Goal: Transaction & Acquisition: Purchase product/service

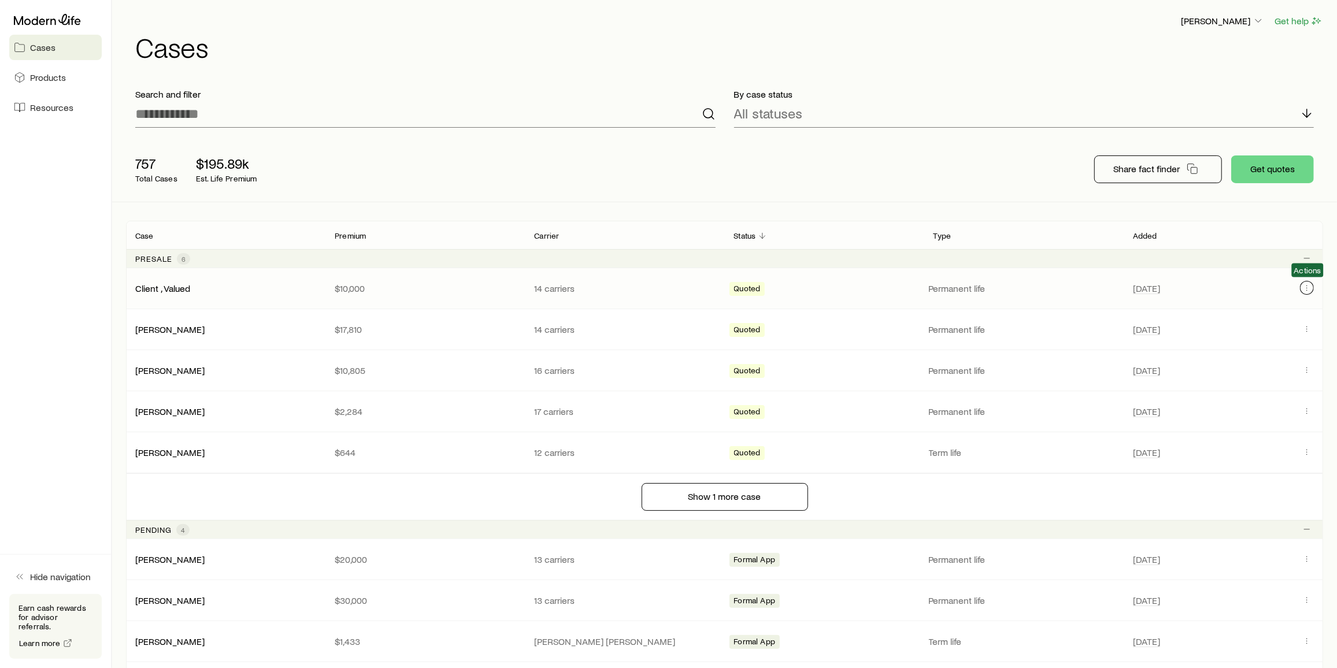
click at [1304, 290] on icon "Client cases" at bounding box center [1306, 287] width 9 height 9
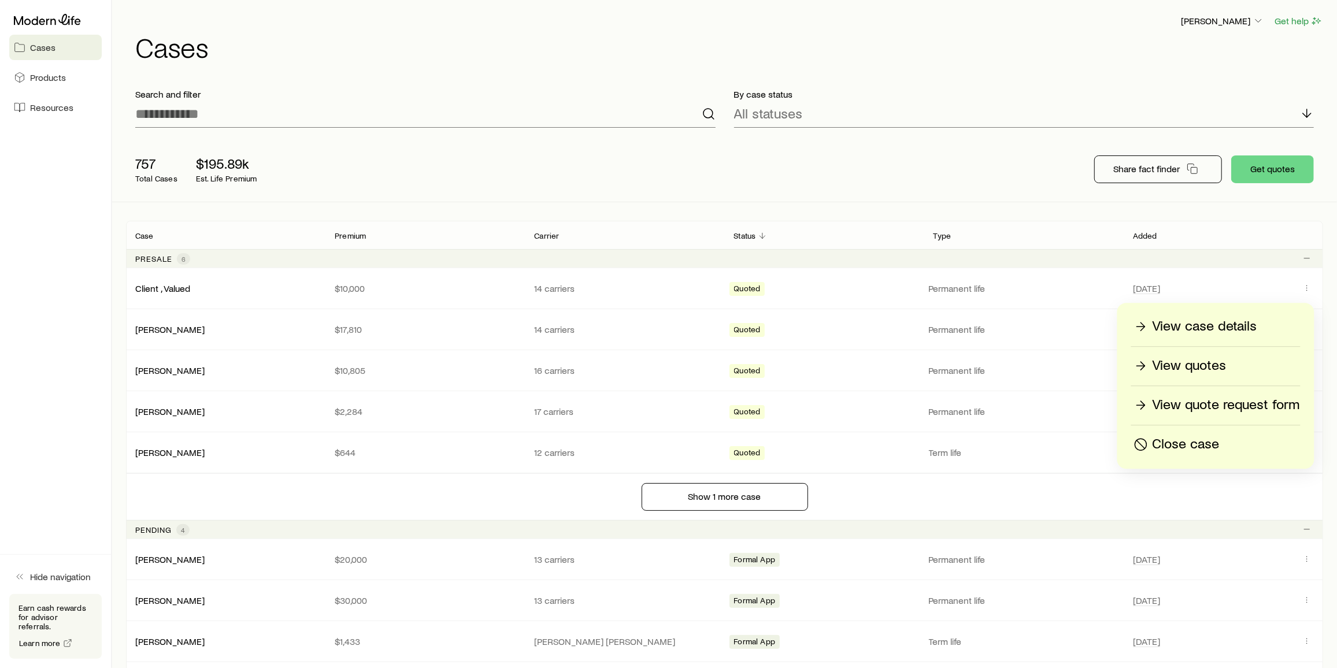
click at [1216, 441] on p "Close case" at bounding box center [1186, 444] width 67 height 18
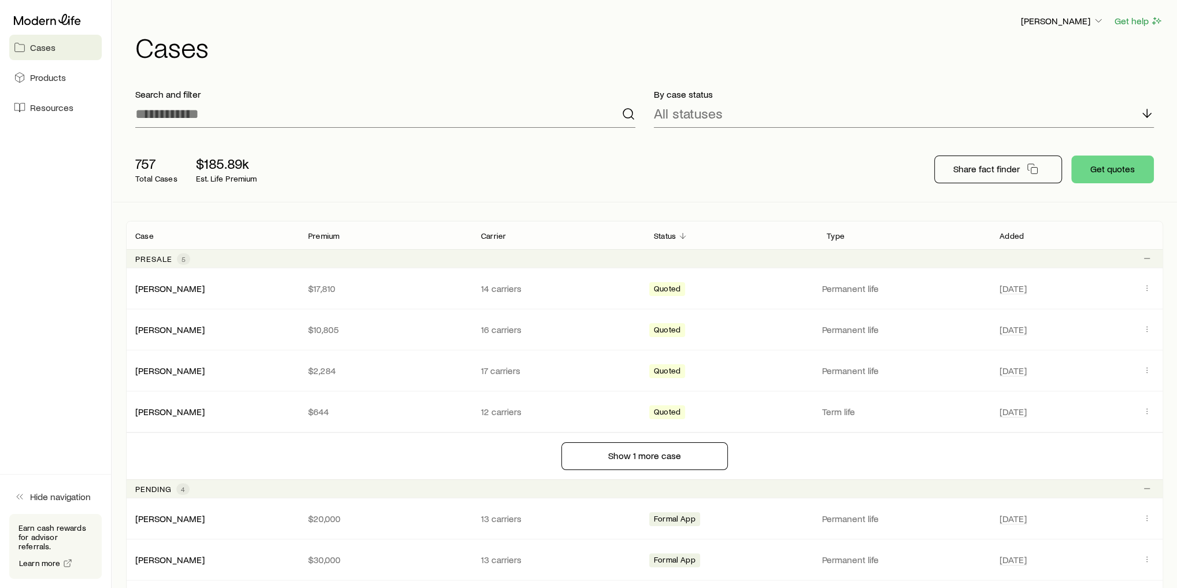
drag, startPoint x: 1277, startPoint y: 1, endPoint x: 920, endPoint y: 142, distance: 384.4
click at [920, 142] on div "757 Total Cases $185.89k Est. Life Premium Share fact finder Get quotes" at bounding box center [644, 169] width 1037 height 65
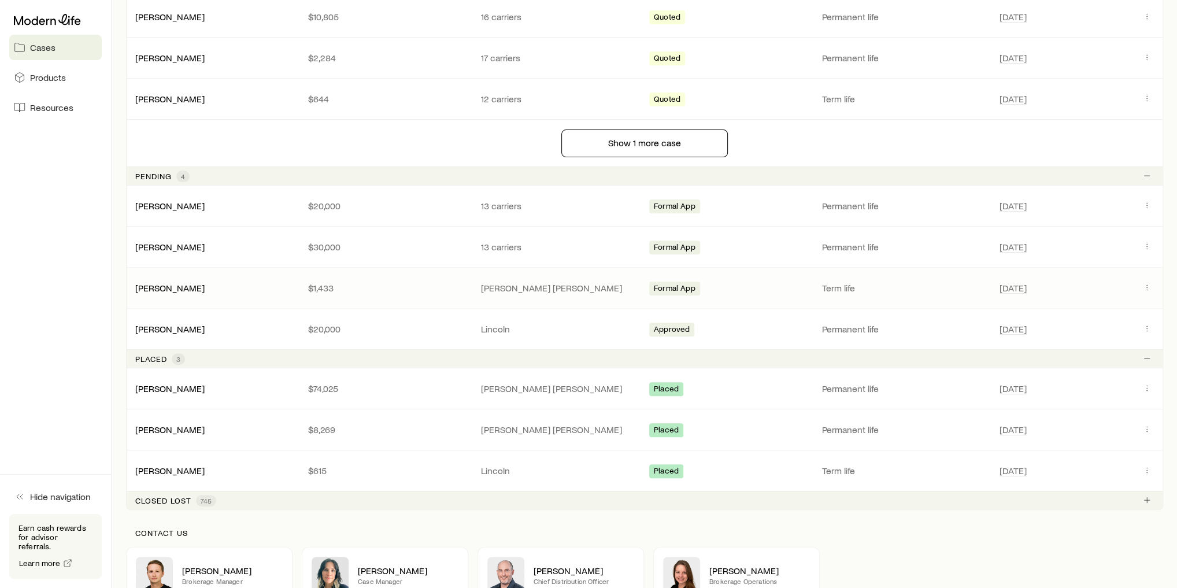
scroll to position [334, 0]
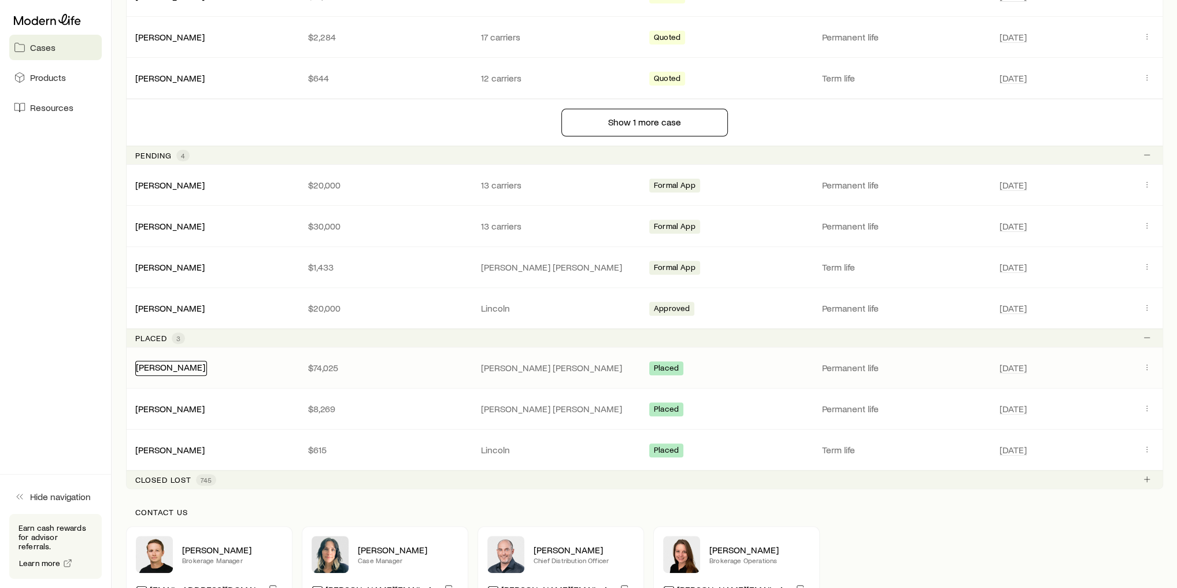
click at [184, 364] on link "[PERSON_NAME]" at bounding box center [170, 366] width 69 height 11
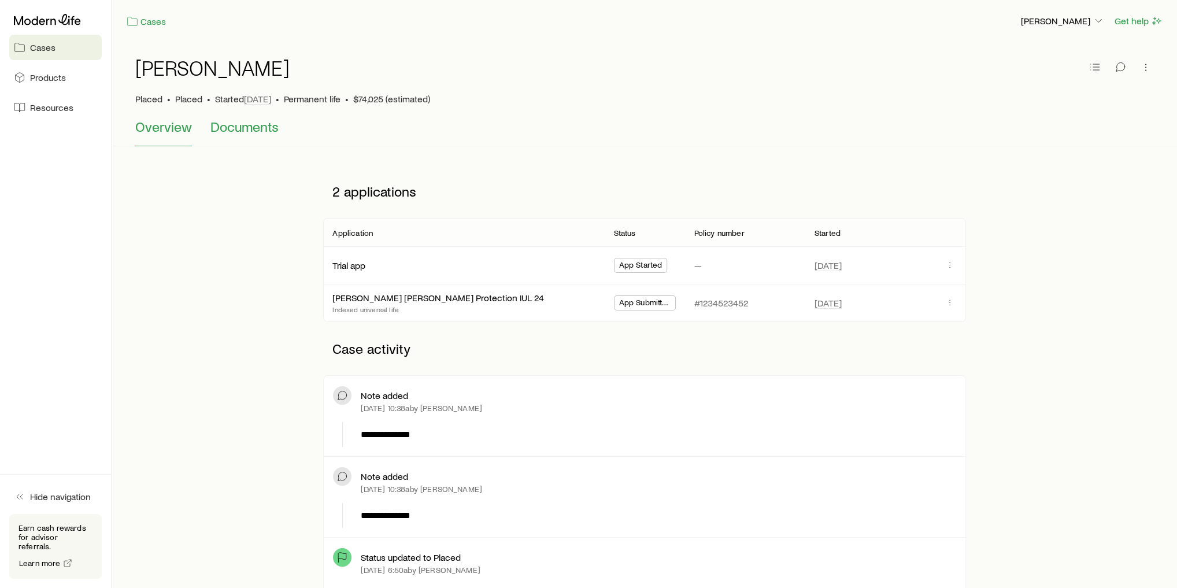
click at [258, 128] on span "Documents" at bounding box center [244, 126] width 68 height 16
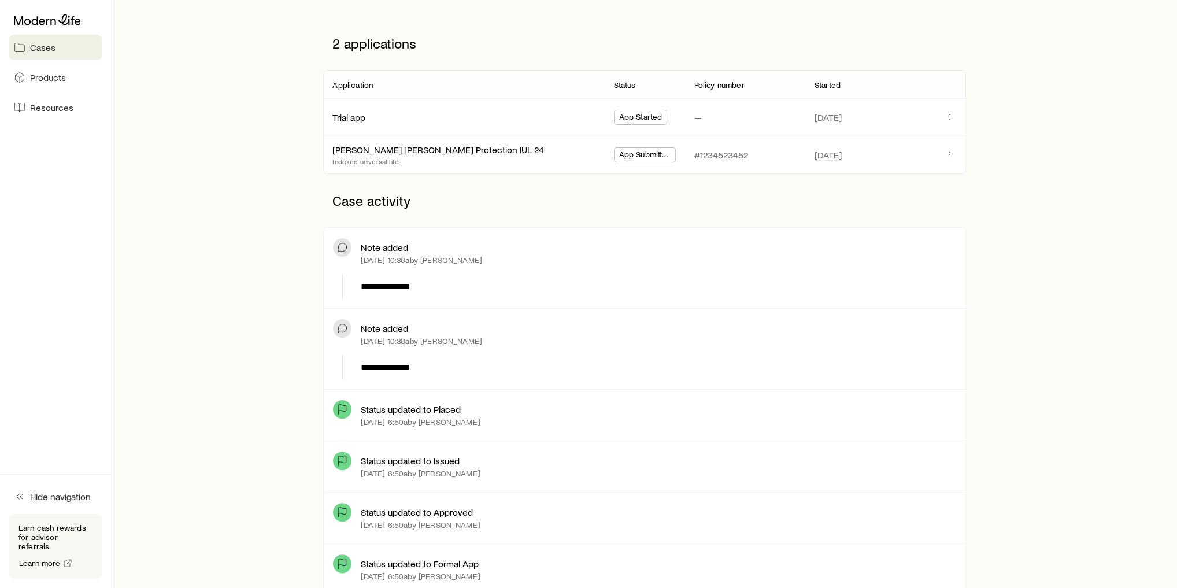
scroll to position [46, 0]
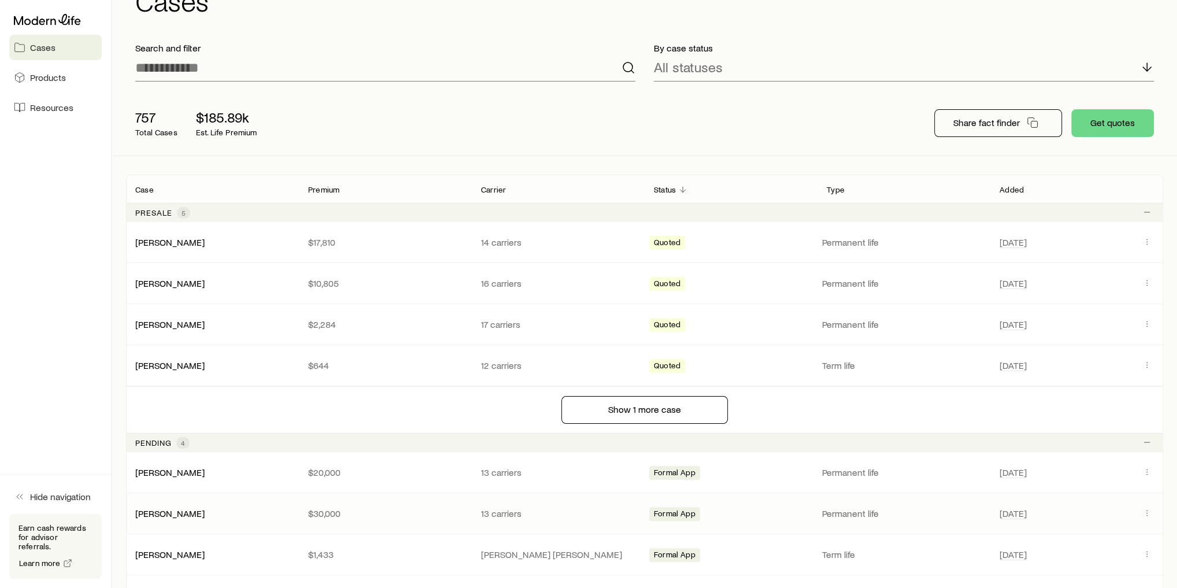
scroll to position [92, 0]
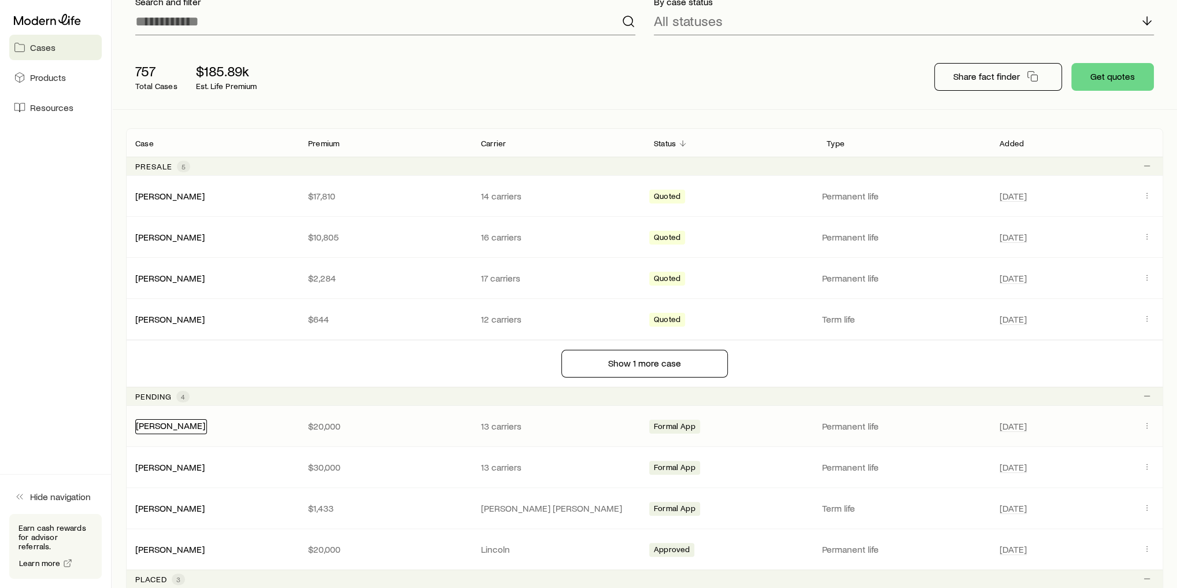
click at [162, 428] on link "[PERSON_NAME]" at bounding box center [170, 425] width 69 height 11
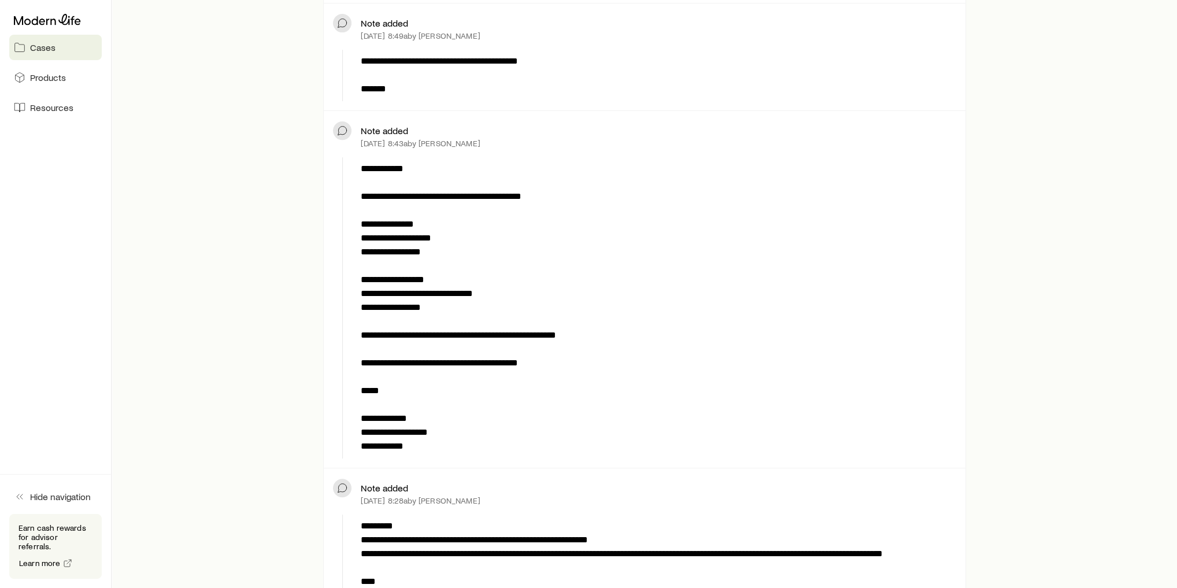
scroll to position [416, 0]
drag, startPoint x: 360, startPoint y: 140, endPoint x: 468, endPoint y: 143, distance: 108.7
click at [468, 143] on div "Note added Sep 26, 2024 at 8:43a by Dan Jackson" at bounding box center [644, 136] width 623 height 32
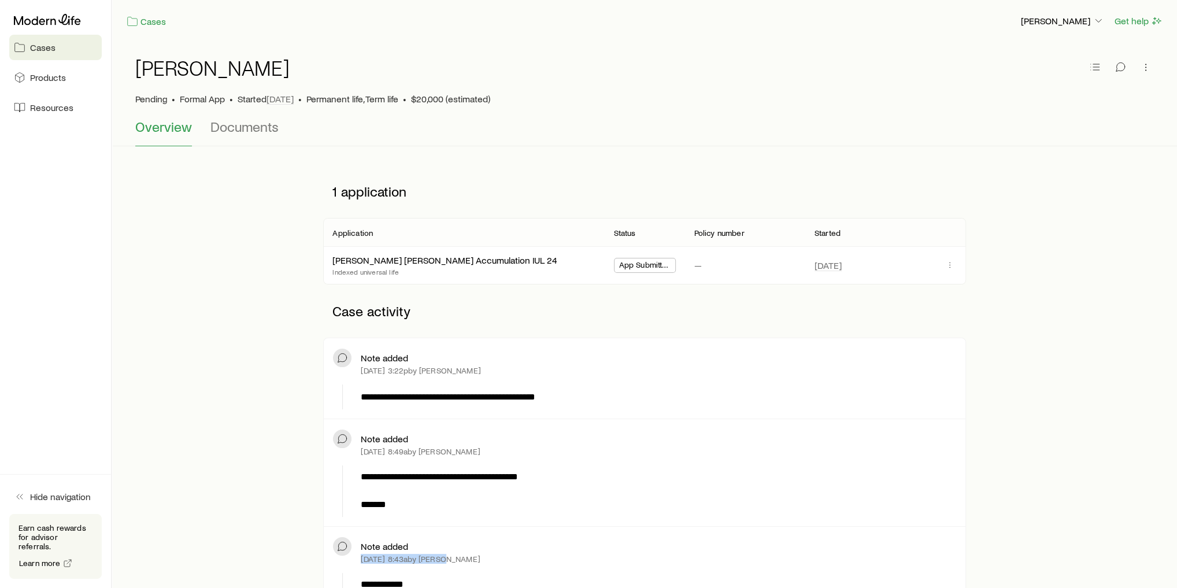
scroll to position [46, 0]
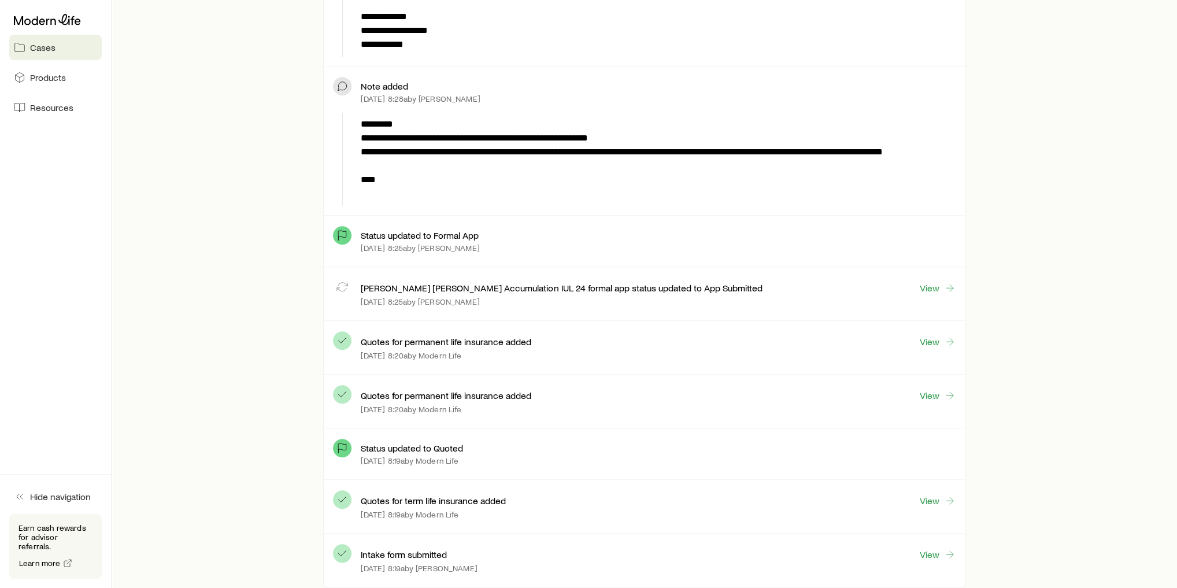
scroll to position [832, 0]
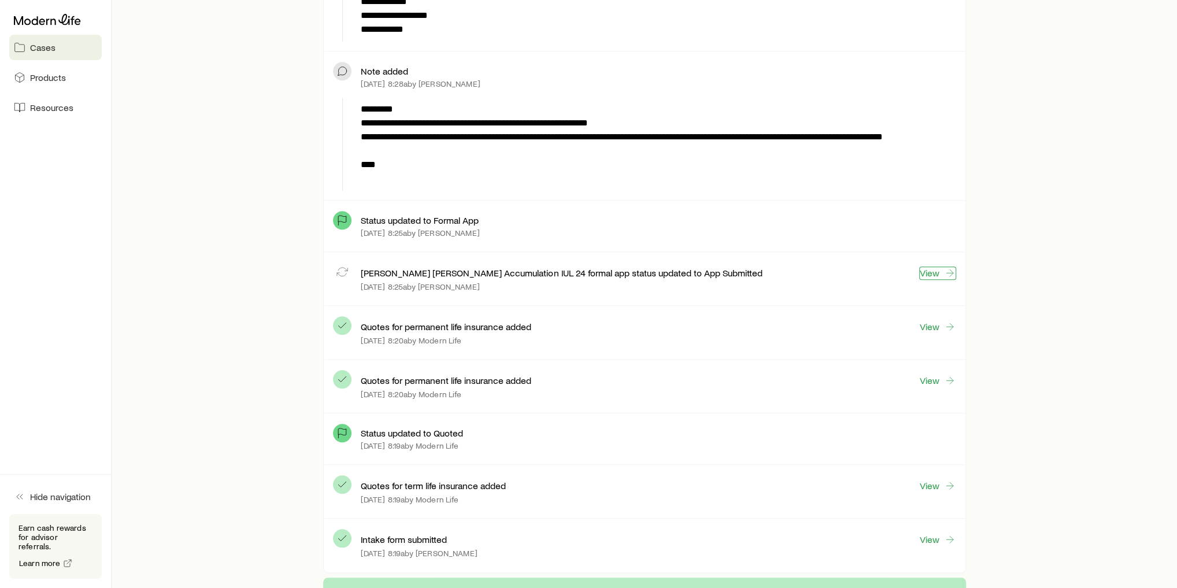
click at [933, 267] on link "View" at bounding box center [937, 272] width 37 height 13
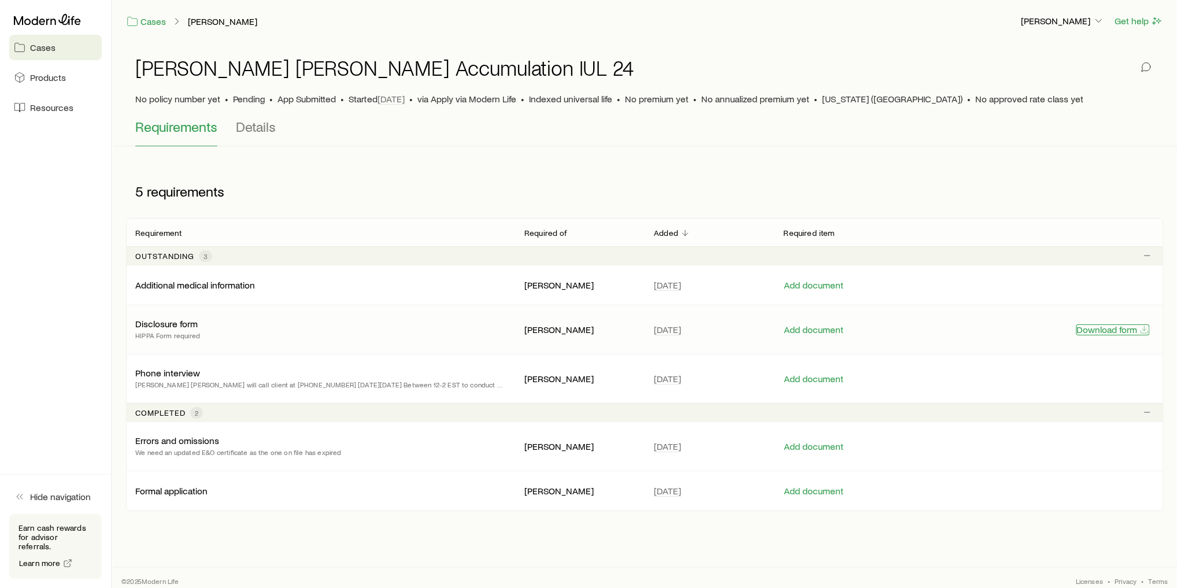
click at [1117, 328] on button "Download form" at bounding box center [1112, 329] width 73 height 11
click at [833, 326] on button "Add document" at bounding box center [813, 329] width 61 height 11
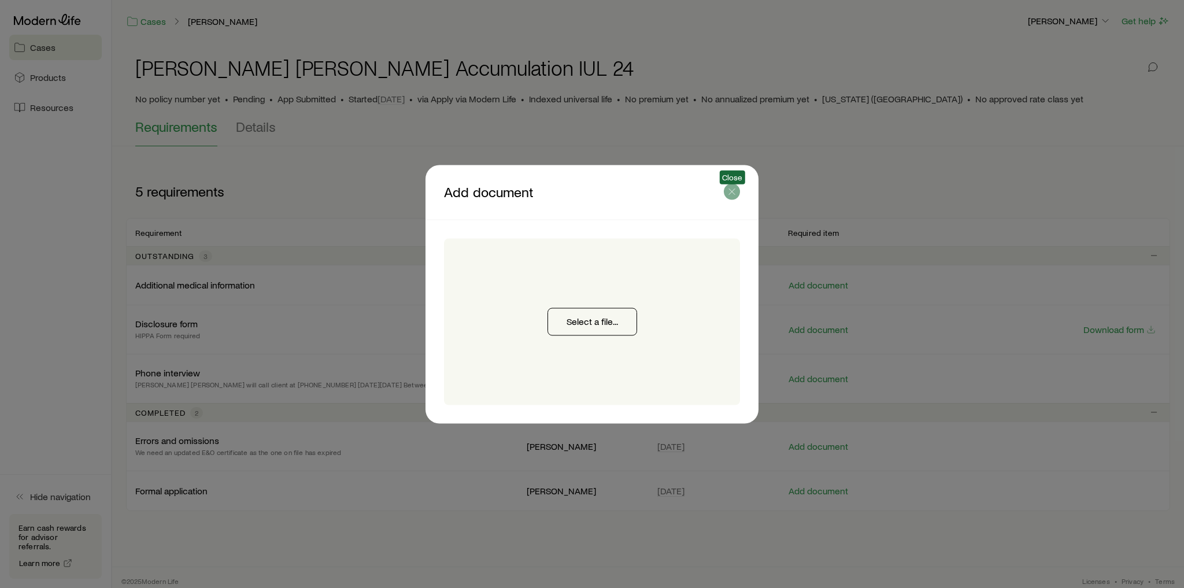
click at [729, 190] on icon "button" at bounding box center [732, 192] width 12 height 12
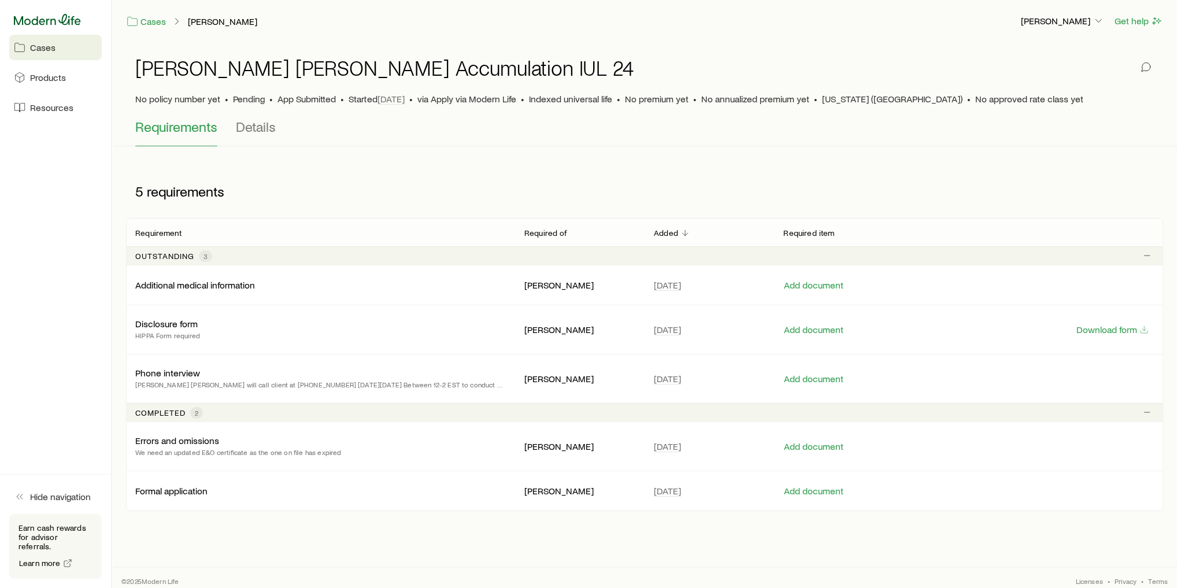
click at [39, 19] on icon at bounding box center [47, 20] width 67 height 12
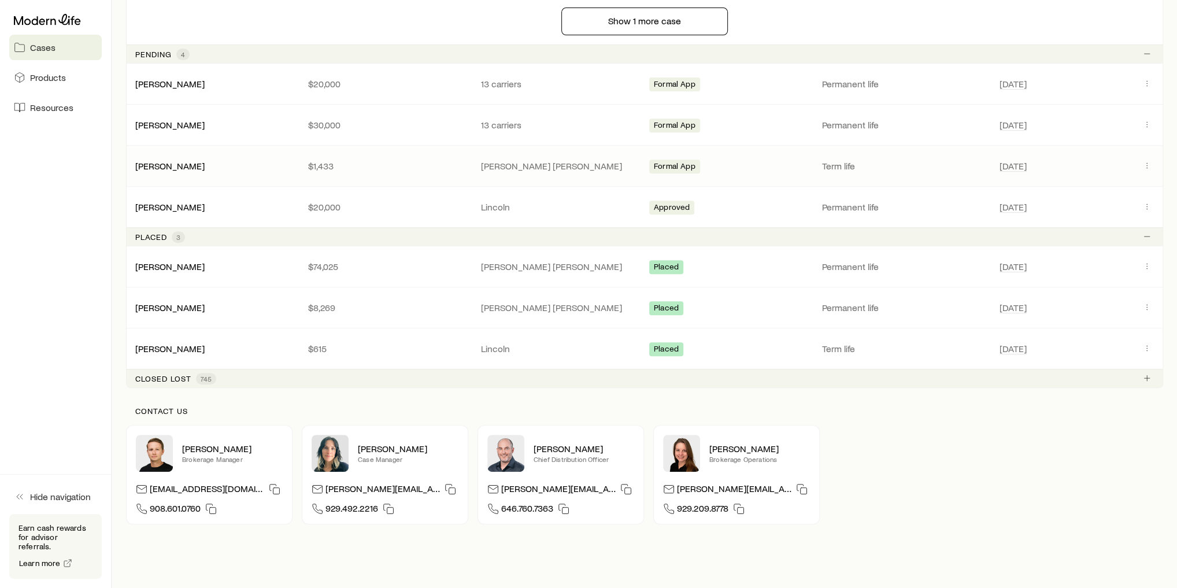
scroll to position [468, 0]
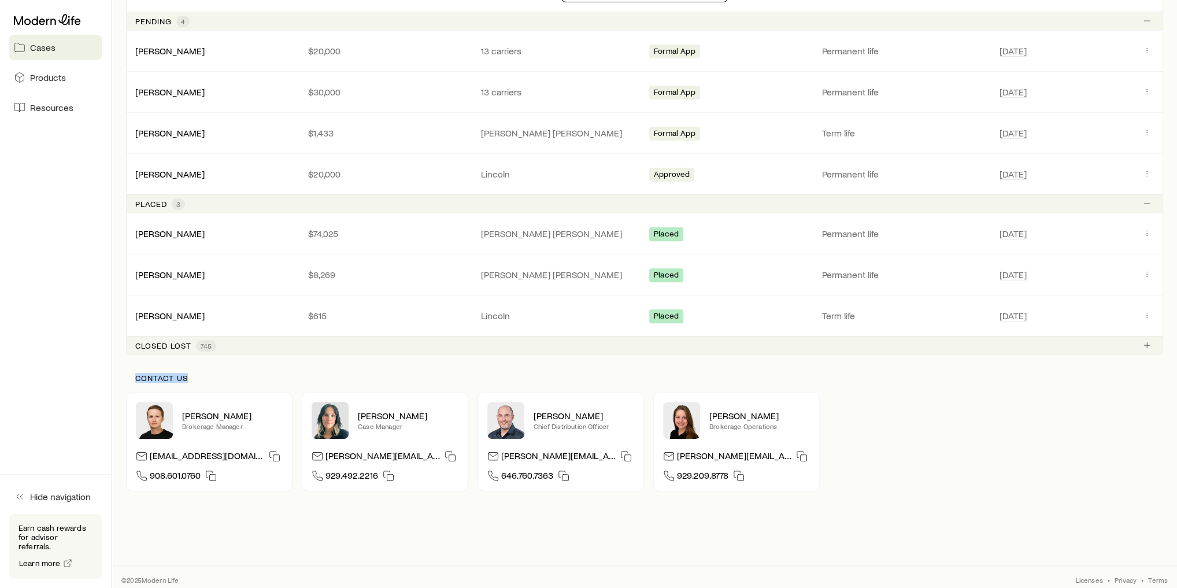
drag, startPoint x: 134, startPoint y: 373, endPoint x: 188, endPoint y: 371, distance: 54.4
click at [188, 373] on div "Contact us" at bounding box center [644, 382] width 1037 height 18
click at [188, 373] on p "Contact us" at bounding box center [644, 377] width 1018 height 9
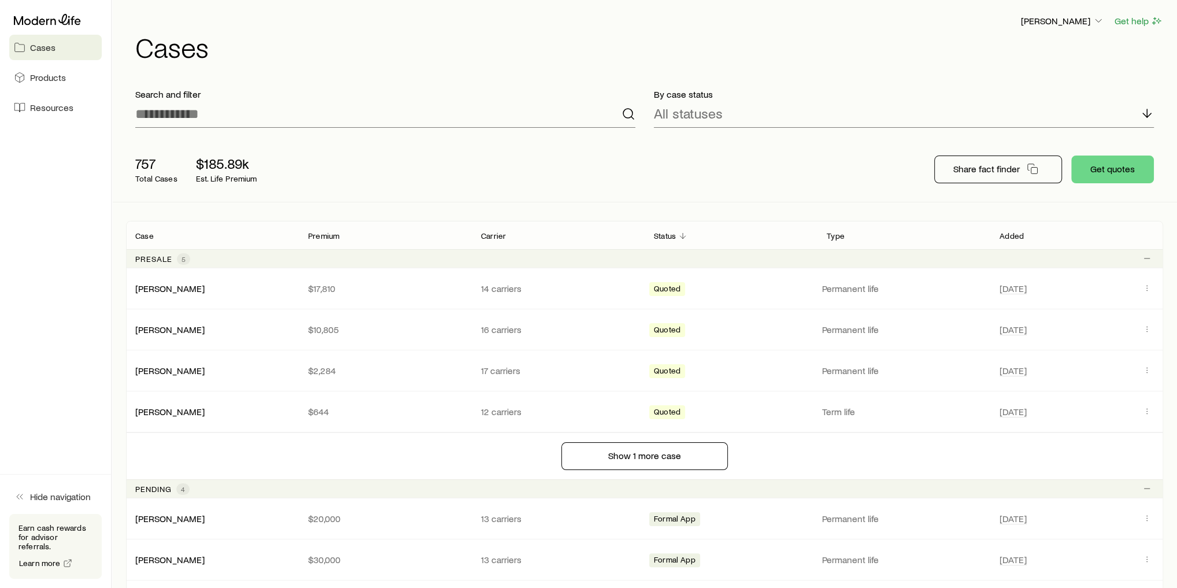
scroll to position [0, 0]
click at [991, 171] on p "Share fact finder" at bounding box center [986, 169] width 66 height 12
click at [446, 181] on div "757 Total Cases $185.89k Est. Life Premium" at bounding box center [311, 169] width 370 height 46
click at [1120, 169] on button "Get quotes" at bounding box center [1112, 169] width 83 height 28
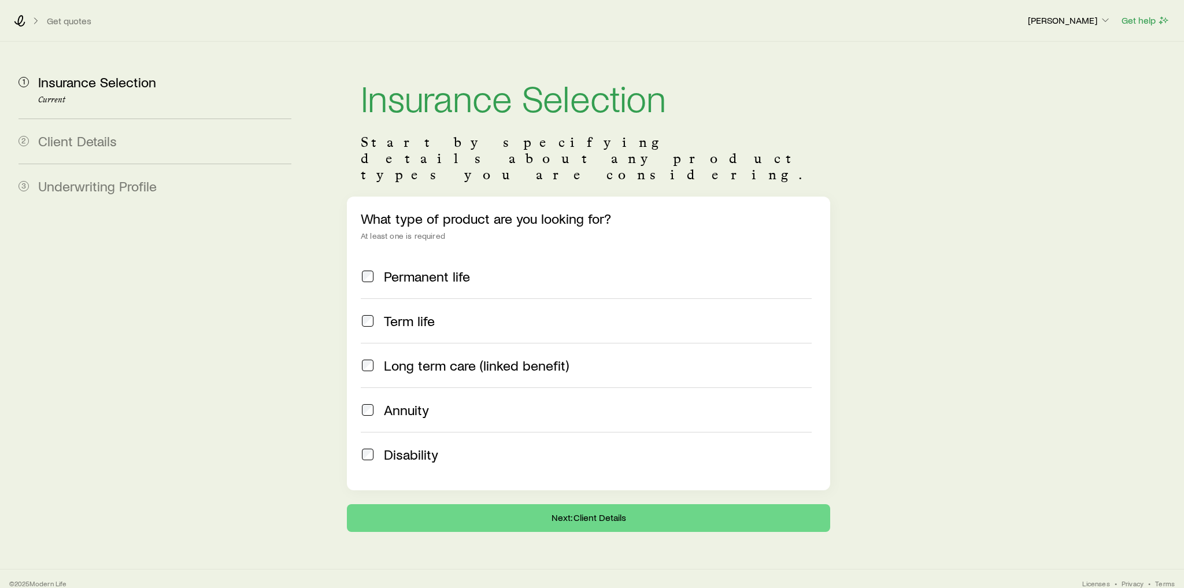
click at [395, 268] on span "Permanent life" at bounding box center [427, 276] width 86 height 16
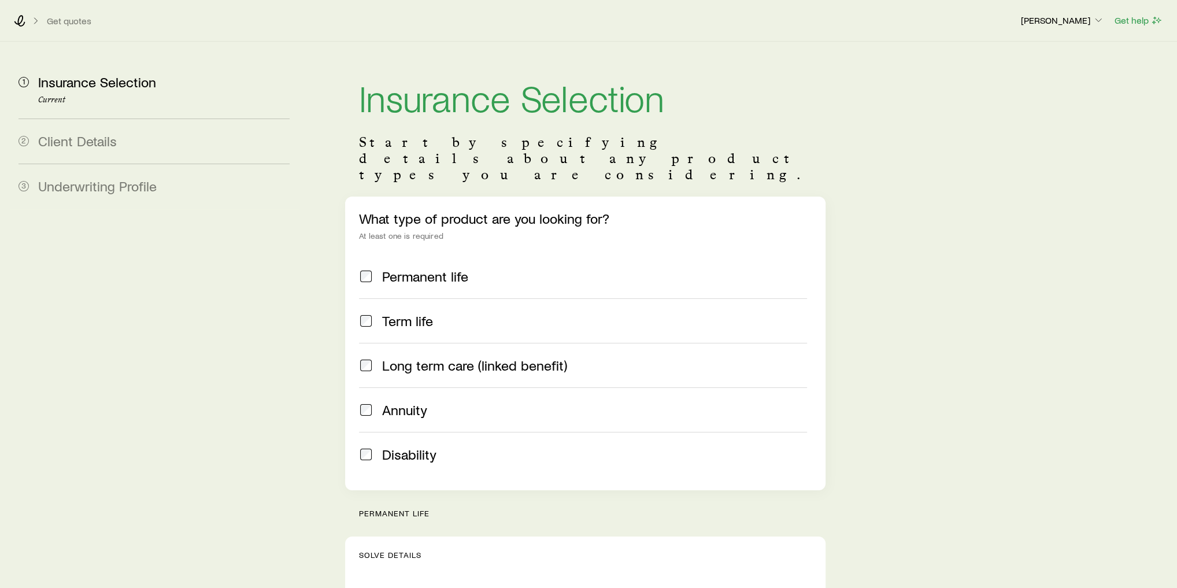
click at [417, 313] on span "Term life" at bounding box center [407, 321] width 51 height 16
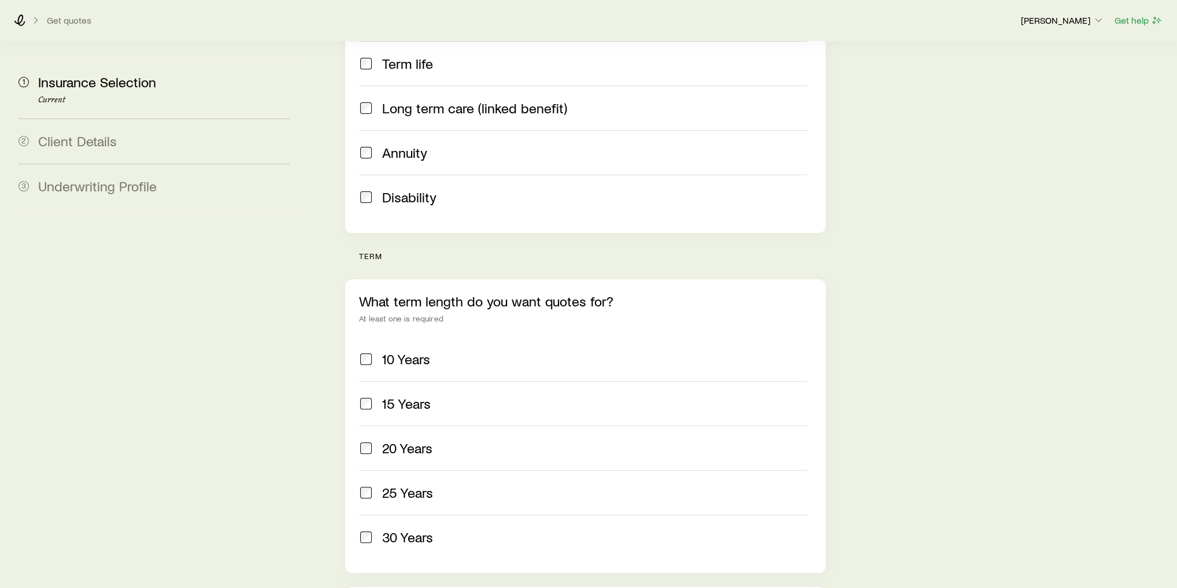
scroll to position [277, 0]
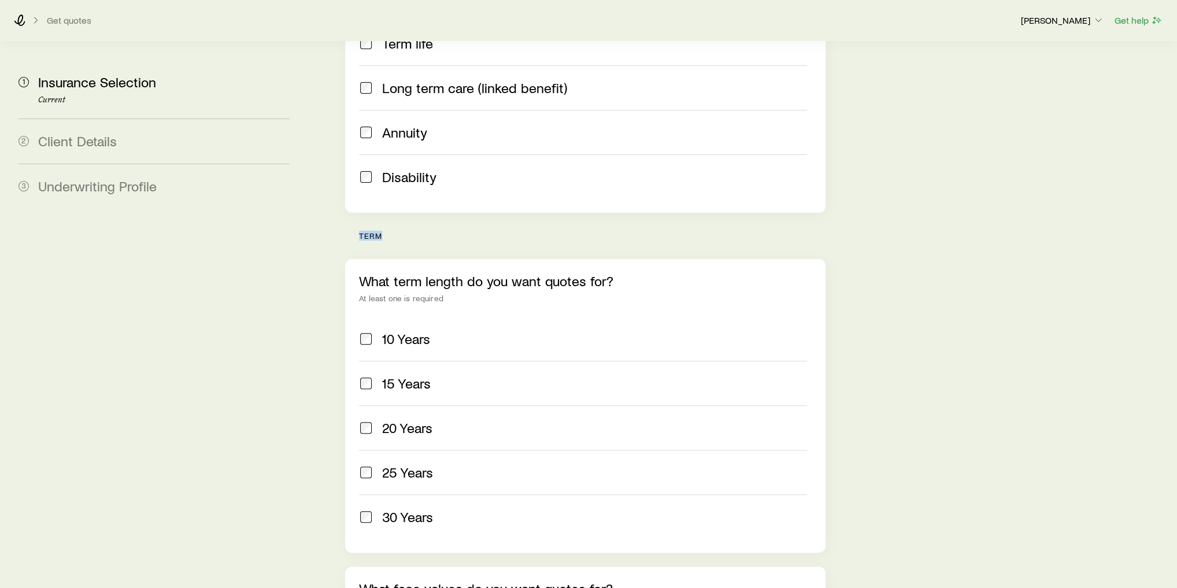
drag, startPoint x: 360, startPoint y: 198, endPoint x: 382, endPoint y: 199, distance: 22.0
click at [382, 231] on p "term" at bounding box center [592, 235] width 466 height 9
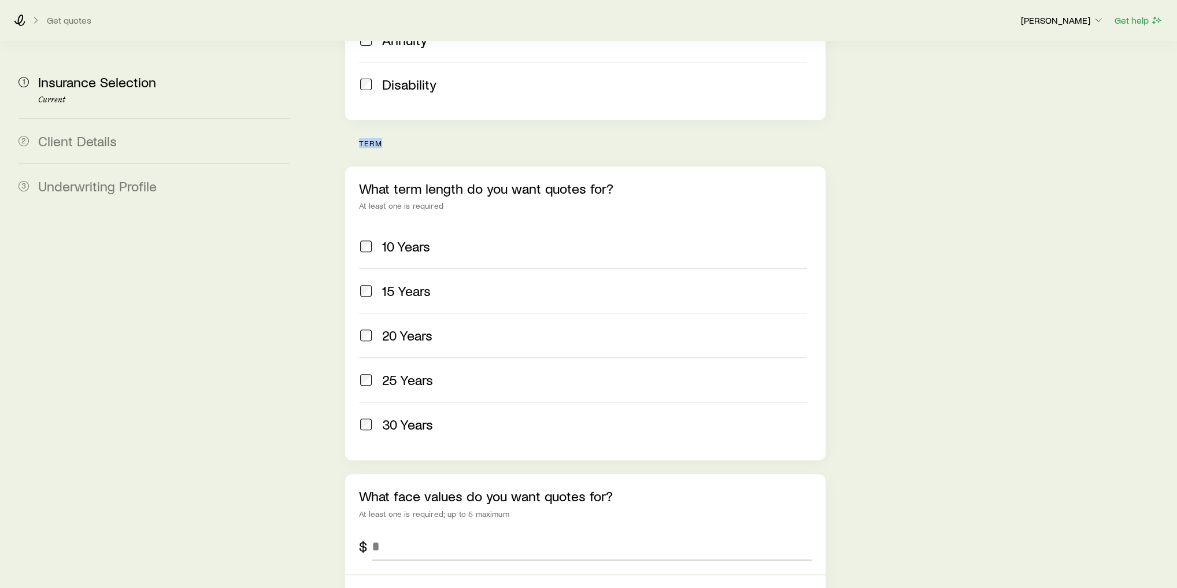
click at [405, 327] on span "20 Years" at bounding box center [407, 335] width 50 height 16
click at [422, 372] on span "25 Years" at bounding box center [407, 380] width 51 height 16
click at [433, 402] on label "30 Years" at bounding box center [583, 424] width 448 height 45
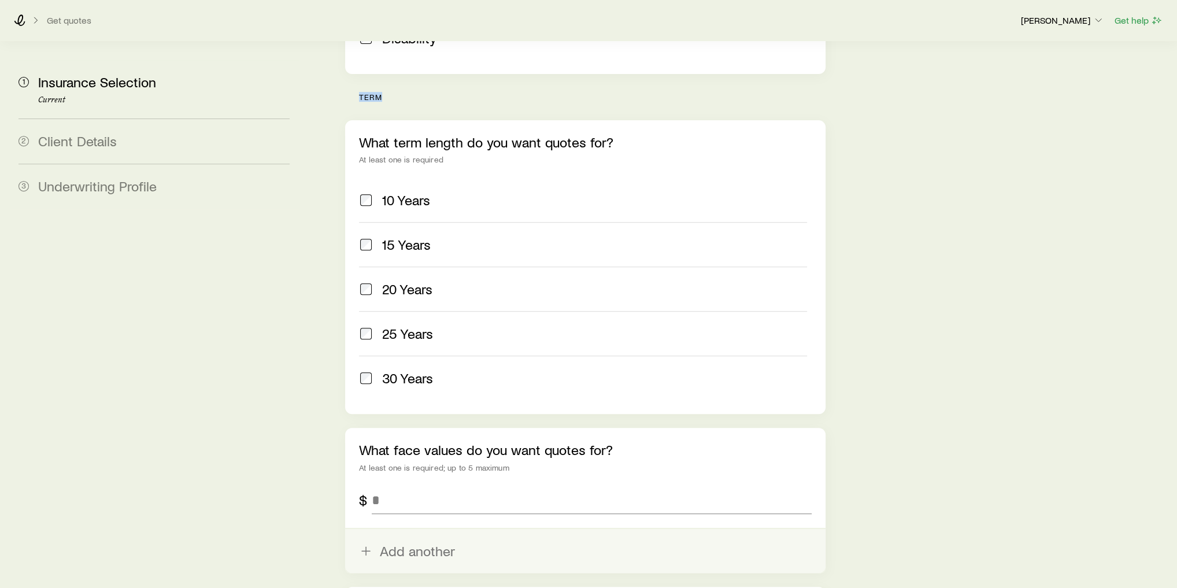
scroll to position [555, 0]
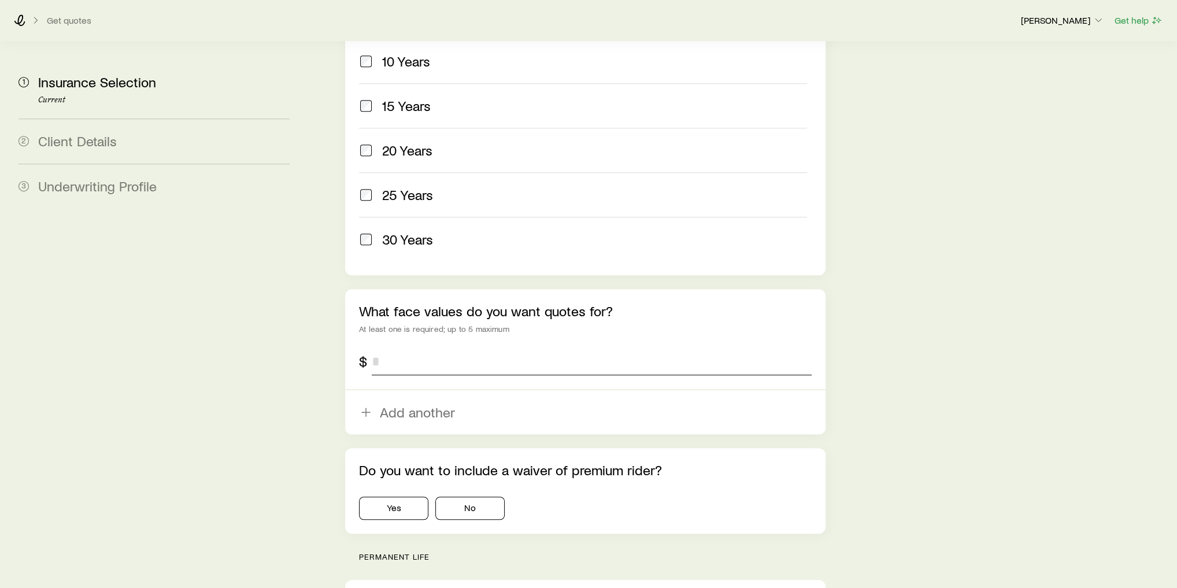
click at [429, 347] on input "tel" at bounding box center [592, 361] width 440 height 28
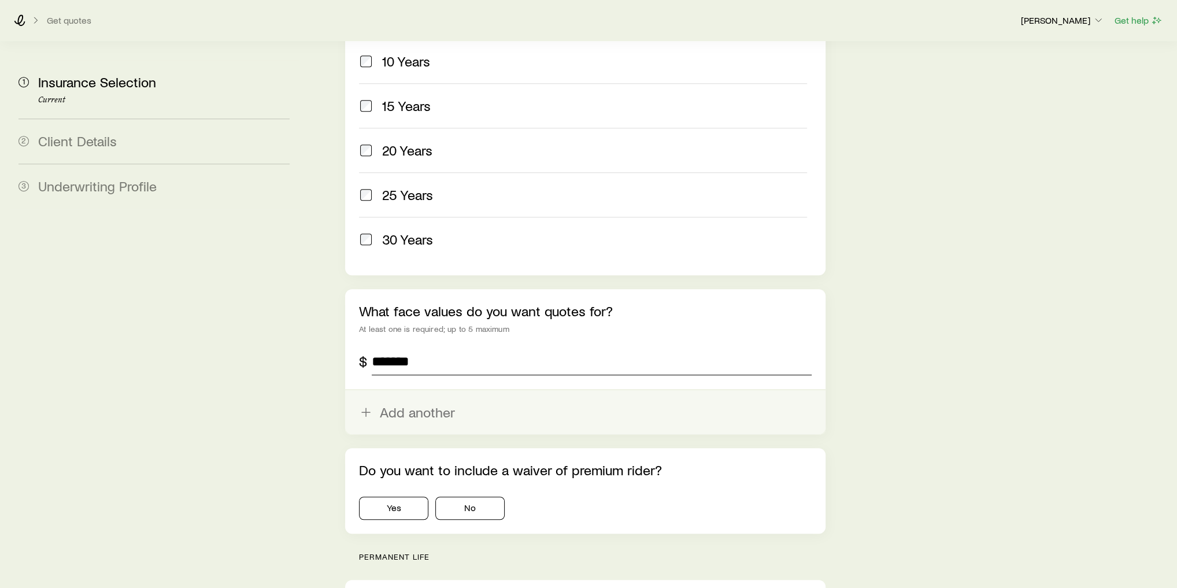
type input "*******"
click at [431, 390] on button "Add another" at bounding box center [585, 412] width 480 height 44
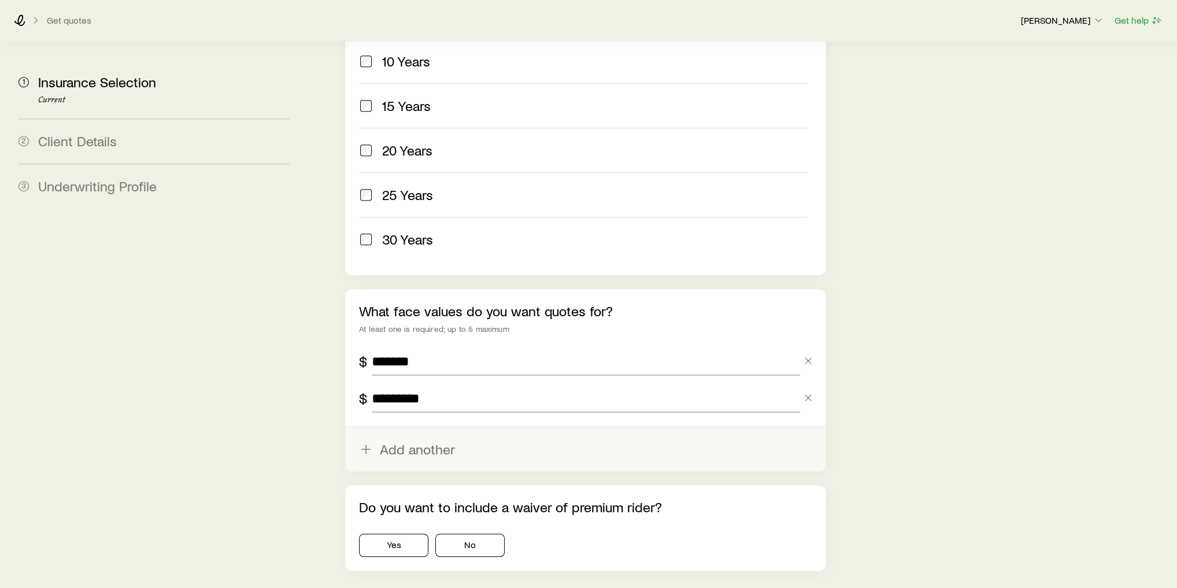
type input "*********"
click at [467, 427] on button "Add another" at bounding box center [585, 449] width 480 height 44
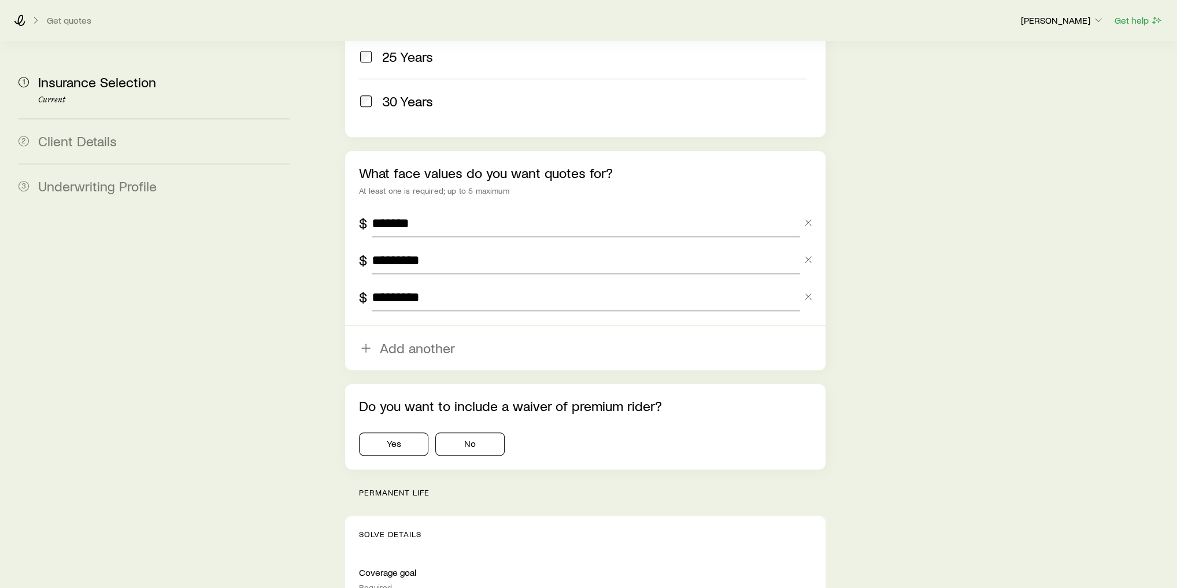
scroll to position [694, 0]
type input "*********"
click at [407, 432] on button "Yes" at bounding box center [393, 443] width 69 height 23
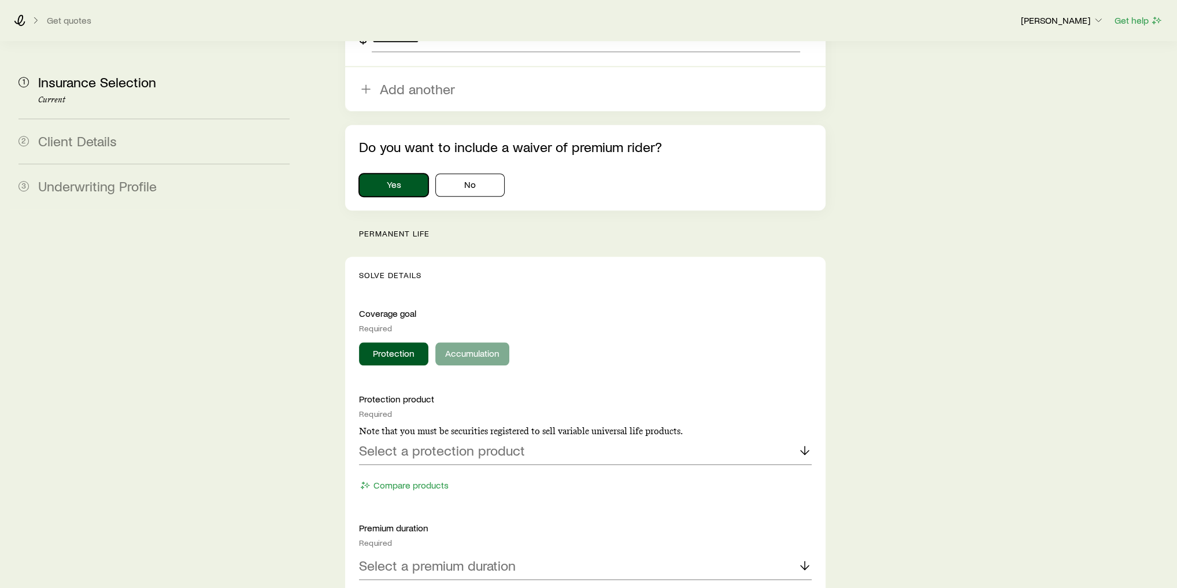
scroll to position [971, 0]
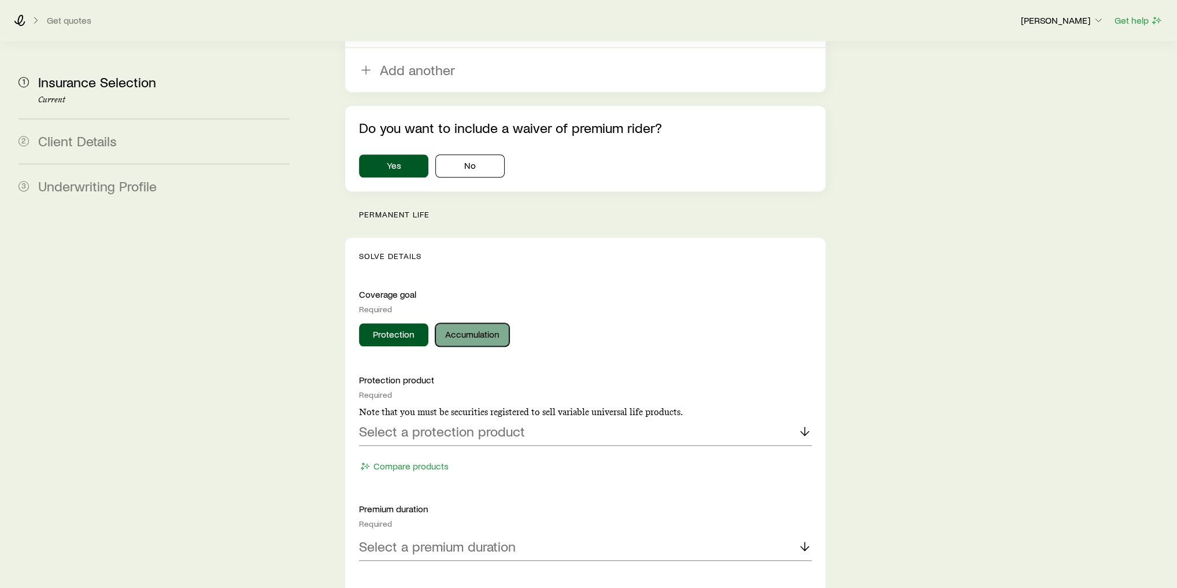
click at [473, 323] on button "Accumulation" at bounding box center [472, 334] width 74 height 23
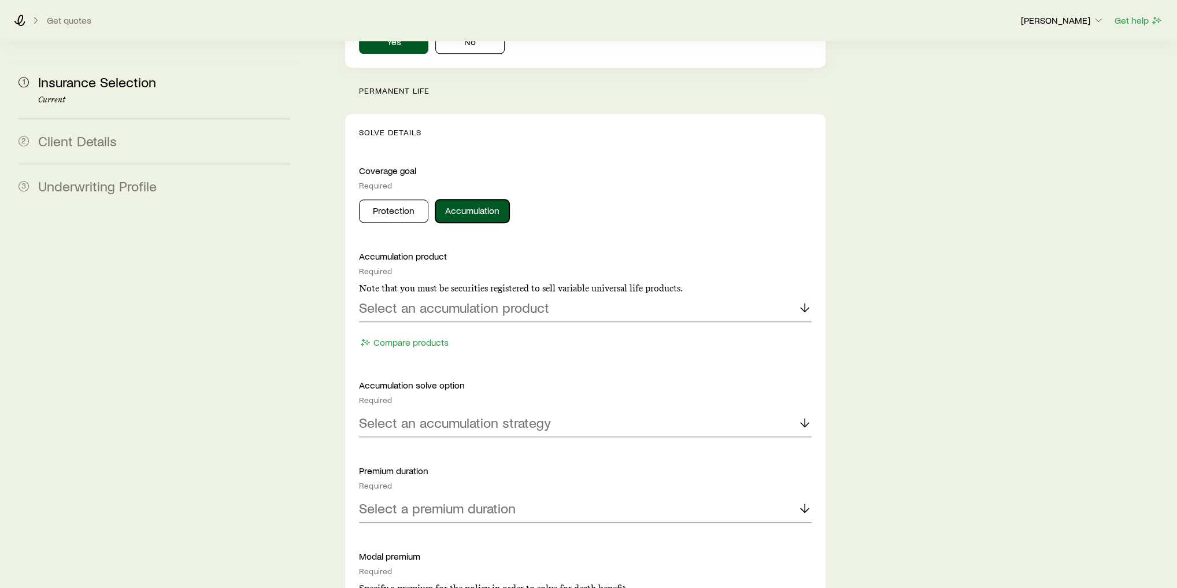
scroll to position [1110, 0]
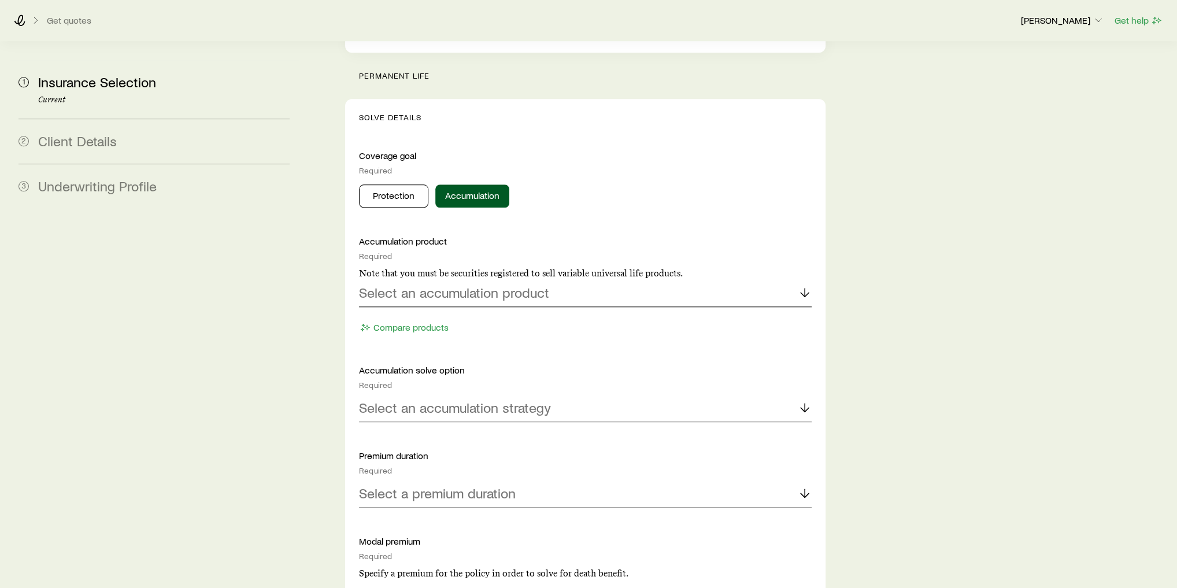
click at [472, 279] on div "Select an accumulation product" at bounding box center [585, 293] width 453 height 28
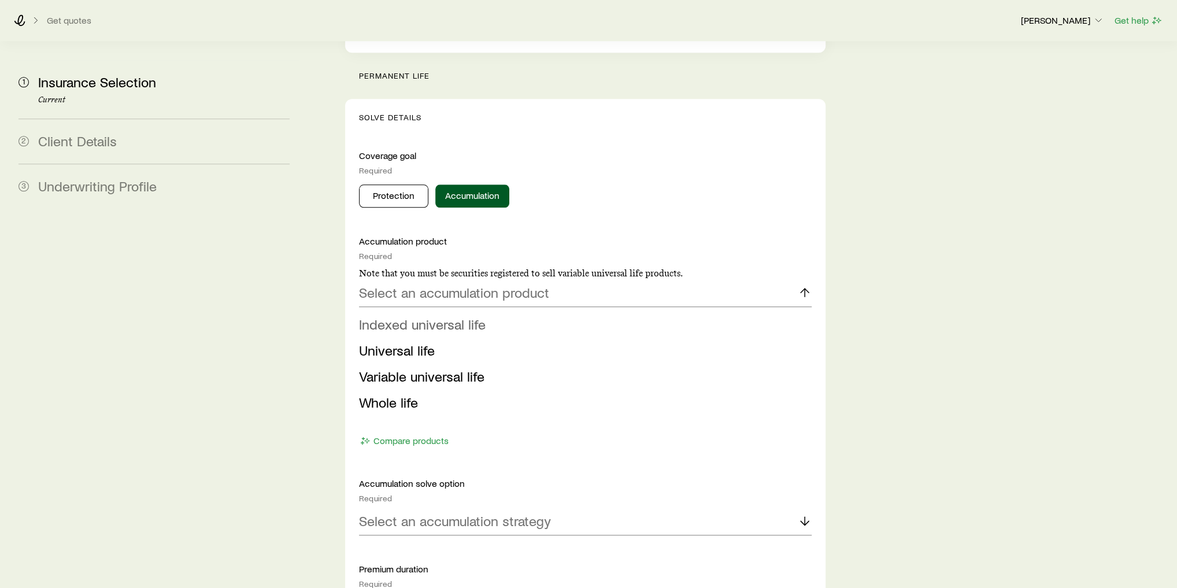
click at [453, 316] on span "Indexed universal life" at bounding box center [422, 324] width 127 height 17
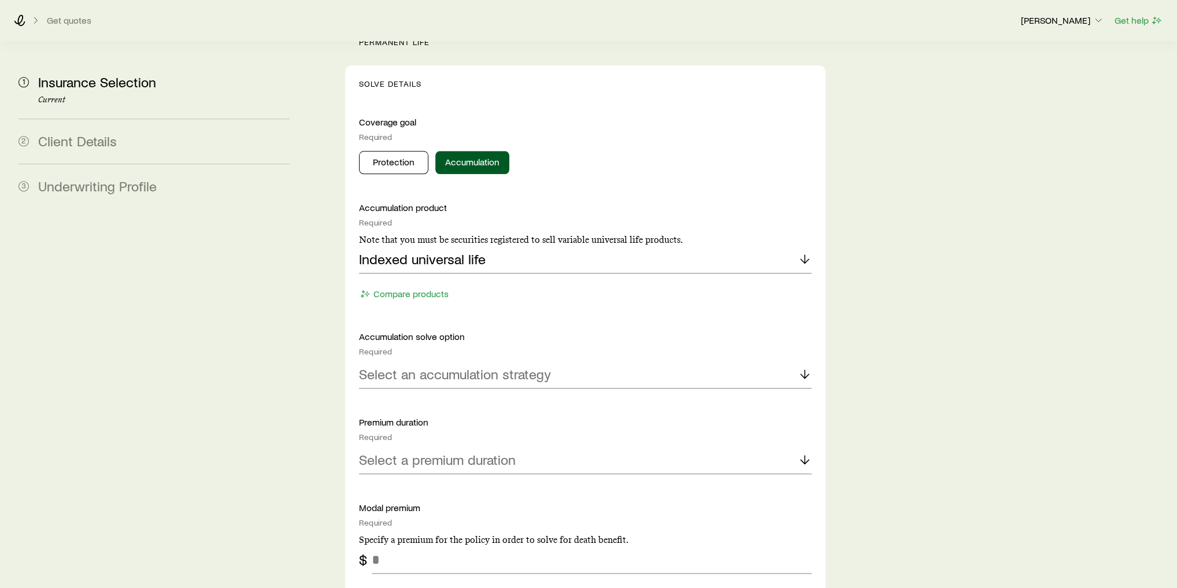
scroll to position [1156, 0]
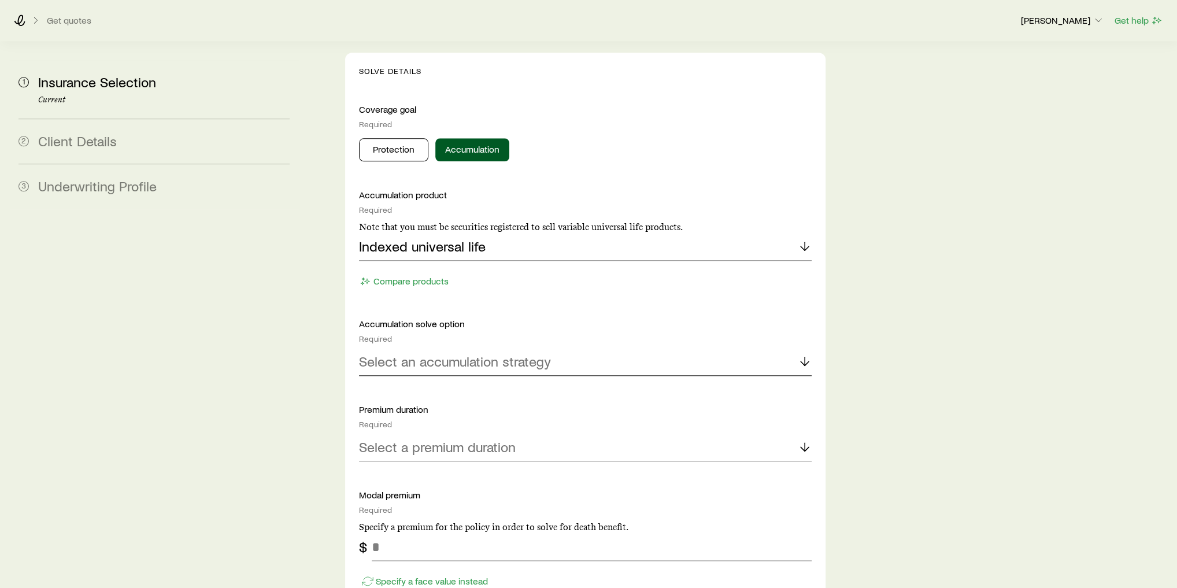
click at [473, 353] on p "Select an accumulation strategy" at bounding box center [455, 361] width 192 height 16
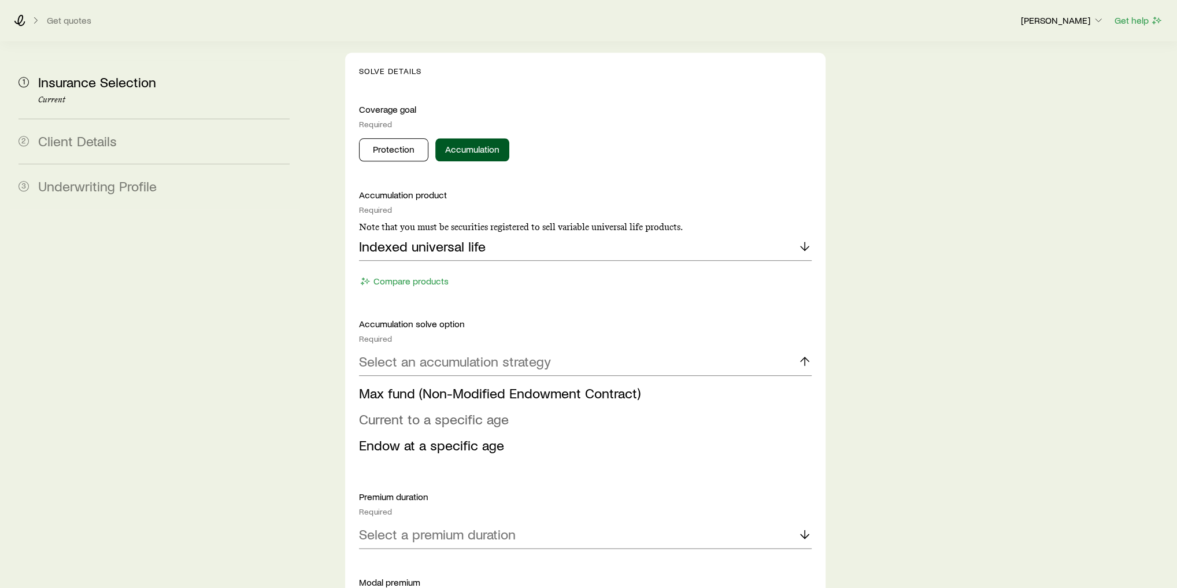
click at [475, 410] on span "Current to a specific age" at bounding box center [434, 418] width 150 height 17
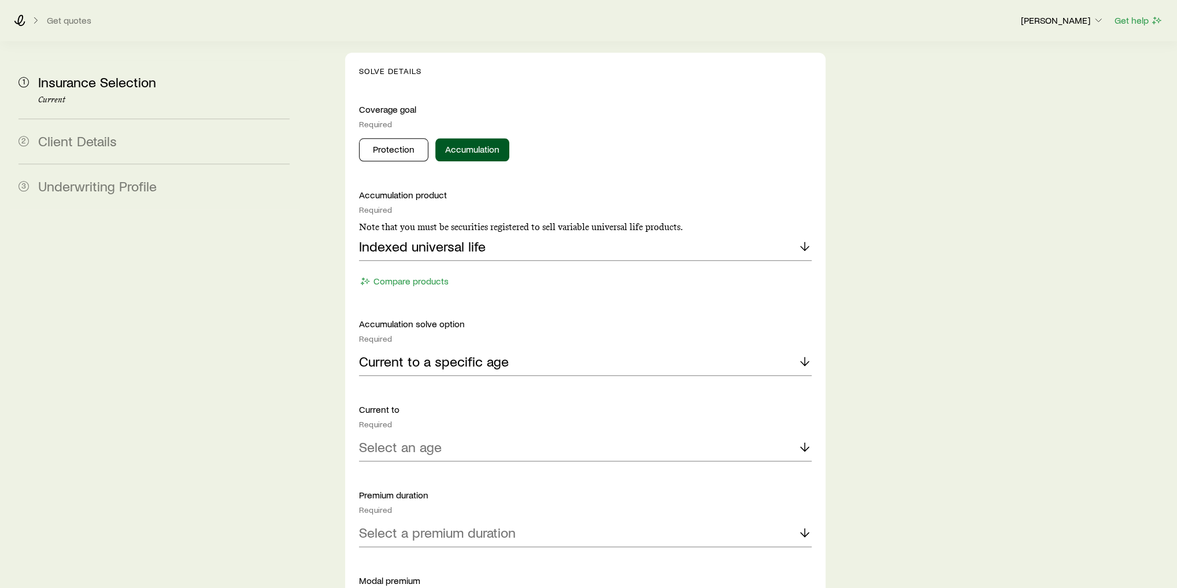
scroll to position [1248, 0]
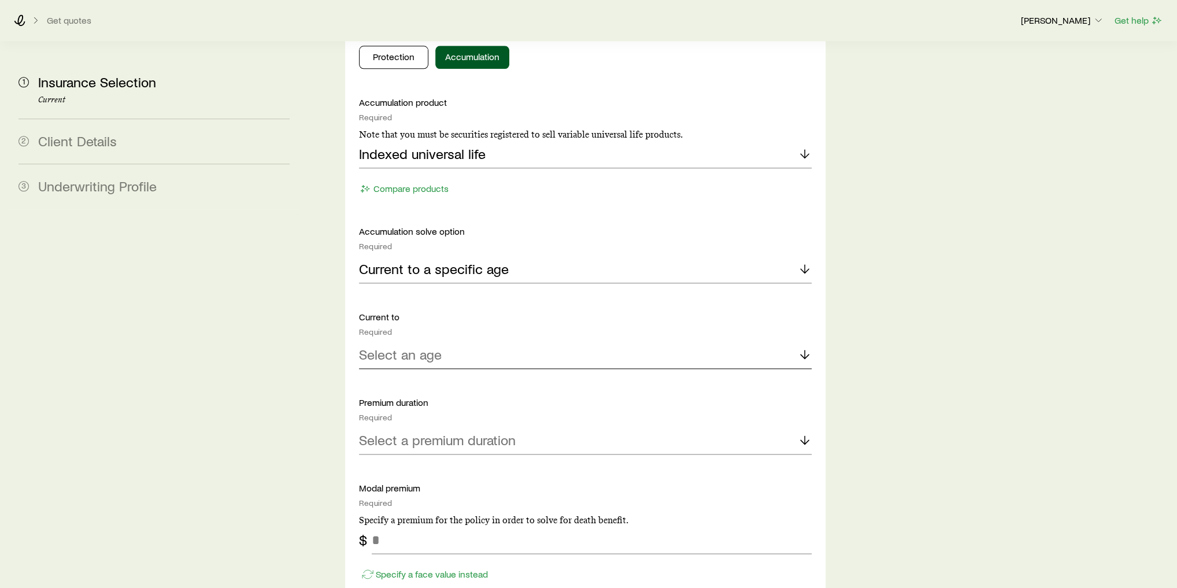
click at [480, 341] on div "Select an age" at bounding box center [585, 355] width 453 height 28
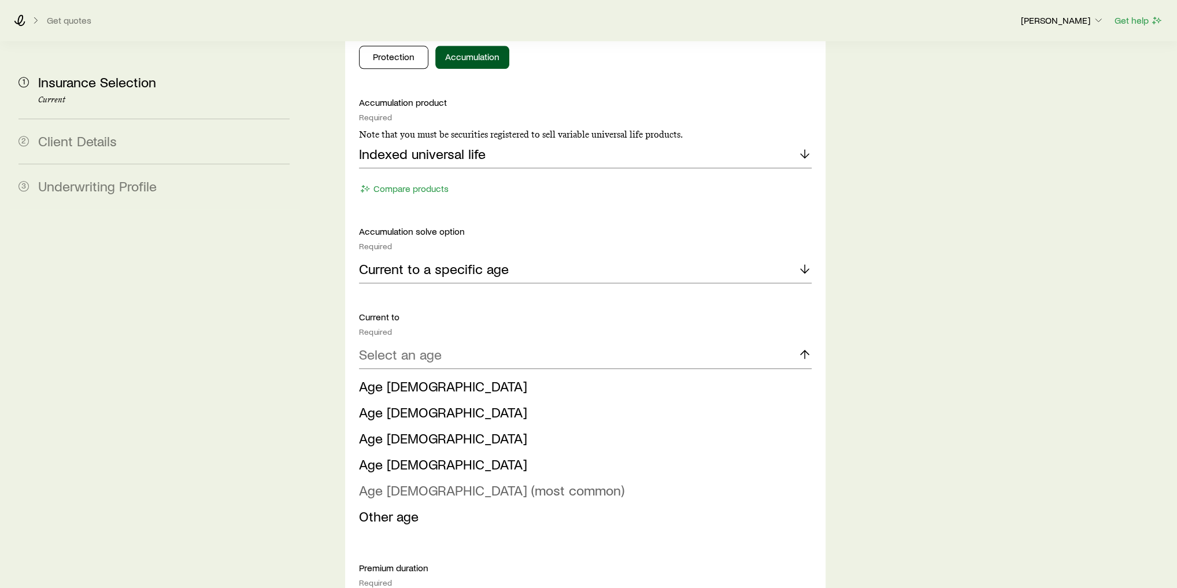
click at [460, 481] on span "Age [DEMOGRAPHIC_DATA] (most common)" at bounding box center [491, 489] width 265 height 17
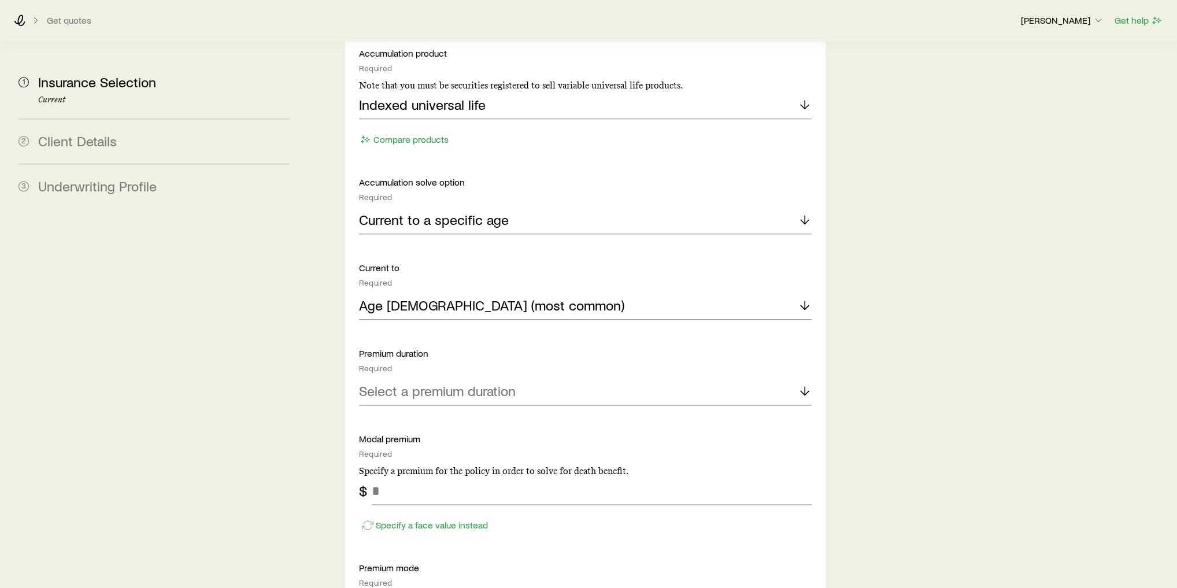
scroll to position [1433, 0]
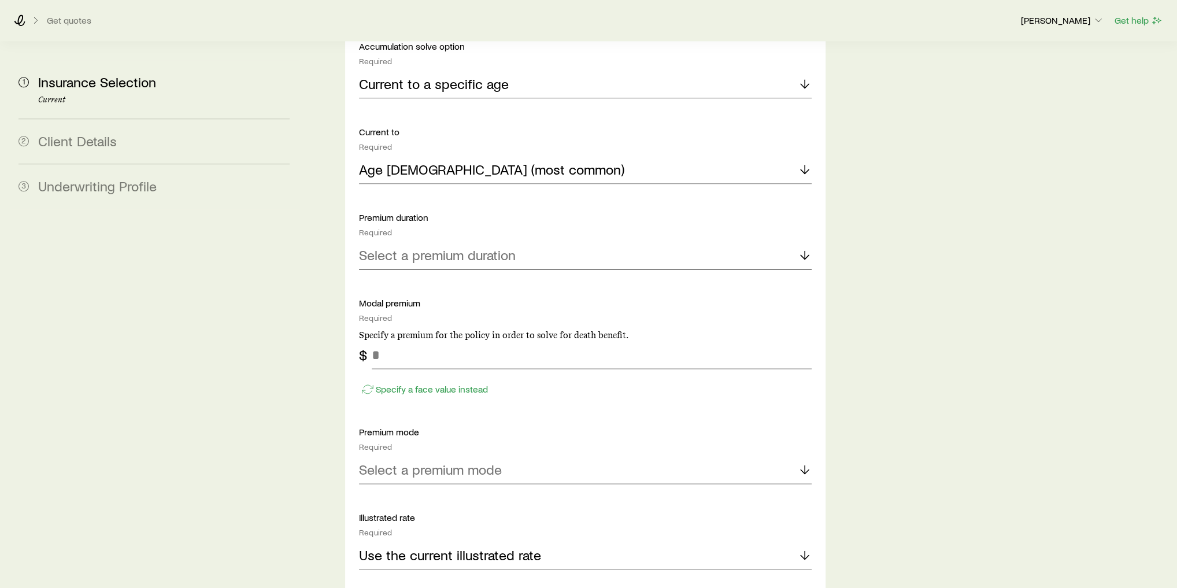
click at [423, 247] on p "Select a premium duration" at bounding box center [437, 255] width 157 height 16
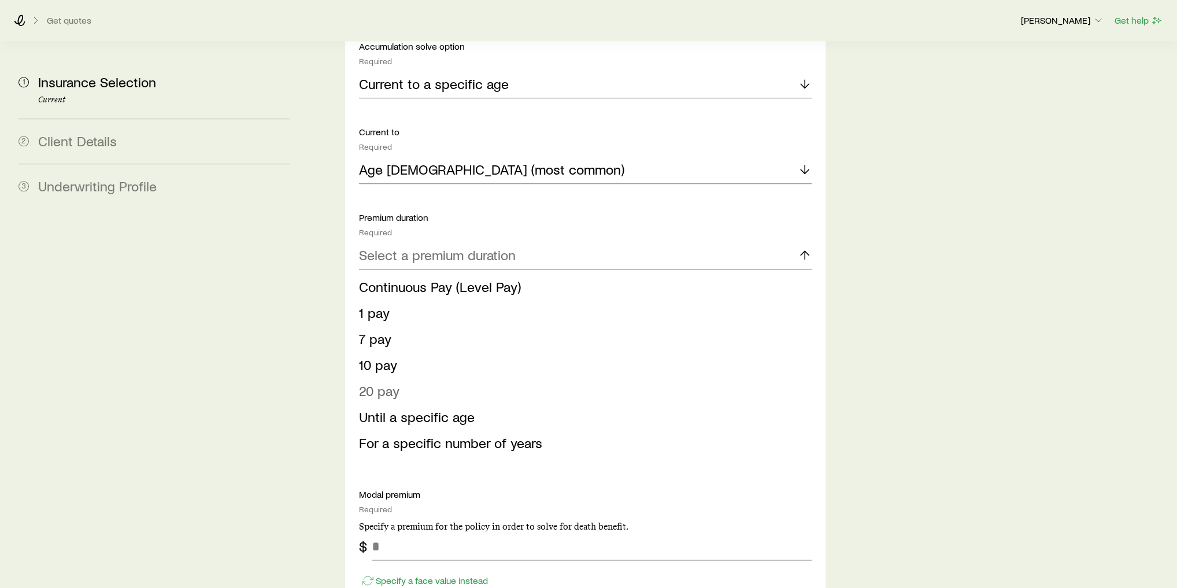
click at [390, 382] on span "20 pay" at bounding box center [379, 390] width 40 height 17
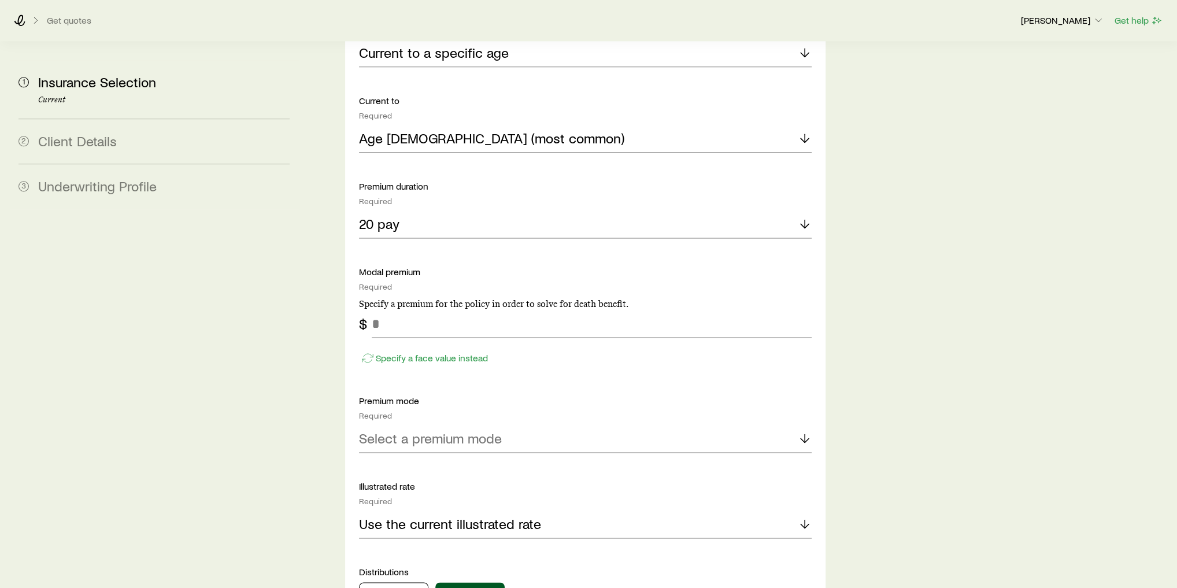
scroll to position [1480, 0]
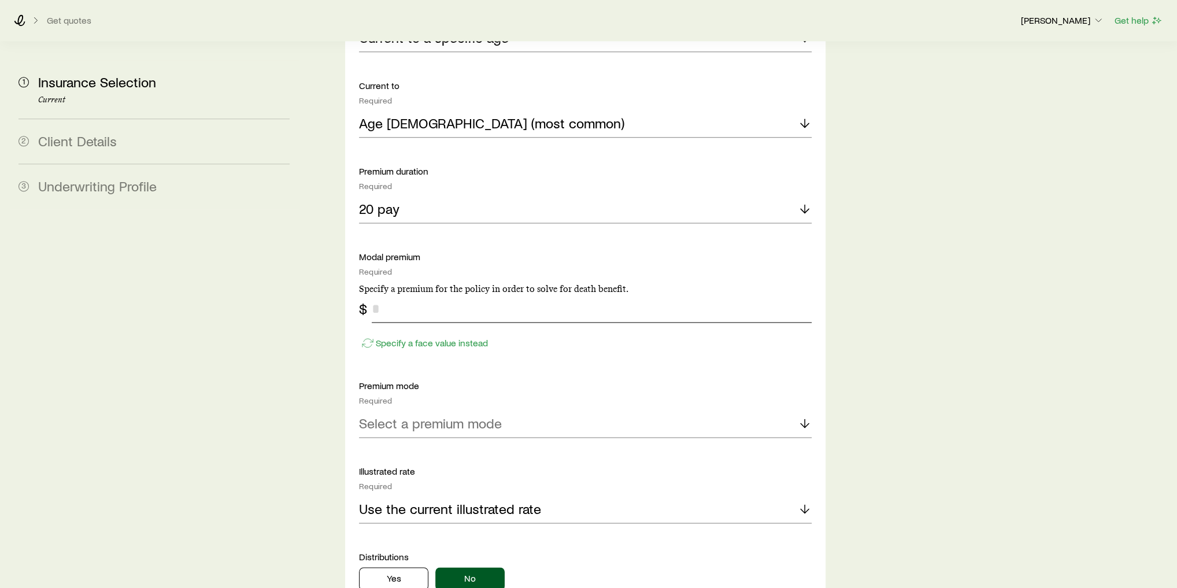
click at [379, 295] on input "tel" at bounding box center [592, 309] width 440 height 28
type input "*****"
click at [465, 415] on p "Select a premium mode" at bounding box center [430, 423] width 143 height 16
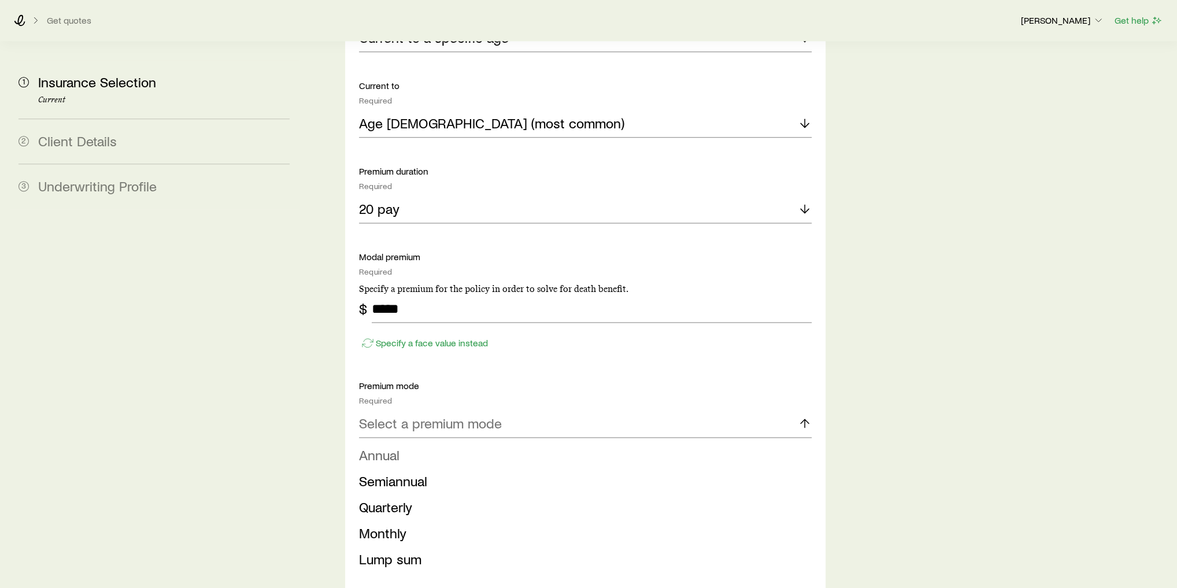
click at [454, 442] on li "Annual" at bounding box center [582, 455] width 446 height 26
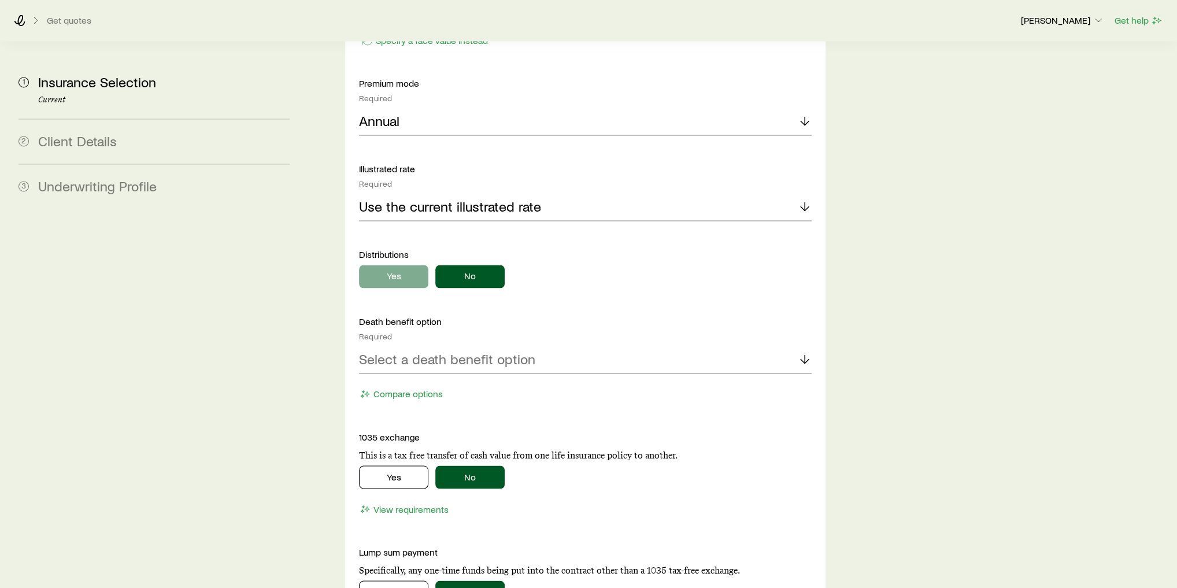
scroll to position [1803, 0]
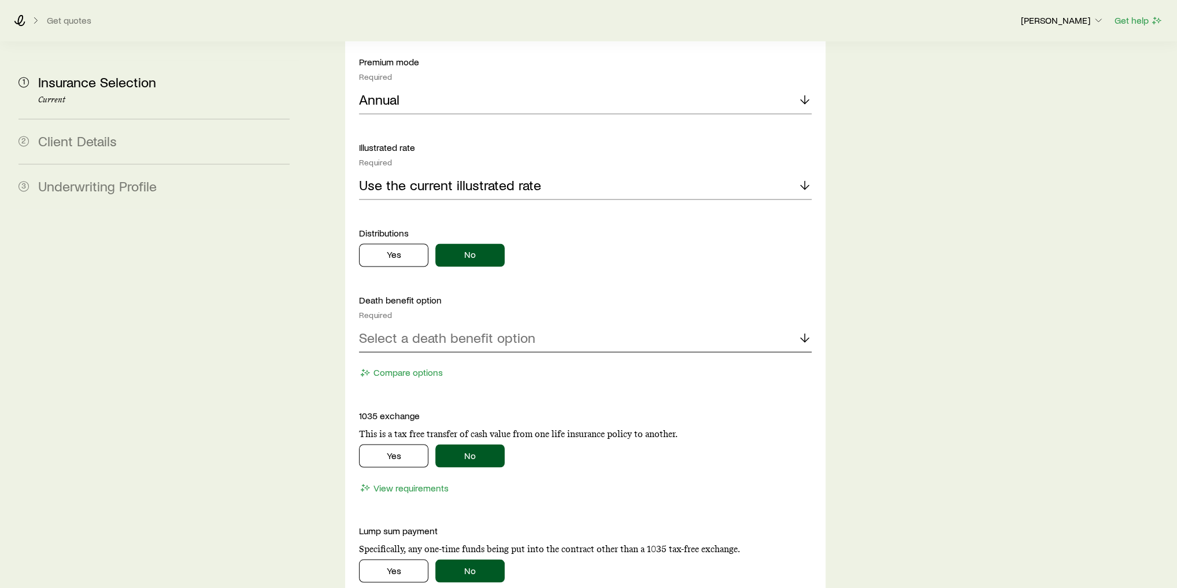
click at [437, 329] on p "Select a death benefit option" at bounding box center [447, 337] width 176 height 16
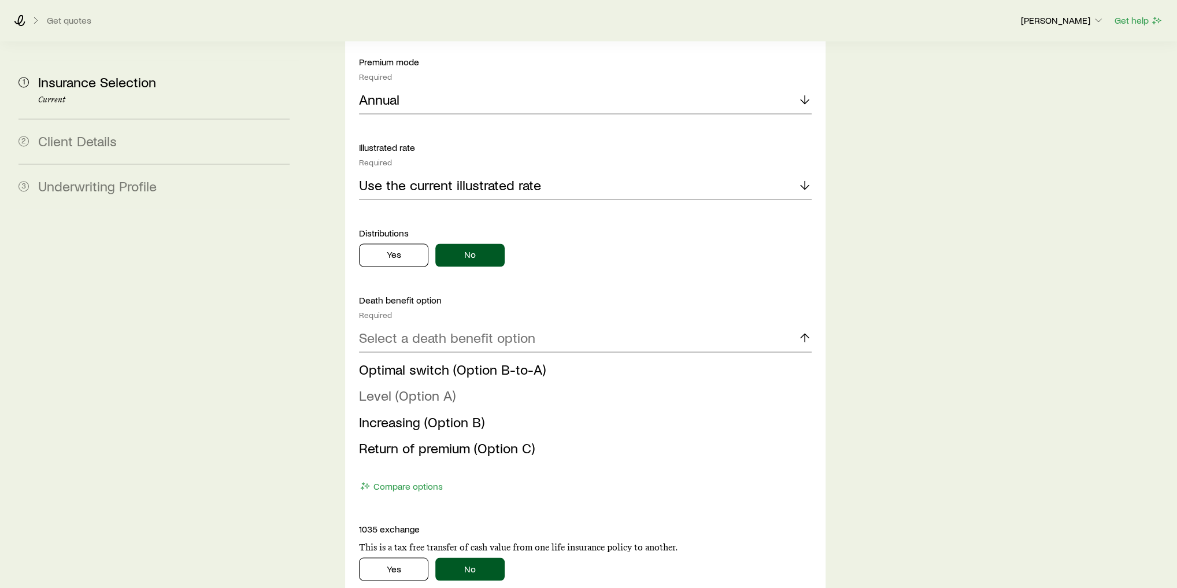
click at [440, 387] on span "Level (Option A)" at bounding box center [407, 395] width 97 height 17
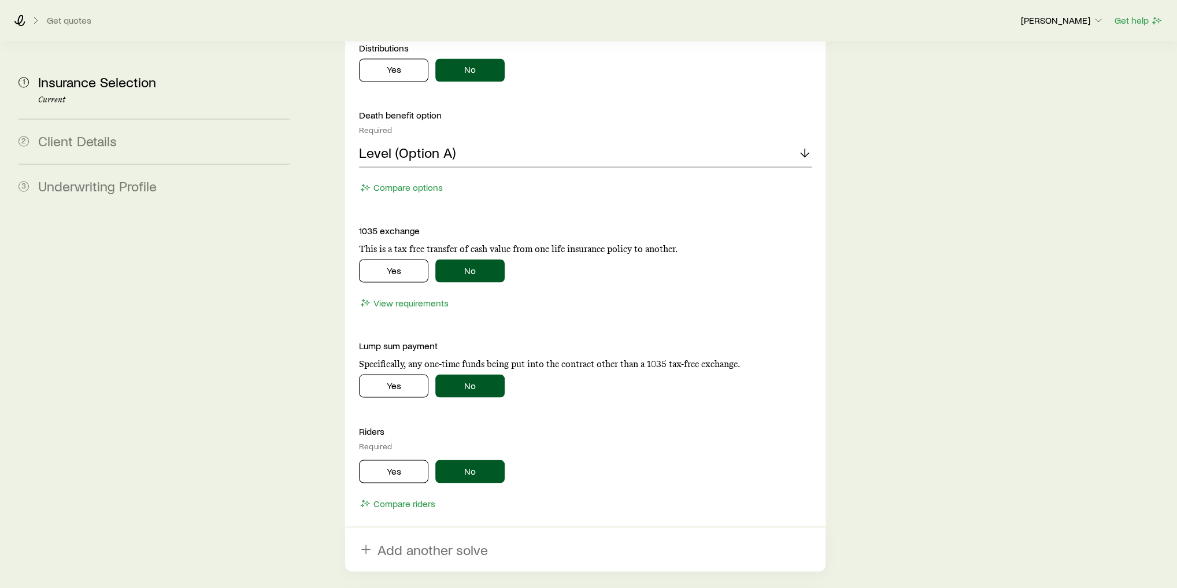
scroll to position [2109, 0]
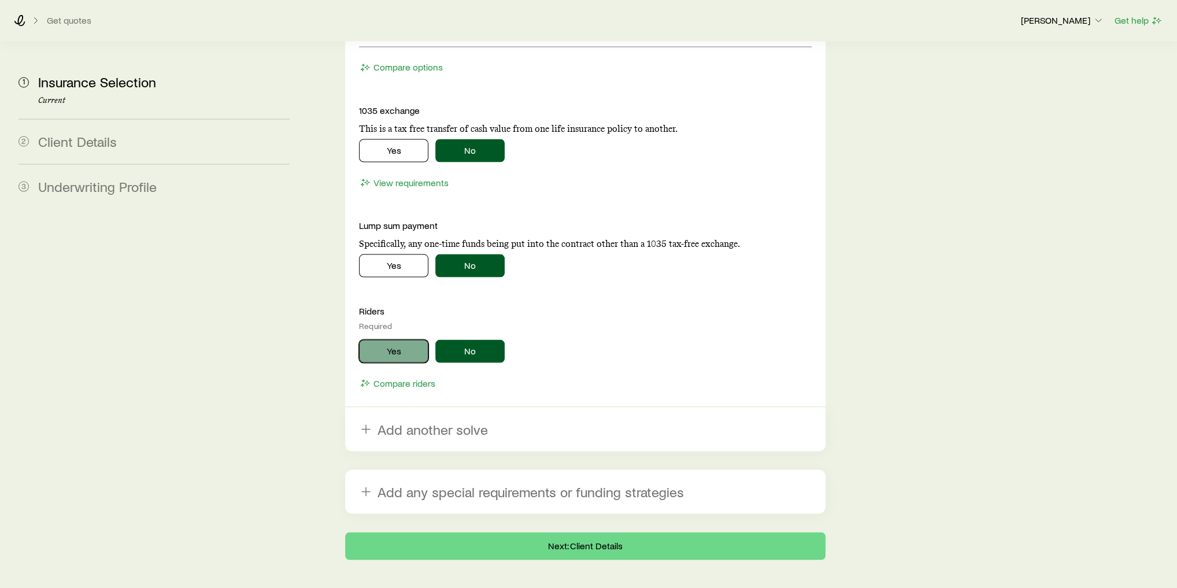
click at [391, 339] on button "Yes" at bounding box center [393, 350] width 69 height 23
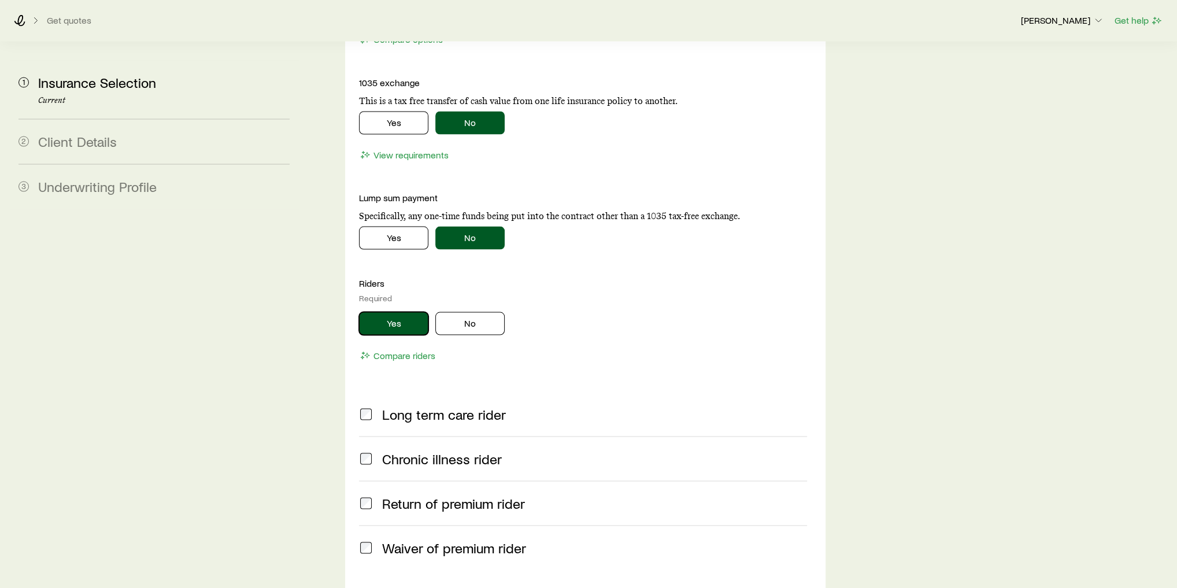
scroll to position [2155, 0]
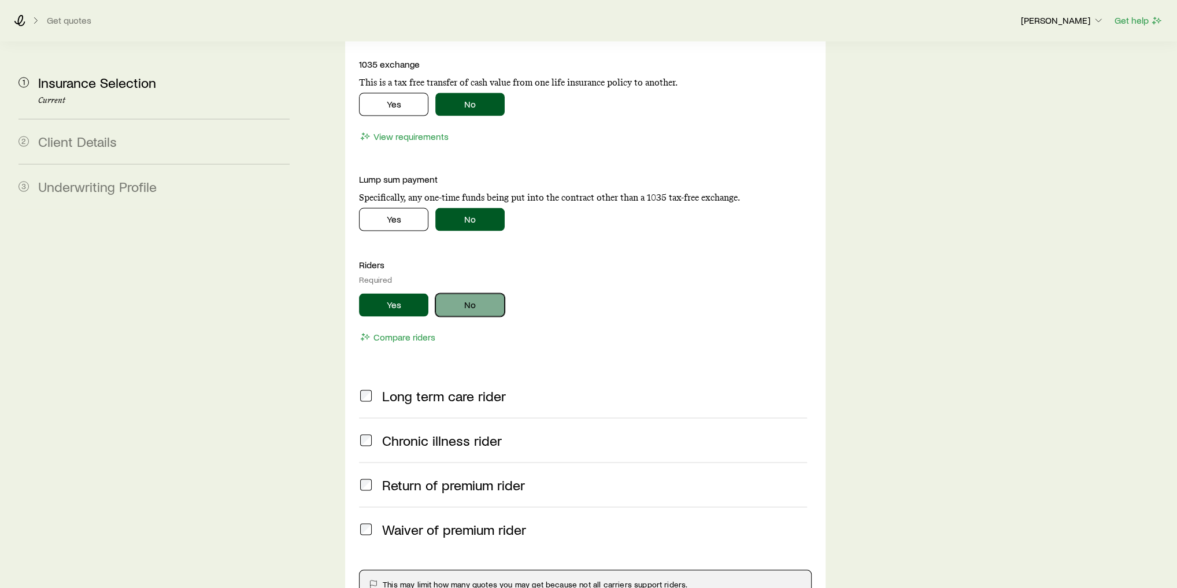
click at [488, 293] on button "No" at bounding box center [469, 304] width 69 height 23
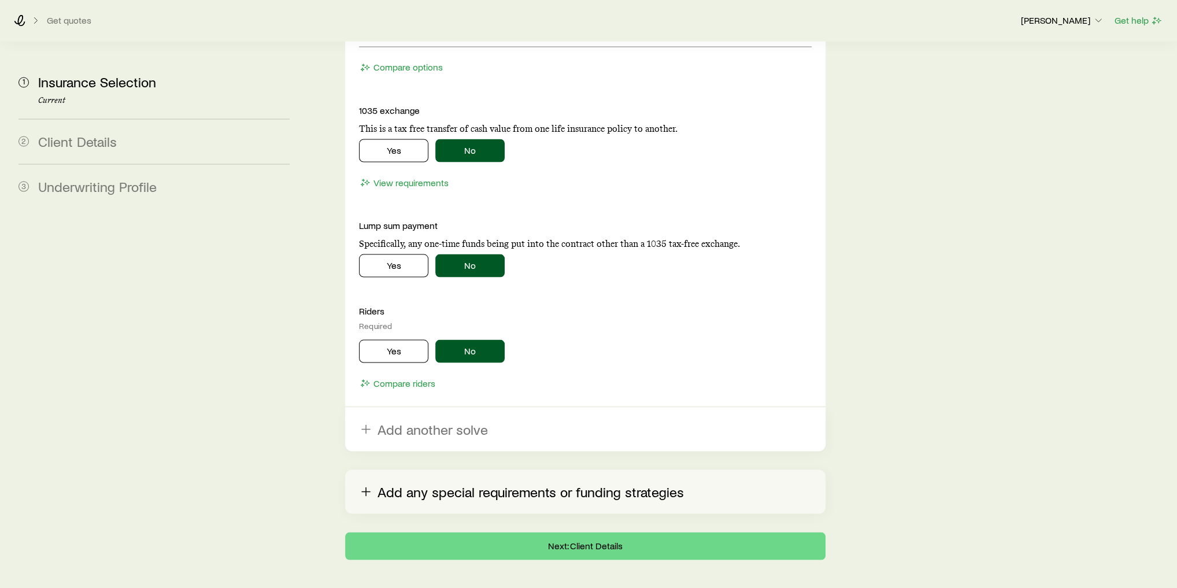
click at [417, 469] on button "Add any special requirements or funding strategies" at bounding box center [585, 491] width 480 height 44
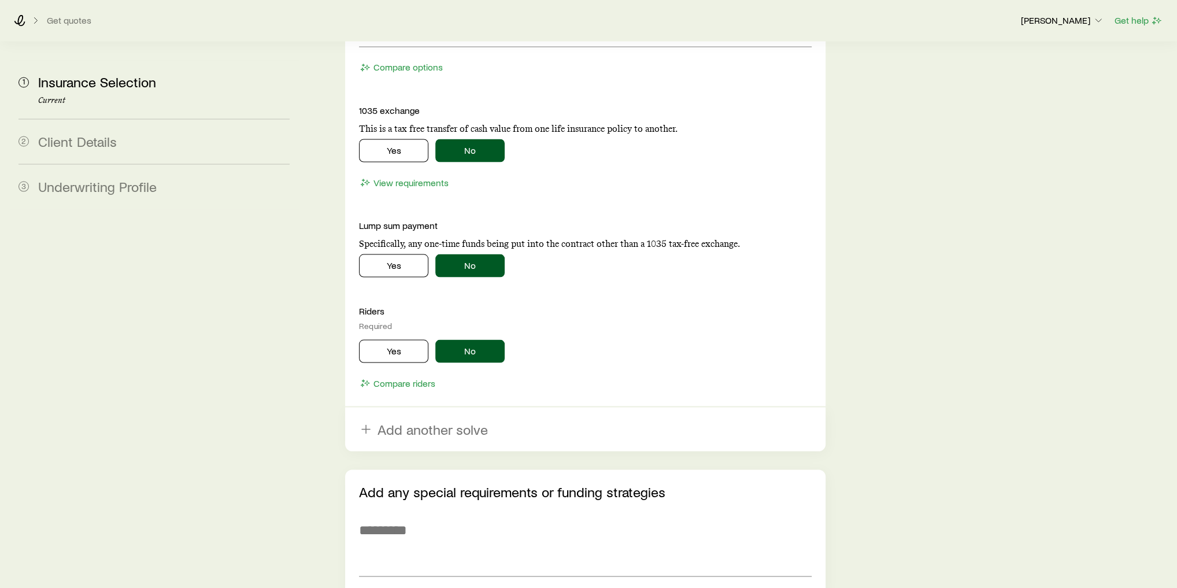
scroll to position [2234, 0]
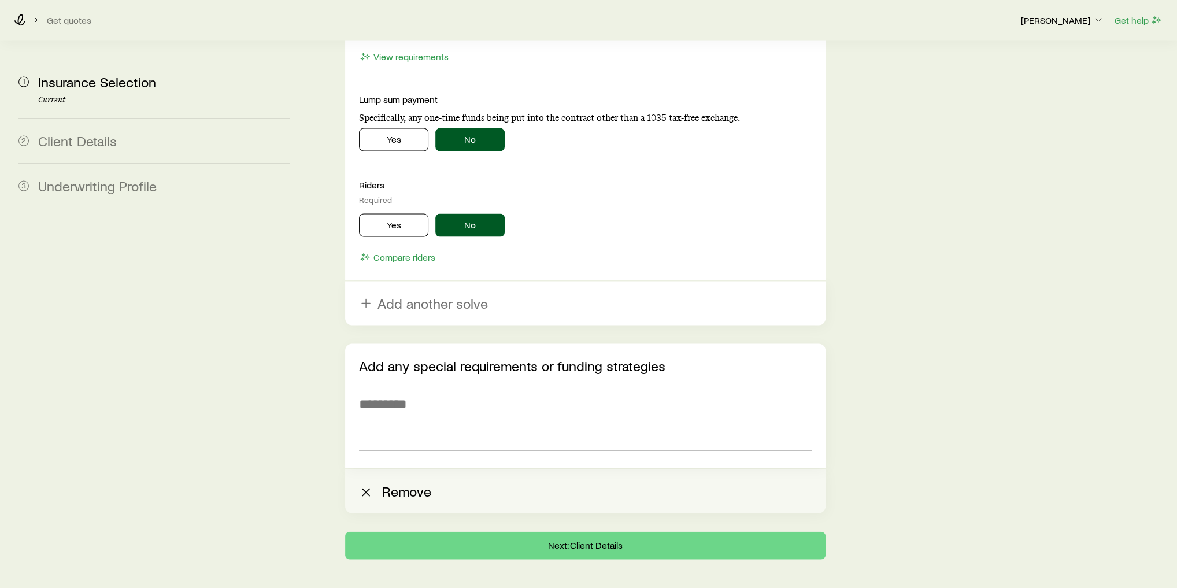
click at [362, 486] on icon "button" at bounding box center [366, 493] width 14 height 14
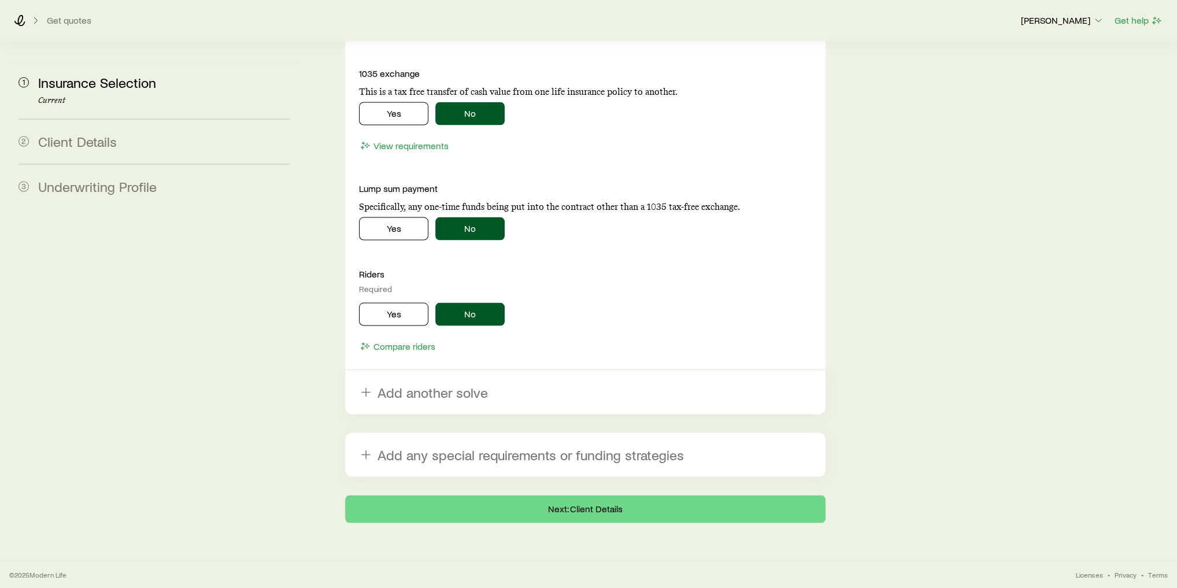
scroll to position [2109, 0]
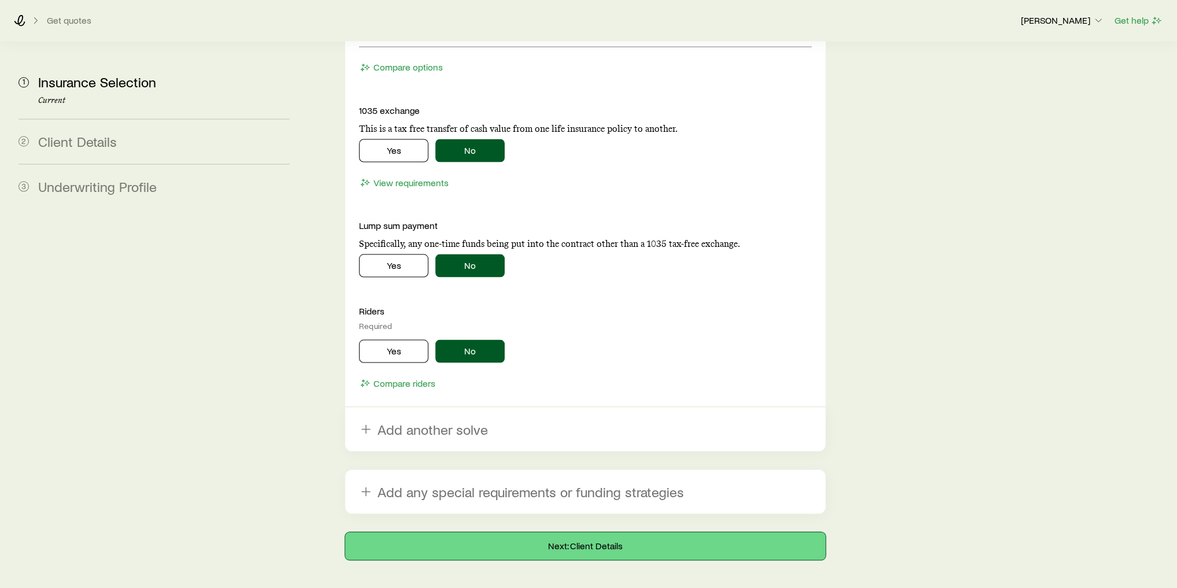
click at [617, 532] on button "Next: Client Details" at bounding box center [585, 546] width 480 height 28
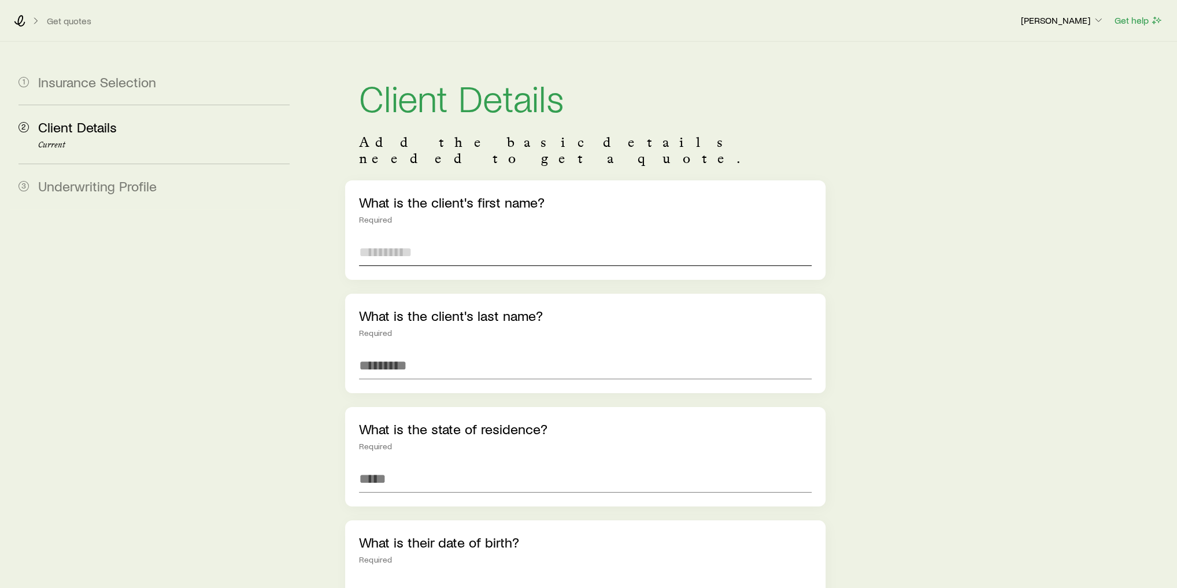
click at [432, 238] on input "text" at bounding box center [585, 252] width 453 height 28
type input "******"
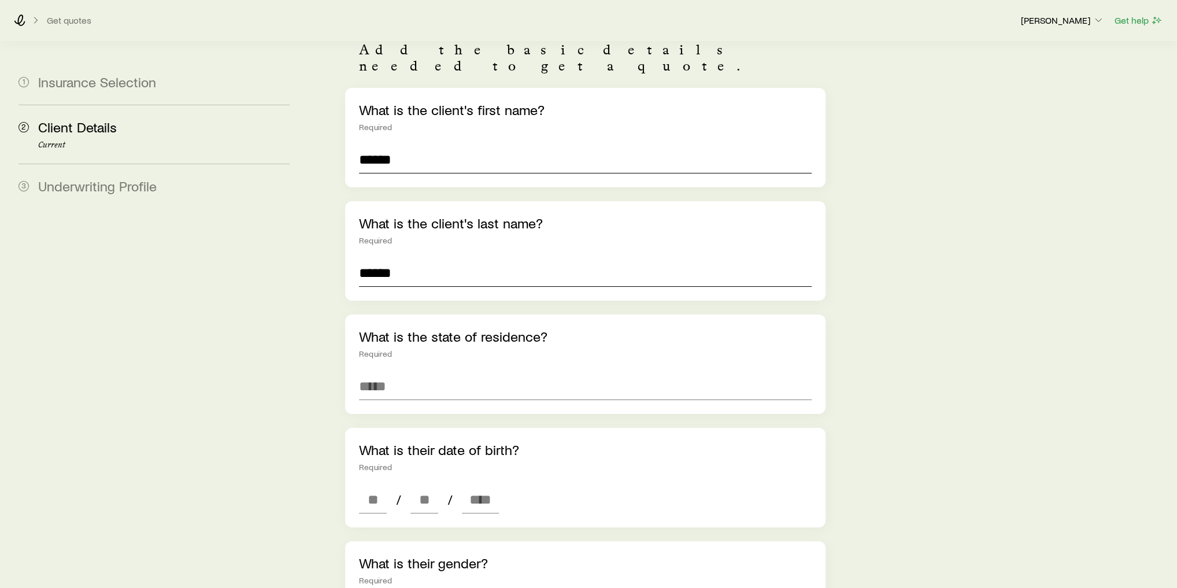
scroll to position [231, 0]
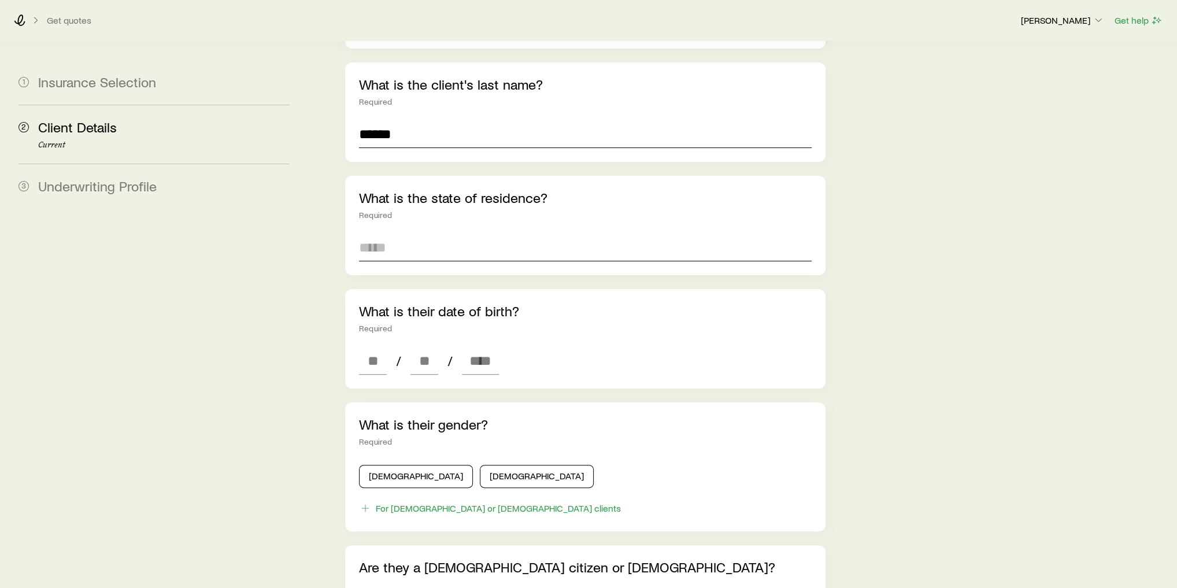
type input "******"
click at [380, 234] on input at bounding box center [585, 248] width 453 height 28
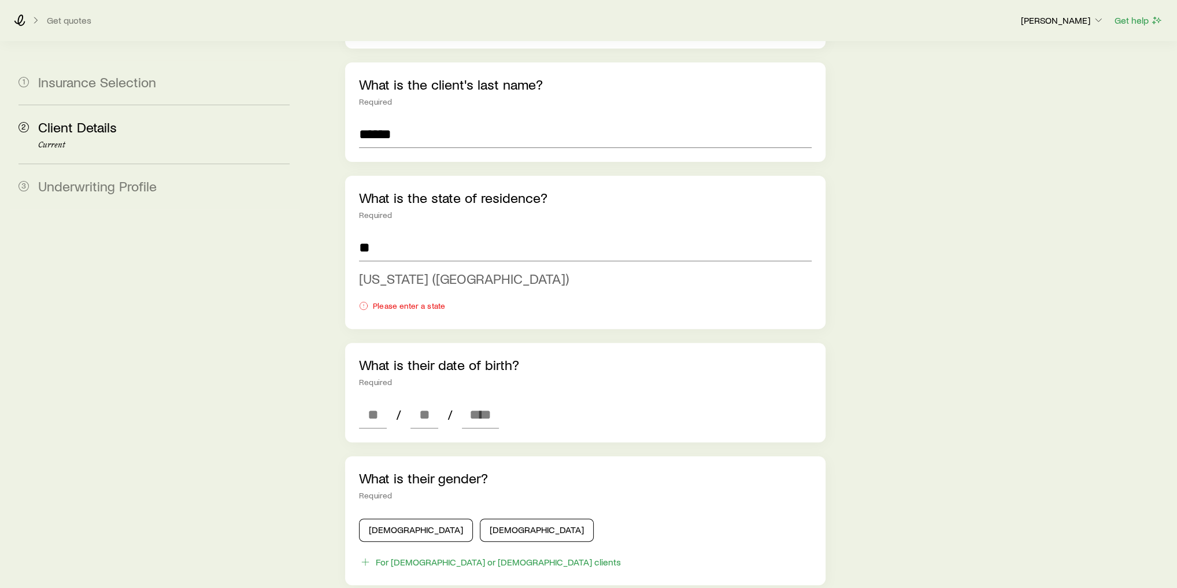
click at [416, 270] on span "Vermont (VT)" at bounding box center [464, 278] width 210 height 17
type input "**********"
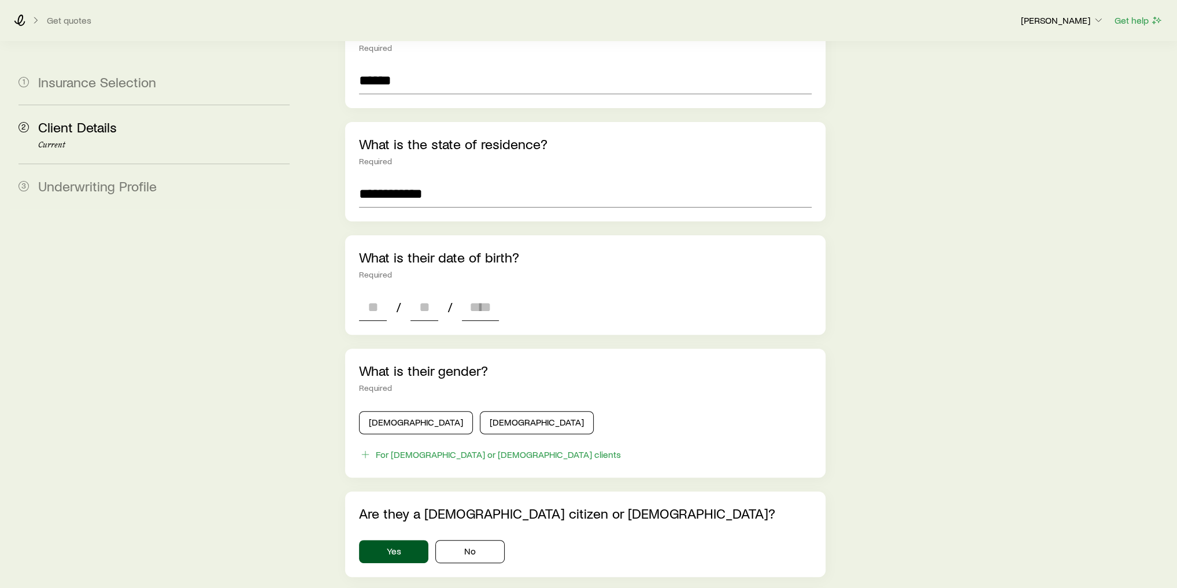
scroll to position [324, 0]
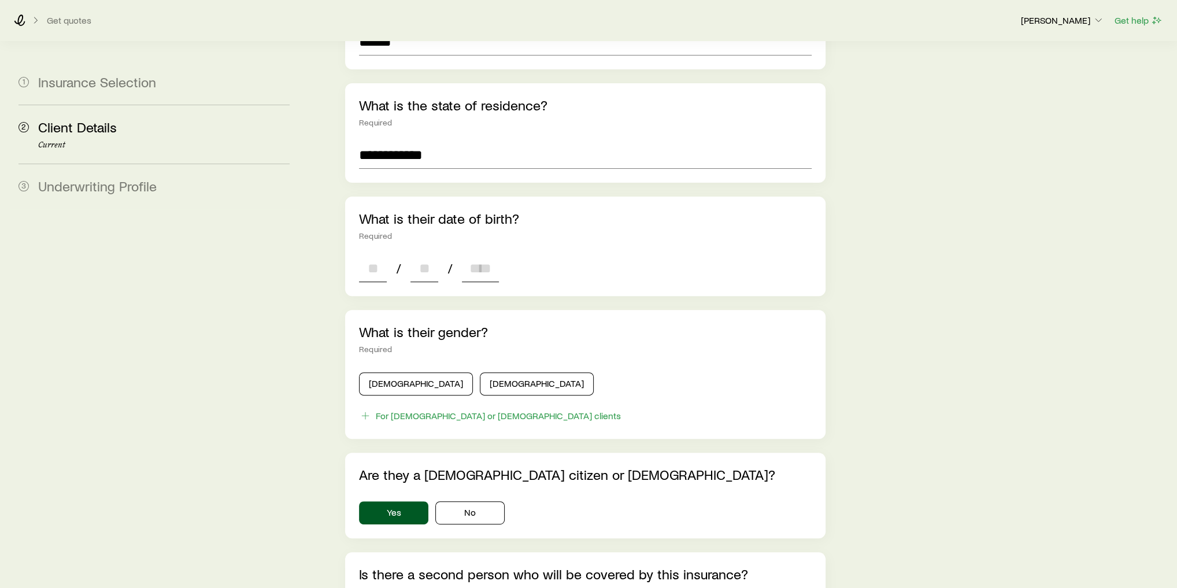
click at [376, 255] on input at bounding box center [373, 268] width 28 height 28
type input "**"
type input "****"
type input "*"
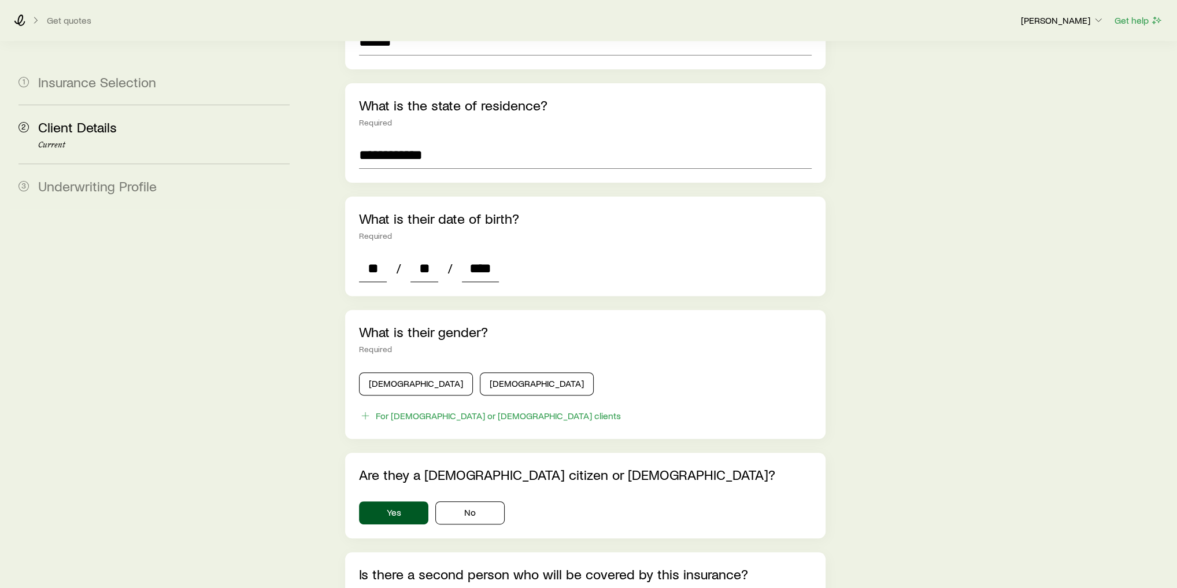
type input "*"
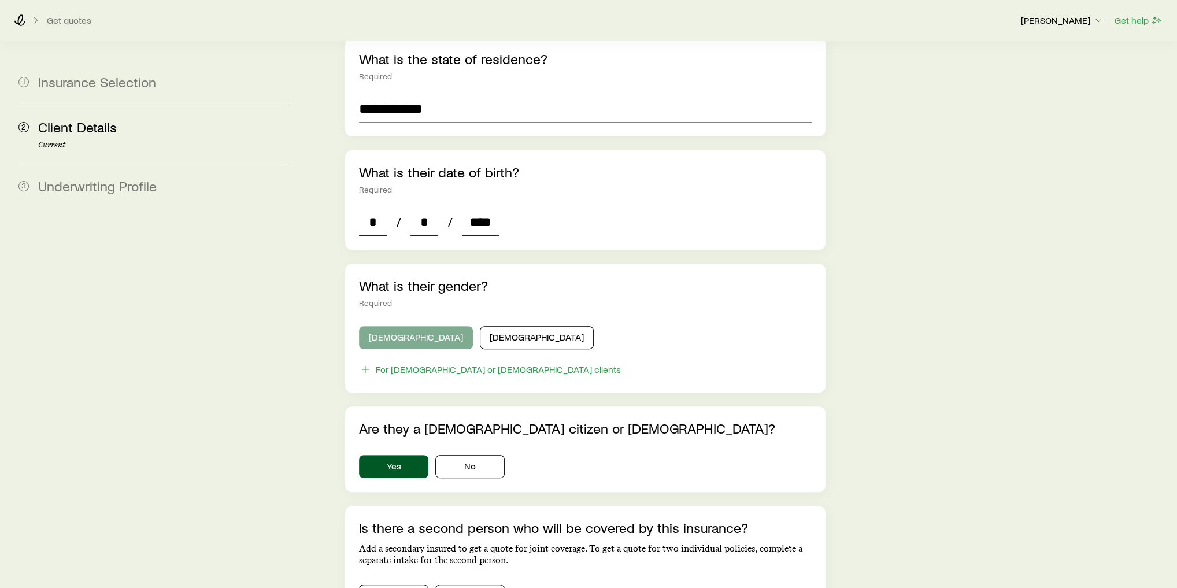
type input "****"
click at [379, 326] on button "[DEMOGRAPHIC_DATA]" at bounding box center [416, 337] width 114 height 23
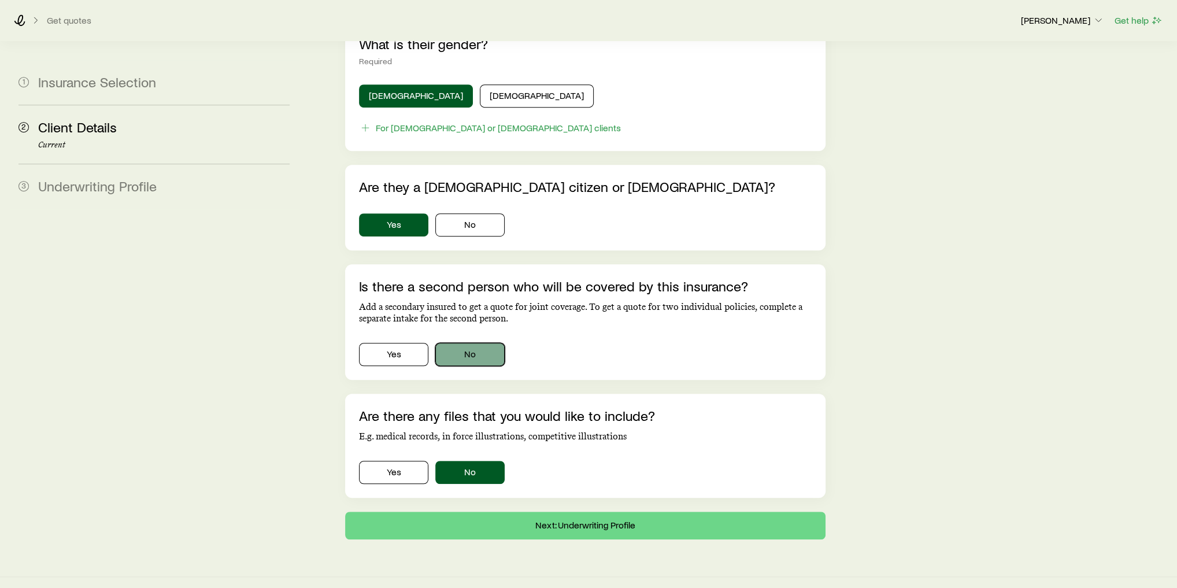
click at [454, 343] on button "No" at bounding box center [469, 354] width 69 height 23
click at [581, 512] on button "Next: Underwriting Profile" at bounding box center [585, 526] width 480 height 28
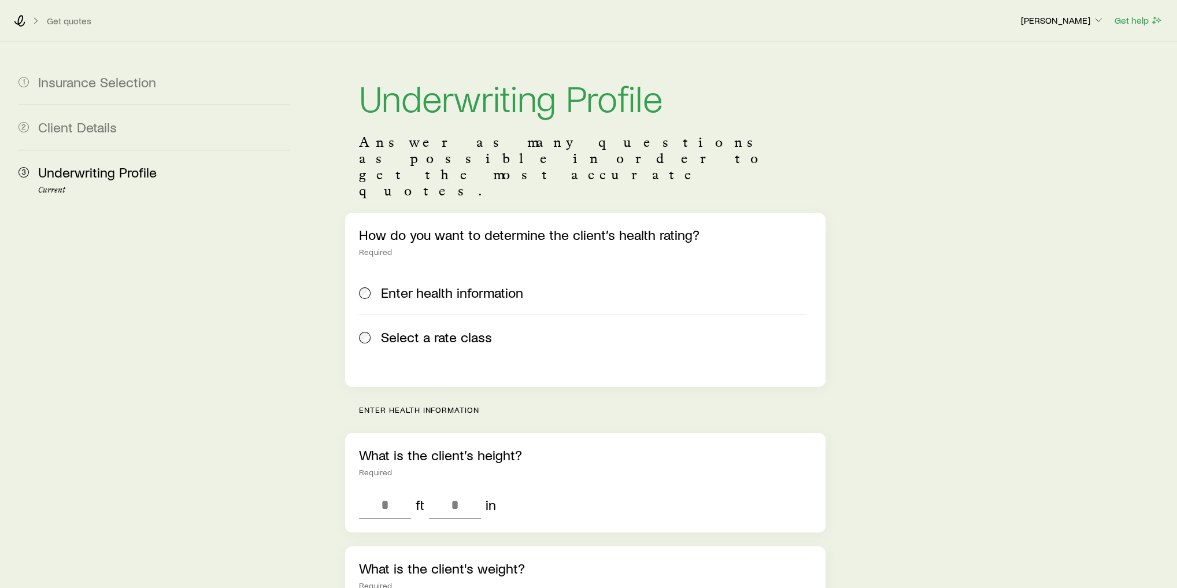
click at [466, 329] on span "Select a rate class" at bounding box center [436, 337] width 111 height 16
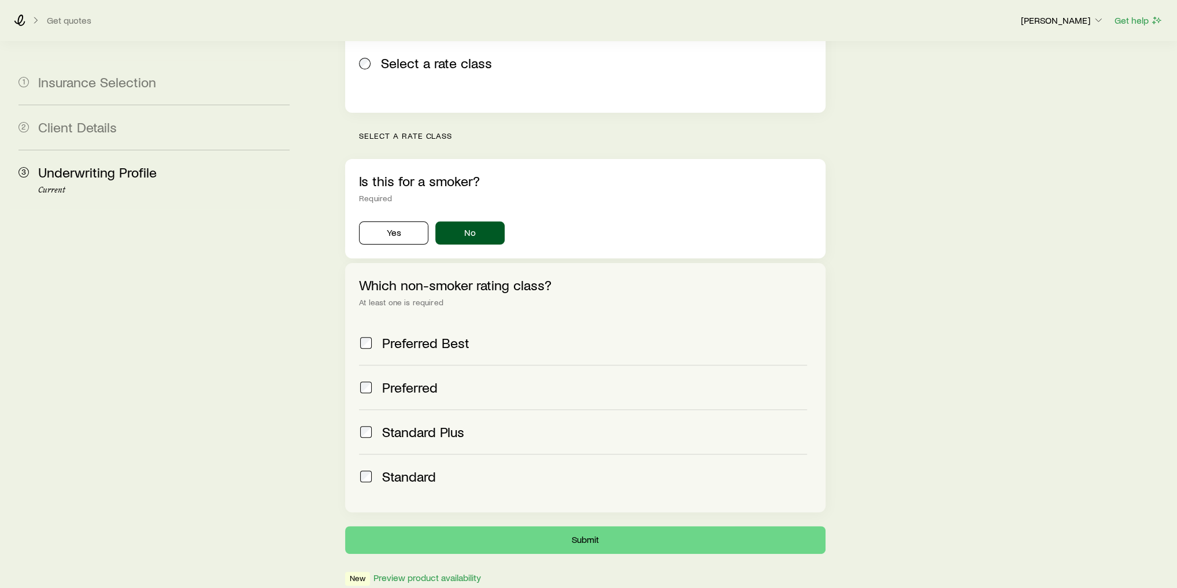
scroll to position [277, 0]
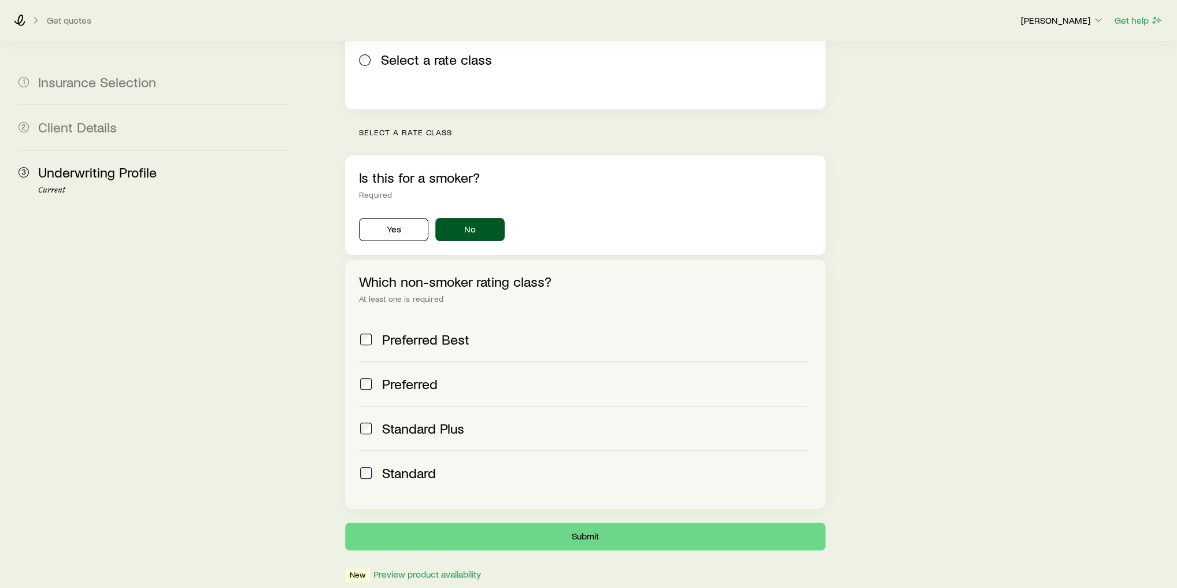
click at [409, 361] on label "Preferred" at bounding box center [583, 383] width 448 height 45
click at [421, 420] on span "Standard Plus" at bounding box center [423, 428] width 82 height 16
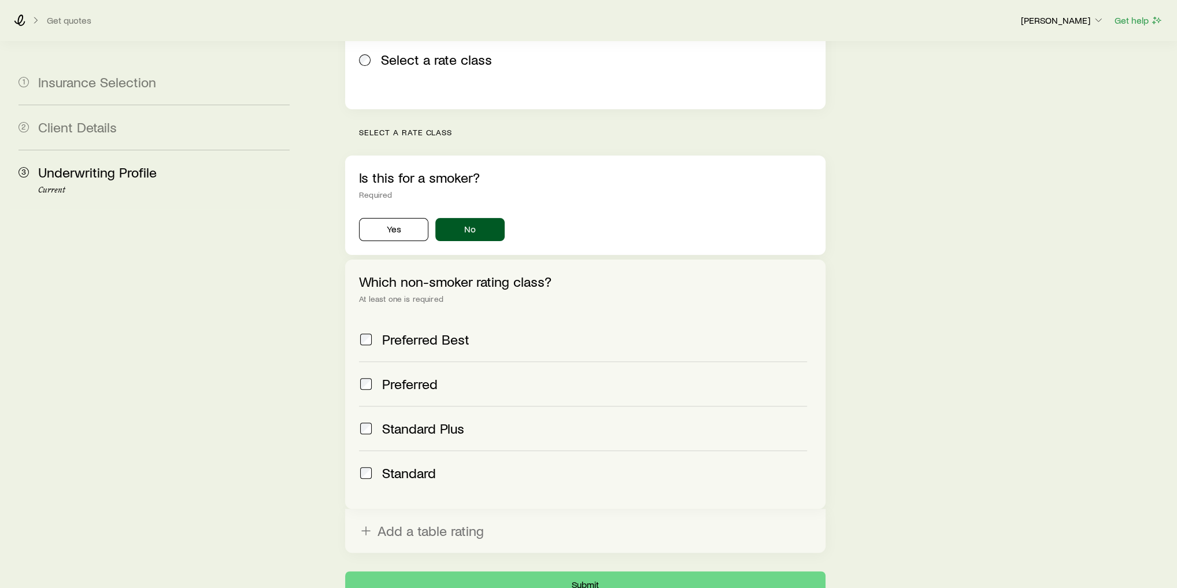
click at [431, 465] on span "Standard" at bounding box center [409, 473] width 54 height 16
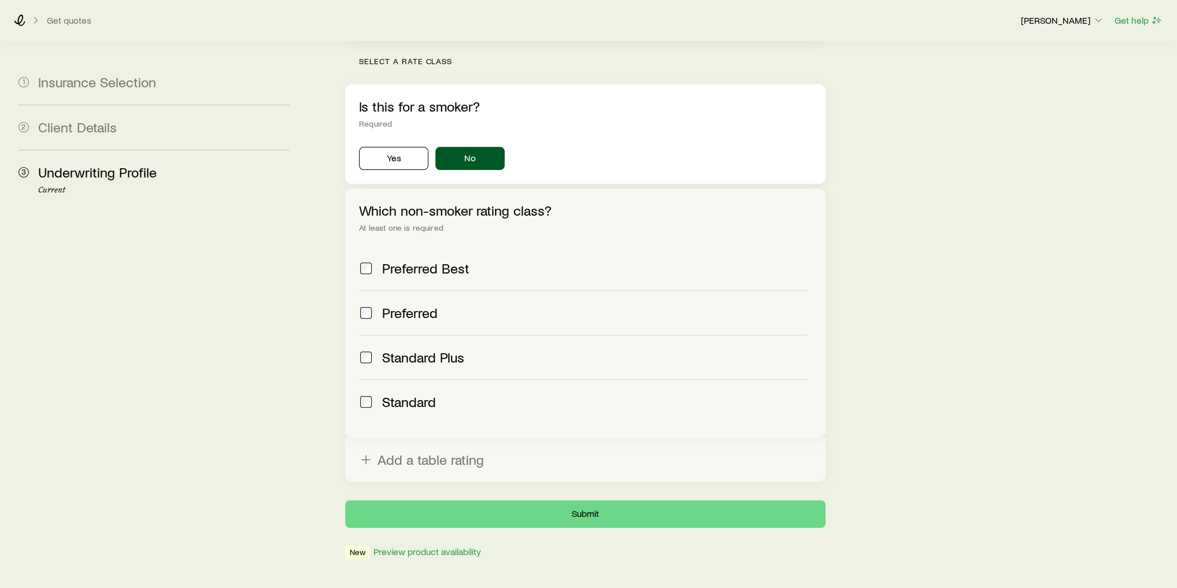
scroll to position [351, 0]
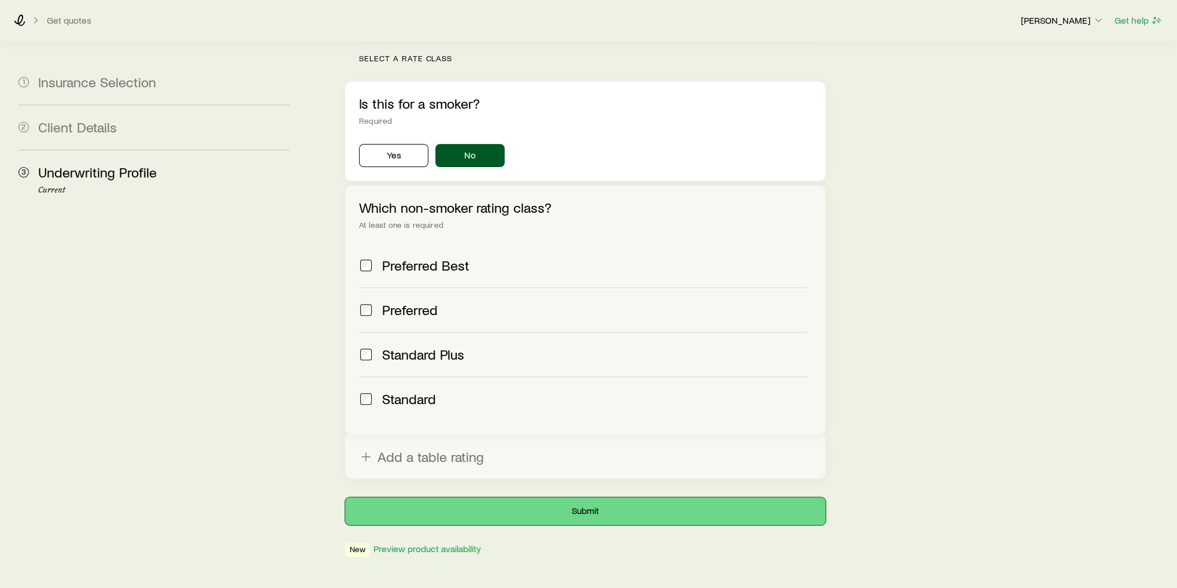
click at [631, 497] on button "Submit" at bounding box center [585, 511] width 480 height 28
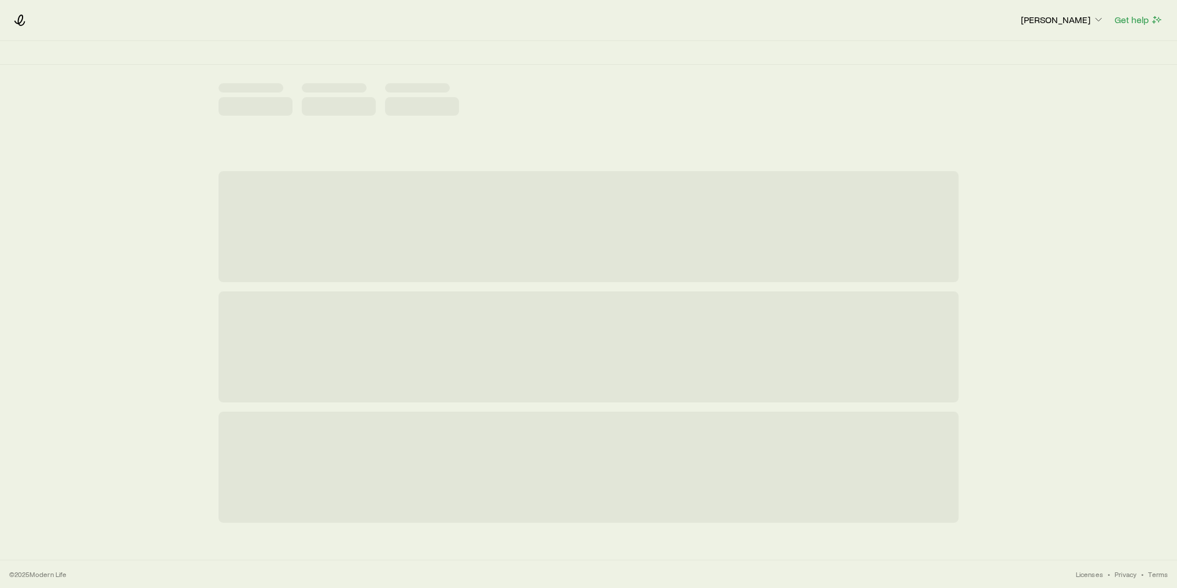
scroll to position [0, 0]
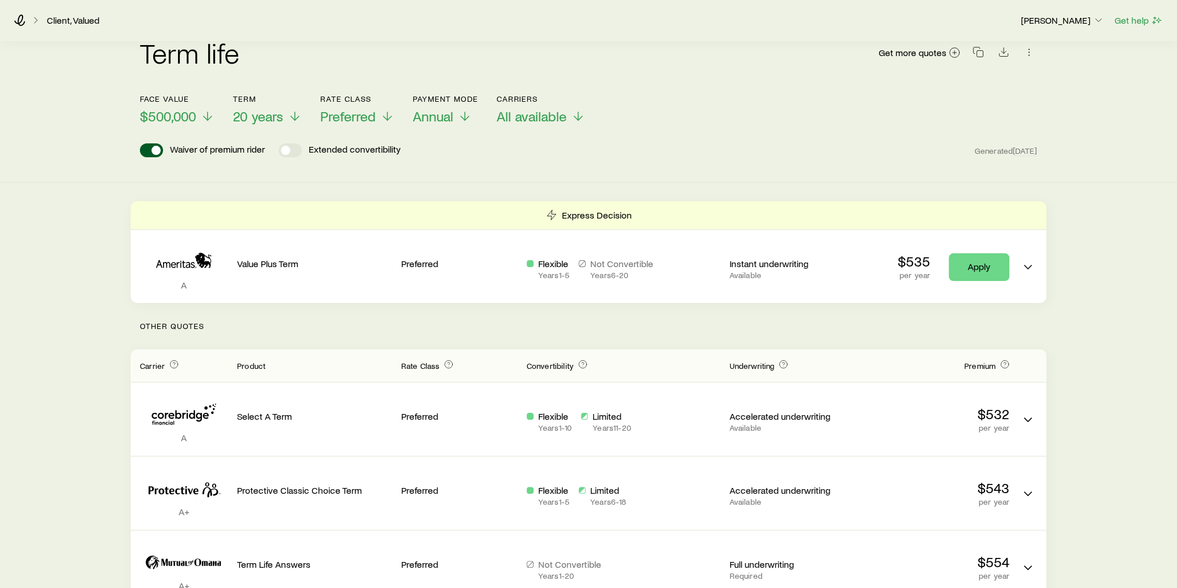
scroll to position [46, 0]
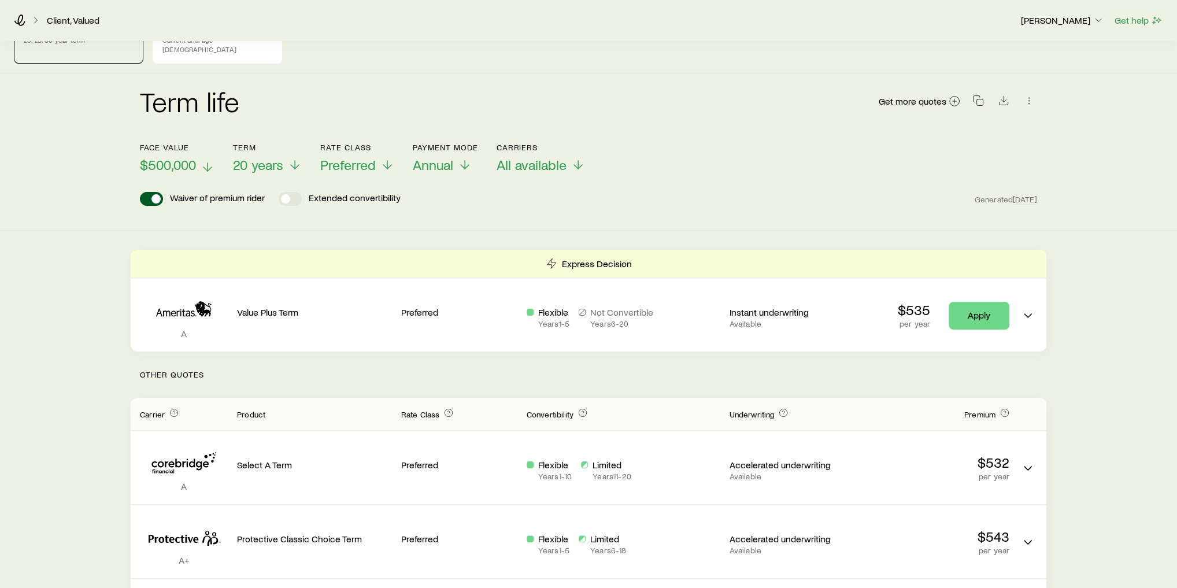
click at [183, 157] on span "$500,000" at bounding box center [168, 165] width 56 height 16
click at [317, 87] on div "Term life Get more quotes" at bounding box center [588, 108] width 897 height 42
click at [272, 160] on span "20 years" at bounding box center [258, 165] width 50 height 16
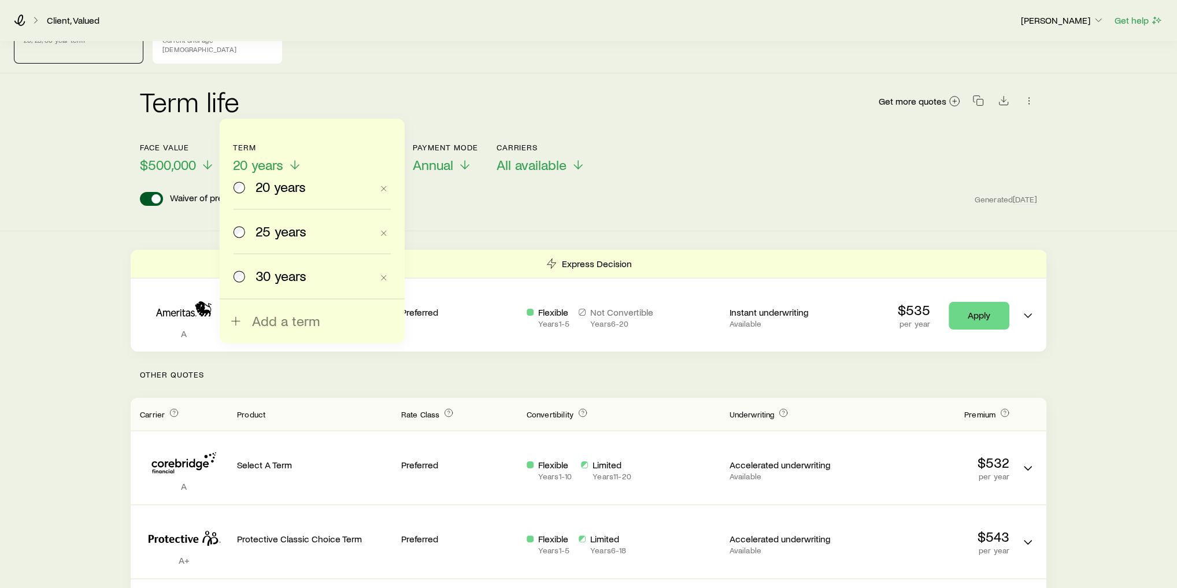
click at [322, 87] on div "Term life Get more quotes" at bounding box center [588, 108] width 897 height 42
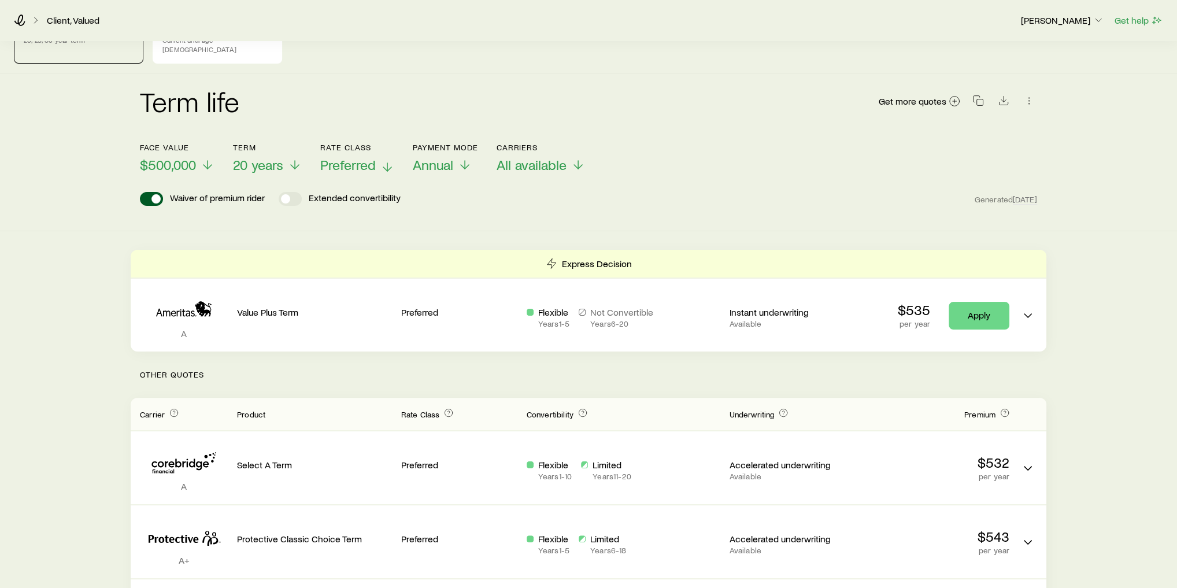
click at [353, 157] on span "Preferred" at bounding box center [347, 165] width 55 height 16
click at [412, 47] on div "Term life $500,000+ face value 20, 25, 30 year term Permanent life (Accumulatio…" at bounding box center [588, 34] width 1149 height 59
click at [462, 160] on icon at bounding box center [465, 167] width 14 height 14
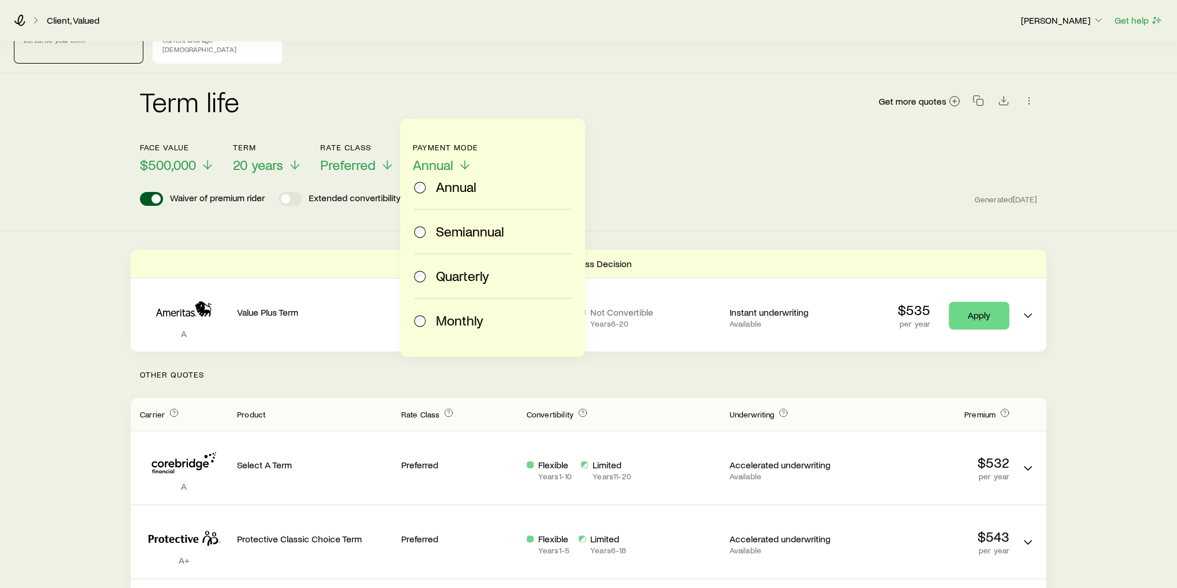
click at [520, 93] on div "Term life Get more quotes" at bounding box center [588, 108] width 897 height 42
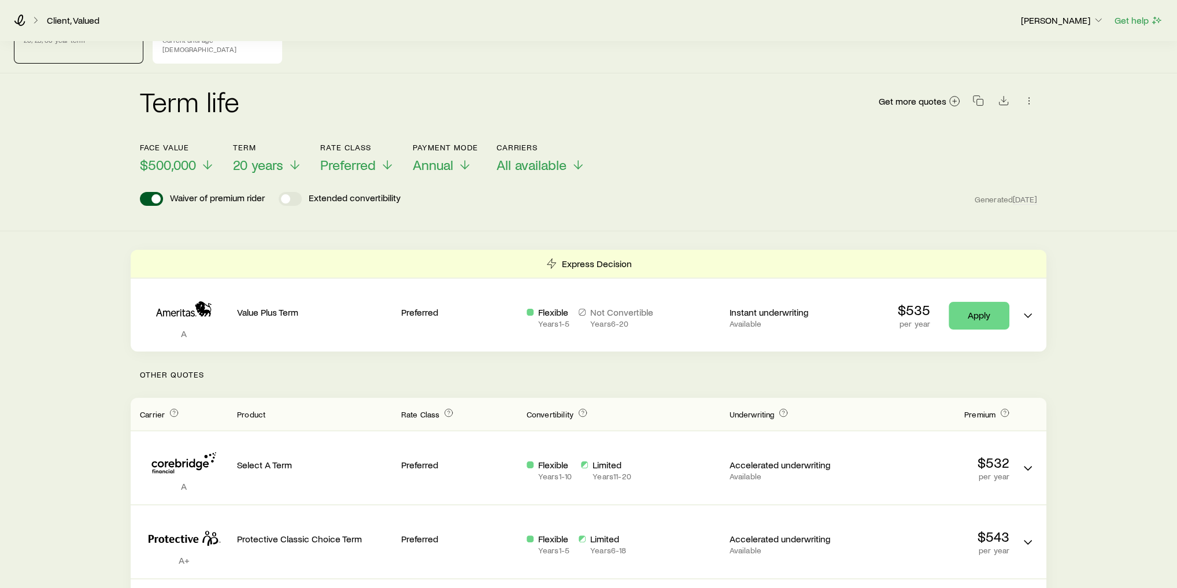
scroll to position [92, 0]
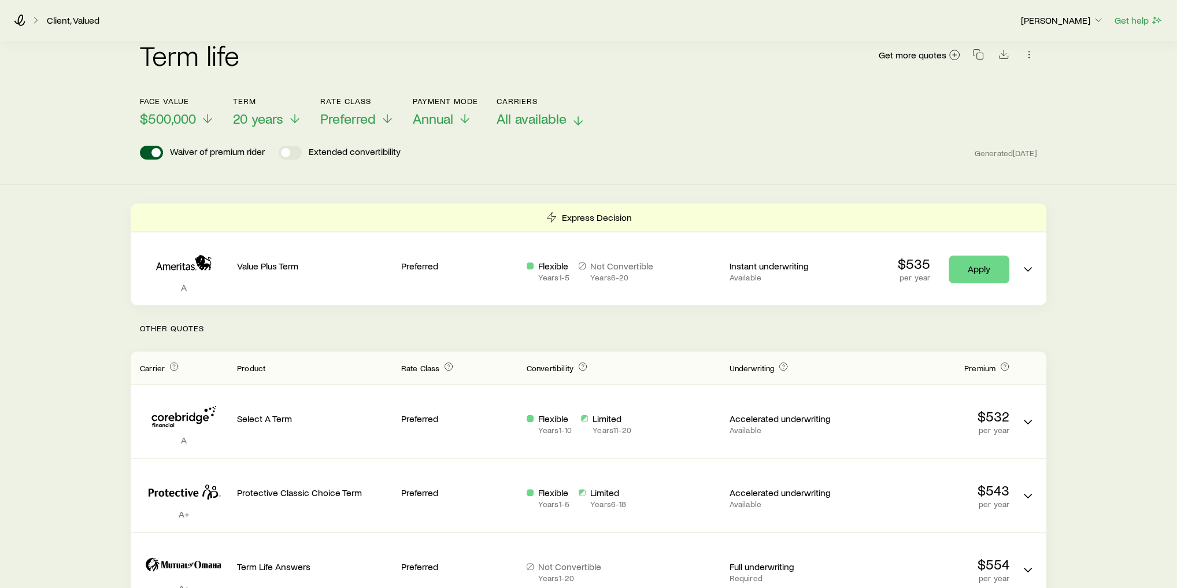
click at [569, 110] on p "All available" at bounding box center [541, 118] width 88 height 16
click at [736, 322] on p "Other Quotes" at bounding box center [589, 328] width 916 height 46
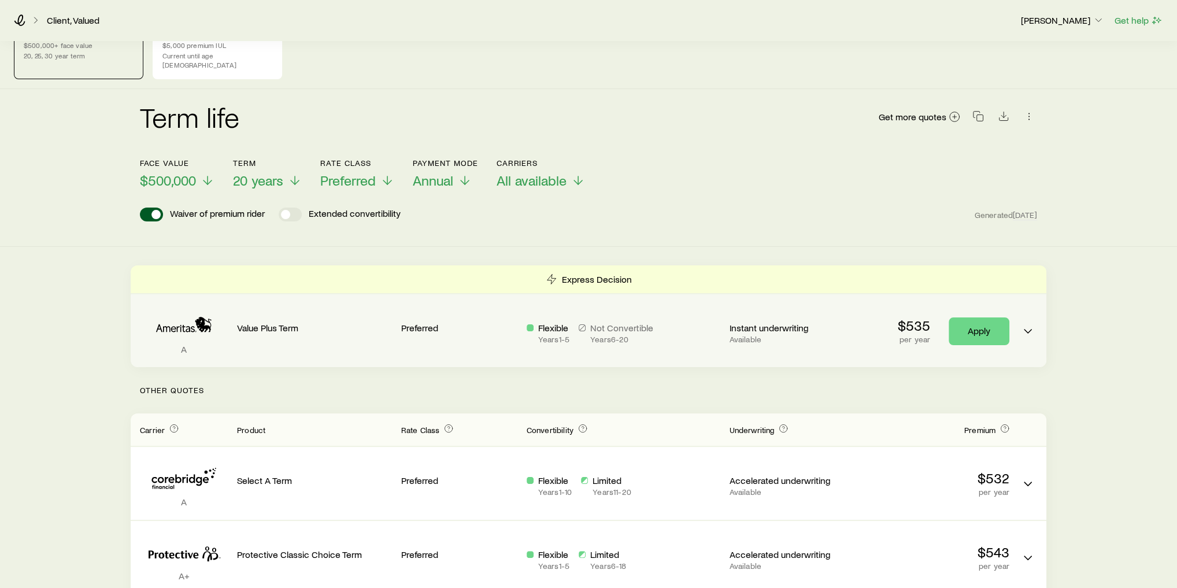
scroll to position [0, 0]
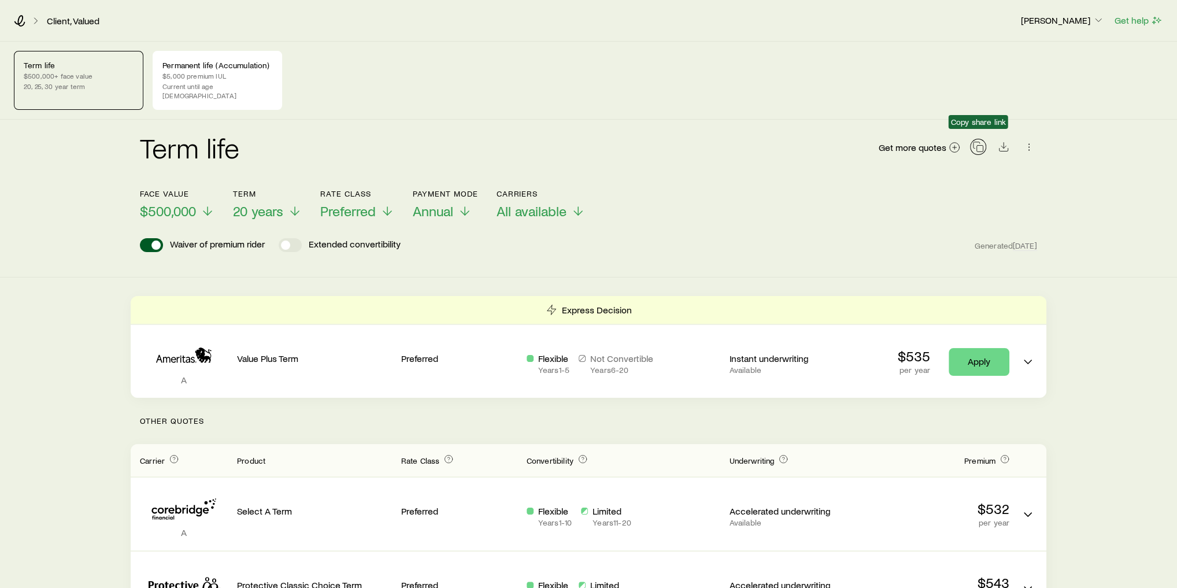
click at [976, 141] on icon "button" at bounding box center [978, 147] width 12 height 12
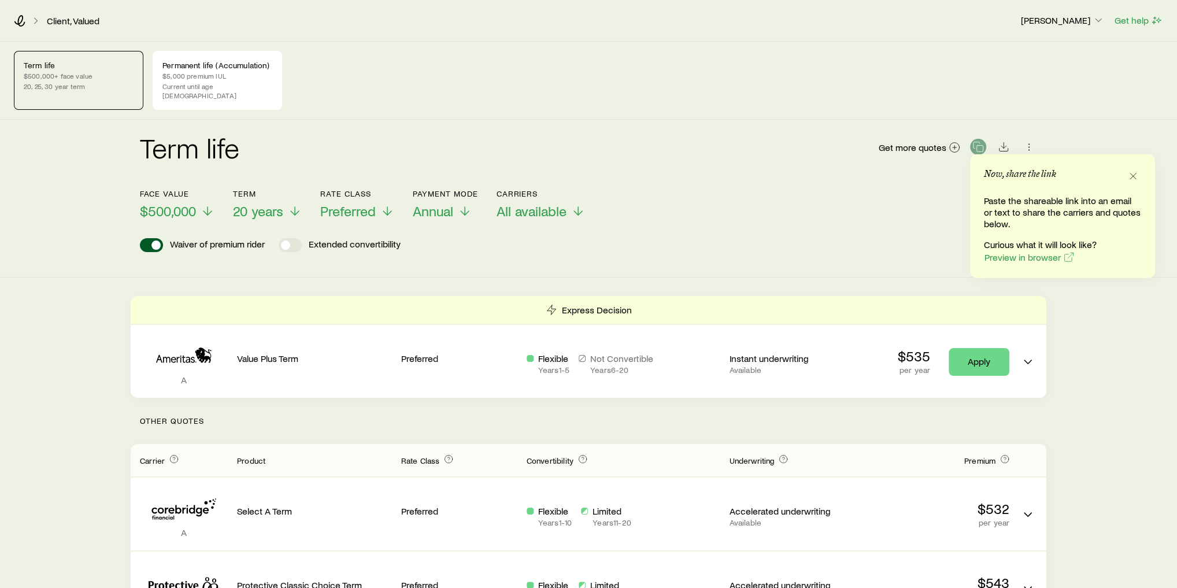
click at [751, 98] on div "Term life $500,000+ face value 20, 25, 30 year term Permanent life (Accumulatio…" at bounding box center [588, 80] width 1149 height 59
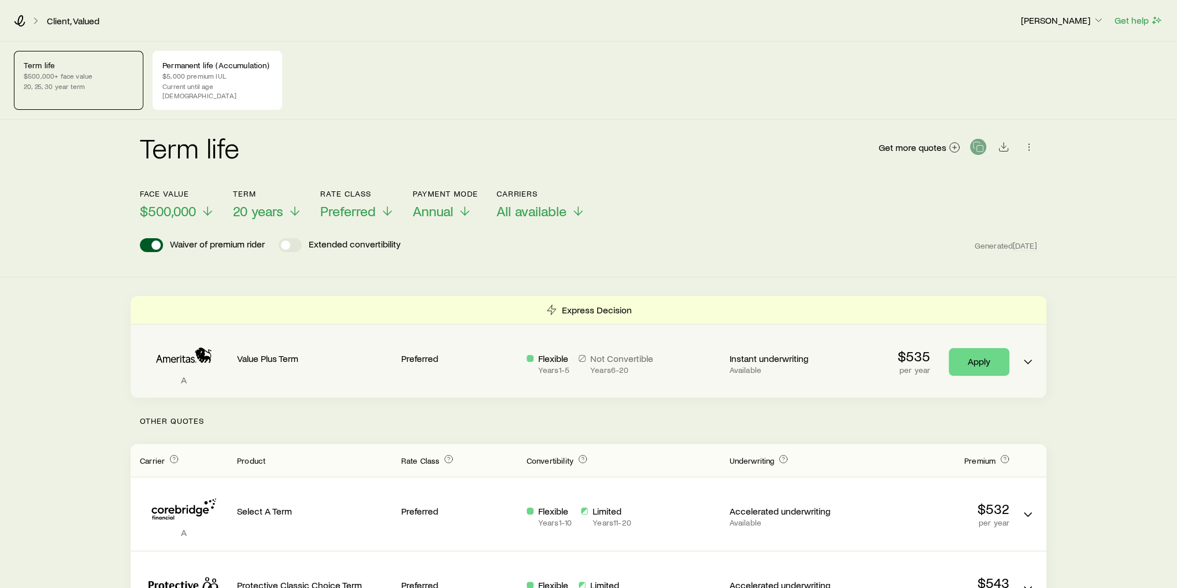
click at [221, 377] on div "A" at bounding box center [184, 361] width 88 height 54
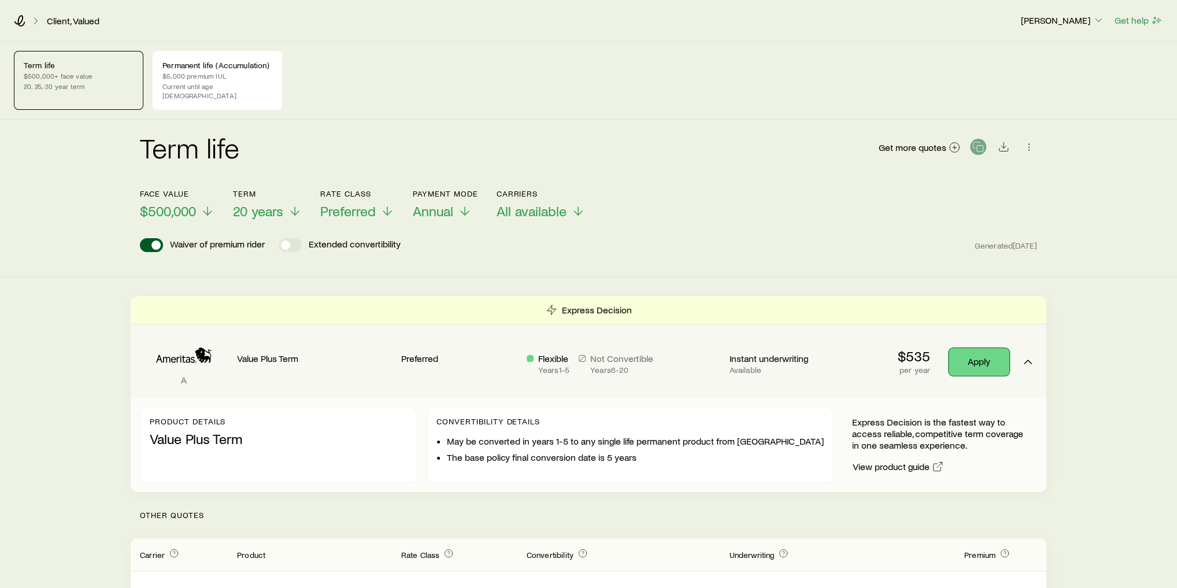
click at [988, 351] on link "Apply" at bounding box center [978, 362] width 61 height 28
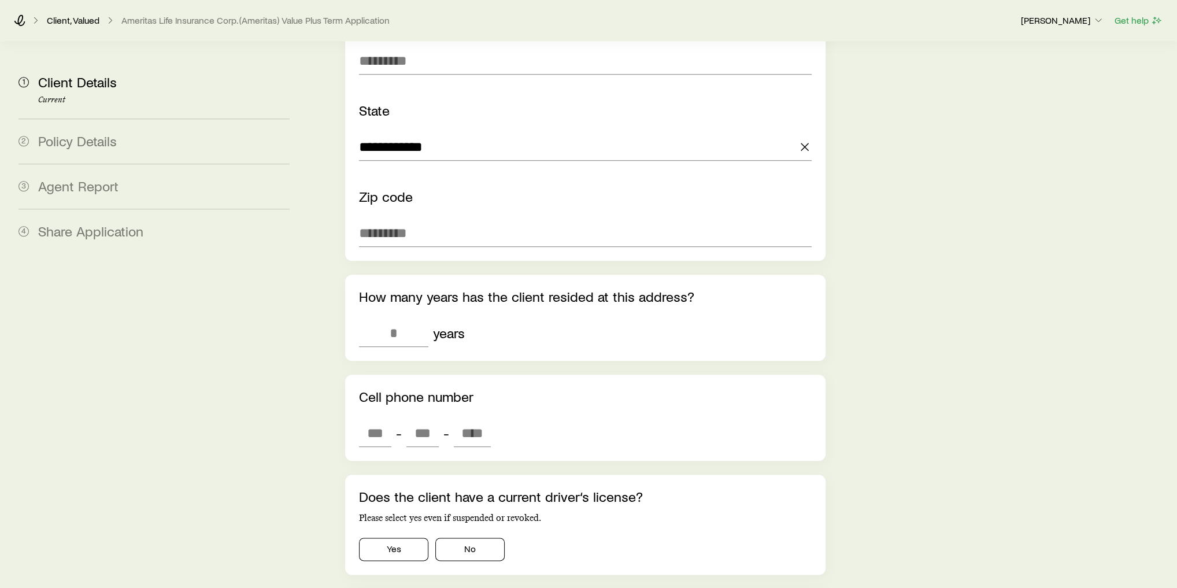
scroll to position [1202, 0]
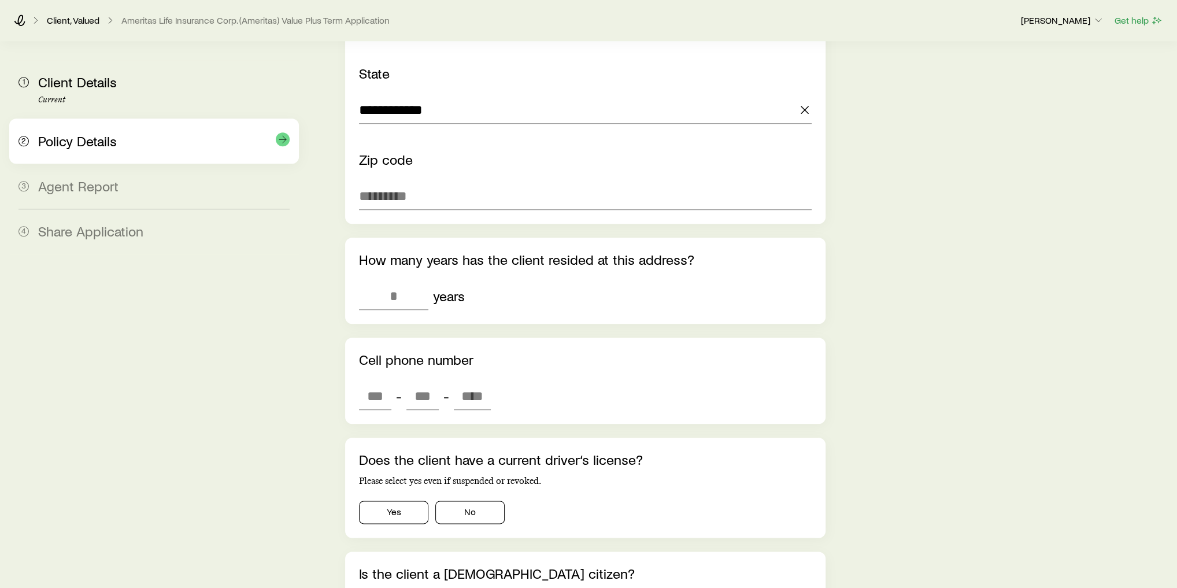
click at [99, 153] on div "2 Policy Details" at bounding box center [153, 140] width 271 height 45
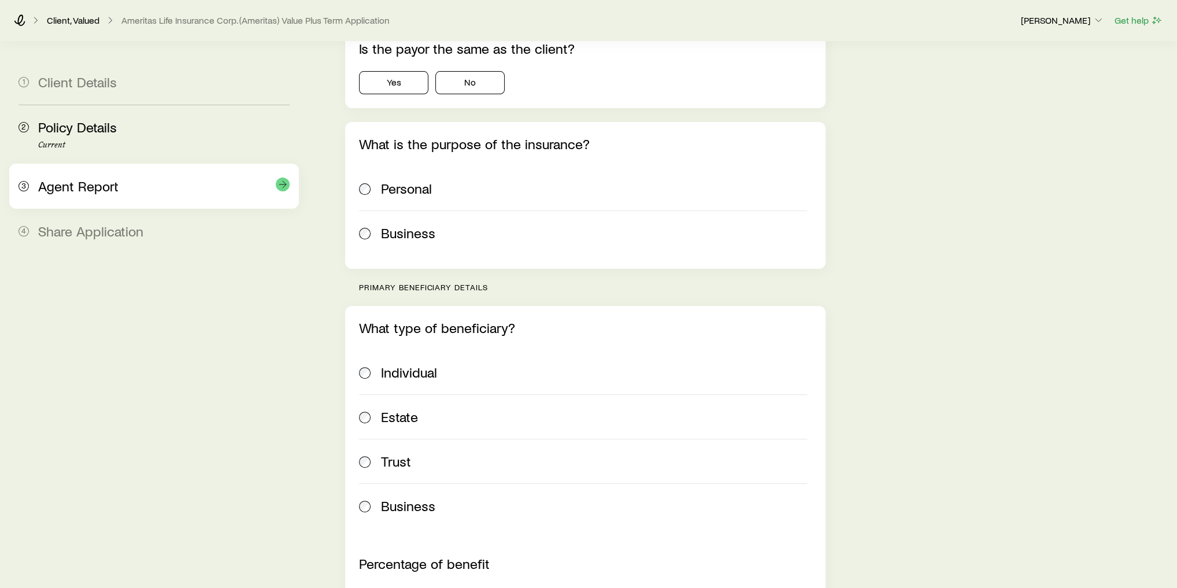
scroll to position [277, 0]
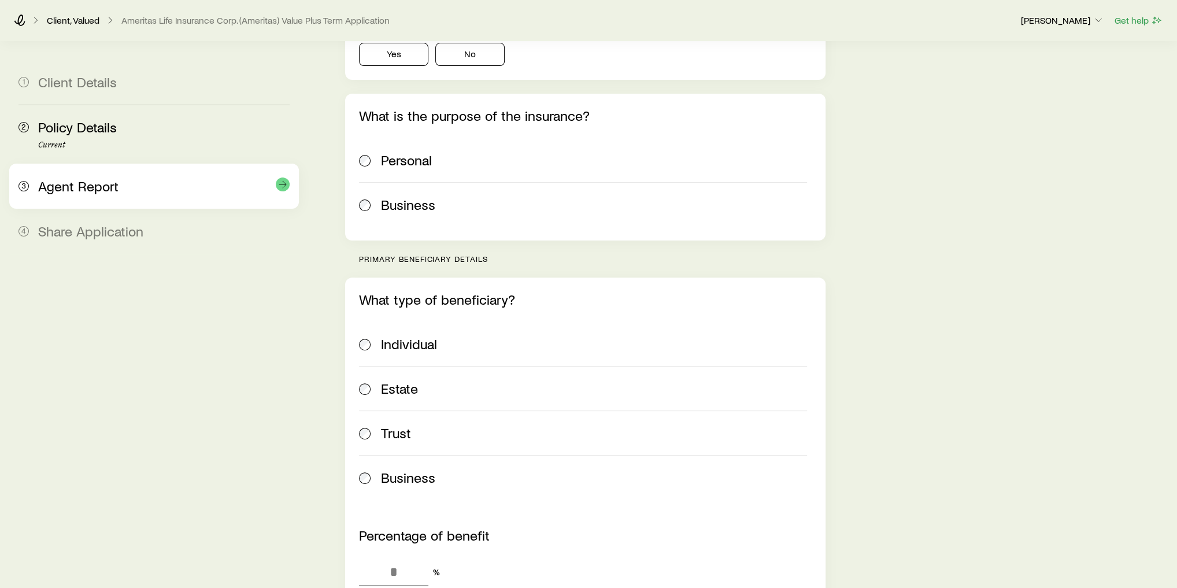
click at [127, 183] on div "Agent Report" at bounding box center [163, 186] width 251 height 17
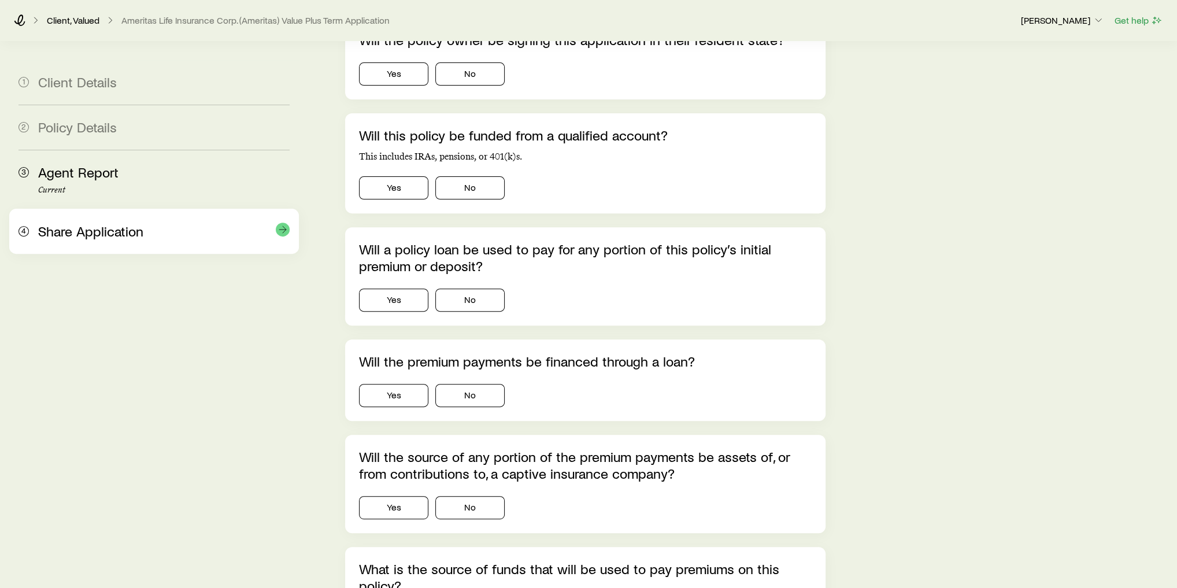
scroll to position [370, 0]
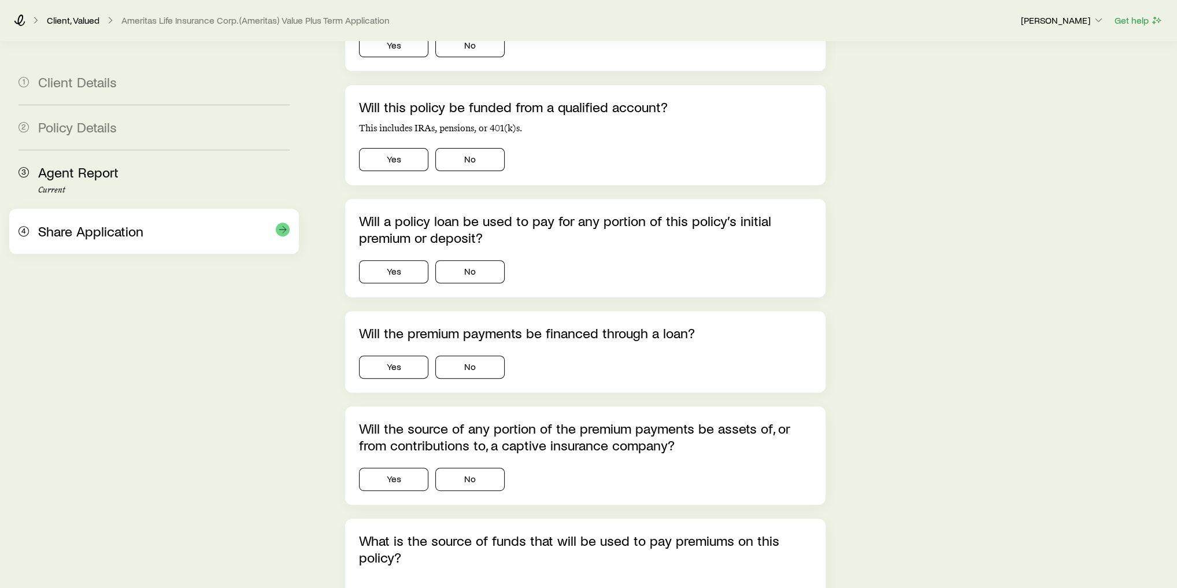
click at [76, 249] on div "4 Share Application" at bounding box center [153, 231] width 271 height 45
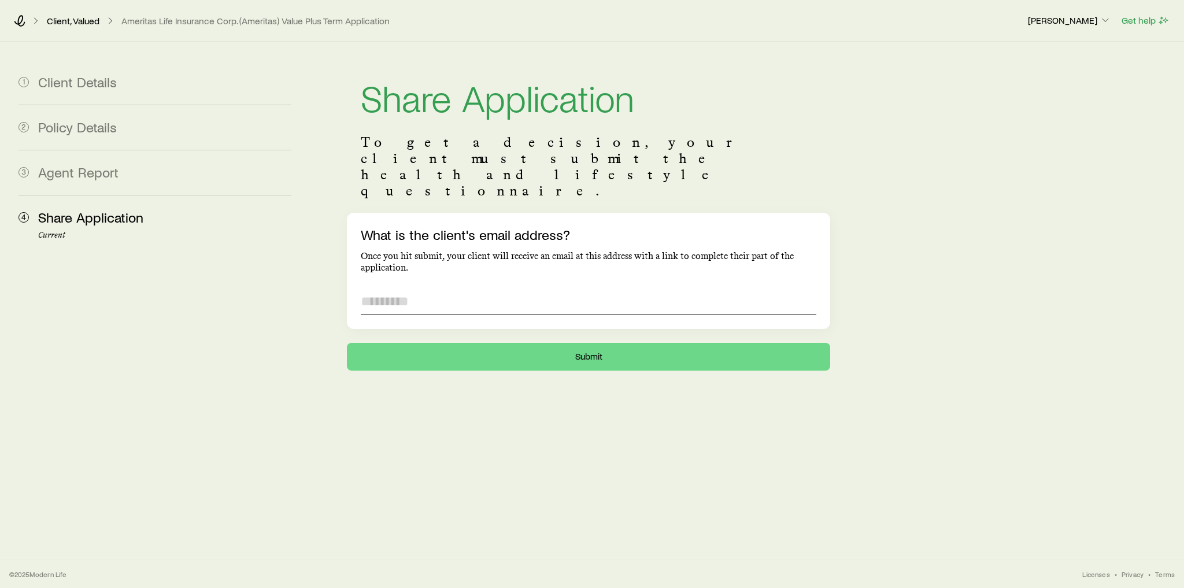
click at [462, 287] on input "What is the client's email address?" at bounding box center [588, 301] width 455 height 28
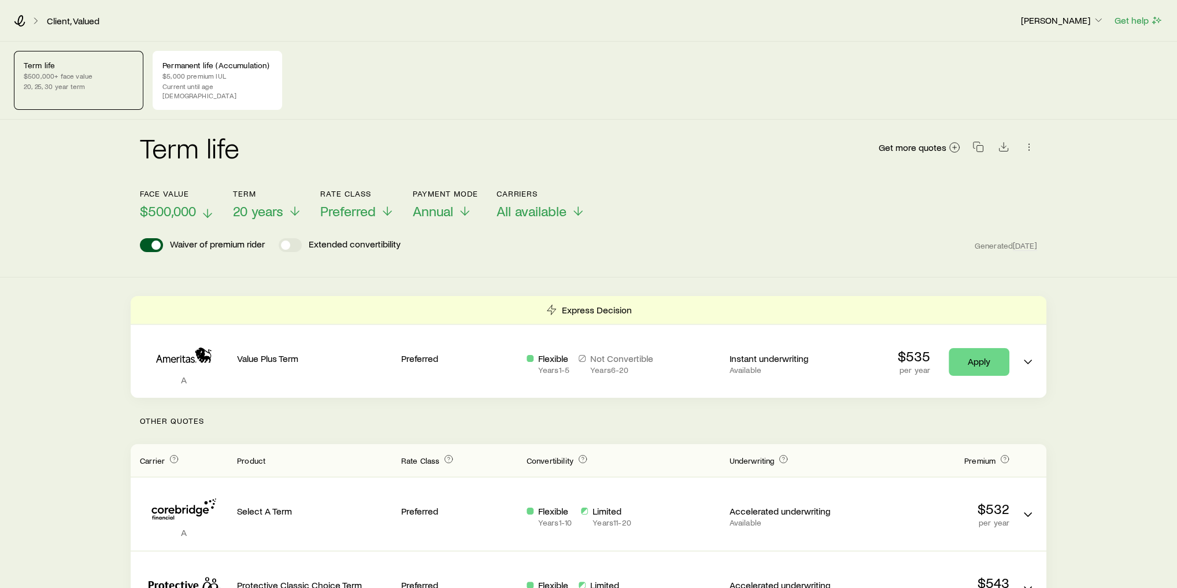
click at [150, 203] on span "$500,000" at bounding box center [168, 211] width 56 height 16
click at [335, 155] on div "Term life Get more quotes" at bounding box center [588, 155] width 897 height 42
click at [295, 240] on span at bounding box center [294, 244] width 9 height 9
click at [200, 67] on p "Permanent life (Accumulation)" at bounding box center [217, 65] width 110 height 9
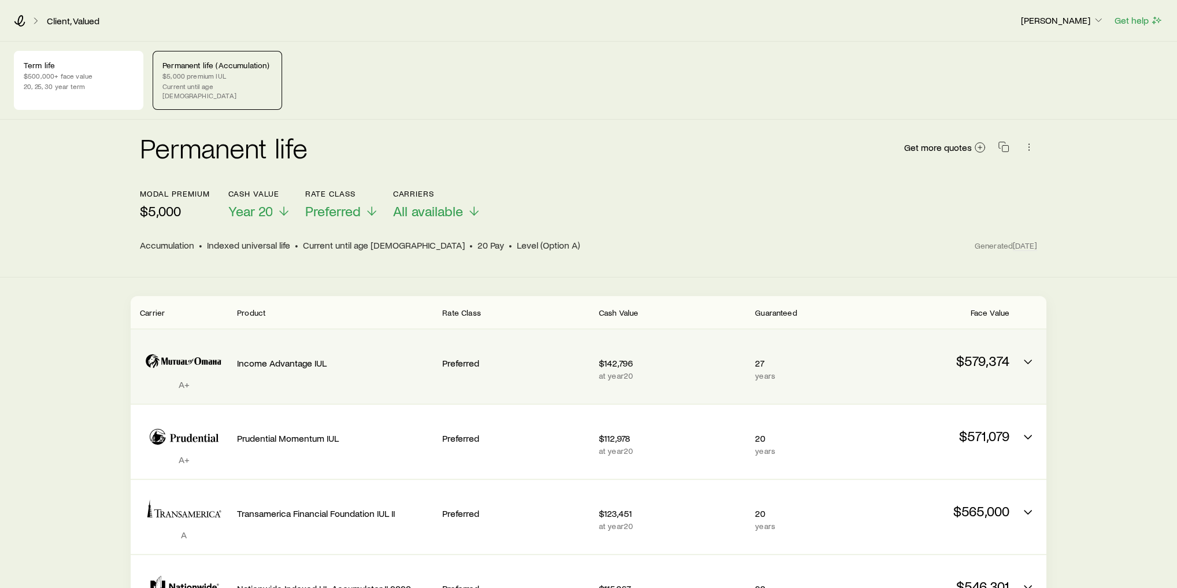
click at [290, 357] on p "Income Advantage IUL" at bounding box center [335, 363] width 196 height 12
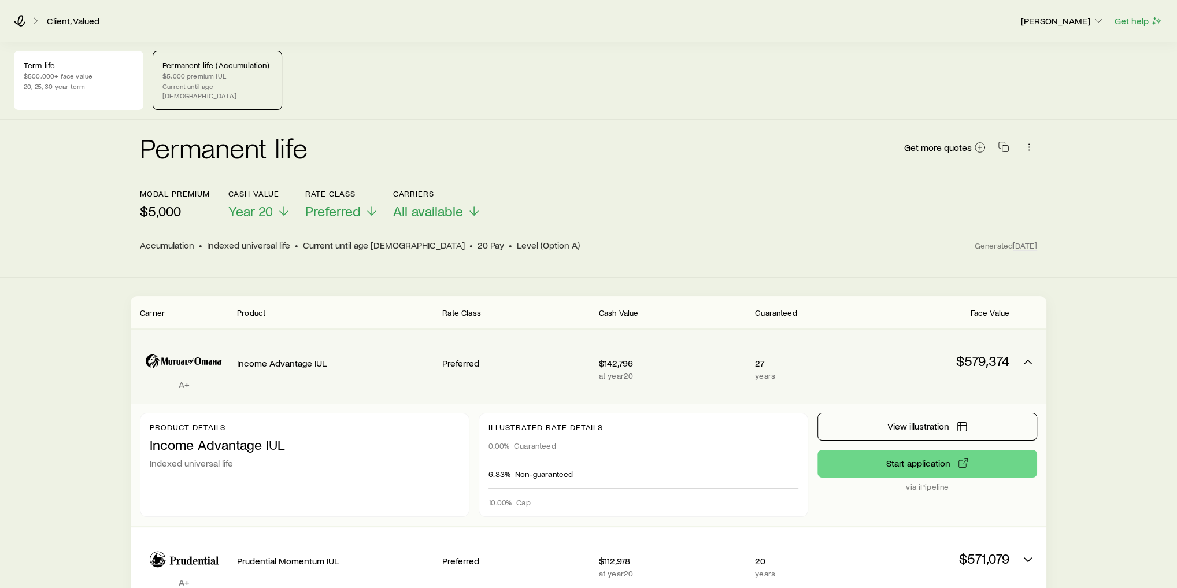
scroll to position [139, 0]
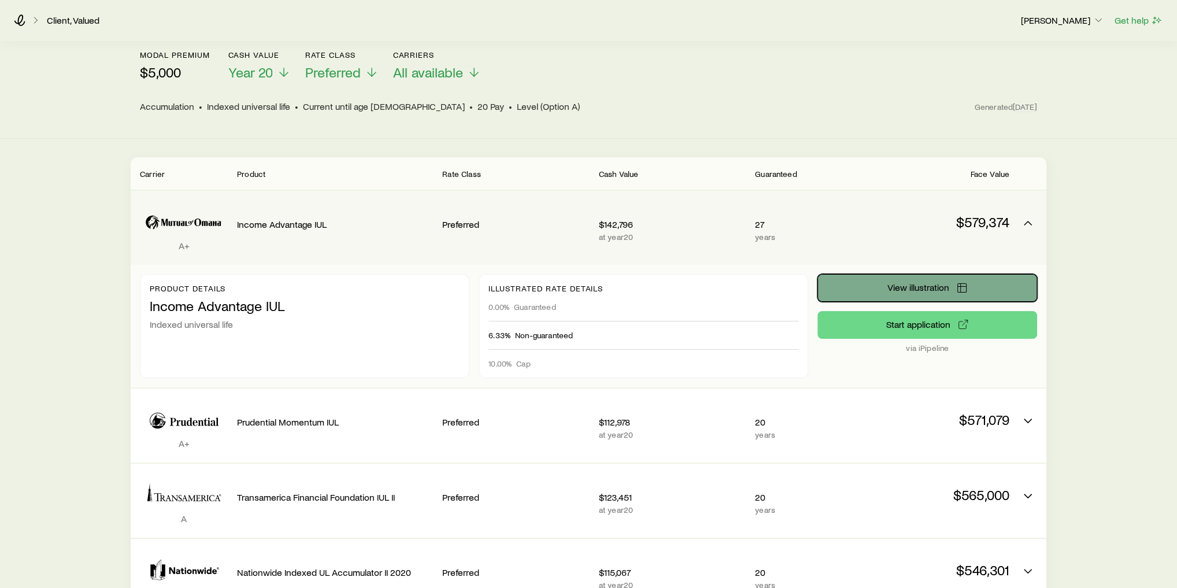
click at [910, 283] on span "View illustration" at bounding box center [918, 287] width 62 height 9
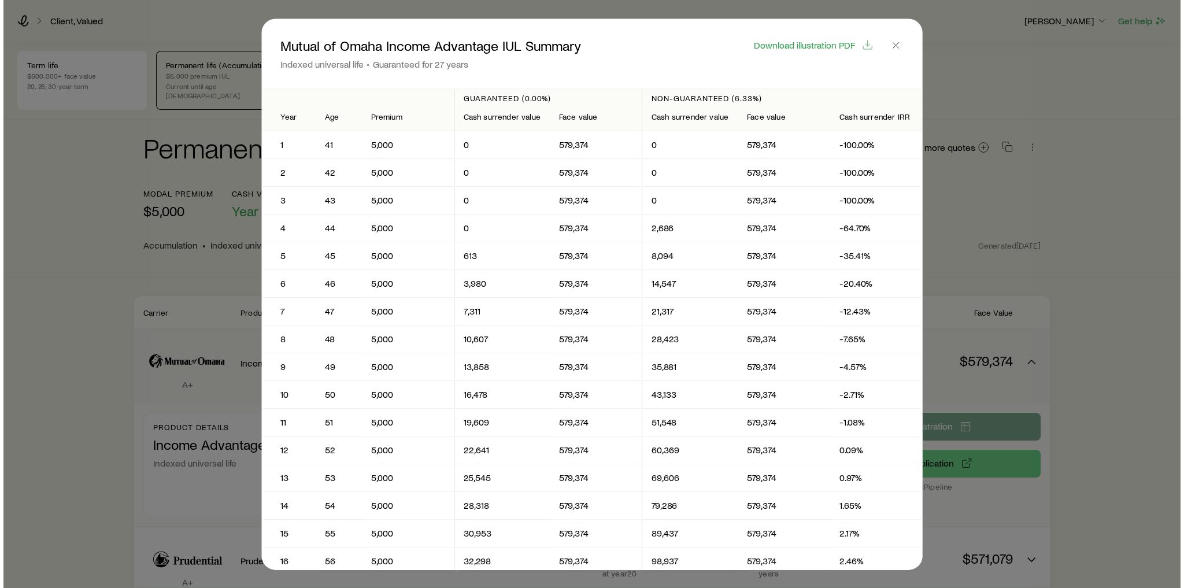
scroll to position [0, 0]
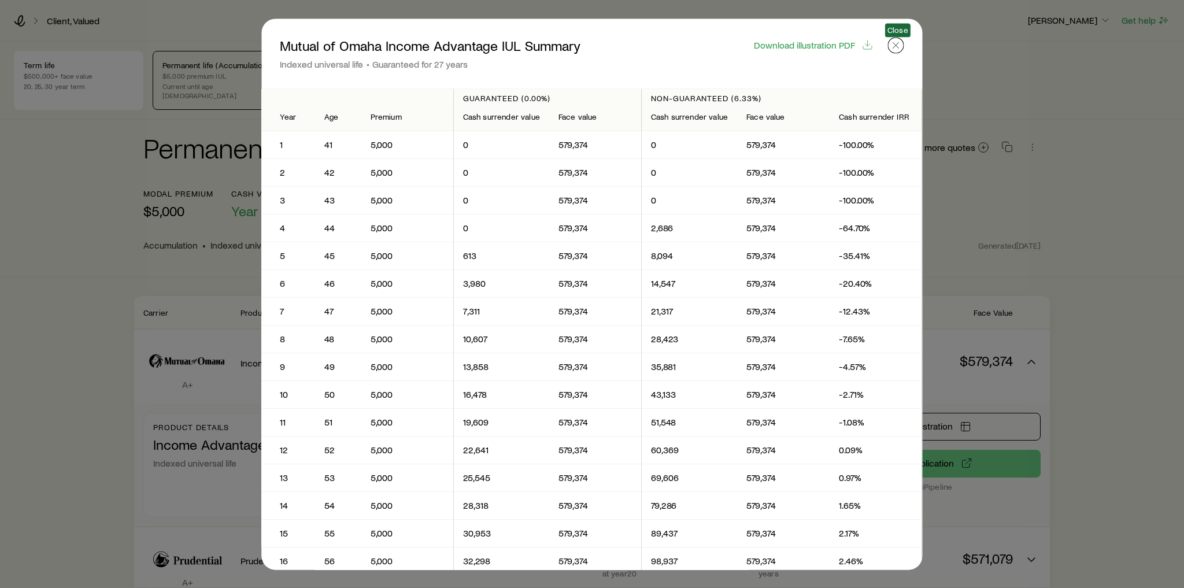
click at [895, 50] on icon "button" at bounding box center [896, 45] width 12 height 12
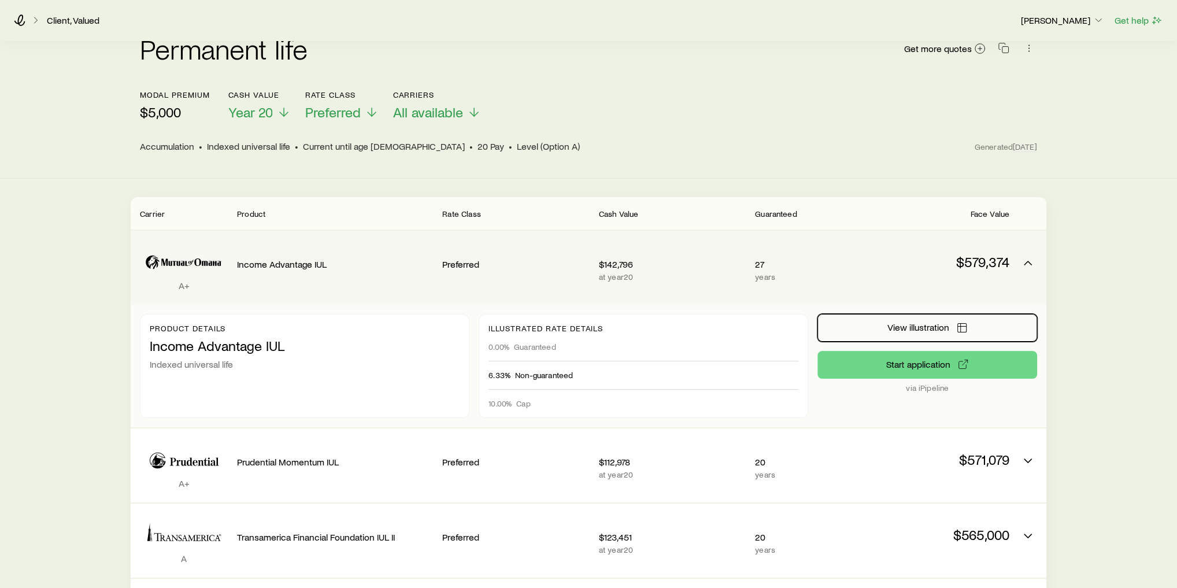
scroll to position [185, 0]
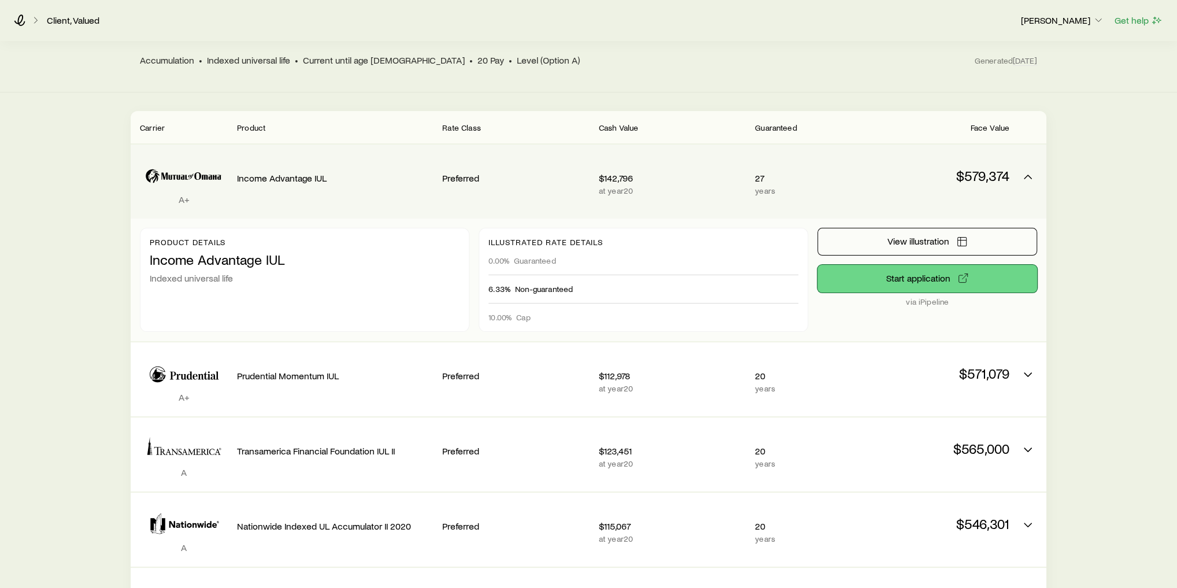
click at [976, 276] on button "Start application" at bounding box center [927, 279] width 220 height 28
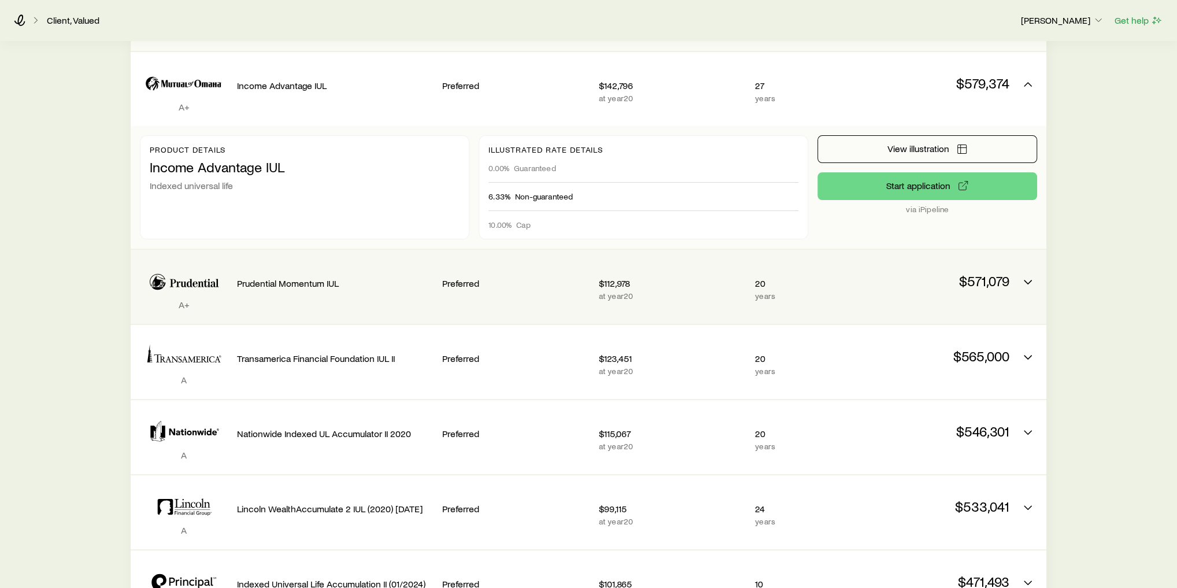
click at [332, 277] on p "Prudential Momentum IUL" at bounding box center [335, 283] width 196 height 12
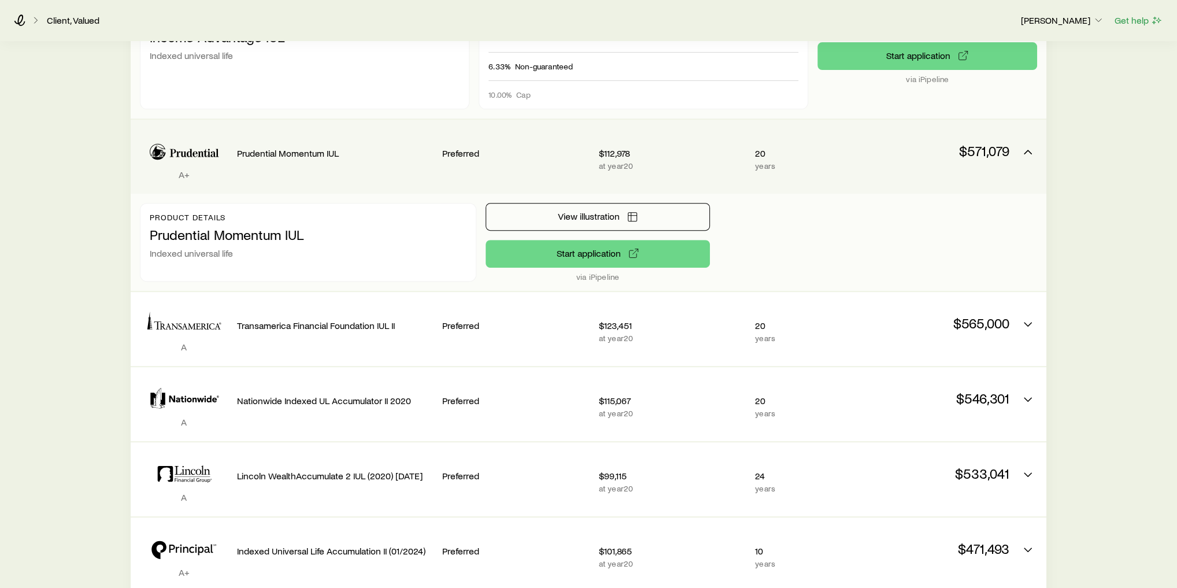
scroll to position [416, 0]
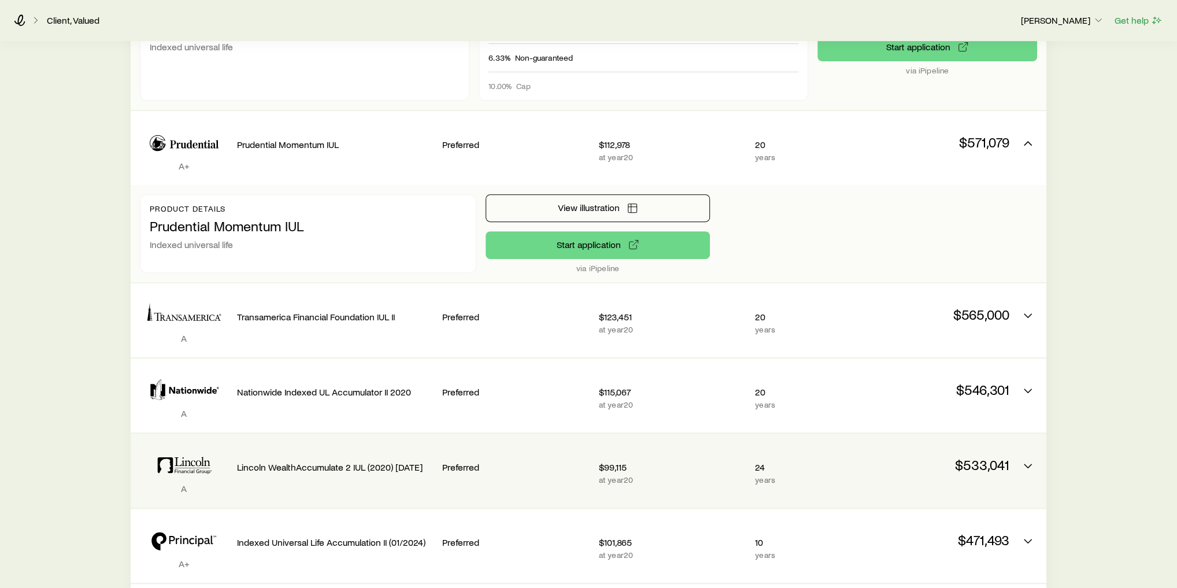
click at [364, 433] on div "A Lincoln WealthAccumulate 2 IUL (2020) 08/12/24 Preferred $99,115 at year 20 2…" at bounding box center [589, 470] width 916 height 74
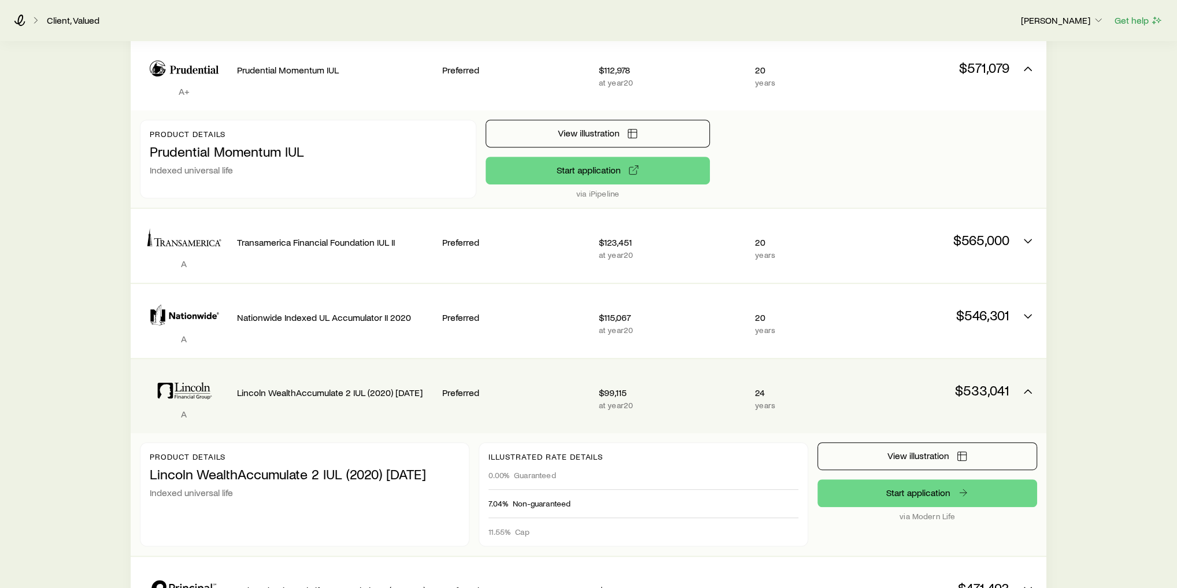
scroll to position [555, 0]
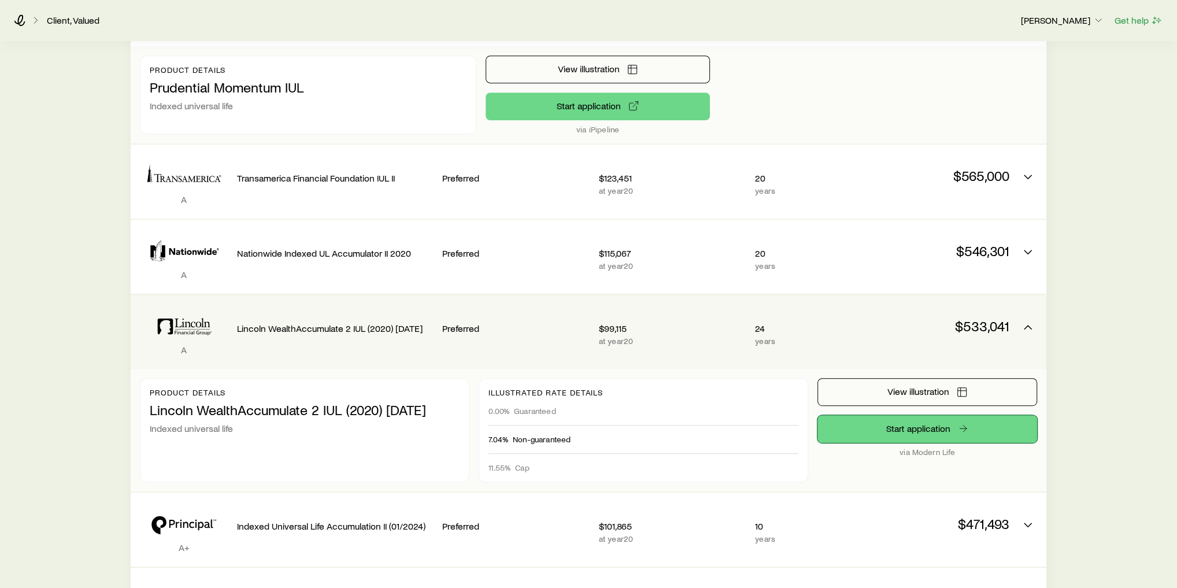
click at [953, 415] on link "Start application" at bounding box center [927, 429] width 220 height 28
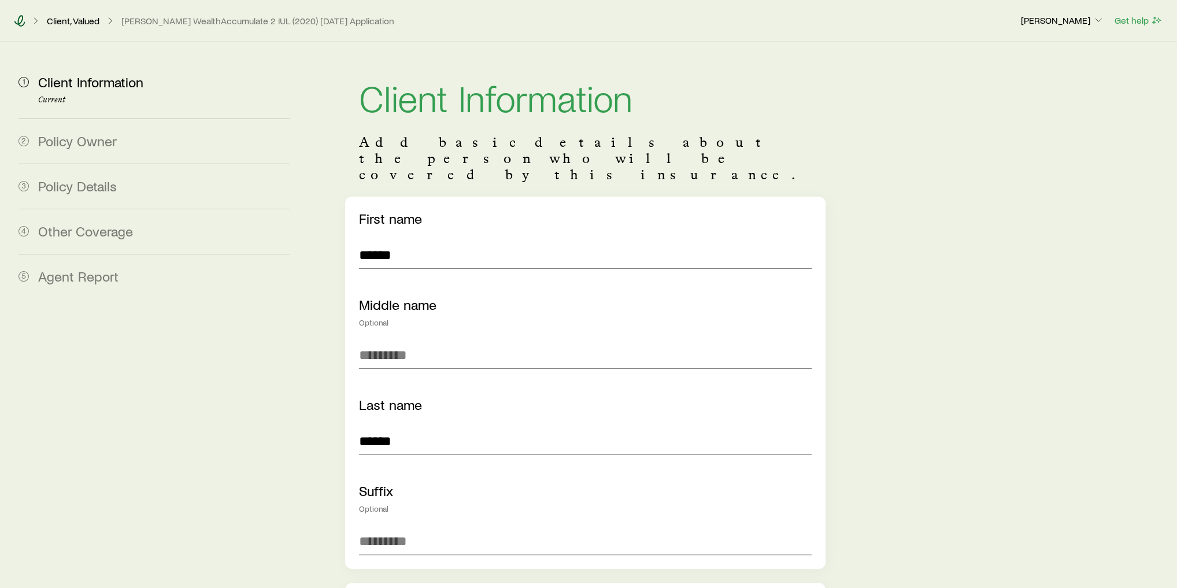
click at [24, 23] on icon at bounding box center [19, 21] width 11 height 12
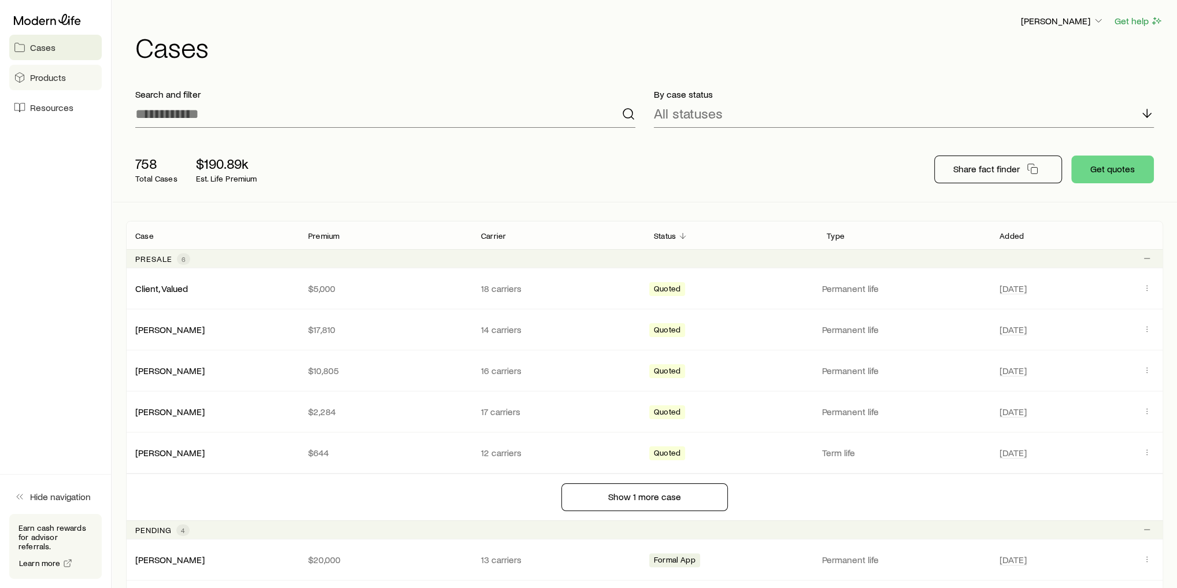
click at [50, 80] on span "Products" at bounding box center [48, 78] width 36 height 12
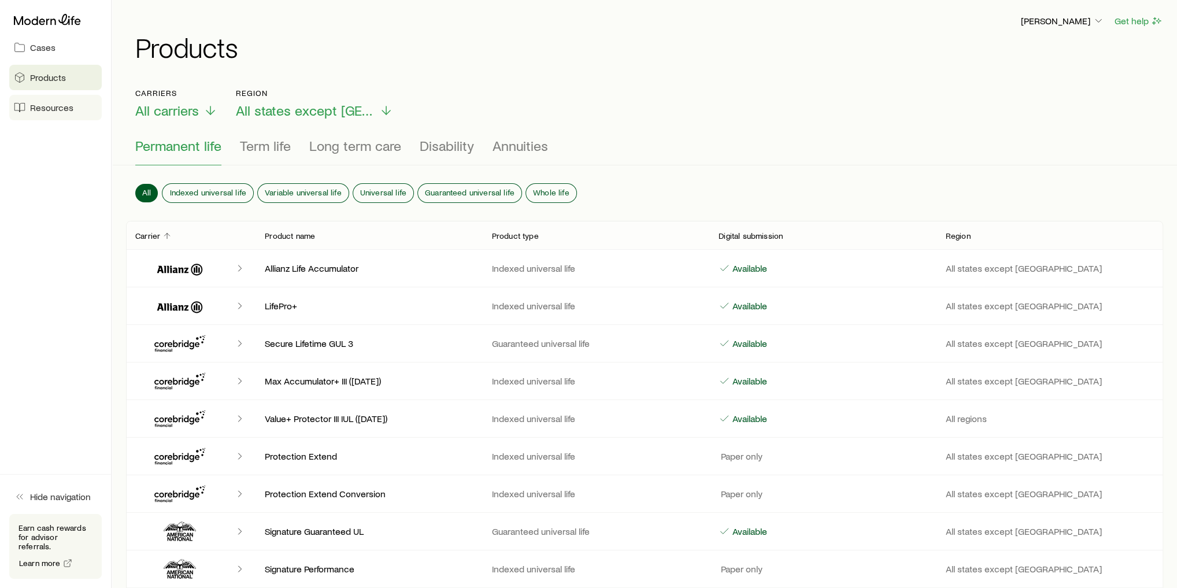
click at [42, 112] on span "Resources" at bounding box center [51, 108] width 43 height 12
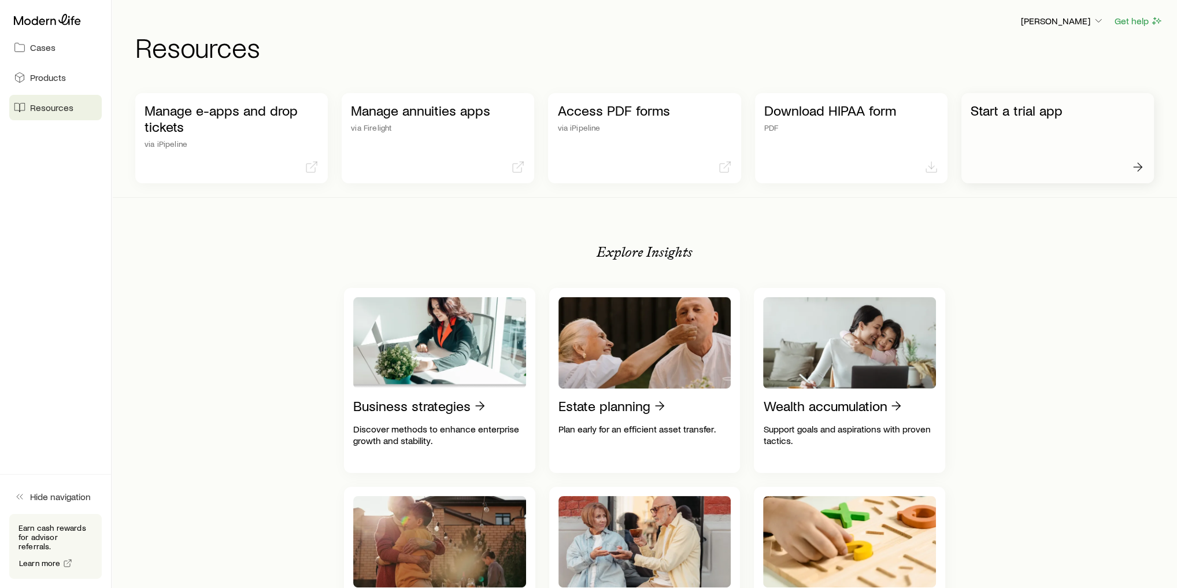
click at [1079, 135] on div "Start a trial app" at bounding box center [1057, 138] width 192 height 90
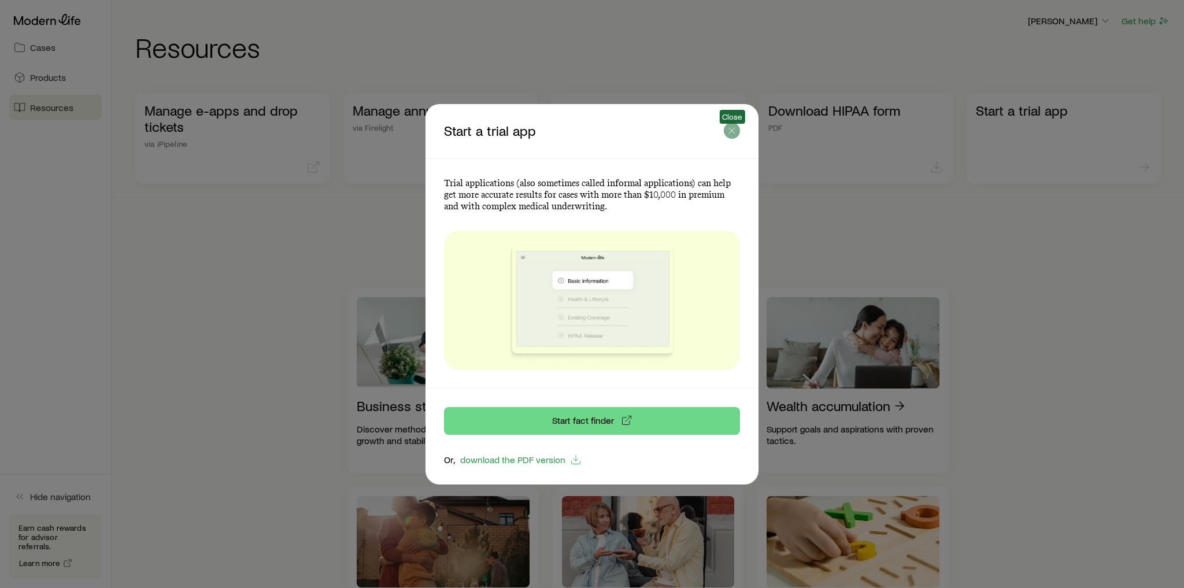
click at [738, 131] on button "button" at bounding box center [732, 131] width 16 height 16
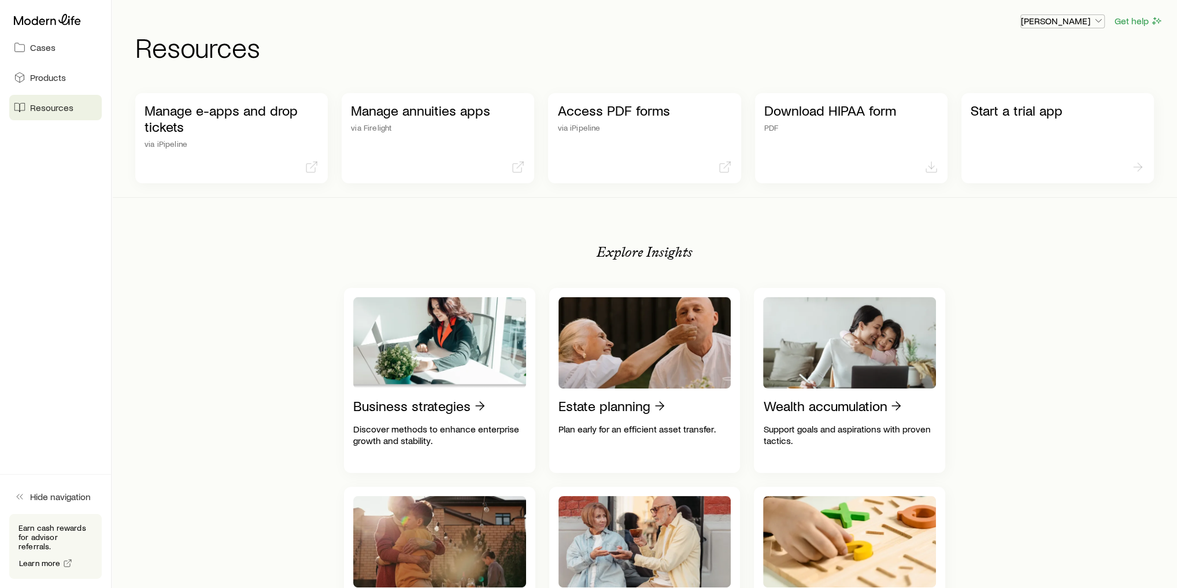
click at [1064, 20] on p "[PERSON_NAME]" at bounding box center [1062, 21] width 83 height 12
click at [1061, 54] on span "Licenses and contracts" at bounding box center [1039, 53] width 95 height 12
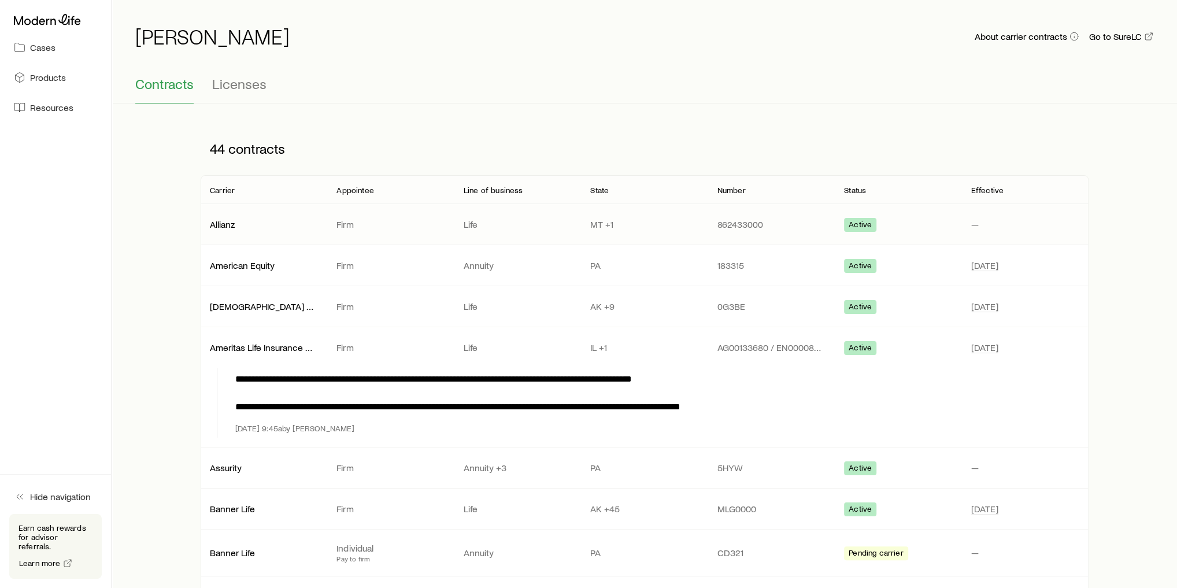
scroll to position [46, 0]
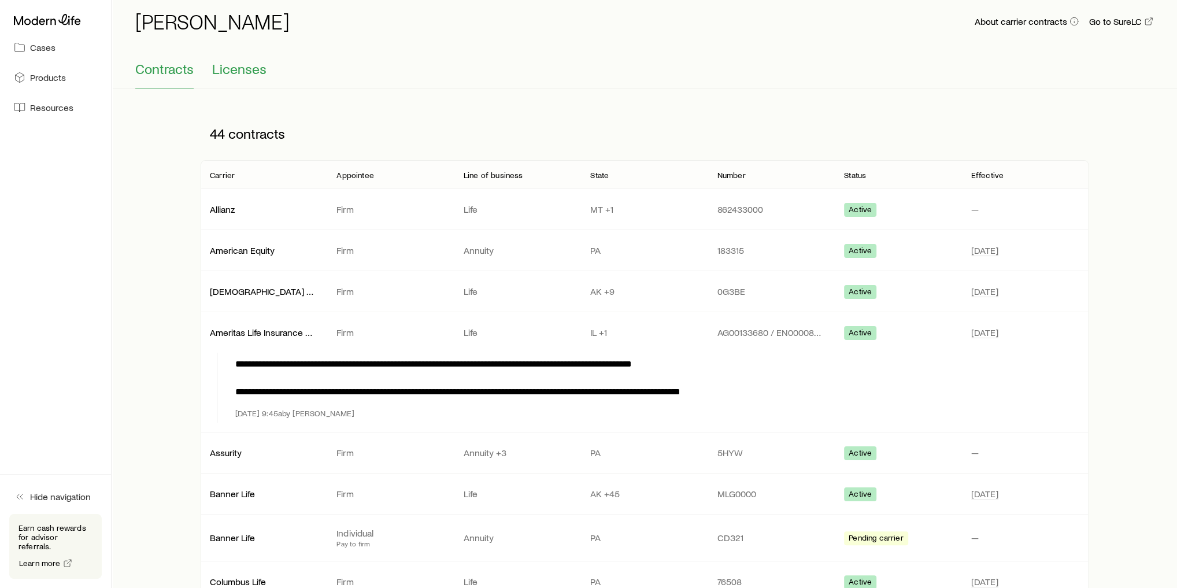
click at [239, 73] on span "Licenses" at bounding box center [239, 69] width 54 height 16
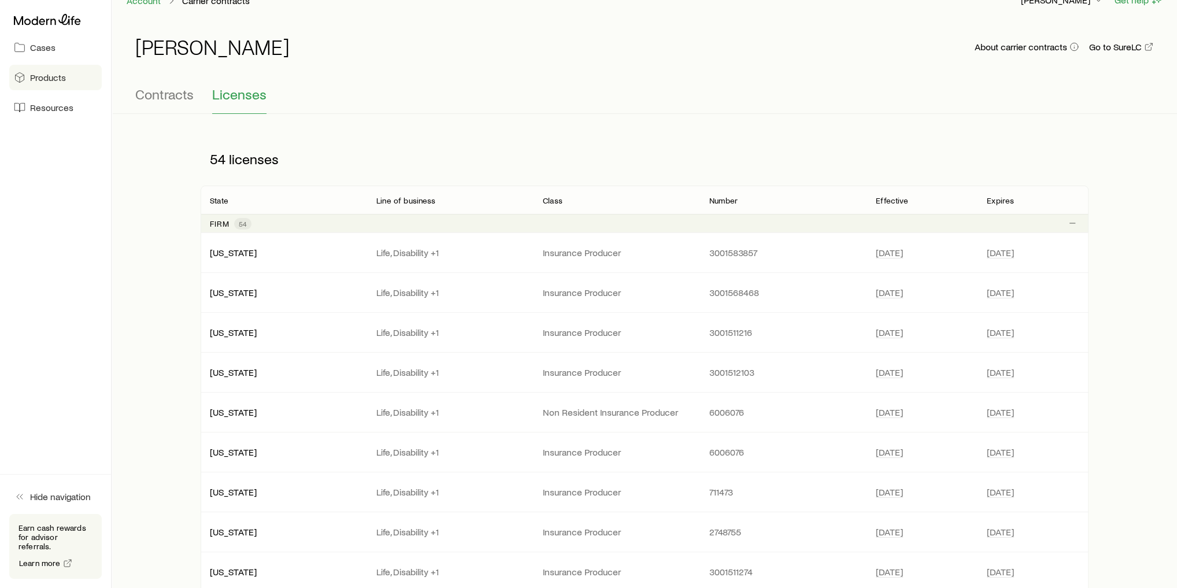
scroll to position [0, 0]
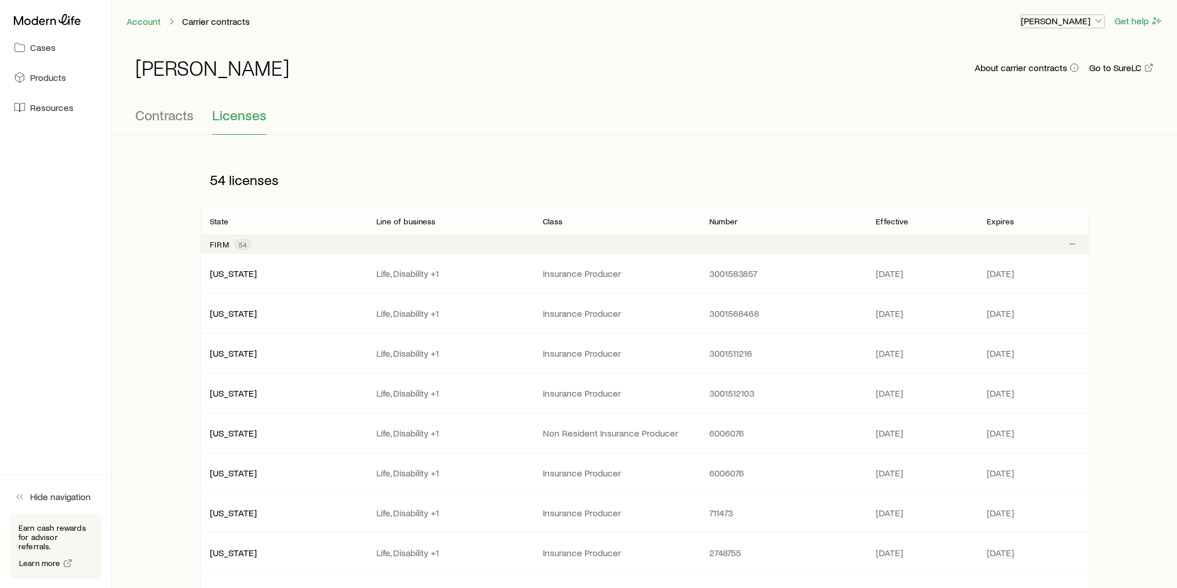
click at [1079, 24] on p "[PERSON_NAME]" at bounding box center [1062, 21] width 83 height 12
click at [1067, 78] on span "Commission schedule" at bounding box center [1036, 78] width 89 height 12
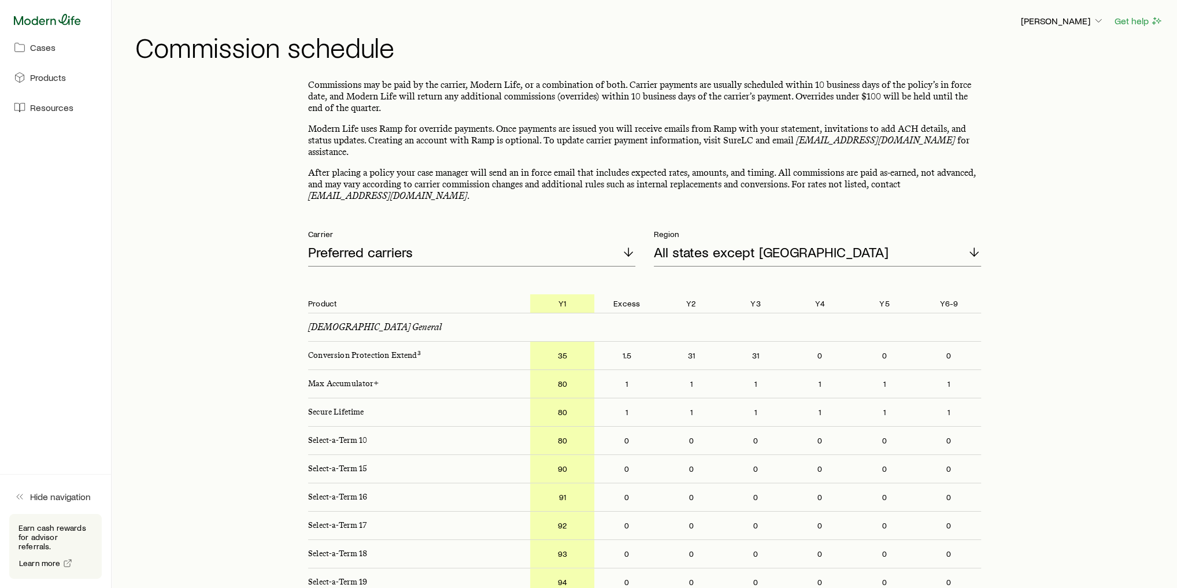
click at [79, 14] on icon at bounding box center [47, 20] width 67 height 12
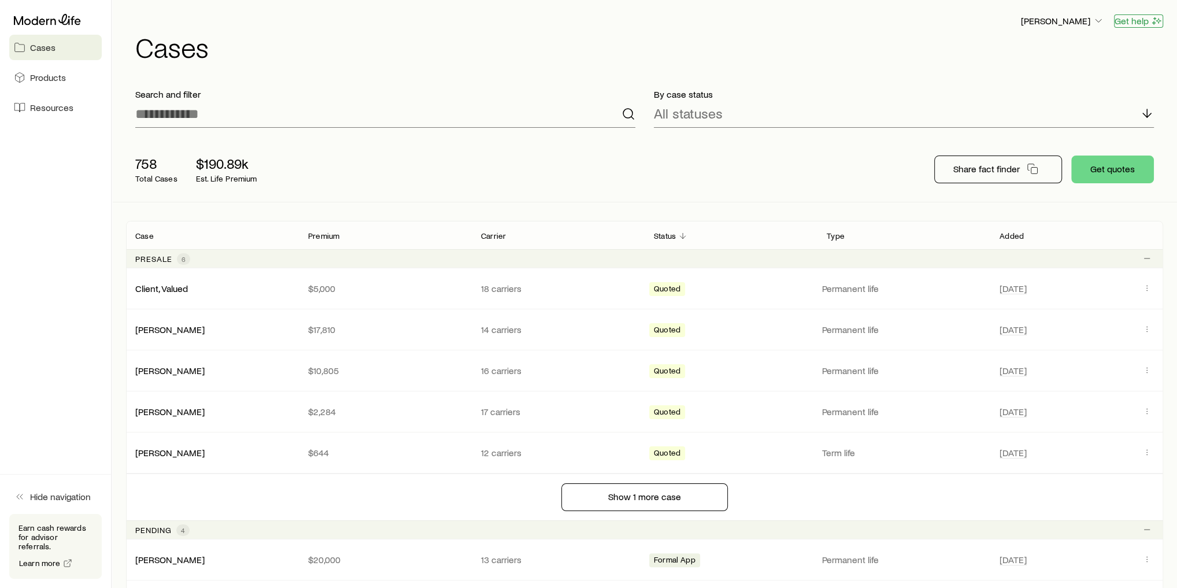
click at [1138, 23] on button "Get help" at bounding box center [1138, 20] width 49 height 13
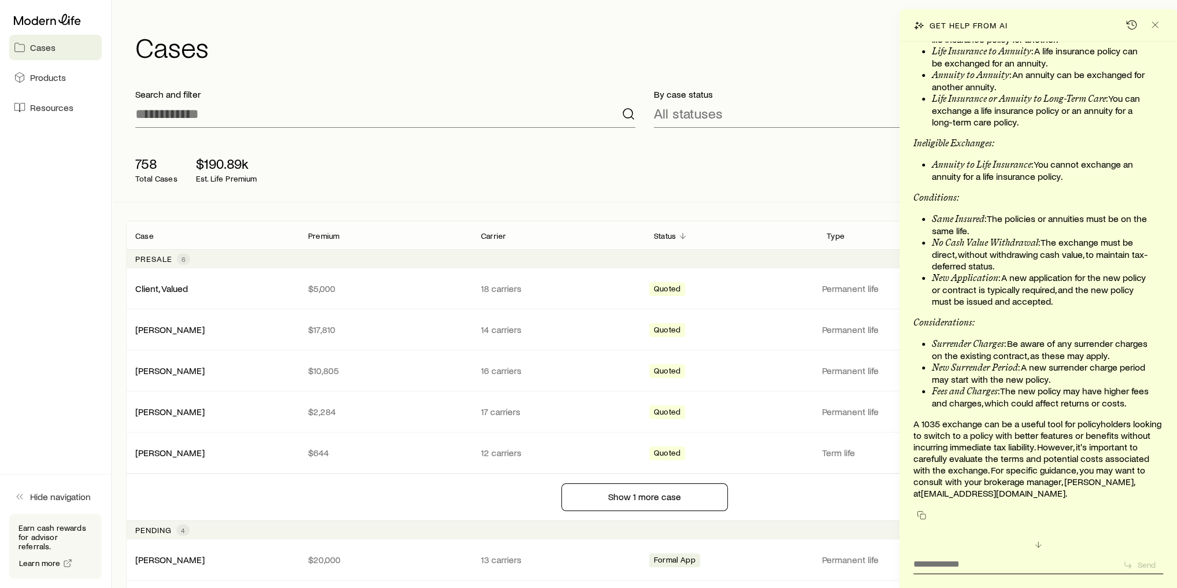
scroll to position [104309, 0]
click at [965, 569] on textarea at bounding box center [1013, 560] width 200 height 18
type textarea "**********"
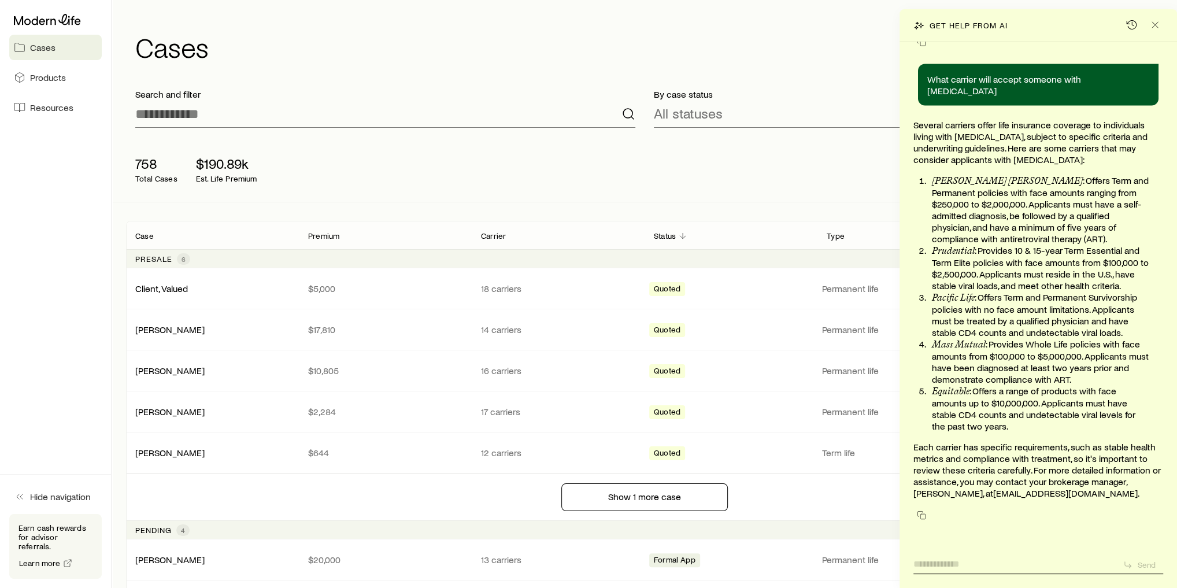
scroll to position [104782, 0]
click at [1154, 25] on line "Close" at bounding box center [1155, 25] width 6 height 6
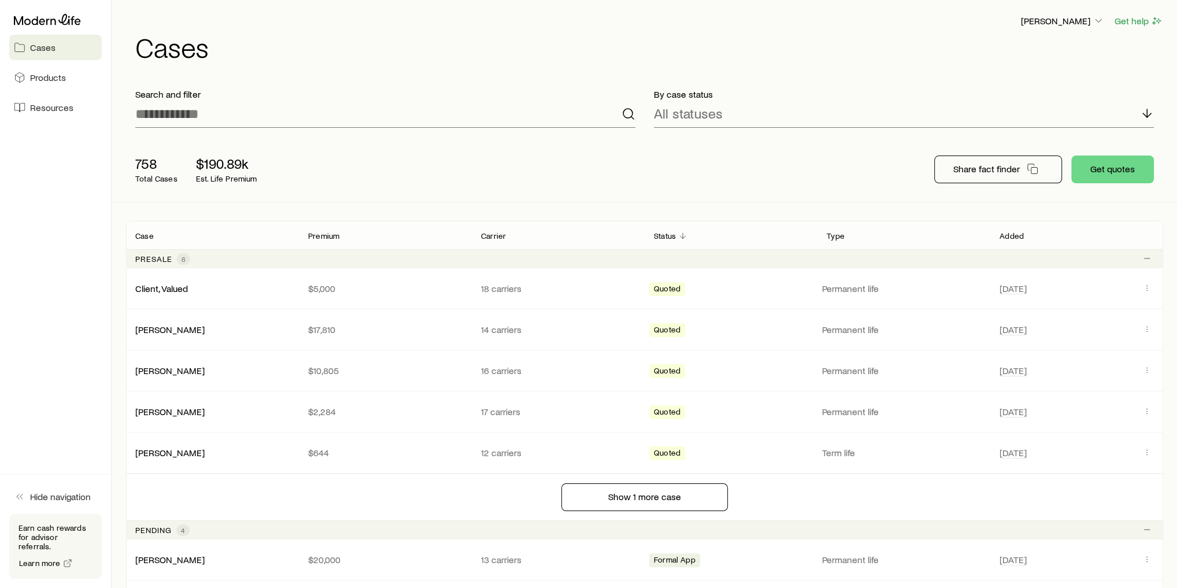
click at [1120, 150] on div "Share fact finder Get quotes" at bounding box center [1044, 169] width 238 height 46
click at [1118, 169] on button "Get quotes" at bounding box center [1112, 169] width 83 height 28
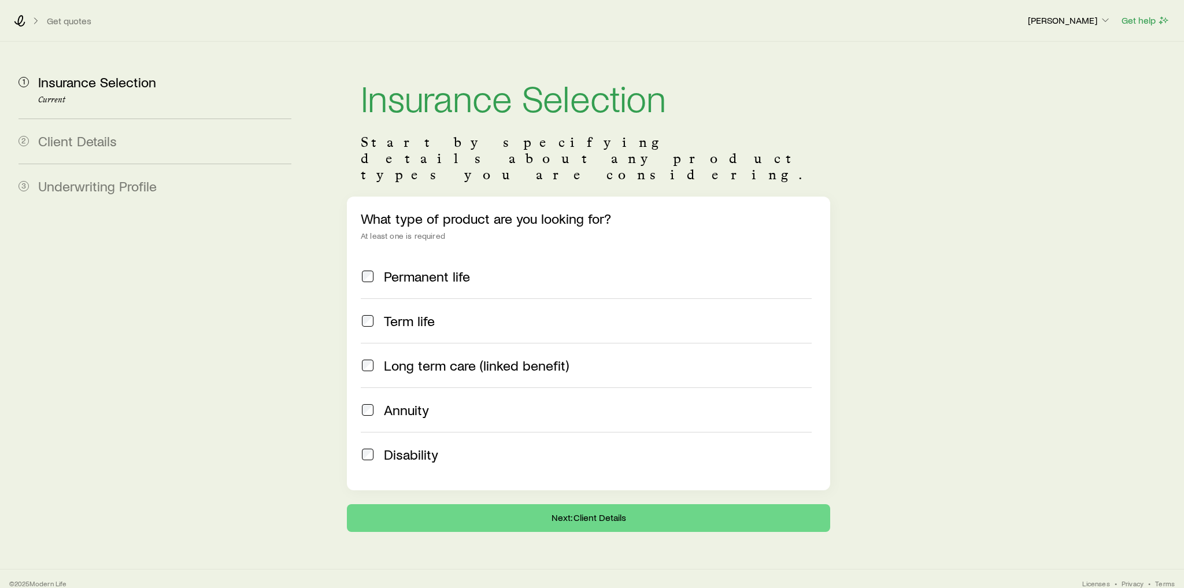
click at [424, 402] on span "Annuity" at bounding box center [406, 410] width 45 height 16
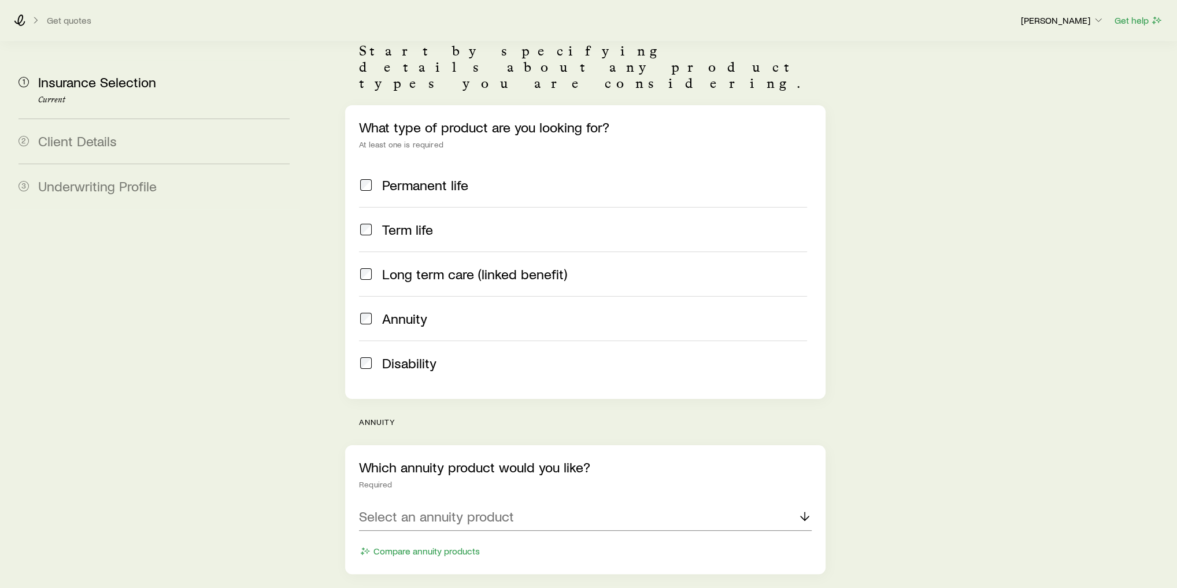
scroll to position [150, 0]
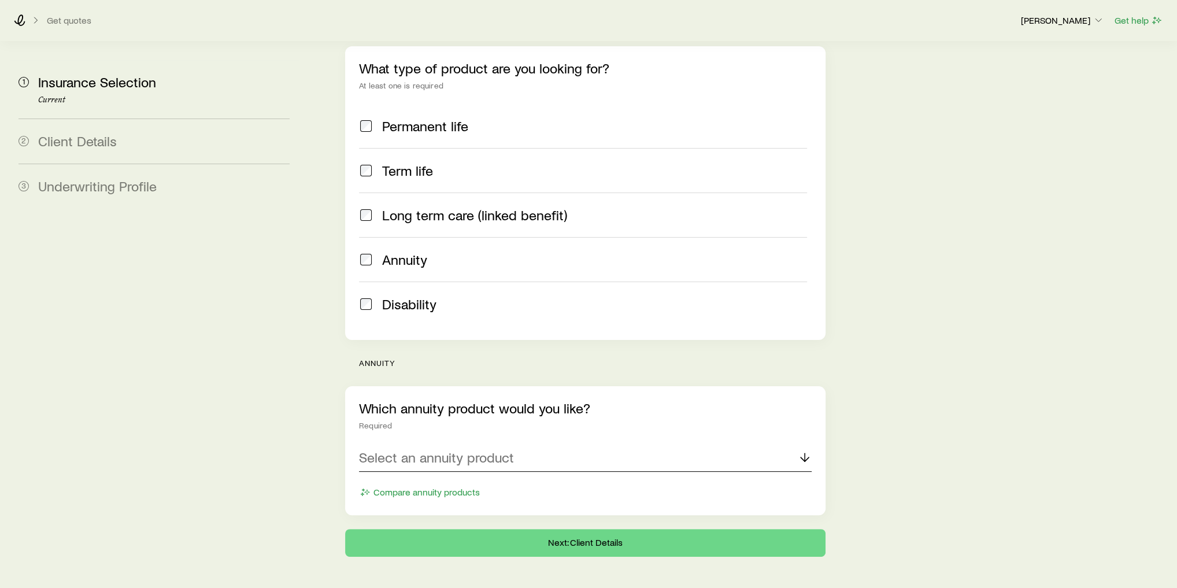
click at [494, 444] on div "Select an annuity product" at bounding box center [585, 458] width 453 height 28
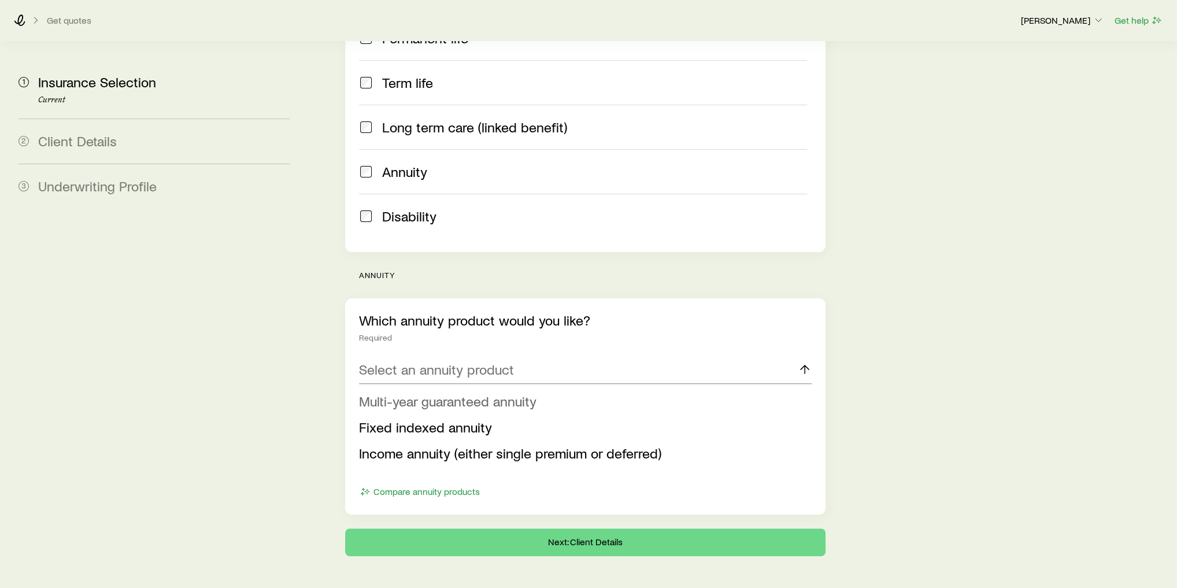
click at [495, 392] on span "Multi-year guaranteed annuity" at bounding box center [447, 400] width 177 height 17
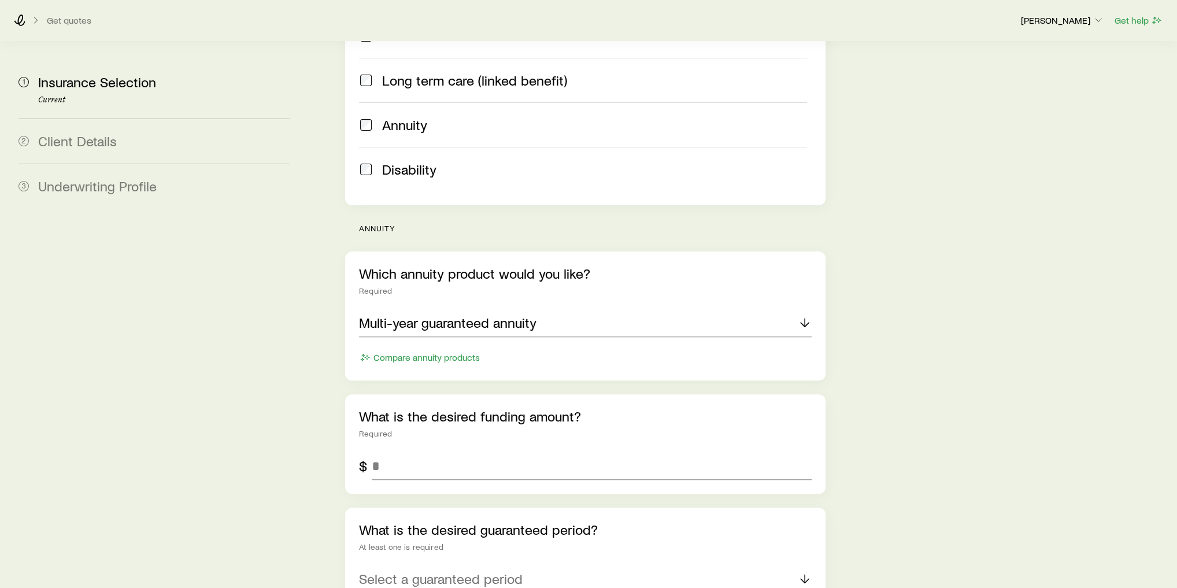
scroll to position [331, 0]
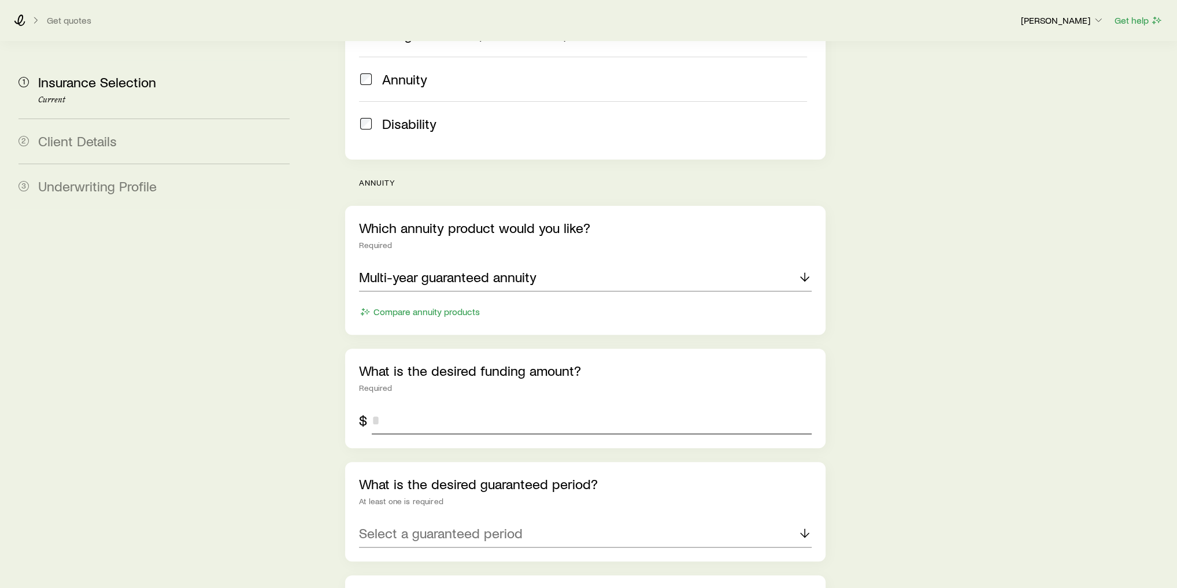
click at [460, 406] on input "tel" at bounding box center [592, 420] width 440 height 28
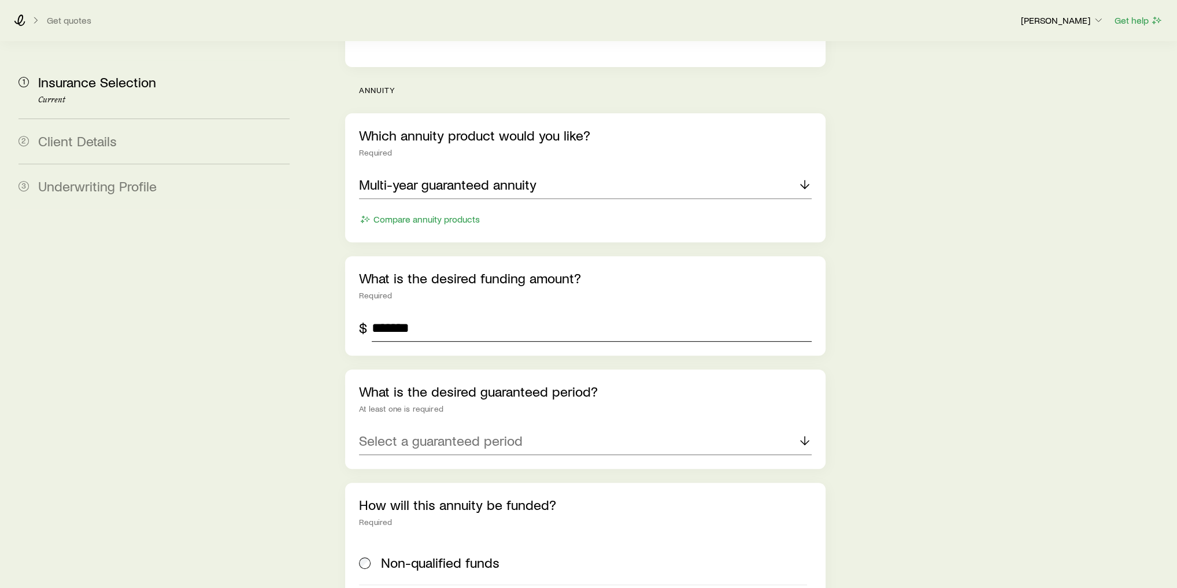
type input "*******"
click at [490, 432] on p "Select a guaranteed period" at bounding box center [441, 440] width 164 height 16
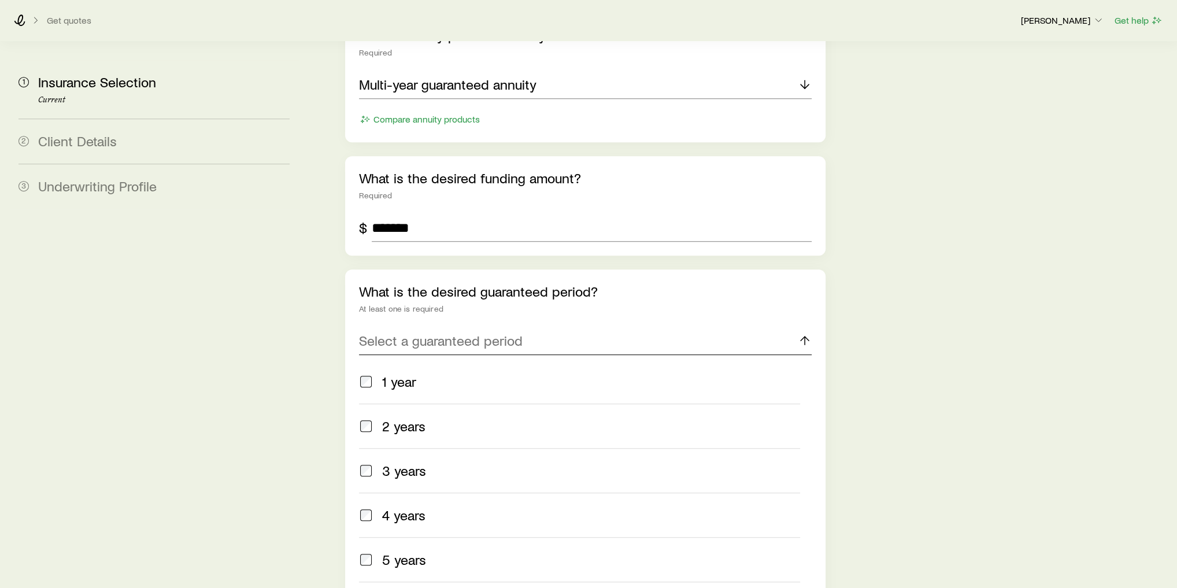
scroll to position [562, 0]
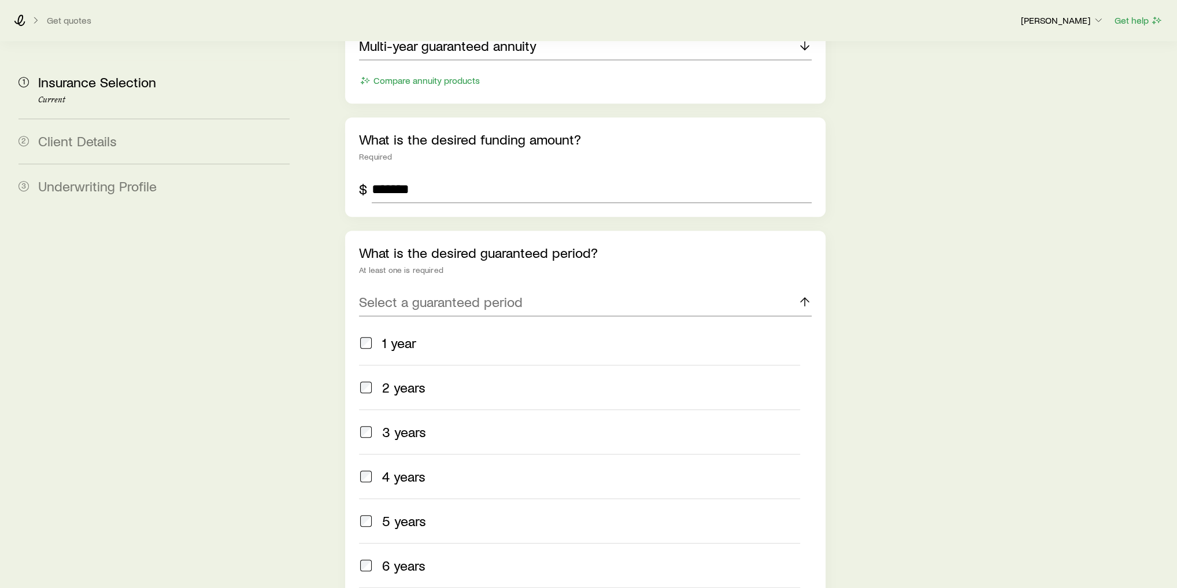
click at [433, 409] on label "3 years" at bounding box center [579, 431] width 441 height 45
click at [426, 513] on div "5 years" at bounding box center [591, 521] width 418 height 16
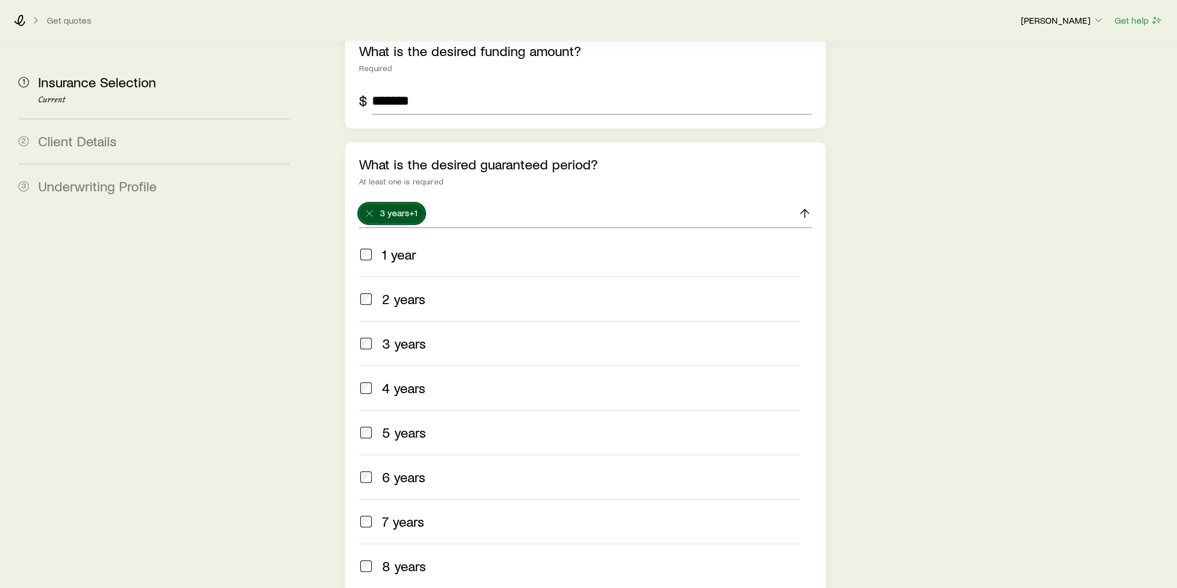
scroll to position [701, 0]
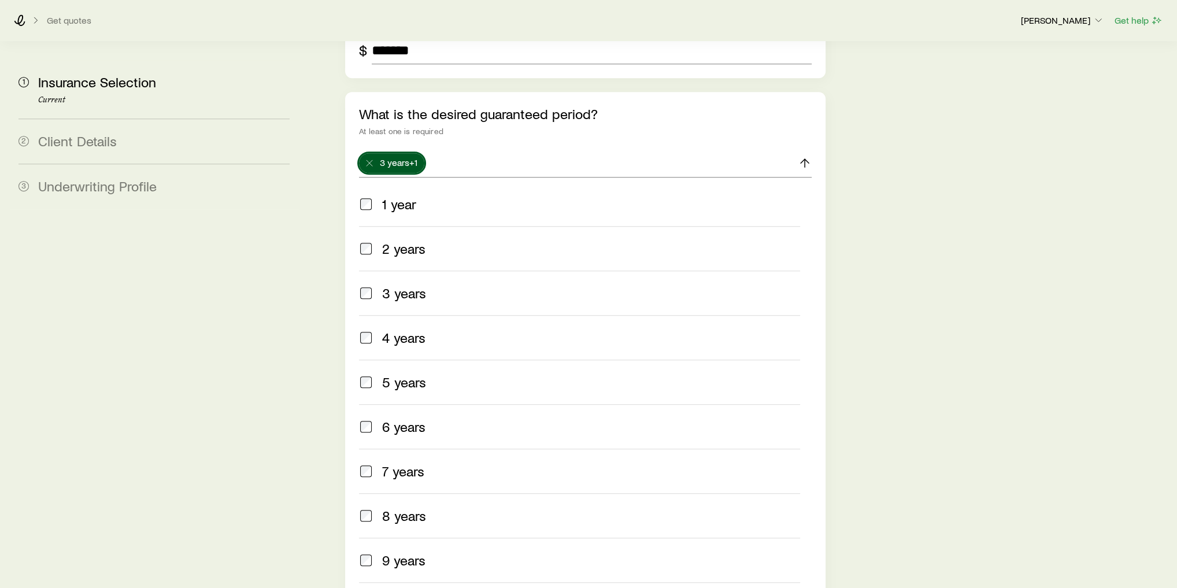
click at [430, 463] on div "7 years" at bounding box center [591, 471] width 418 height 16
click at [301, 404] on section "1 Insurance Selection Current 2 Client Details 3 Underwriting Profile Insurance…" at bounding box center [588, 107] width 1158 height 1533
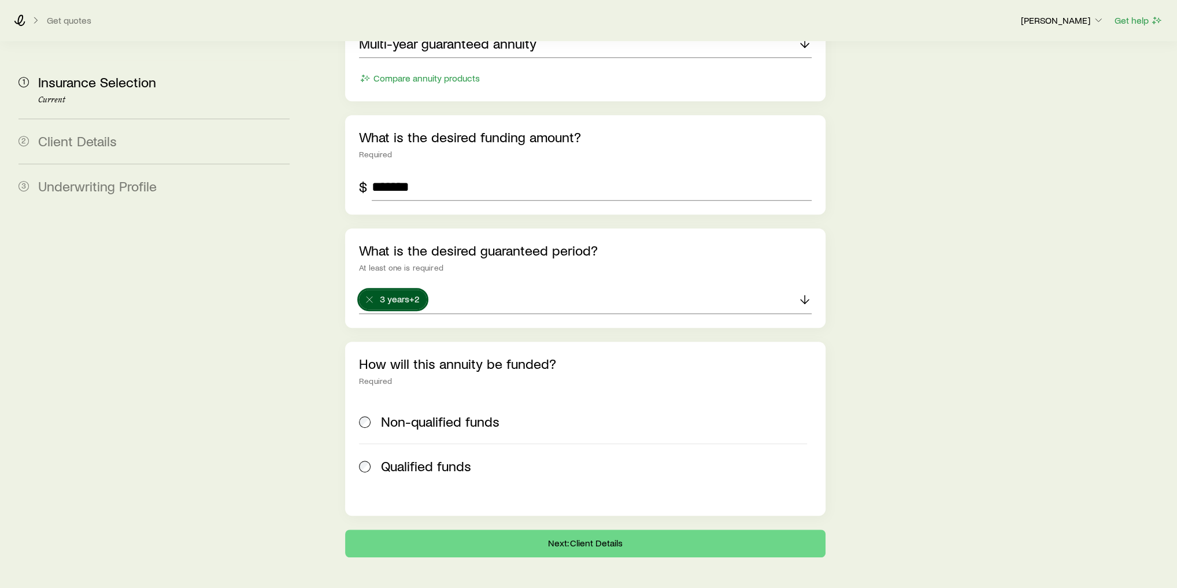
click at [417, 413] on span "Non-qualified funds" at bounding box center [440, 421] width 118 height 16
click at [515, 529] on button "Next: Client Details" at bounding box center [585, 543] width 480 height 28
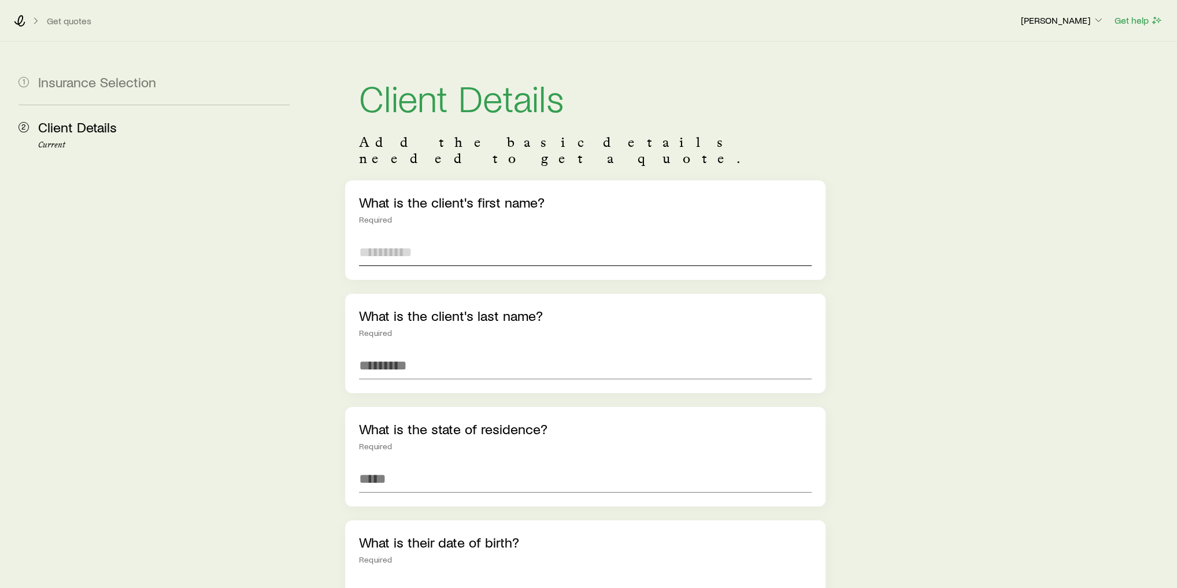
click at [444, 238] on input "text" at bounding box center [585, 252] width 453 height 28
type input "*"
click at [436, 354] on input "text" at bounding box center [585, 365] width 453 height 28
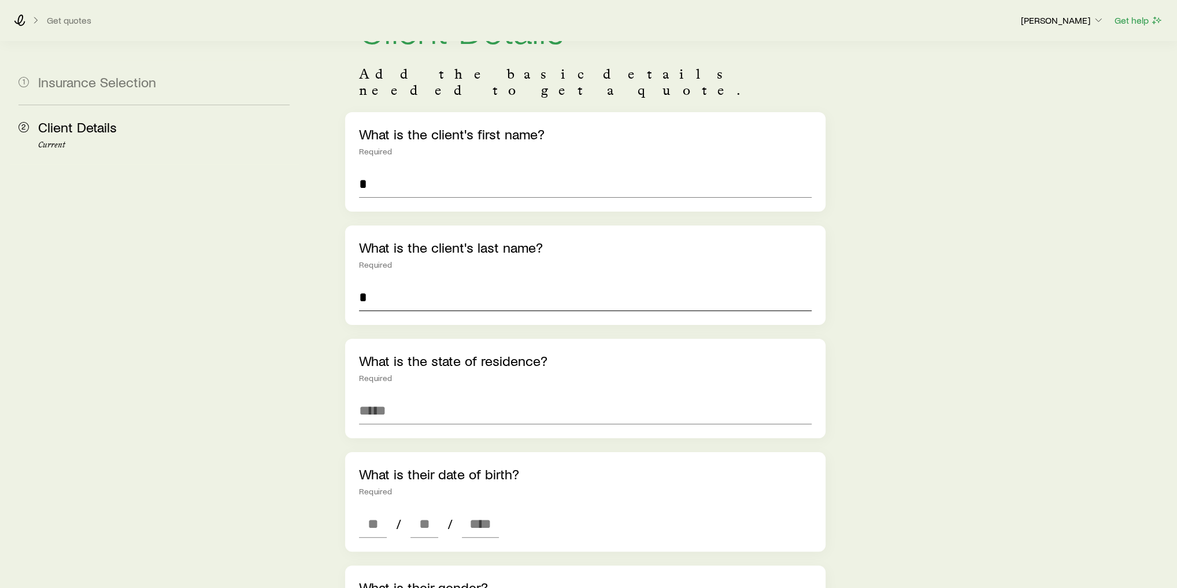
scroll to position [139, 0]
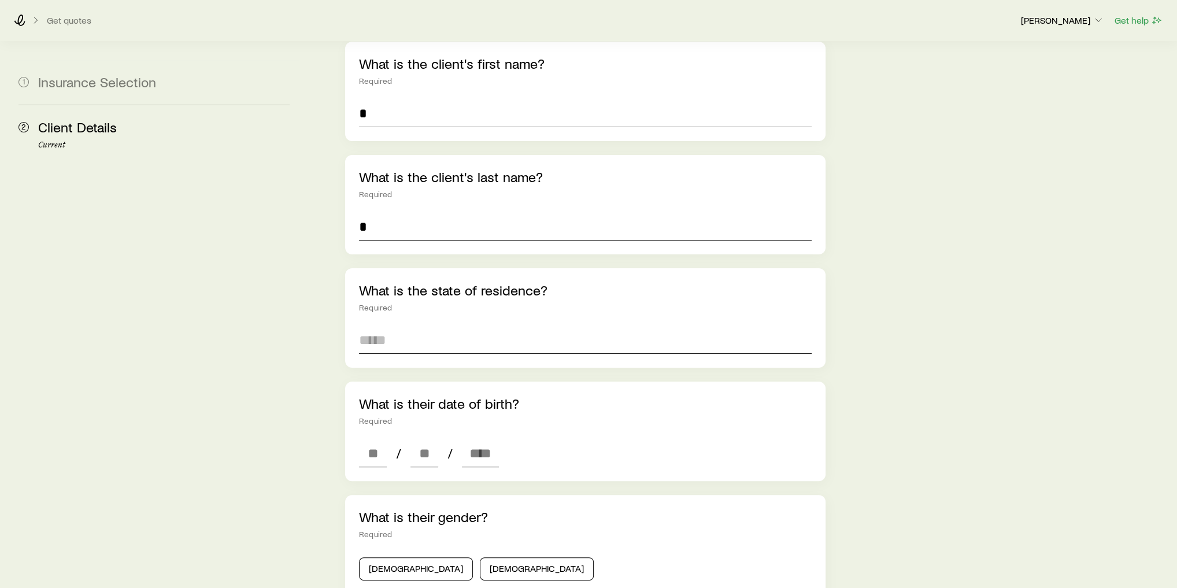
type input "*"
click at [410, 326] on input at bounding box center [585, 340] width 453 height 28
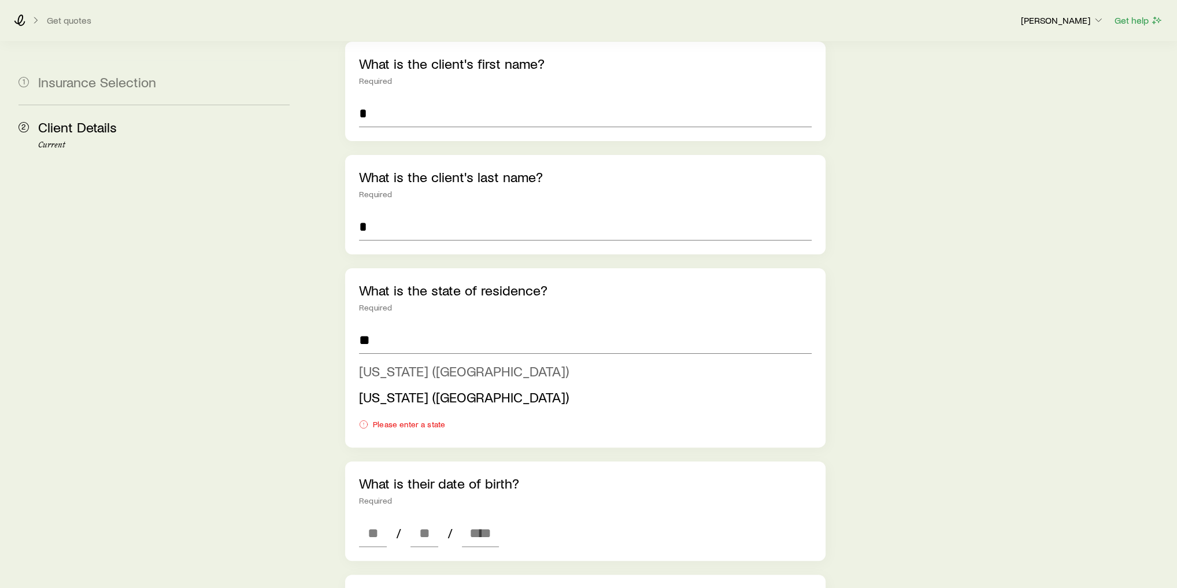
click at [423, 358] on li "[US_STATE] ([GEOGRAPHIC_DATA])" at bounding box center [582, 371] width 446 height 26
type input "*********"
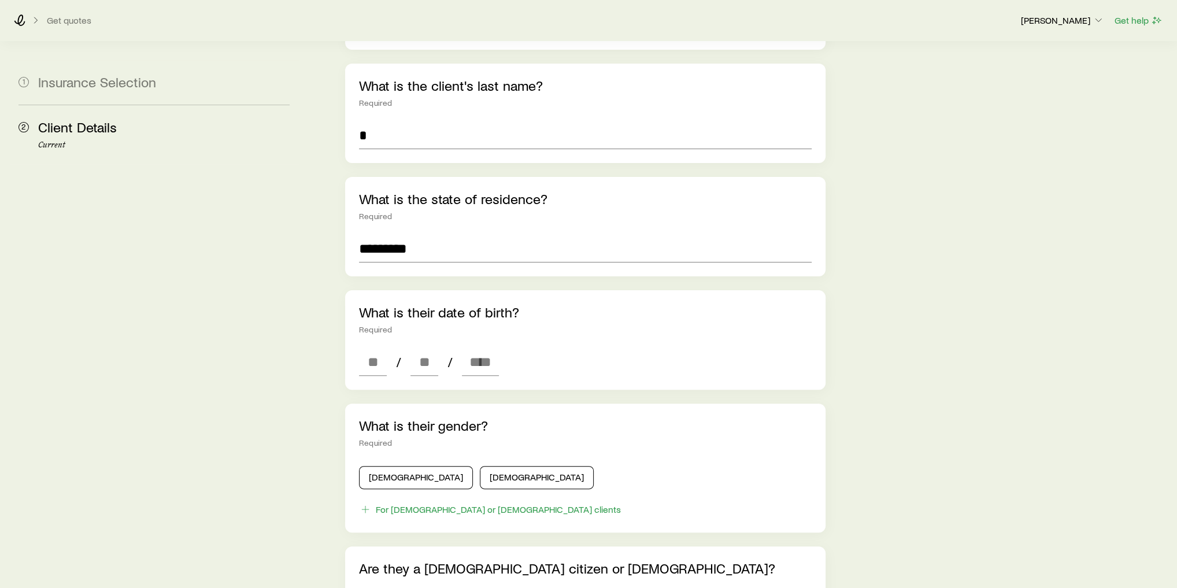
scroll to position [231, 0]
click at [377, 347] on input at bounding box center [373, 361] width 28 height 28
type input "**"
type input "*"
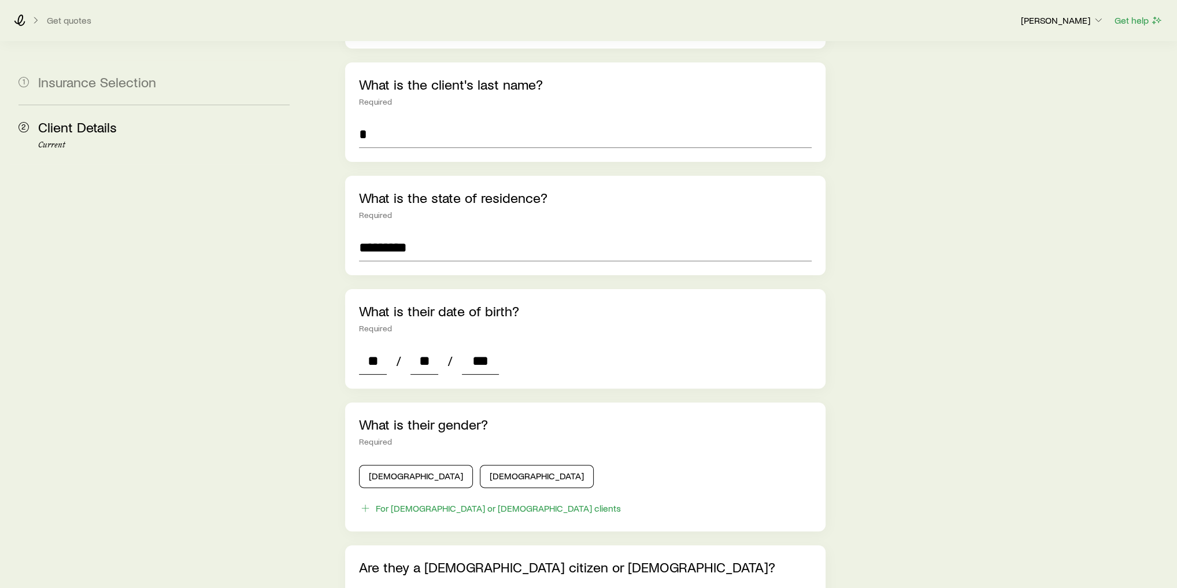
type input "****"
type input "*"
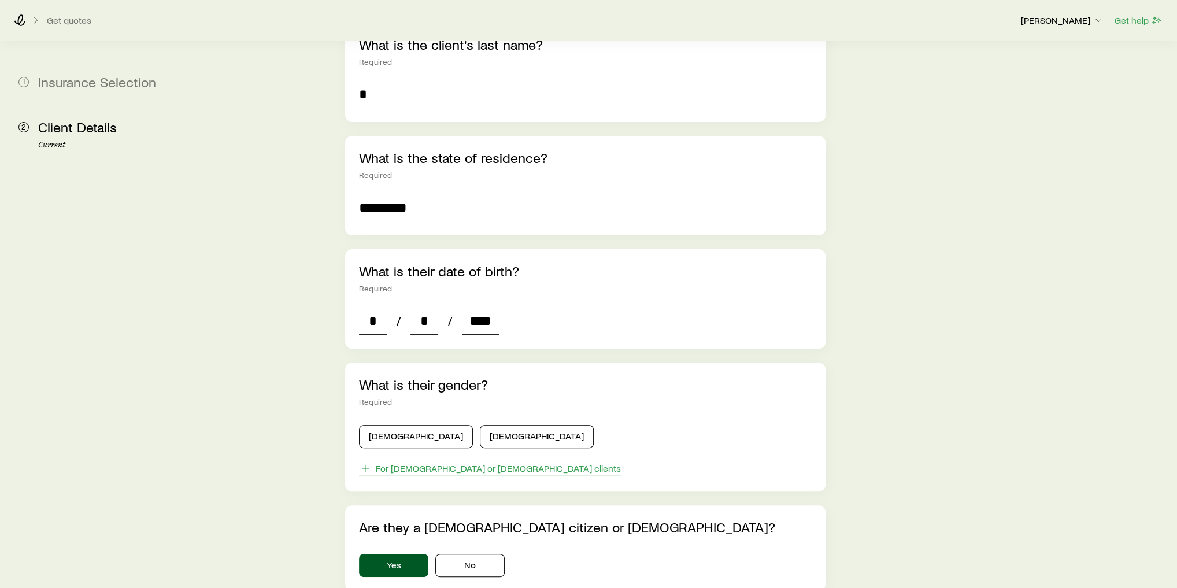
scroll to position [370, 0]
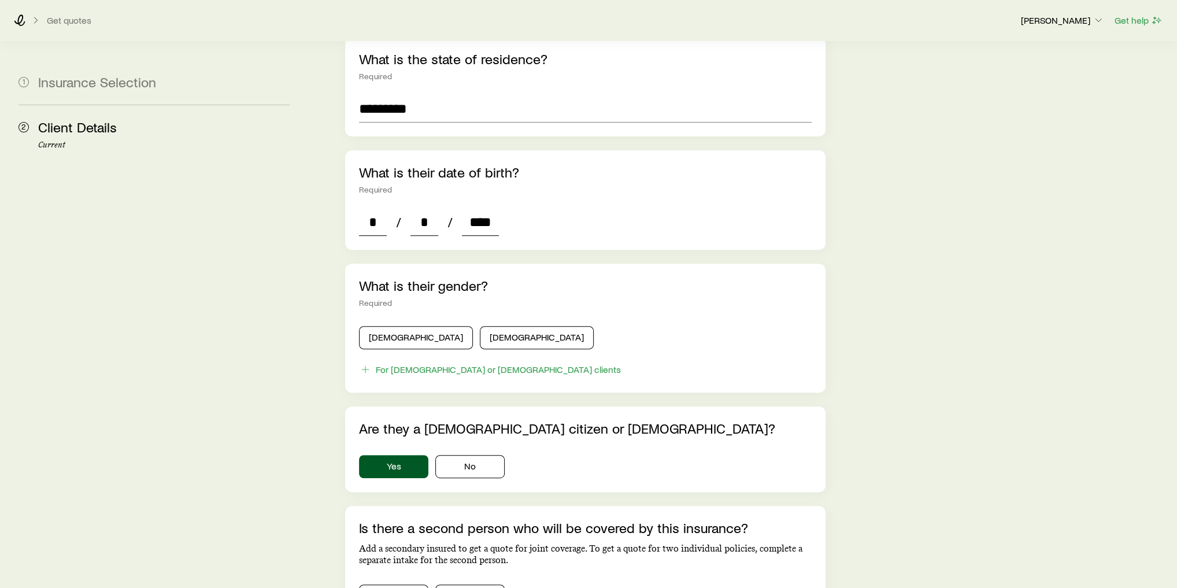
type input "****"
click at [409, 301] on div "What is their gender? Required Male Female For transgender or non-binary clients" at bounding box center [585, 328] width 480 height 129
click at [407, 326] on button "[DEMOGRAPHIC_DATA]" at bounding box center [416, 337] width 114 height 23
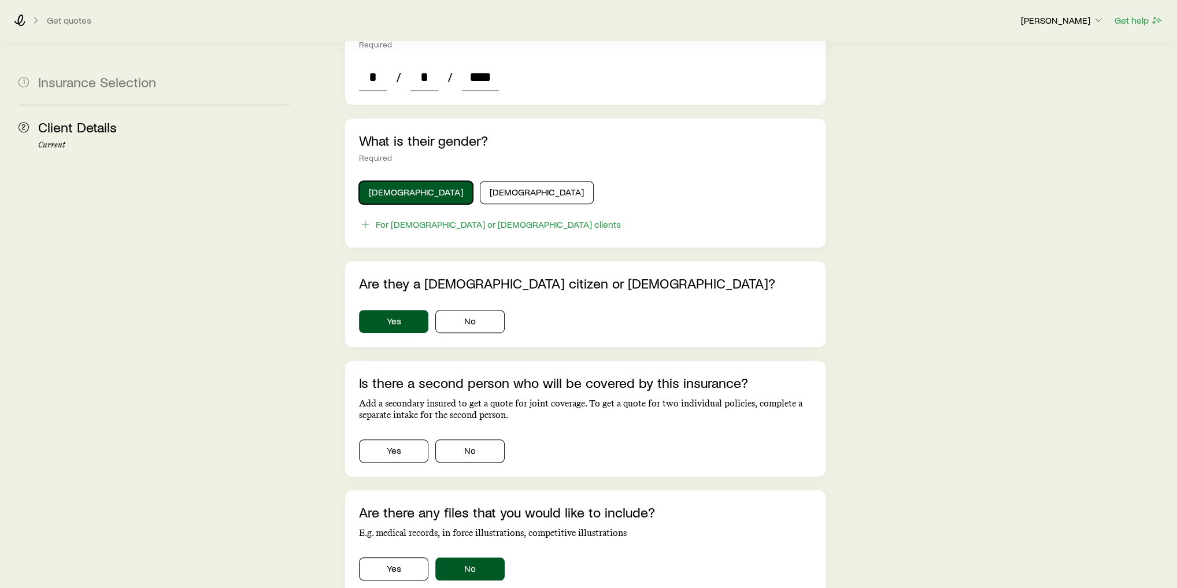
scroll to position [555, 0]
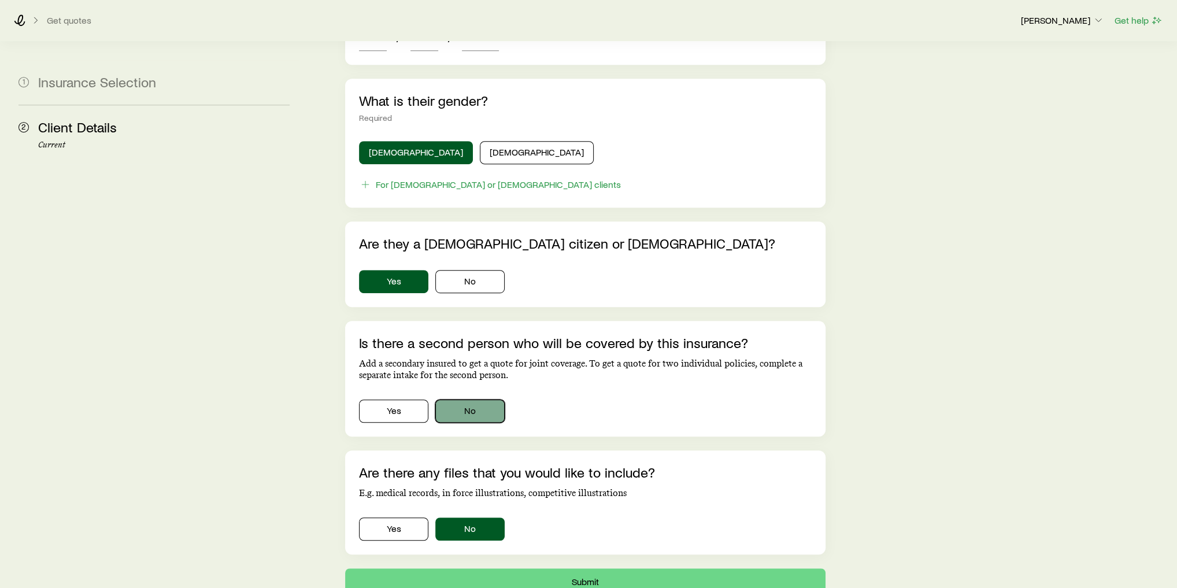
click at [476, 399] on button "No" at bounding box center [469, 410] width 69 height 23
click at [627, 568] on button "Submit" at bounding box center [585, 582] width 480 height 28
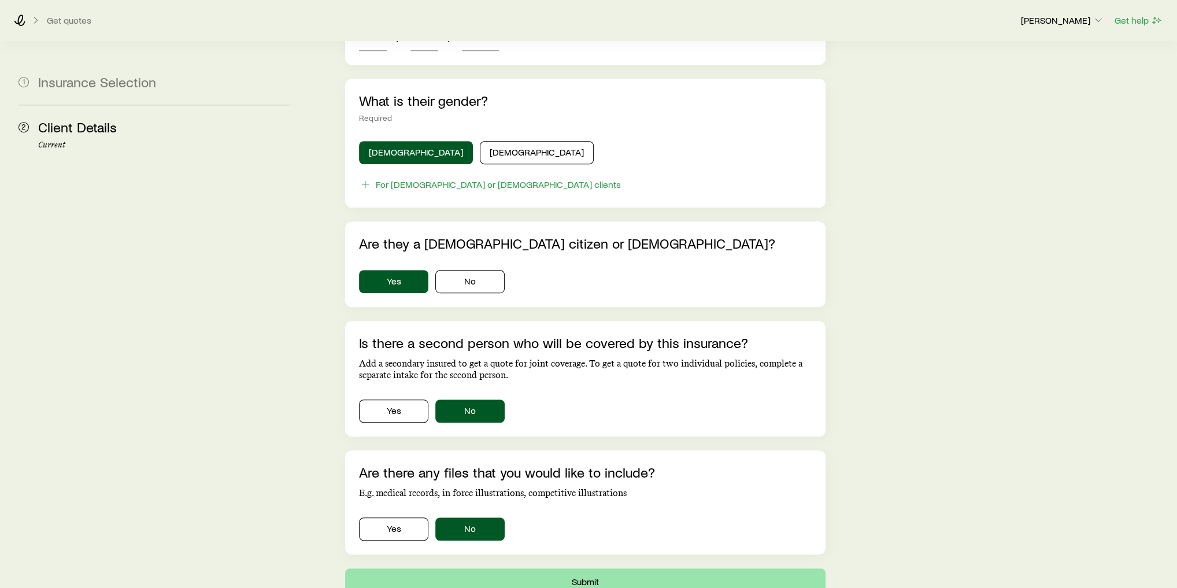
scroll to position [0, 0]
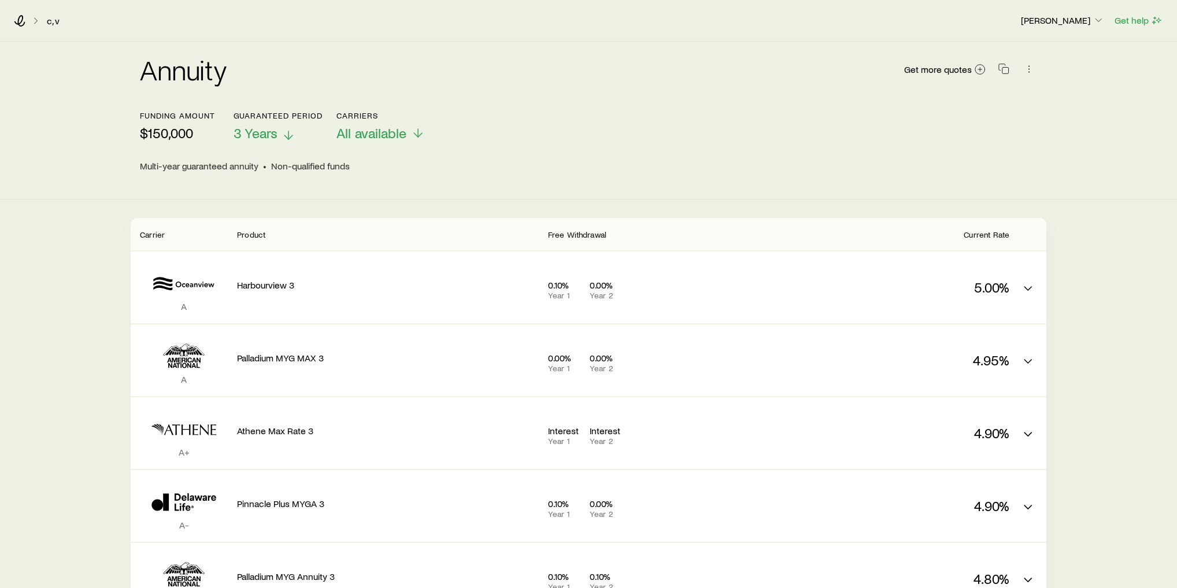
click at [253, 134] on span "3 Years" at bounding box center [255, 133] width 44 height 16
click at [384, 56] on div "Annuity Get more quotes" at bounding box center [588, 76] width 897 height 42
click at [21, 23] on icon at bounding box center [20, 21] width 12 height 12
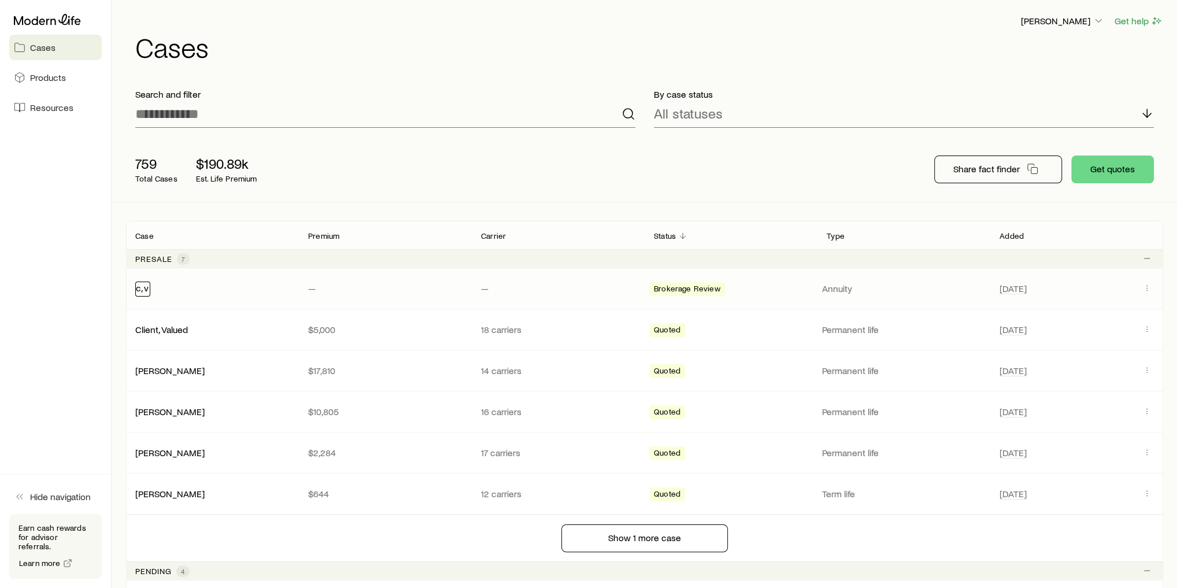
click at [141, 286] on link "c, v" at bounding box center [142, 287] width 13 height 11
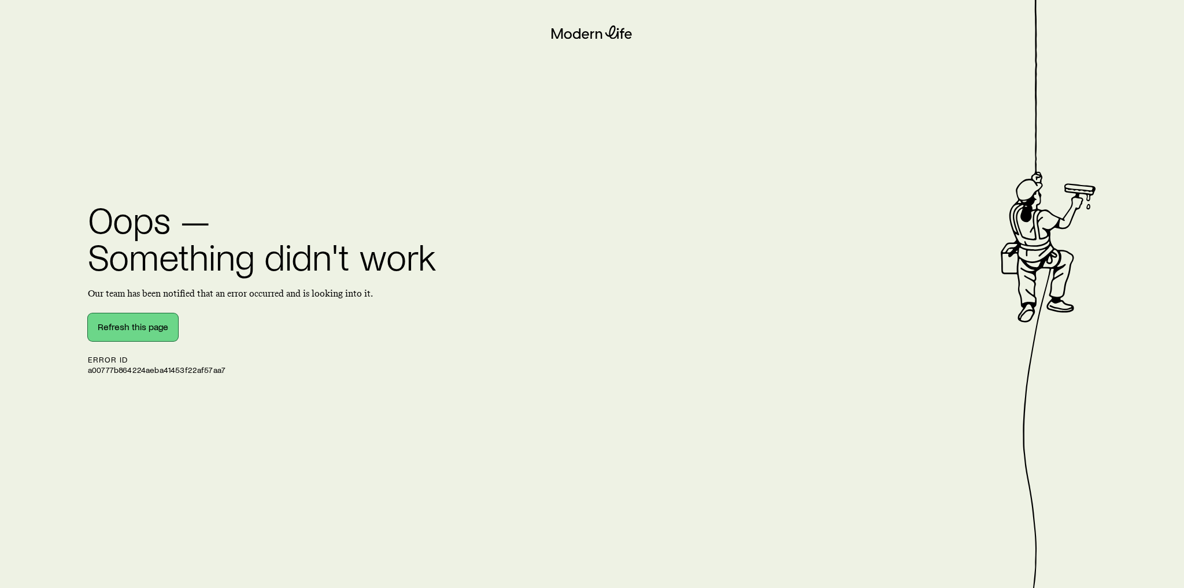
click at [130, 325] on button "Refresh this page" at bounding box center [133, 327] width 90 height 28
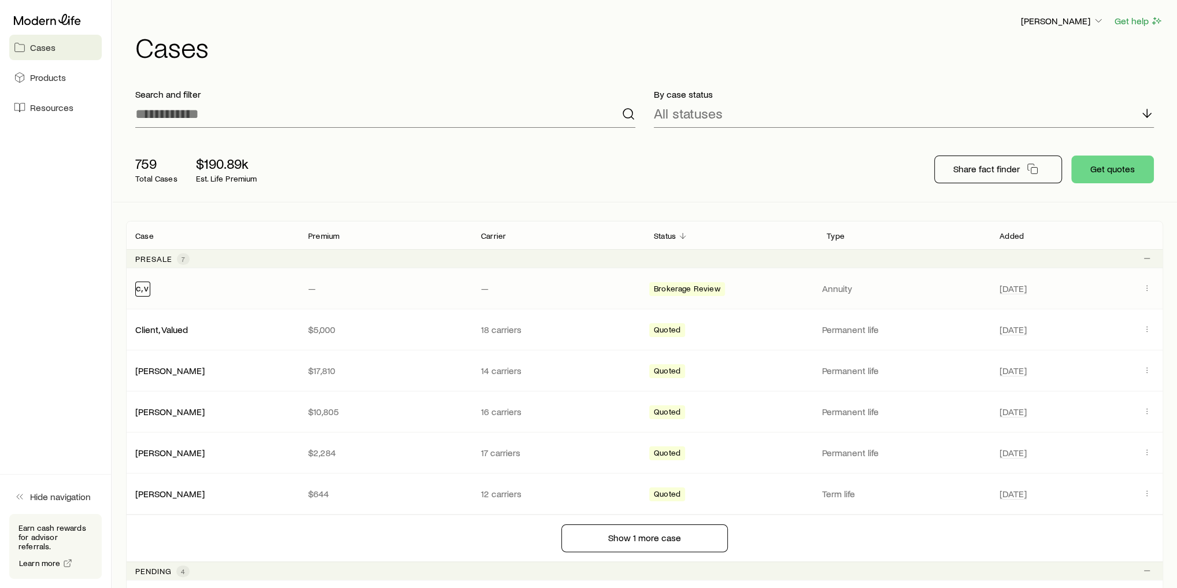
click at [147, 290] on link "c, v" at bounding box center [142, 287] width 13 height 11
click at [1143, 289] on icon "Client cases" at bounding box center [1146, 287] width 9 height 9
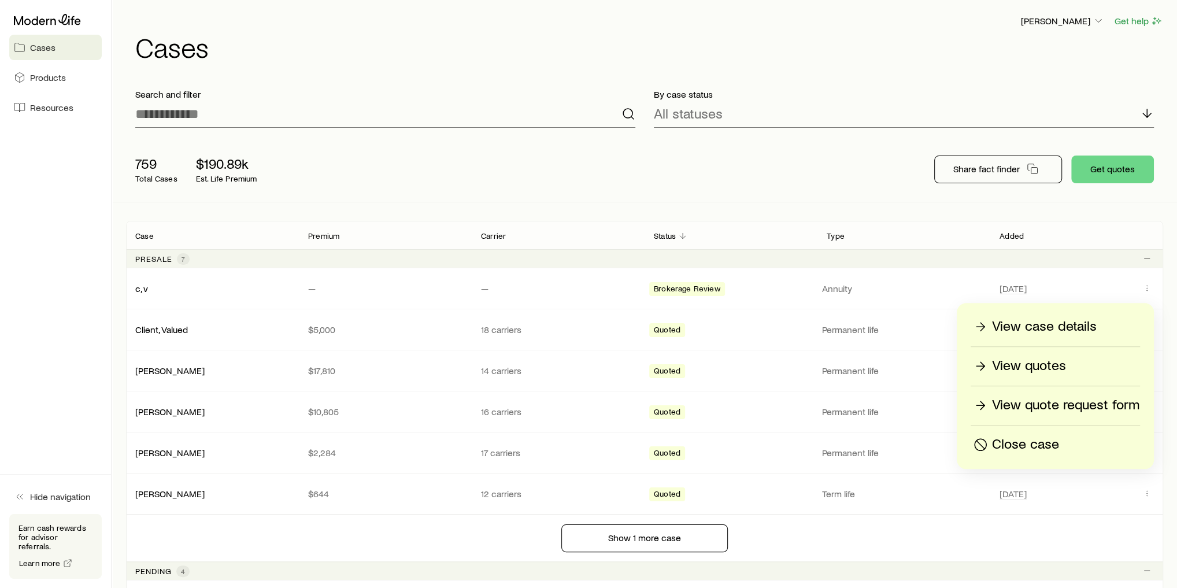
click at [1034, 449] on p "Close case" at bounding box center [1025, 444] width 67 height 18
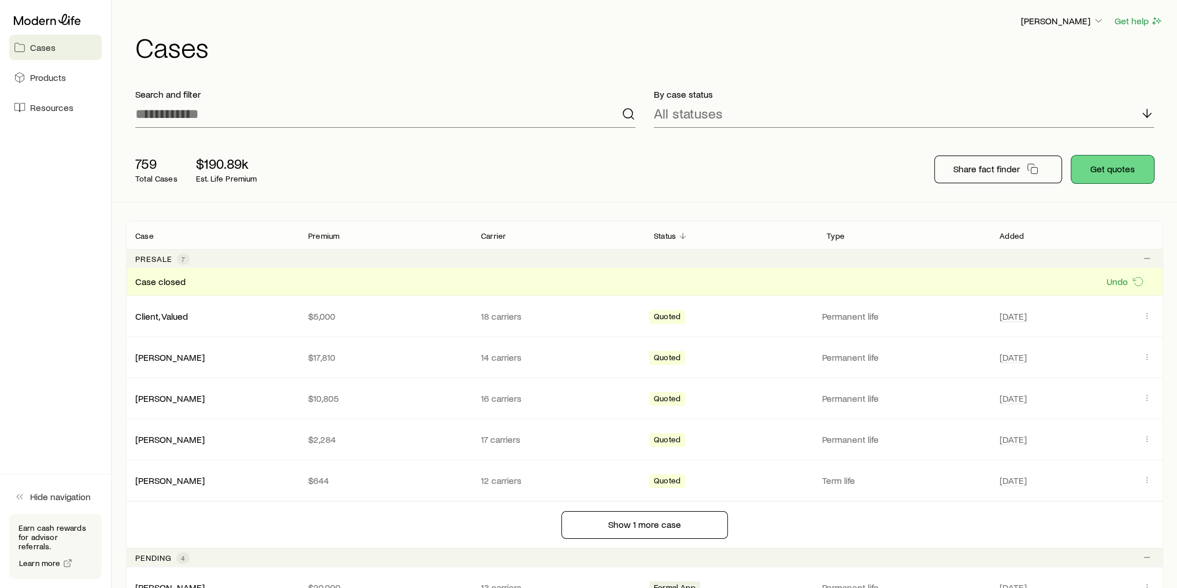
click at [1115, 169] on button "Get quotes" at bounding box center [1112, 169] width 83 height 28
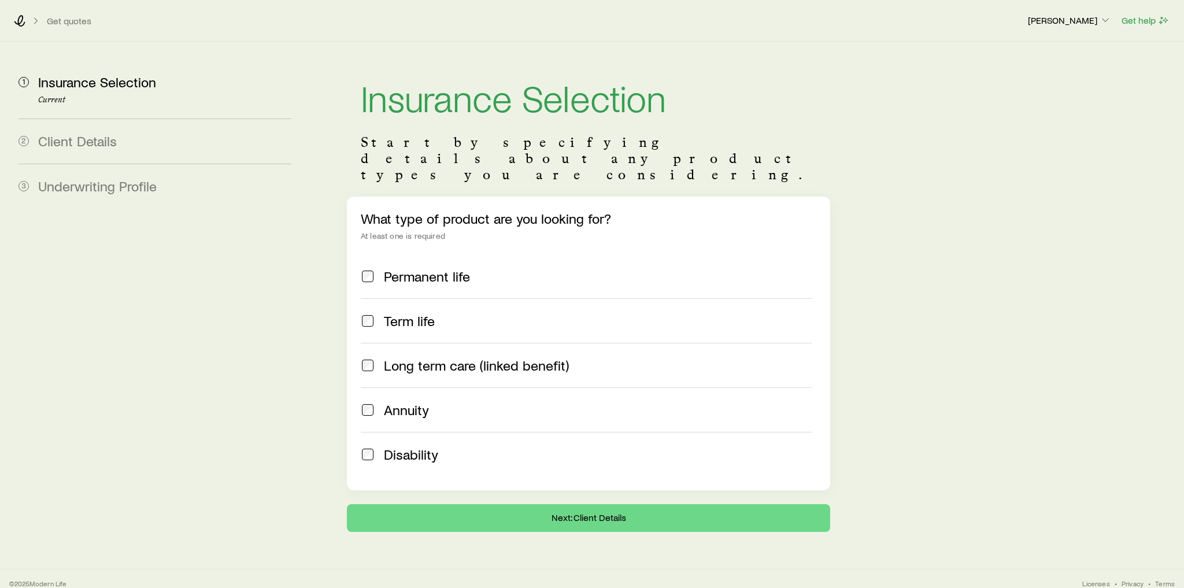
click at [418, 402] on span "Annuity" at bounding box center [406, 410] width 45 height 16
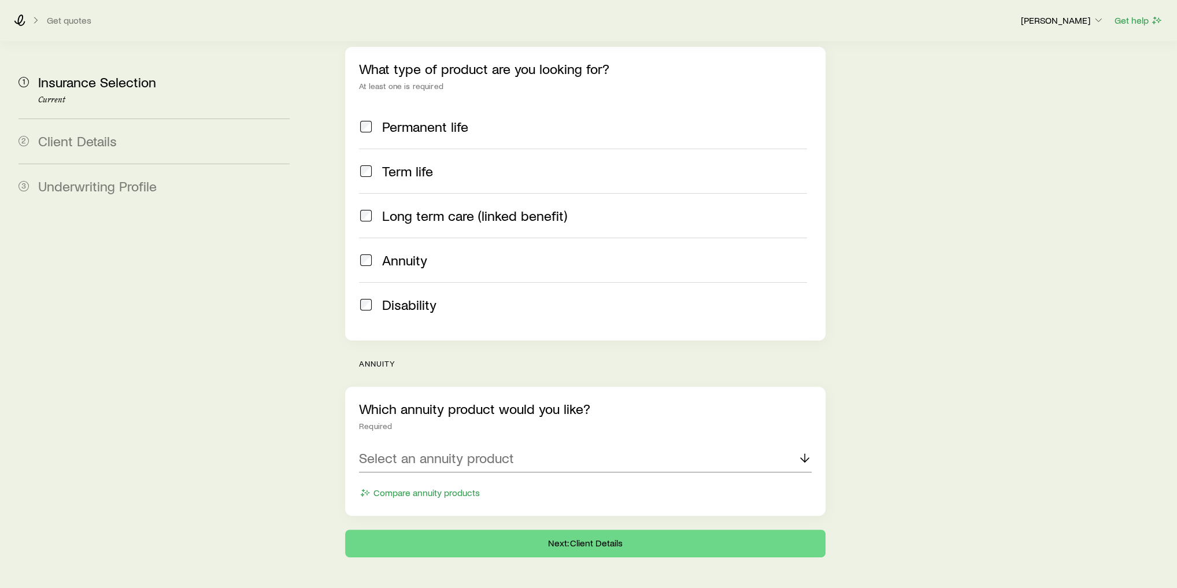
scroll to position [150, 0]
click at [445, 449] on p "Select an annuity product" at bounding box center [436, 457] width 155 height 16
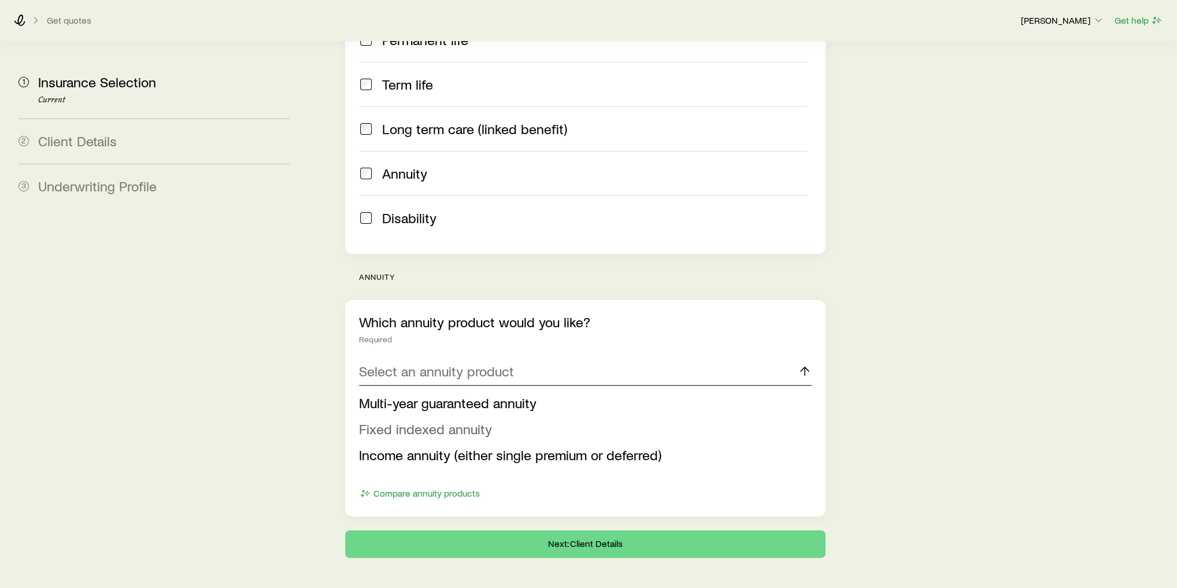
scroll to position [238, 0]
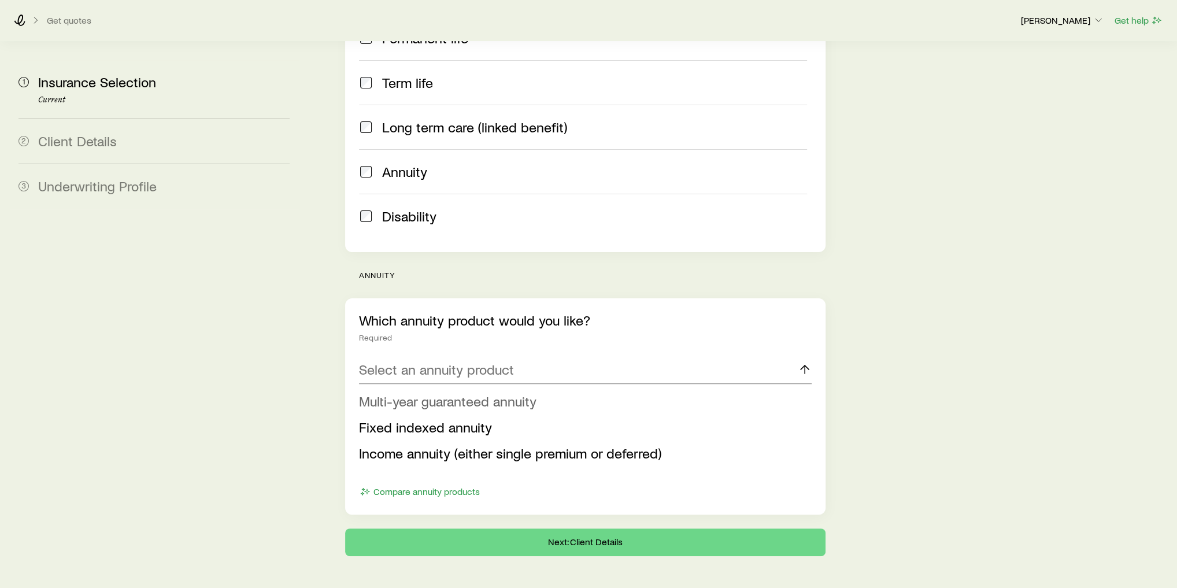
click at [460, 392] on span "Multi-year guaranteed annuity" at bounding box center [447, 400] width 177 height 17
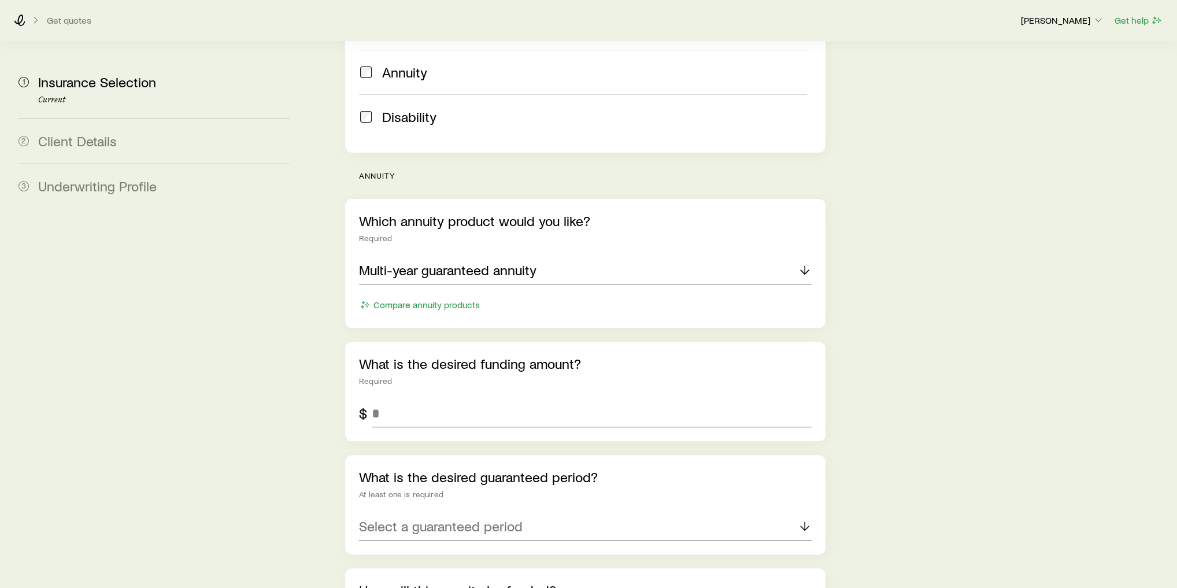
scroll to position [377, 0]
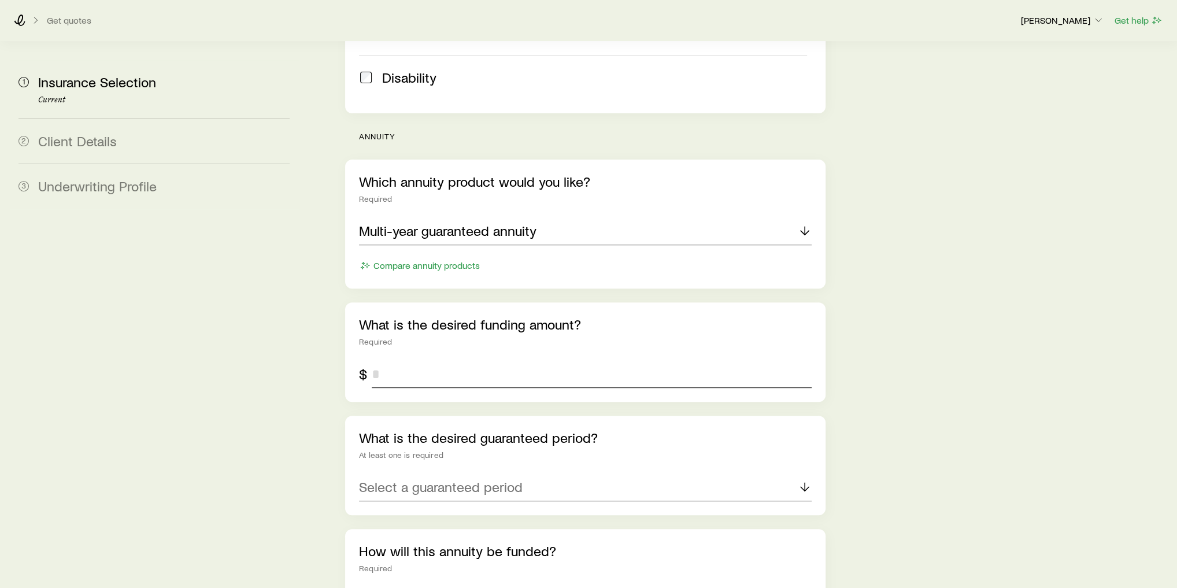
click at [415, 360] on input "tel" at bounding box center [592, 374] width 440 height 28
type input "*******"
click at [446, 479] on p "Select a guaranteed period" at bounding box center [441, 487] width 164 height 16
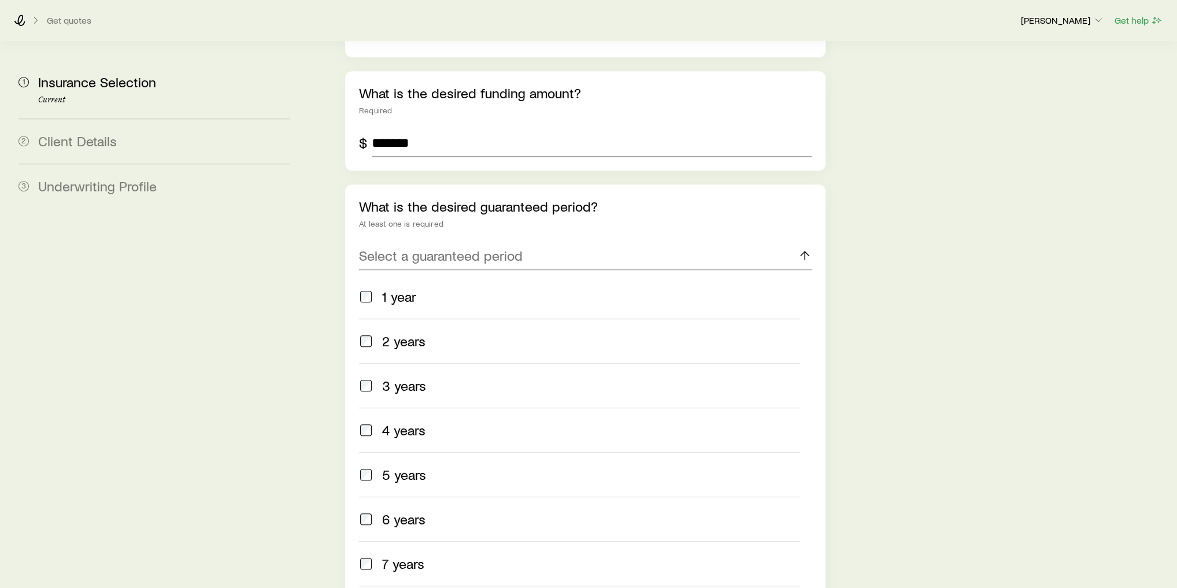
click at [420, 452] on label "5 years" at bounding box center [579, 474] width 441 height 45
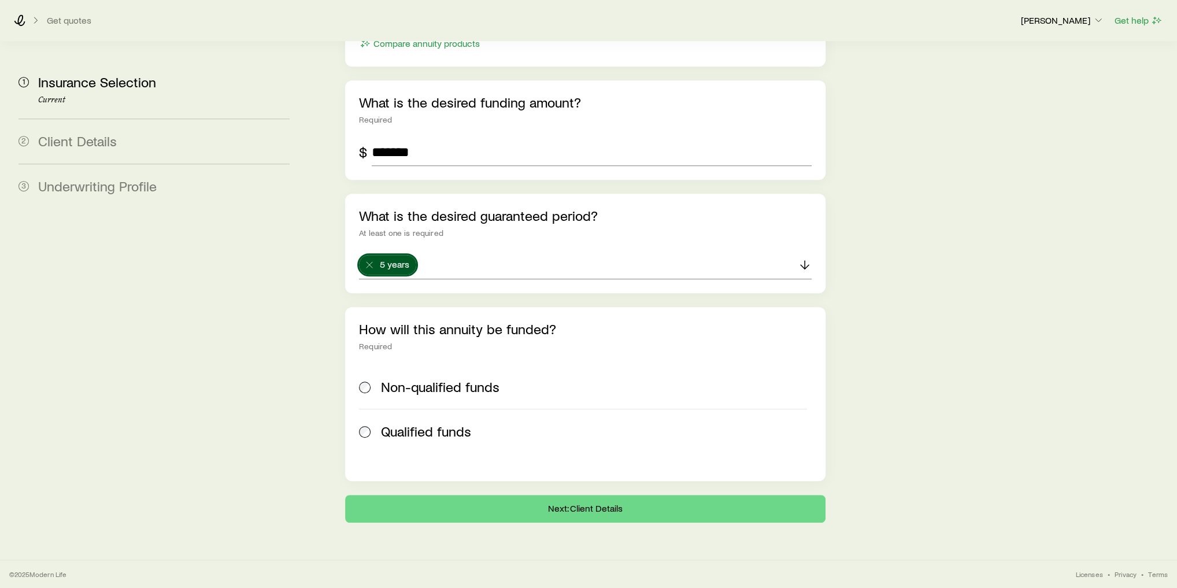
scroll to position [564, 0]
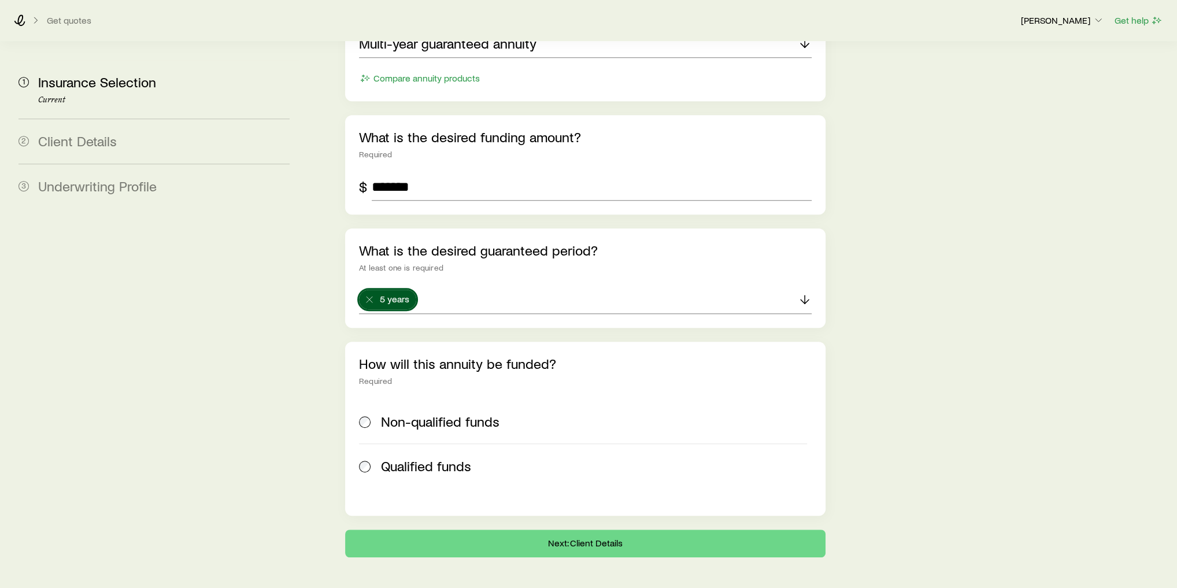
click at [330, 371] on div "Insurance Selection Start by specifying details about any product types you are…" at bounding box center [740, 17] width 855 height 1080
click at [410, 413] on span "Non-qualified funds" at bounding box center [440, 421] width 118 height 16
click at [479, 529] on button "Next: Client Details" at bounding box center [585, 543] width 480 height 28
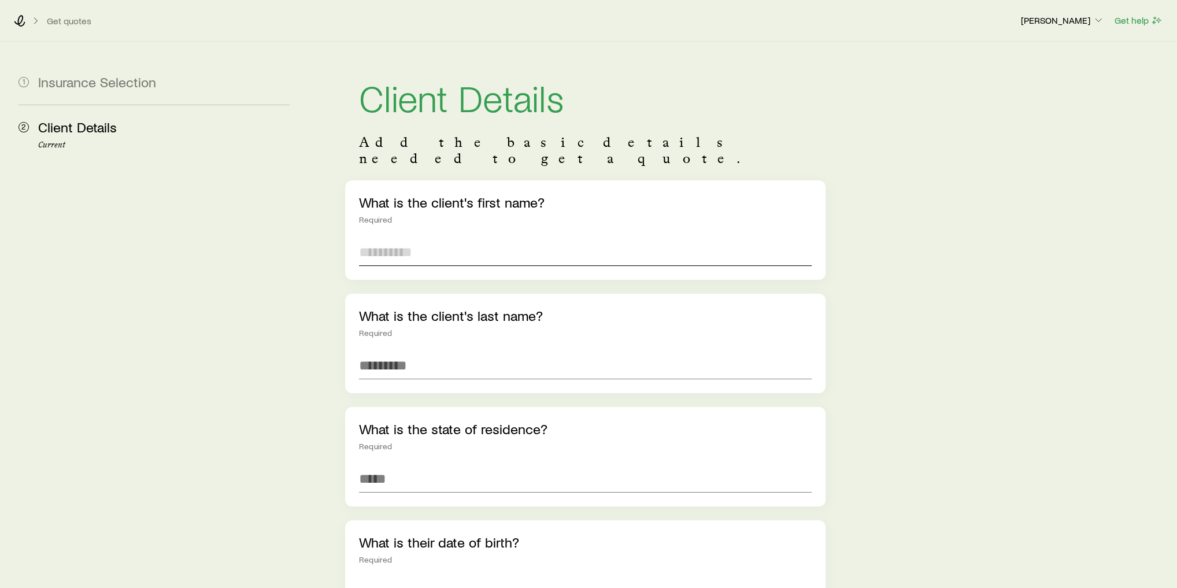
click at [406, 240] on input "text" at bounding box center [585, 252] width 453 height 28
type input "*"
click at [435, 360] on input "text" at bounding box center [585, 365] width 453 height 28
type input "*"
click at [433, 465] on input at bounding box center [585, 479] width 453 height 28
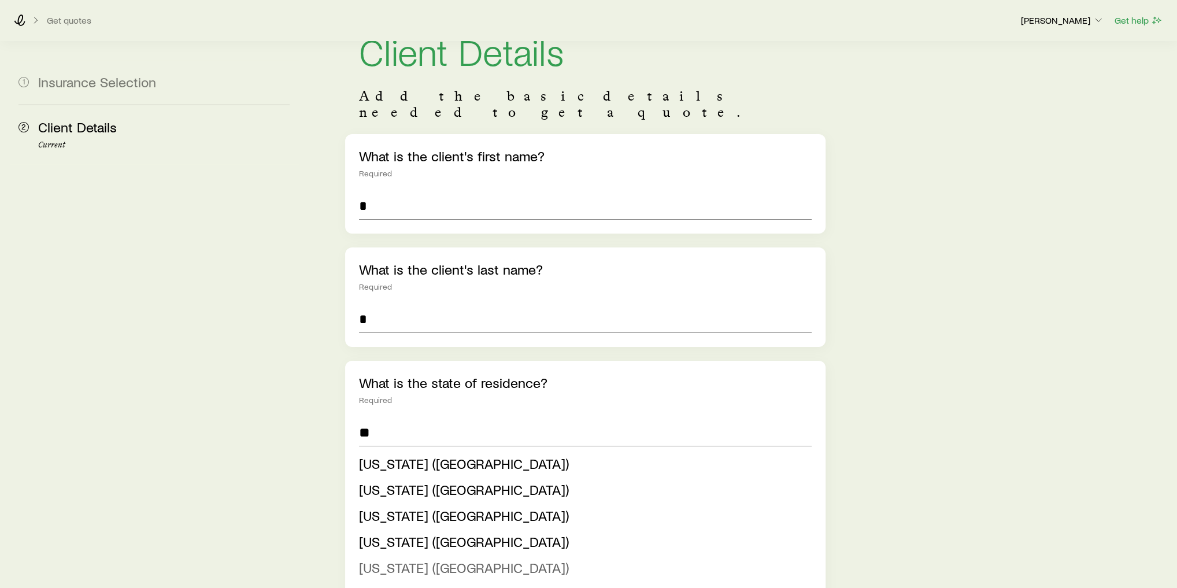
click at [413, 555] on li "Iowa (IA)" at bounding box center [582, 568] width 446 height 26
type input "*********"
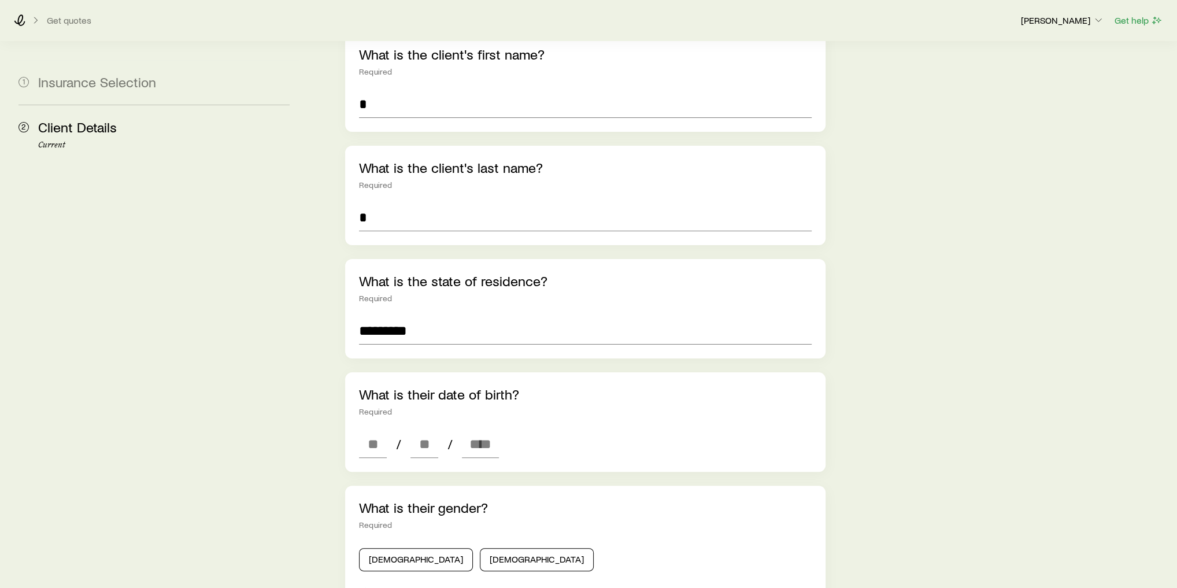
scroll to position [231, 0]
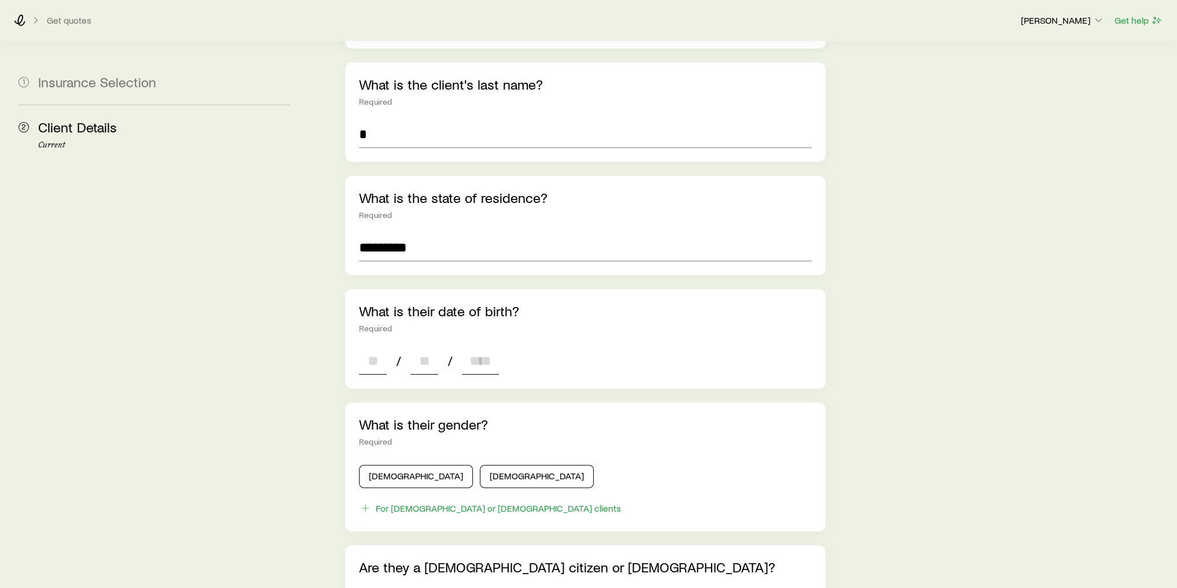
click at [380, 347] on input at bounding box center [373, 361] width 28 height 28
type input "**"
type input "****"
type input "*"
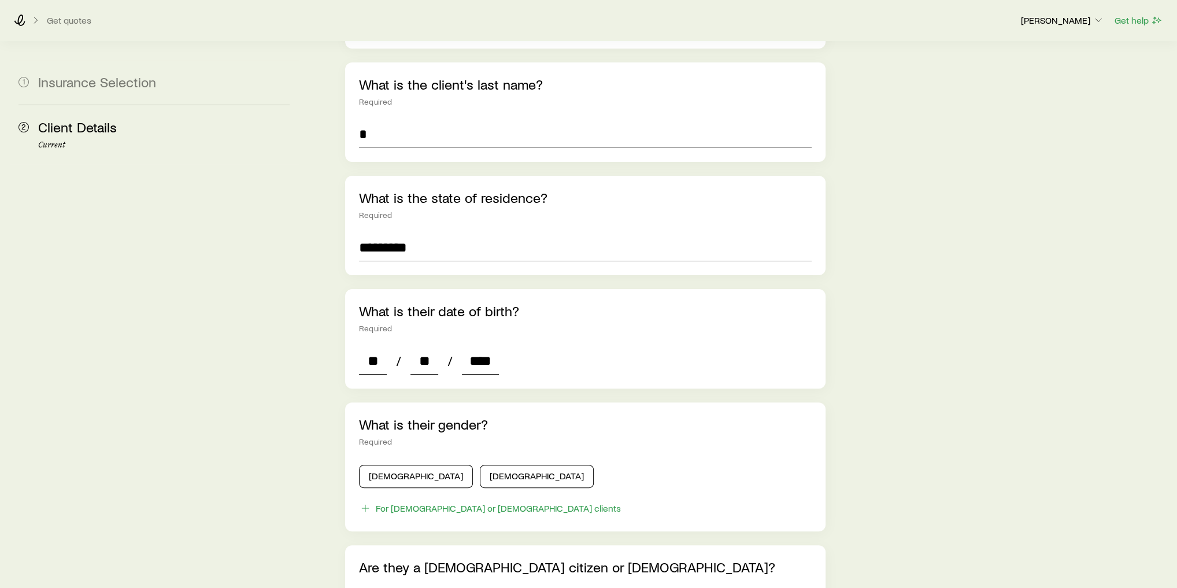
type input "*"
type input "****"
click at [398, 466] on button "Male" at bounding box center [416, 476] width 114 height 23
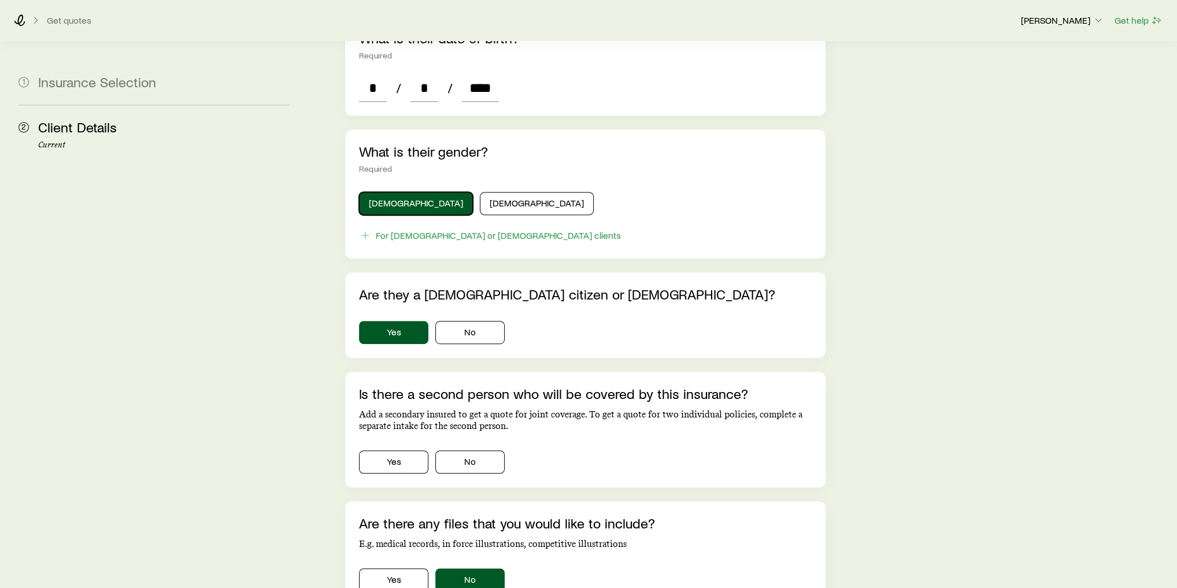
scroll to position [601, 0]
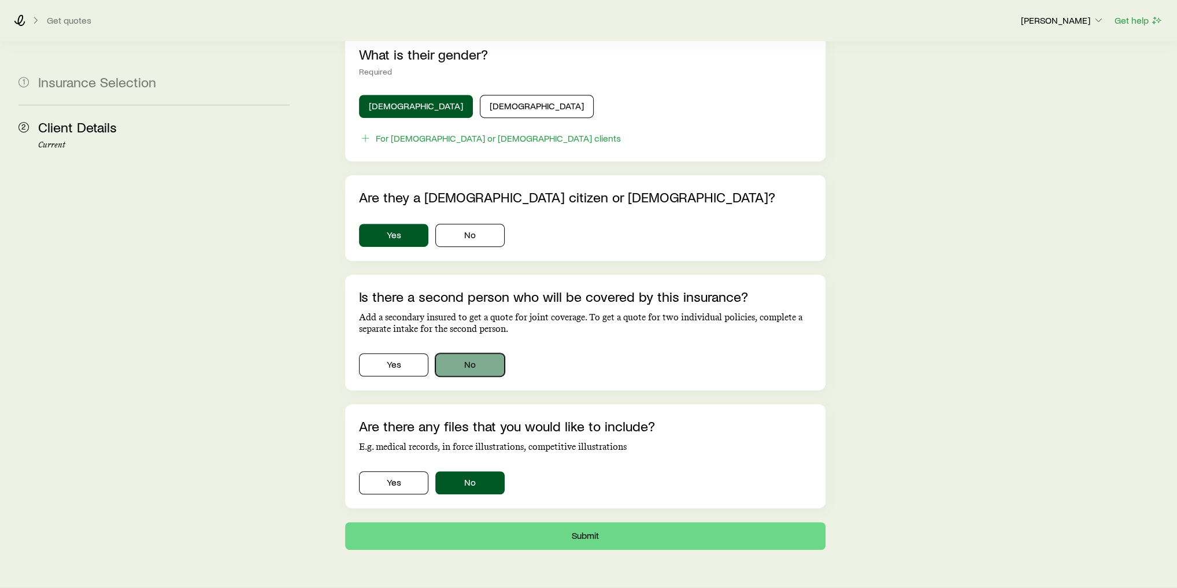
drag, startPoint x: 486, startPoint y: 340, endPoint x: 488, endPoint y: 353, distance: 12.9
click at [487, 353] on button "No" at bounding box center [469, 364] width 69 height 23
click at [524, 522] on button "Submit" at bounding box center [585, 536] width 480 height 28
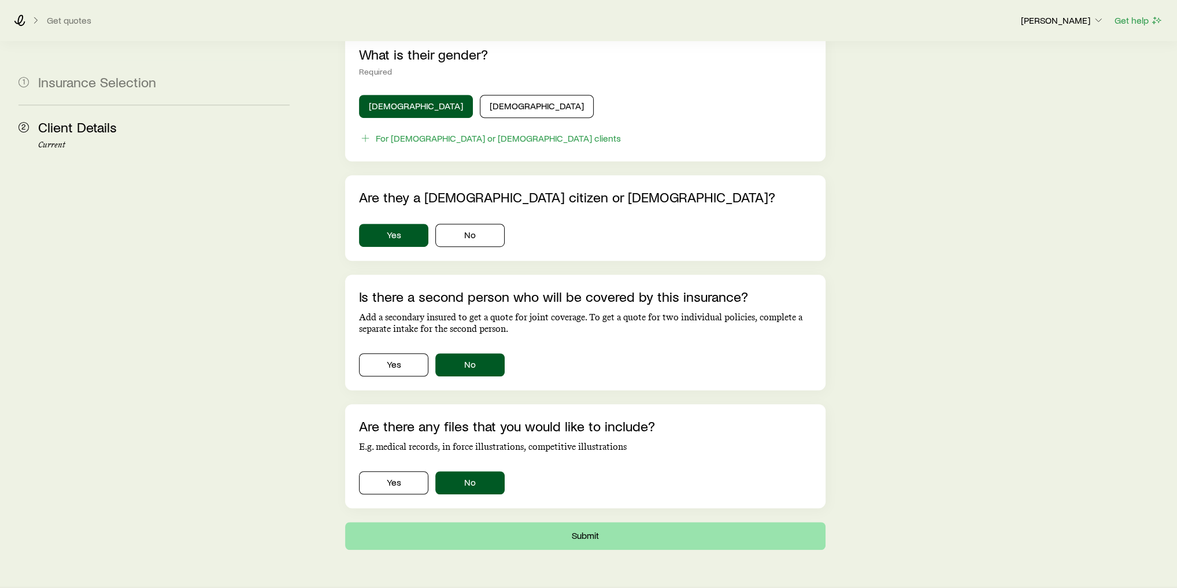
scroll to position [0, 0]
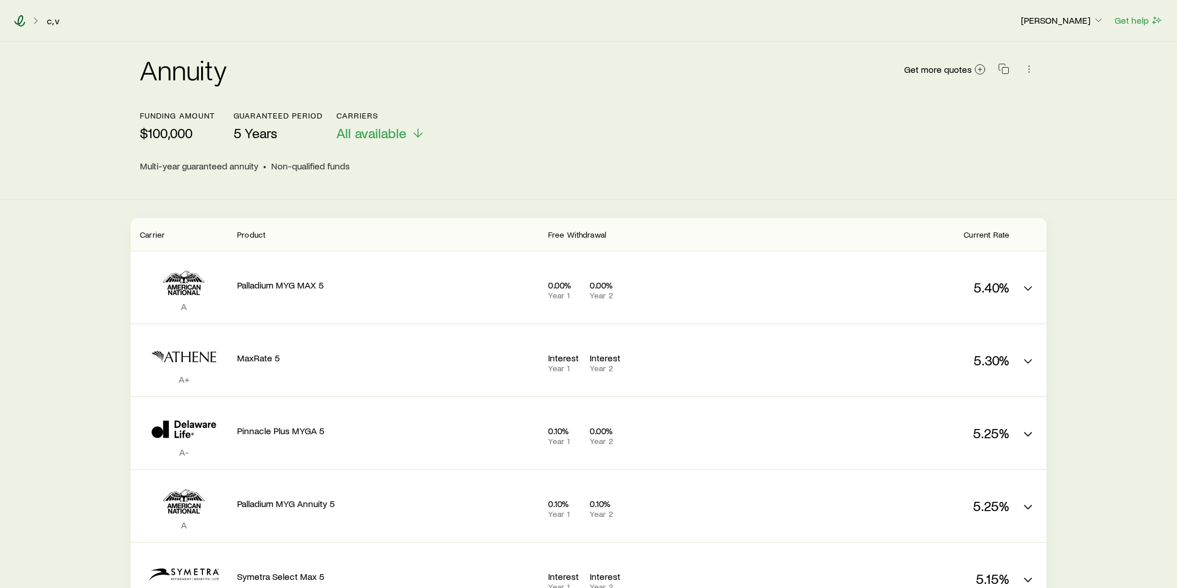
click at [20, 23] on icon at bounding box center [19, 21] width 11 height 12
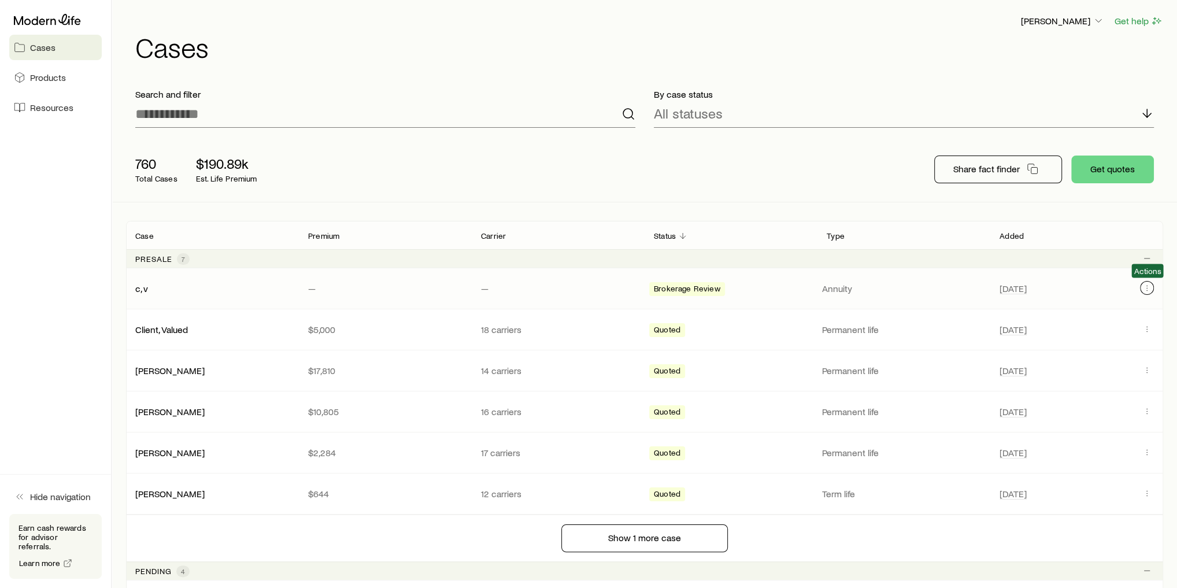
click at [1147, 290] on icon "Client cases" at bounding box center [1147, 290] width 1 height 1
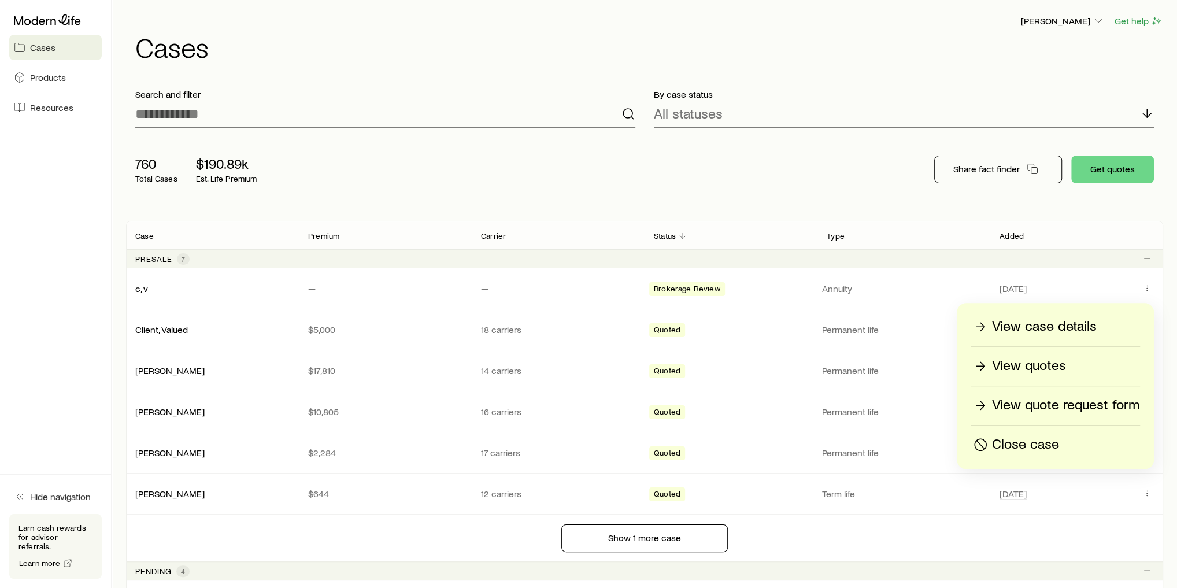
click at [1027, 446] on p "Close case" at bounding box center [1025, 444] width 67 height 18
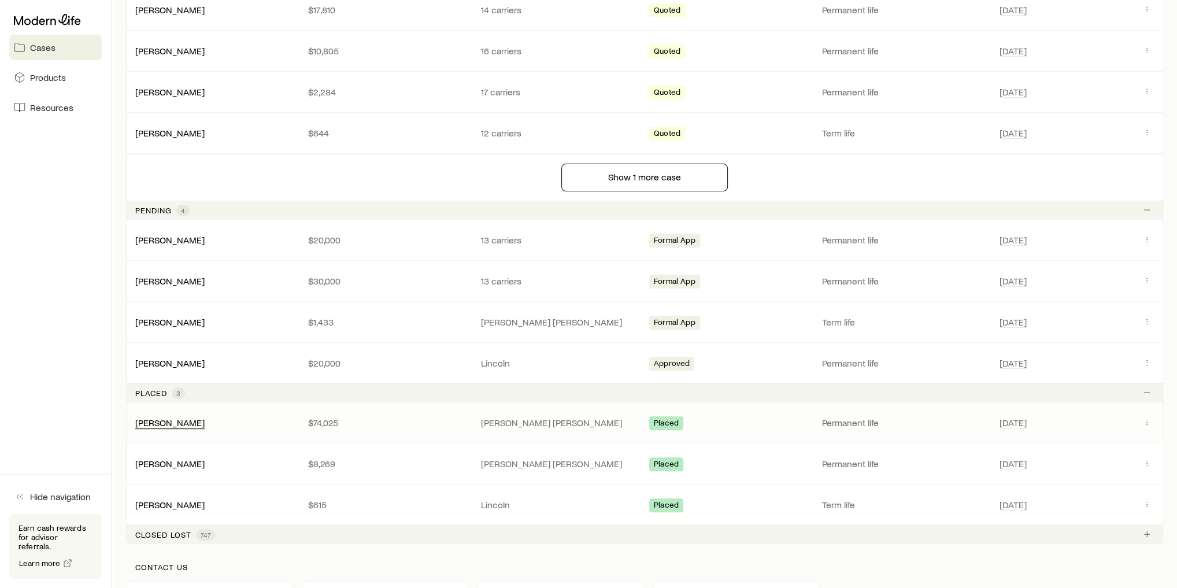
scroll to position [324, 0]
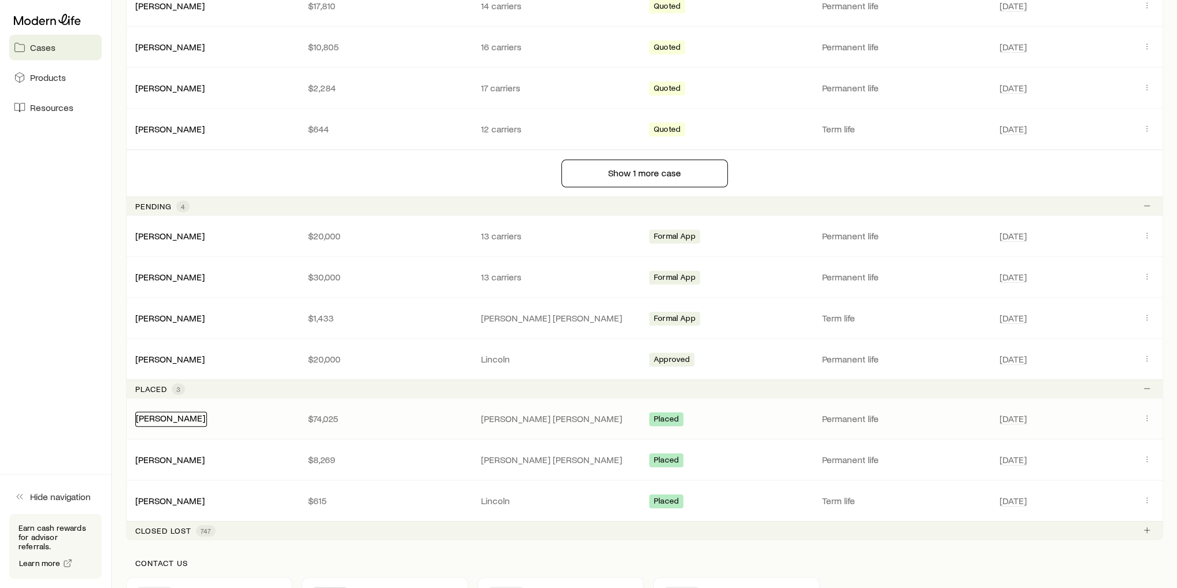
click at [184, 417] on link "[PERSON_NAME]" at bounding box center [170, 417] width 69 height 11
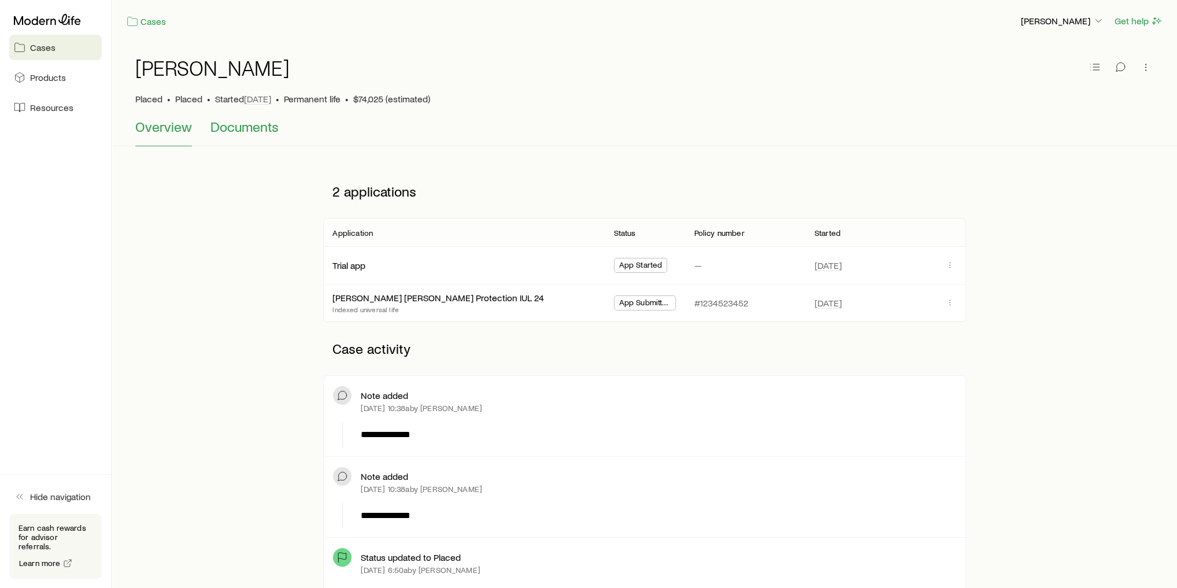
click at [236, 126] on span "Documents" at bounding box center [244, 126] width 68 height 16
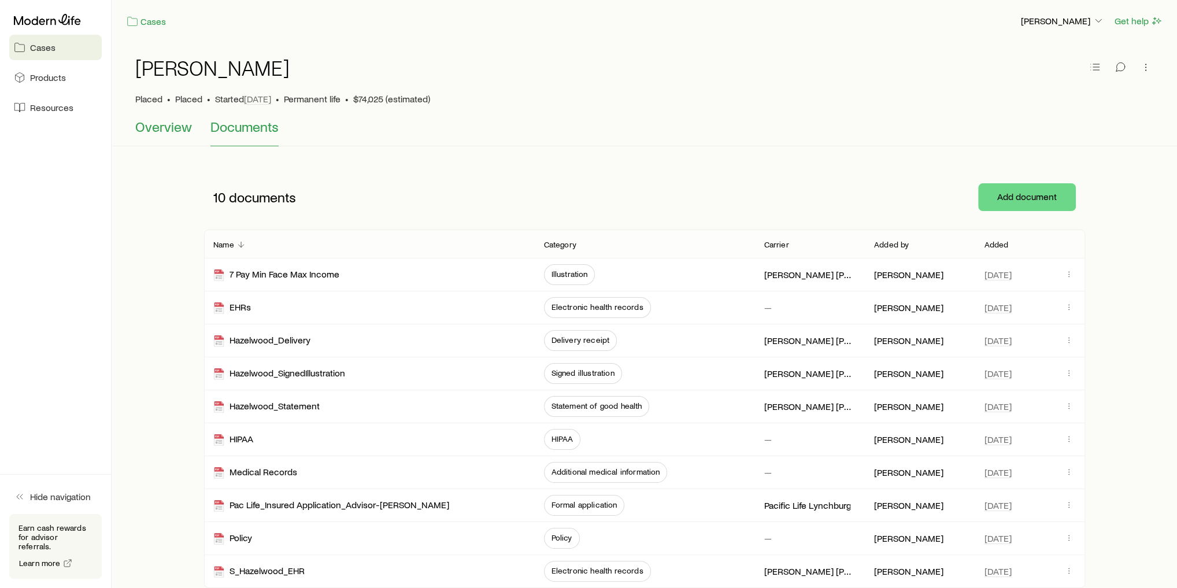
click at [162, 126] on span "Overview" at bounding box center [163, 126] width 57 height 16
click at [148, 20] on link "Cases" at bounding box center [146, 21] width 40 height 13
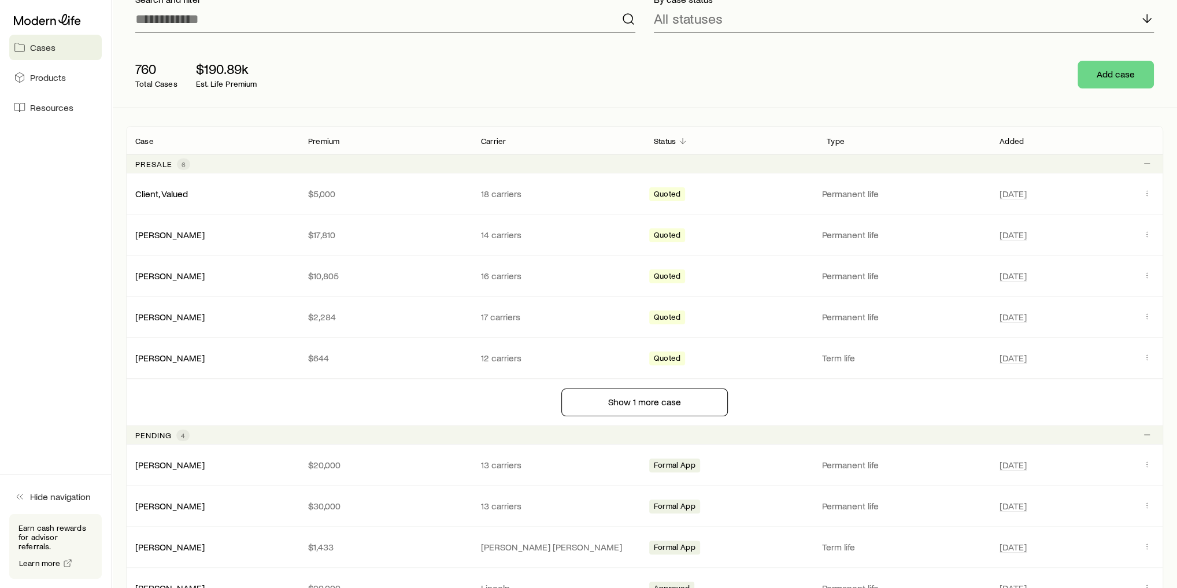
scroll to position [185, 0]
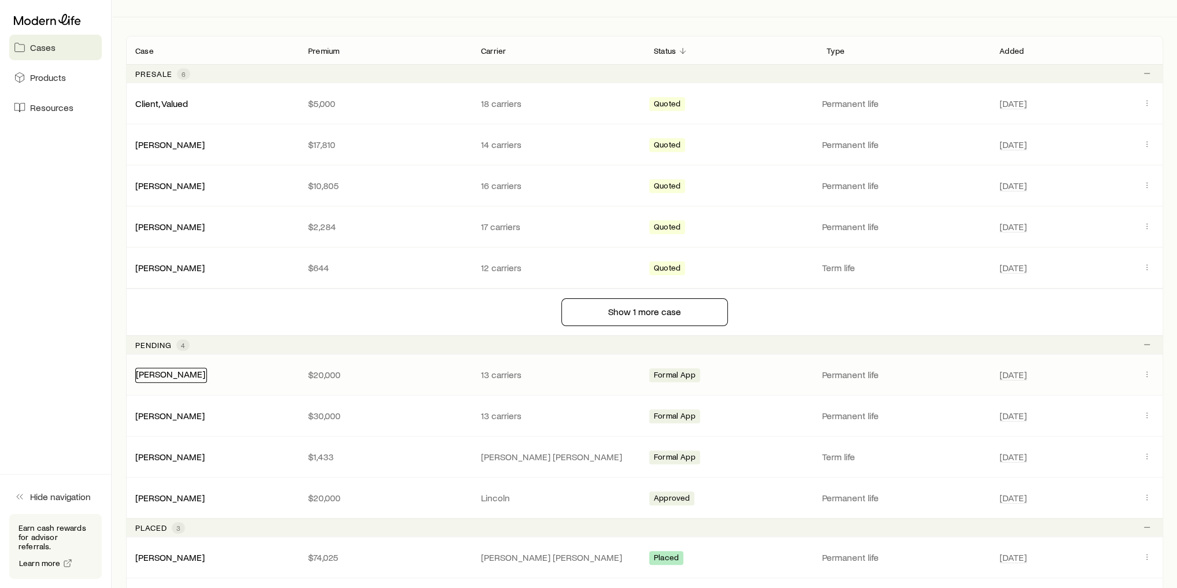
click at [161, 373] on link "[PERSON_NAME]" at bounding box center [170, 373] width 69 height 11
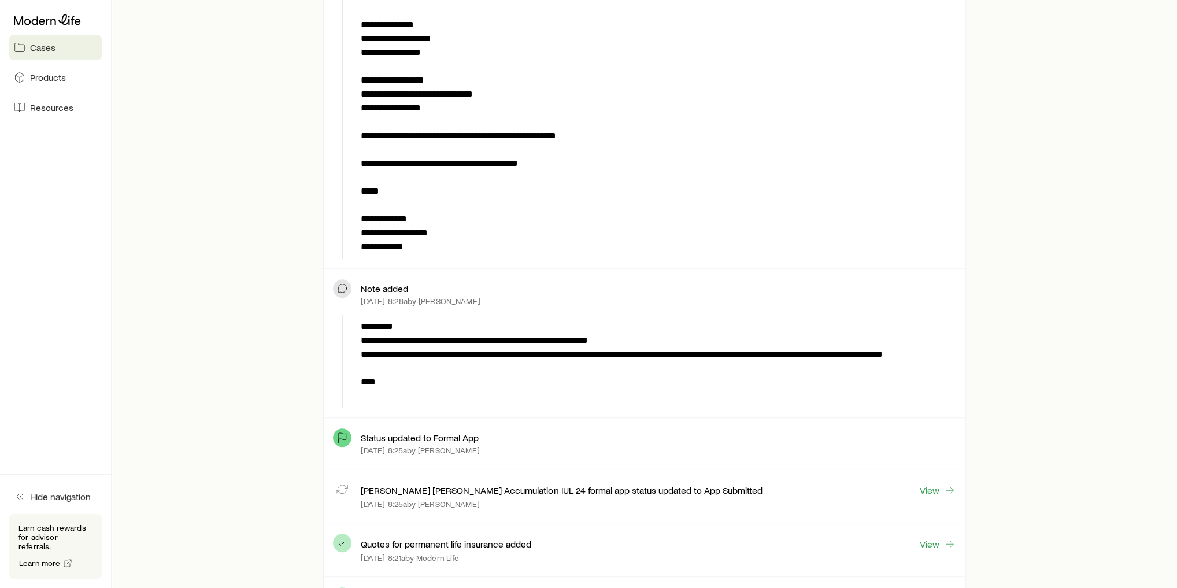
scroll to position [601, 0]
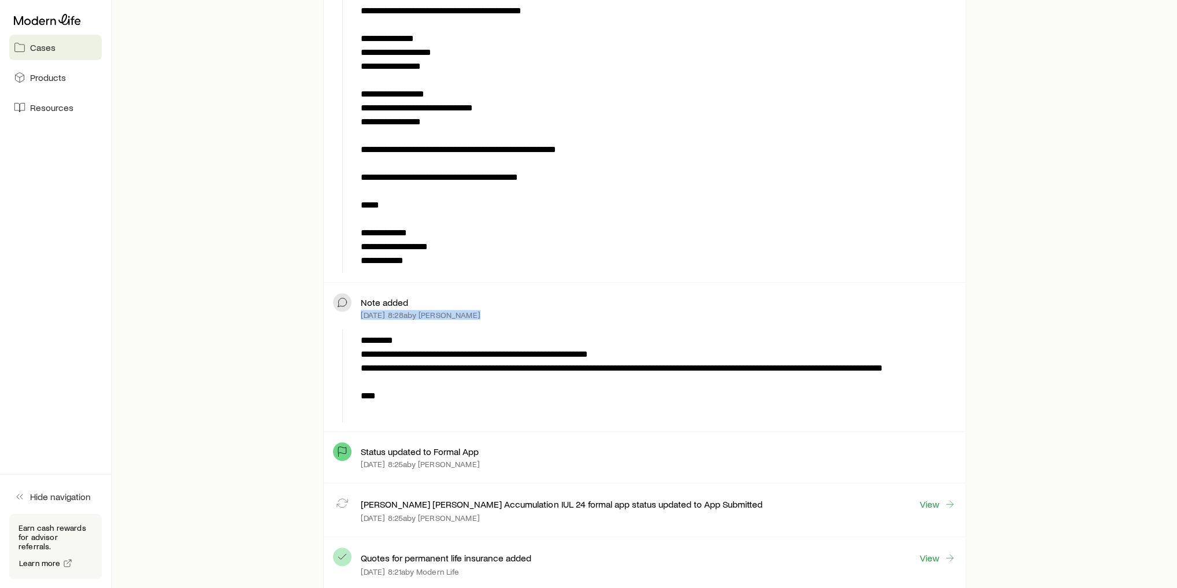
drag, startPoint x: 364, startPoint y: 310, endPoint x: 470, endPoint y: 320, distance: 106.8
click at [470, 320] on div "**********" at bounding box center [644, 357] width 641 height 149
click at [517, 342] on p "**********" at bounding box center [656, 375] width 591 height 83
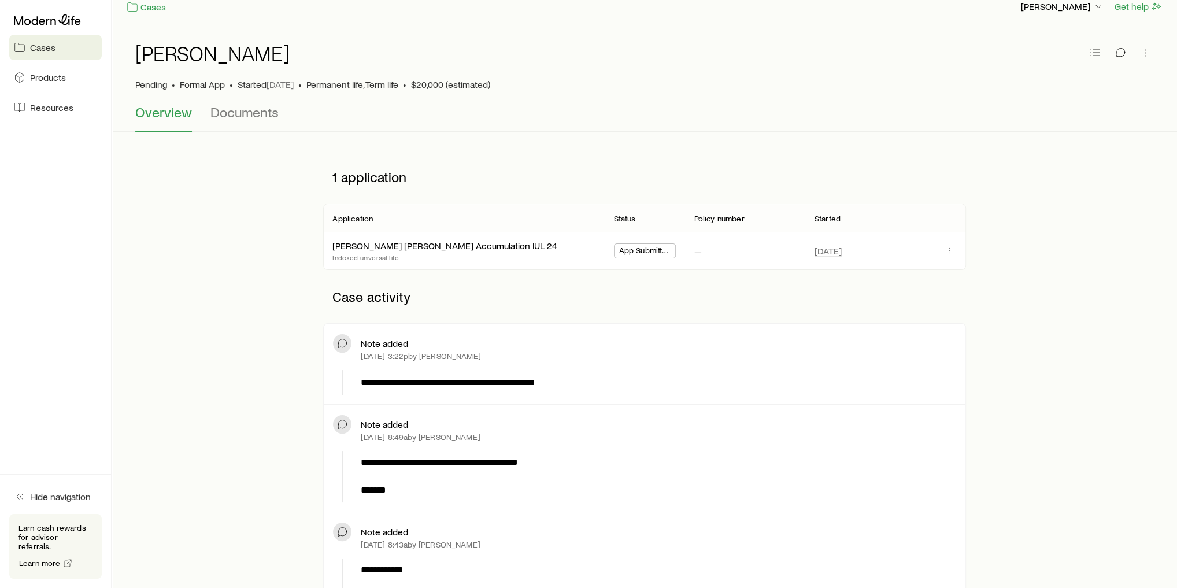
scroll to position [0, 0]
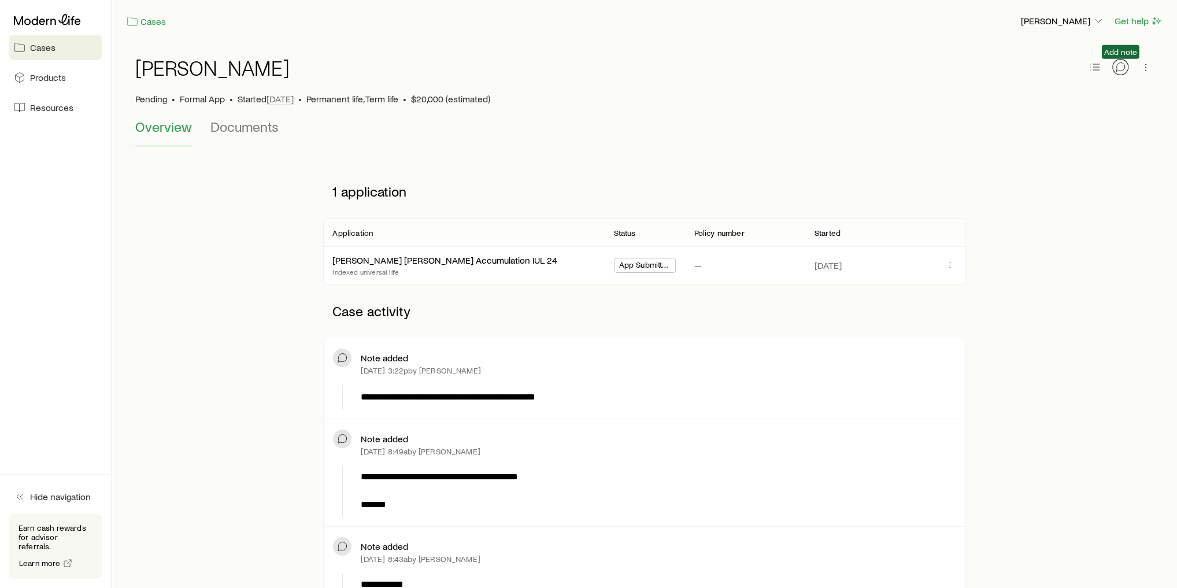
click at [1122, 61] on icon "button" at bounding box center [1120, 67] width 12 height 12
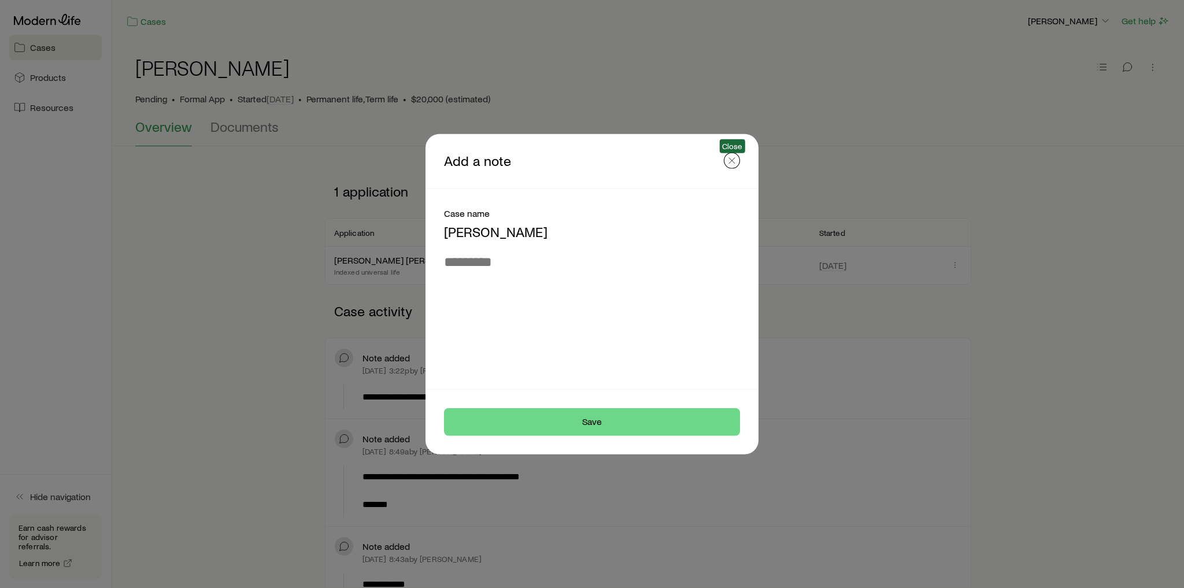
click at [736, 164] on icon "button" at bounding box center [732, 160] width 12 height 12
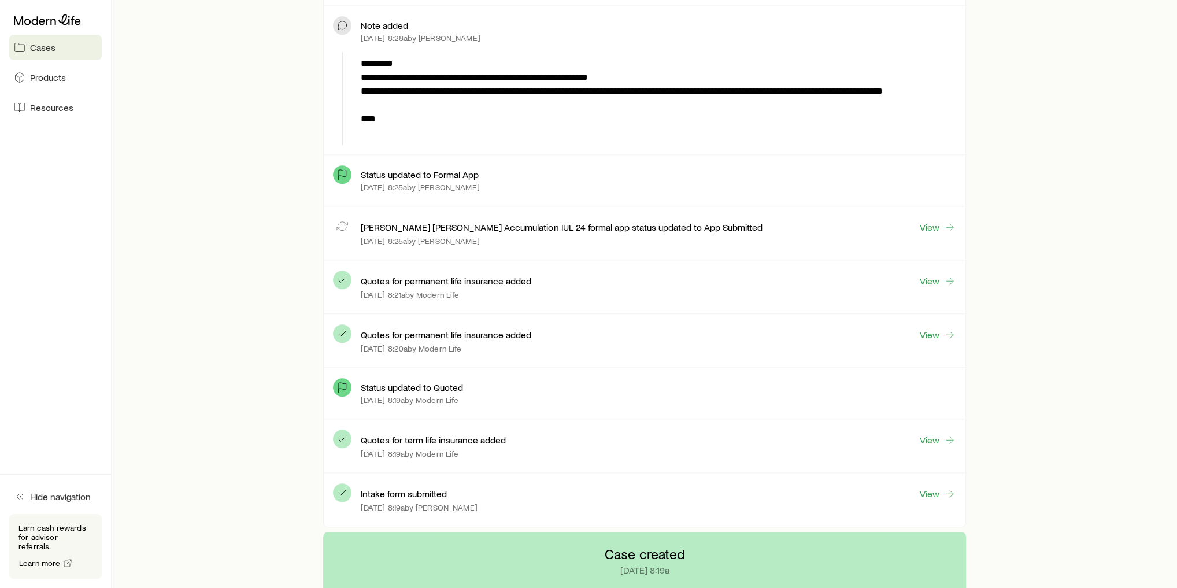
scroll to position [879, 0]
click at [944, 223] on icon at bounding box center [950, 227] width 12 height 12
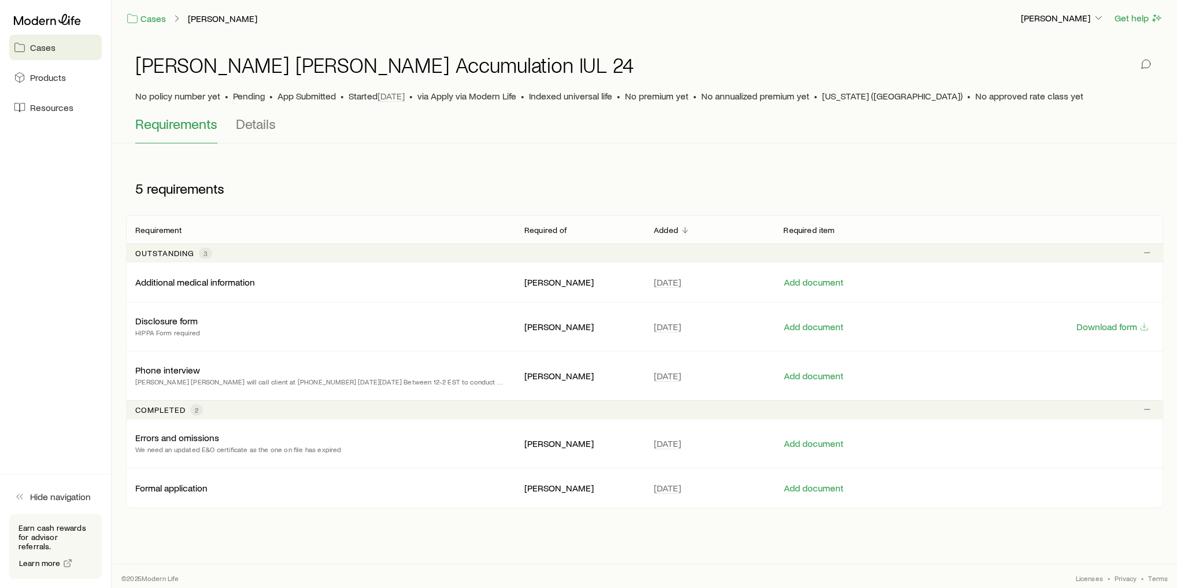
scroll to position [4, 0]
click at [1111, 326] on button "Download form" at bounding box center [1112, 325] width 73 height 11
click at [805, 325] on button "Add document" at bounding box center [813, 325] width 61 height 11
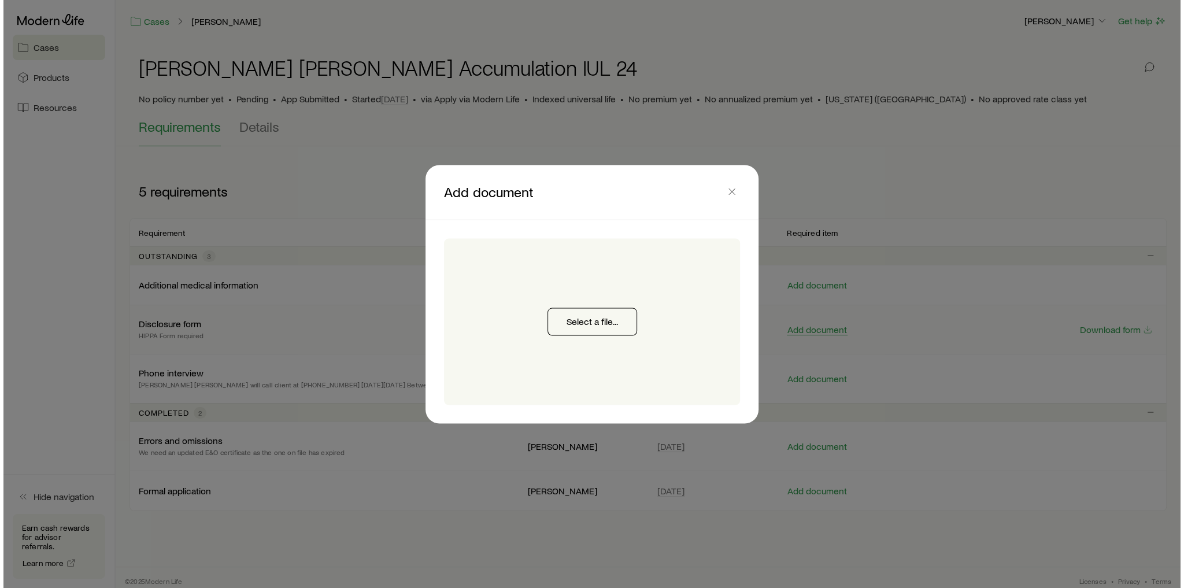
scroll to position [0, 0]
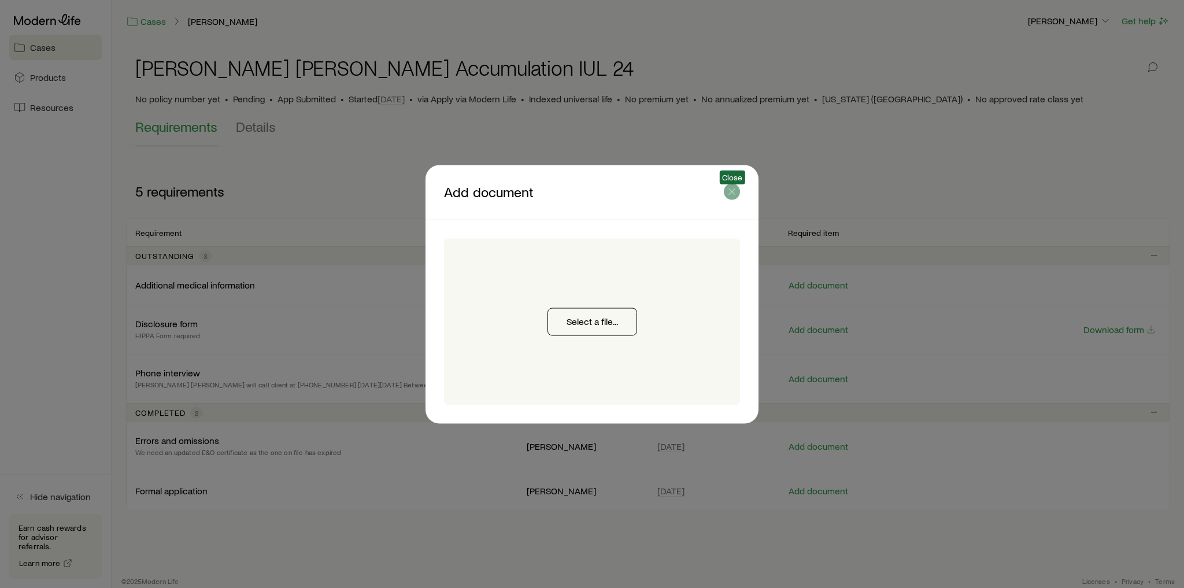
click at [733, 189] on icon "button" at bounding box center [732, 192] width 12 height 12
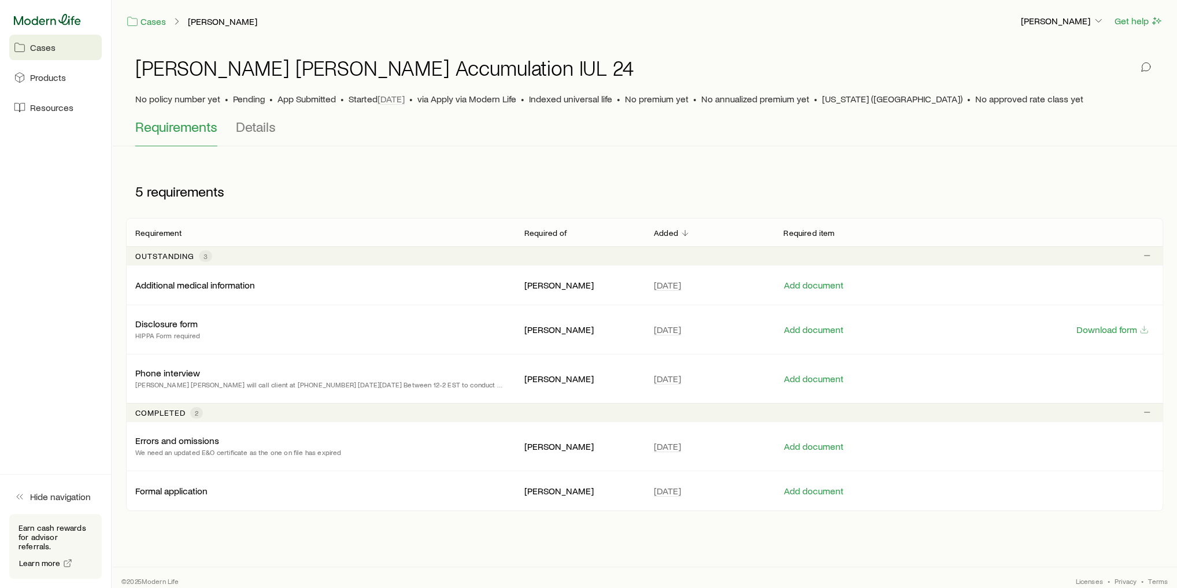
click at [64, 17] on icon at bounding box center [47, 20] width 67 height 12
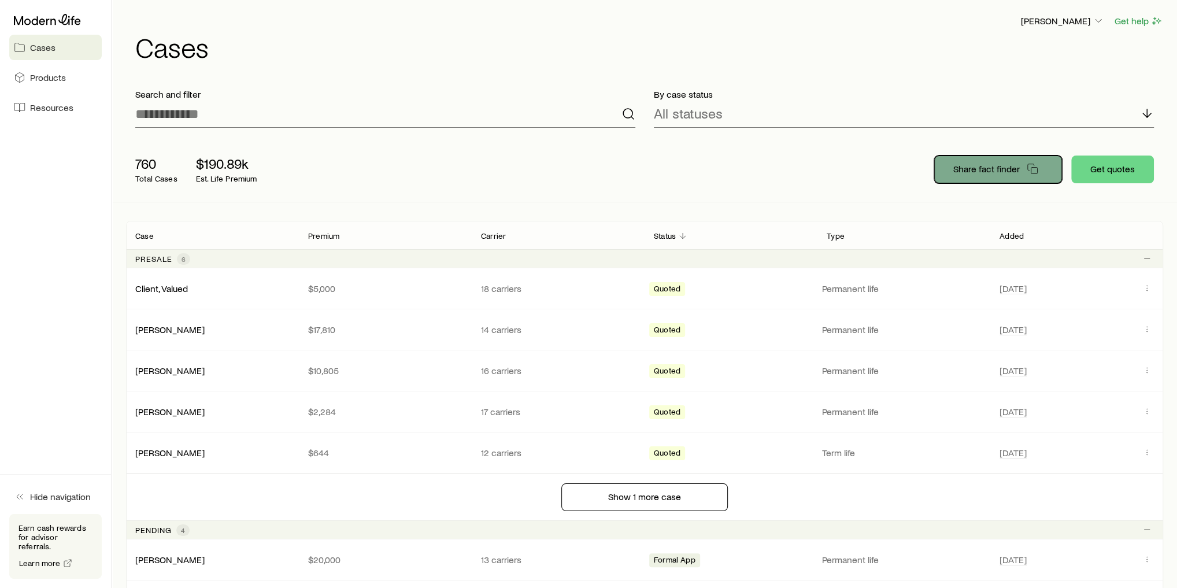
click at [993, 169] on p "Share fact finder" at bounding box center [986, 169] width 66 height 12
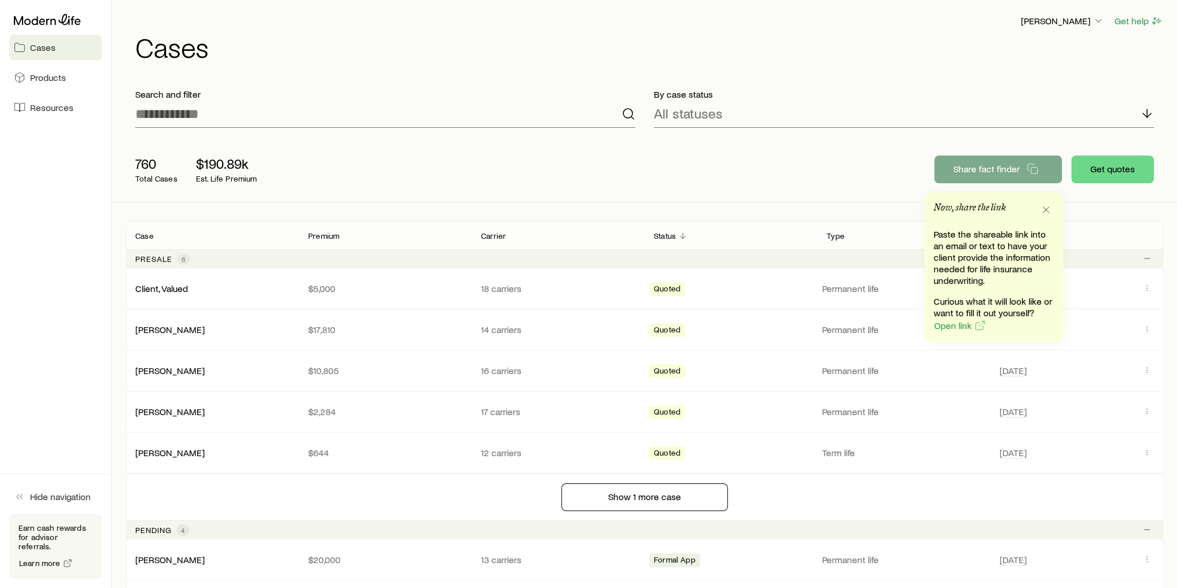
click at [443, 162] on div "760 Total Cases $190.89k Est. Life Premium" at bounding box center [311, 169] width 370 height 46
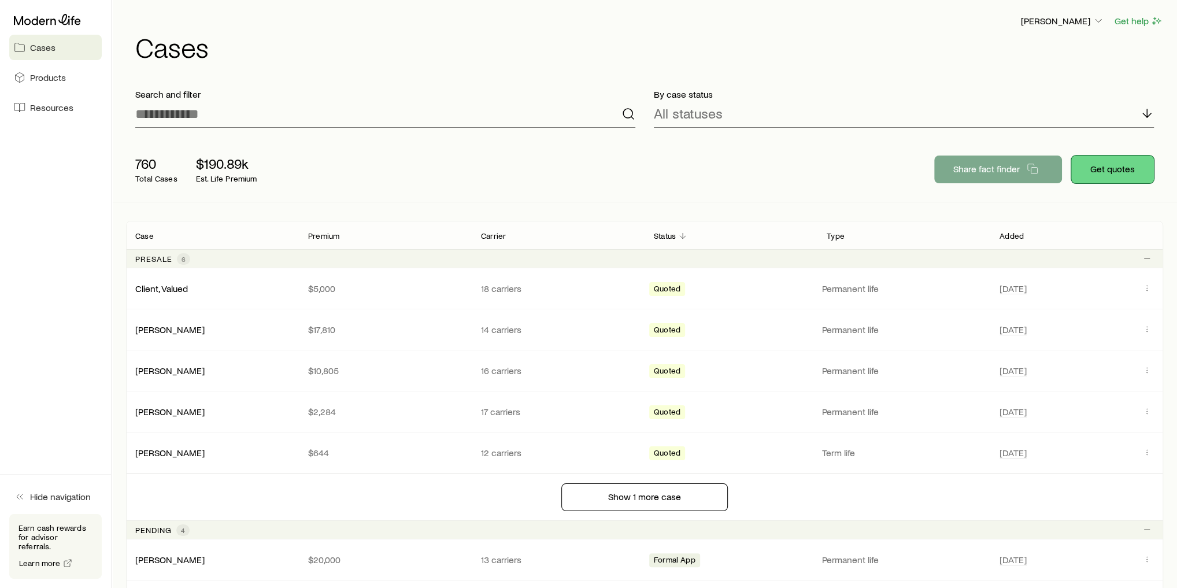
click at [1109, 171] on button "Get quotes" at bounding box center [1112, 169] width 83 height 28
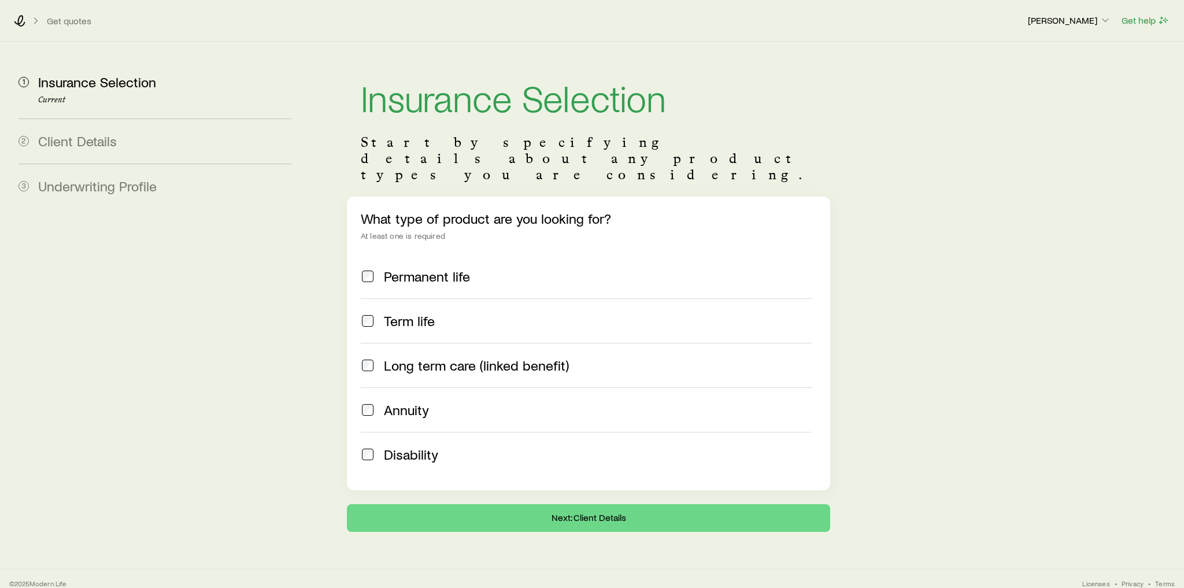
click at [413, 268] on span "Permanent life" at bounding box center [427, 276] width 86 height 16
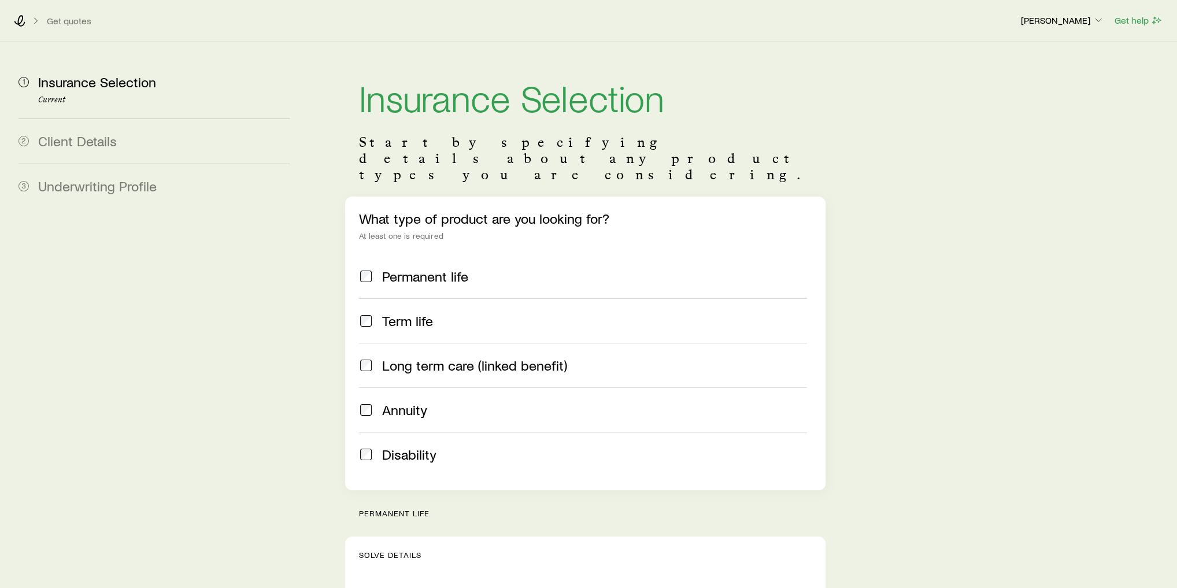
click at [402, 313] on span "Term life" at bounding box center [407, 321] width 51 height 16
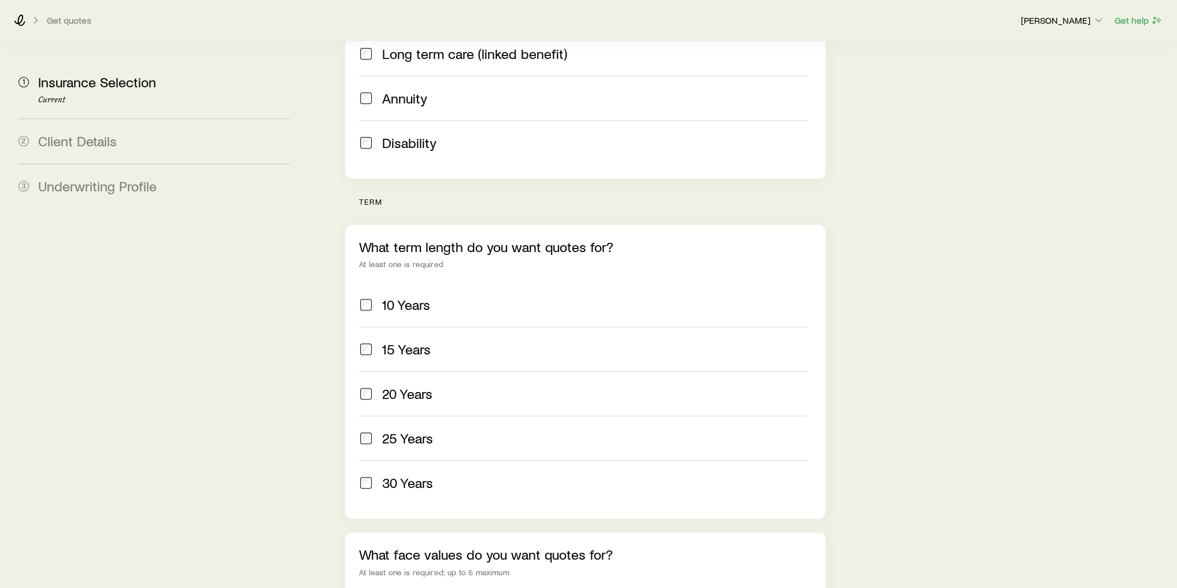
scroll to position [370, 0]
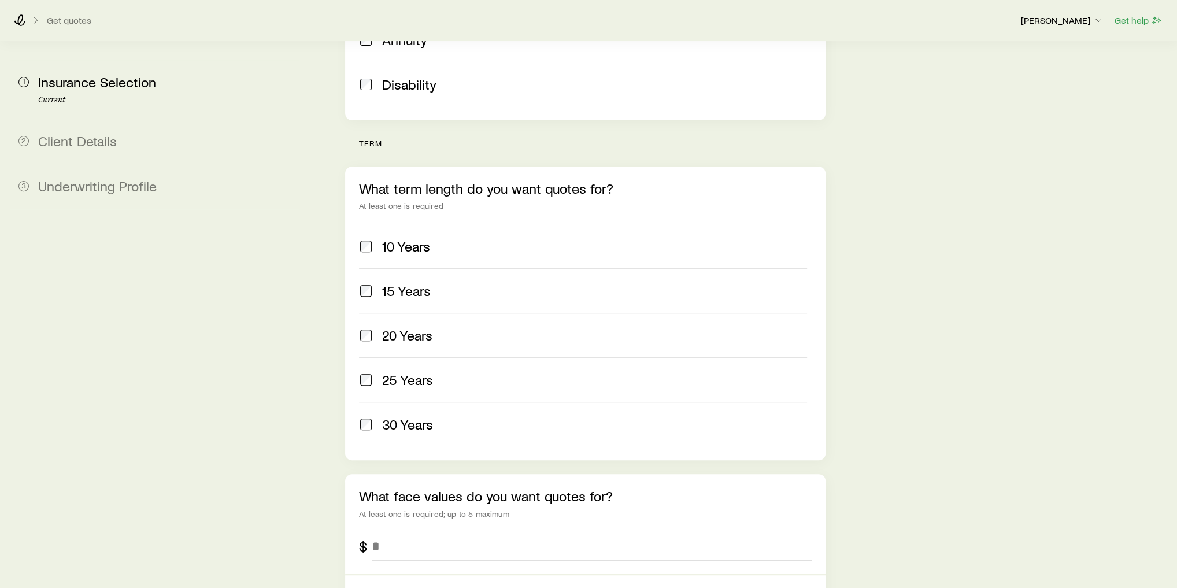
click at [418, 313] on label "20 Years" at bounding box center [583, 335] width 448 height 45
click at [419, 372] on span "25 Years" at bounding box center [407, 380] width 51 height 16
click at [429, 402] on label "30 Years" at bounding box center [583, 424] width 448 height 45
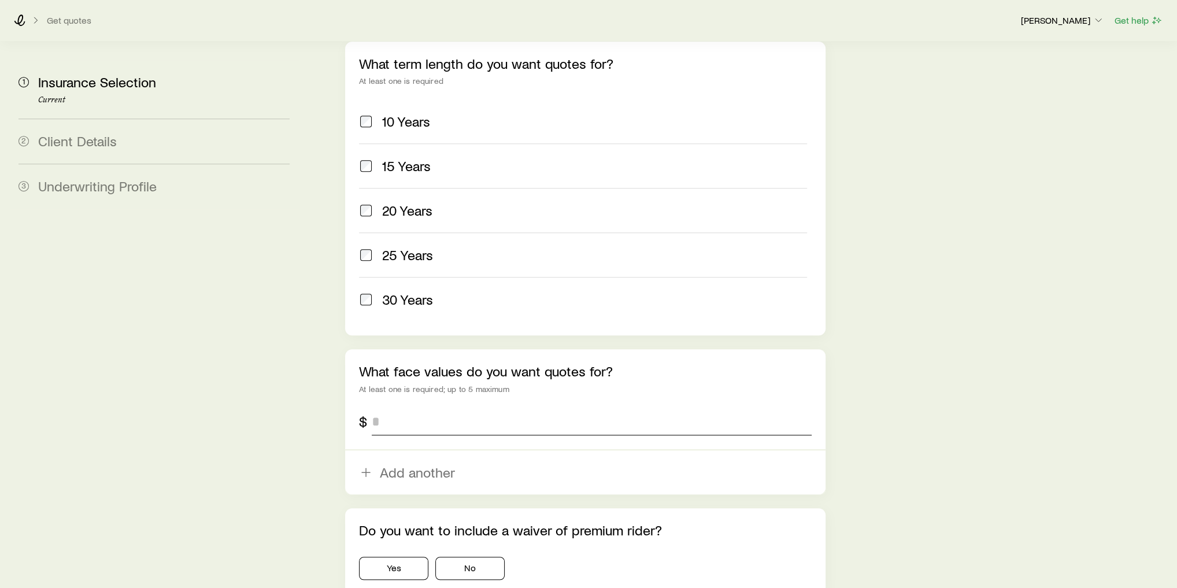
scroll to position [555, 0]
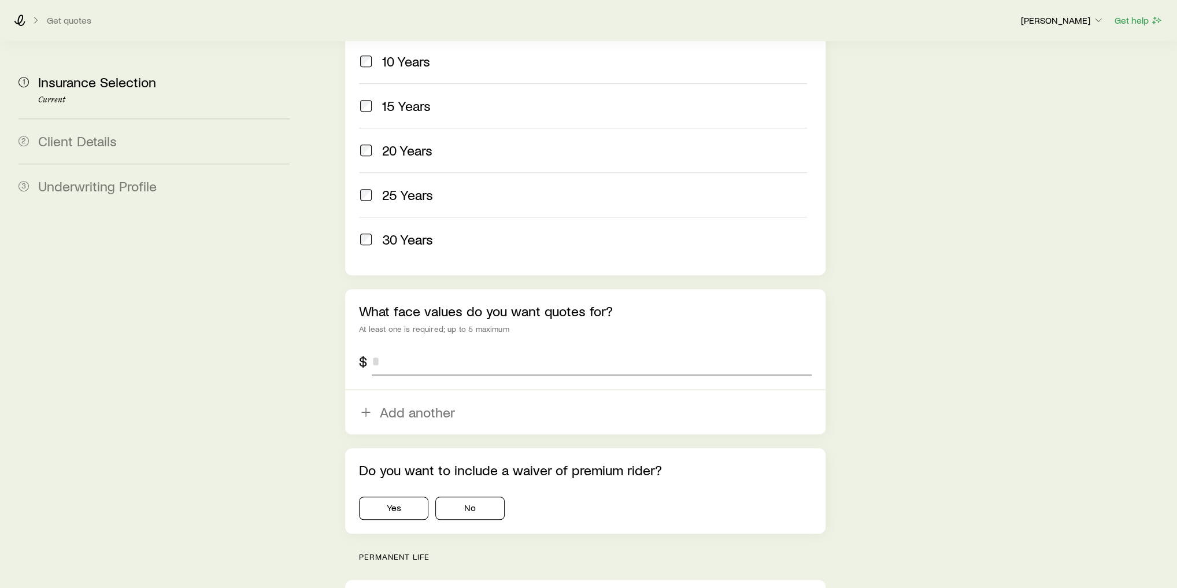
click at [450, 347] on input "tel" at bounding box center [592, 361] width 440 height 28
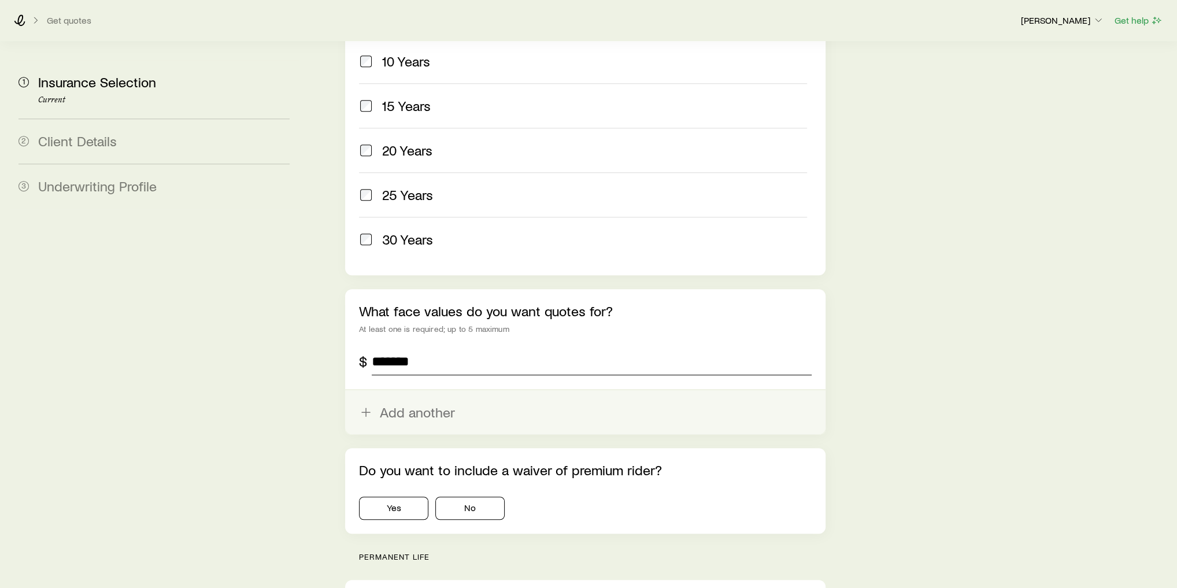
type input "*******"
click at [438, 390] on button "Add another" at bounding box center [585, 412] width 480 height 44
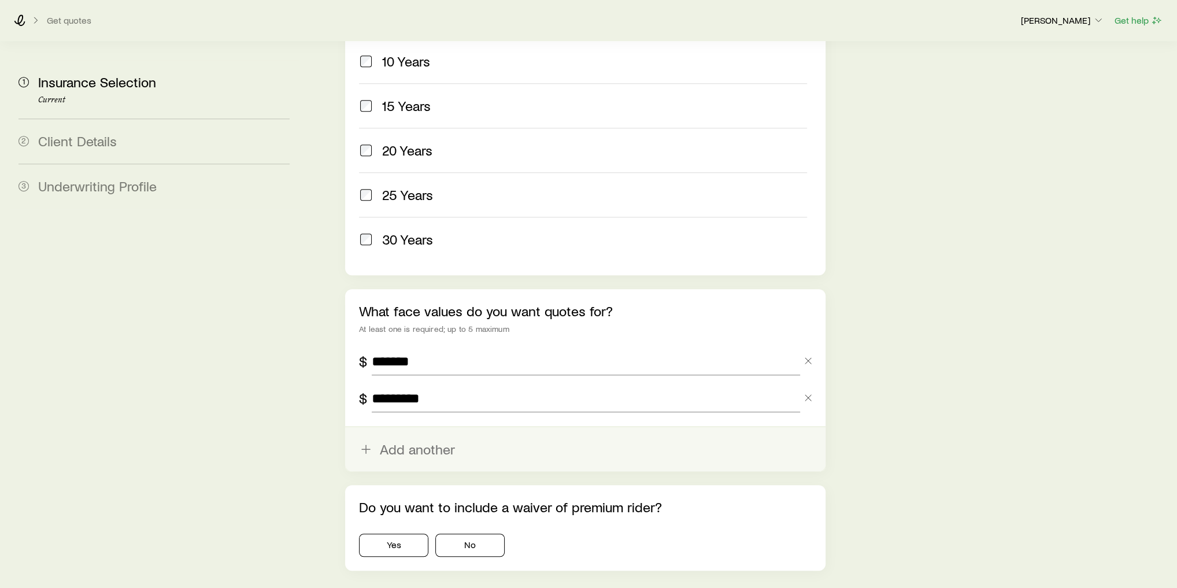
type input "*********"
click at [488, 427] on button "Add another" at bounding box center [585, 449] width 480 height 44
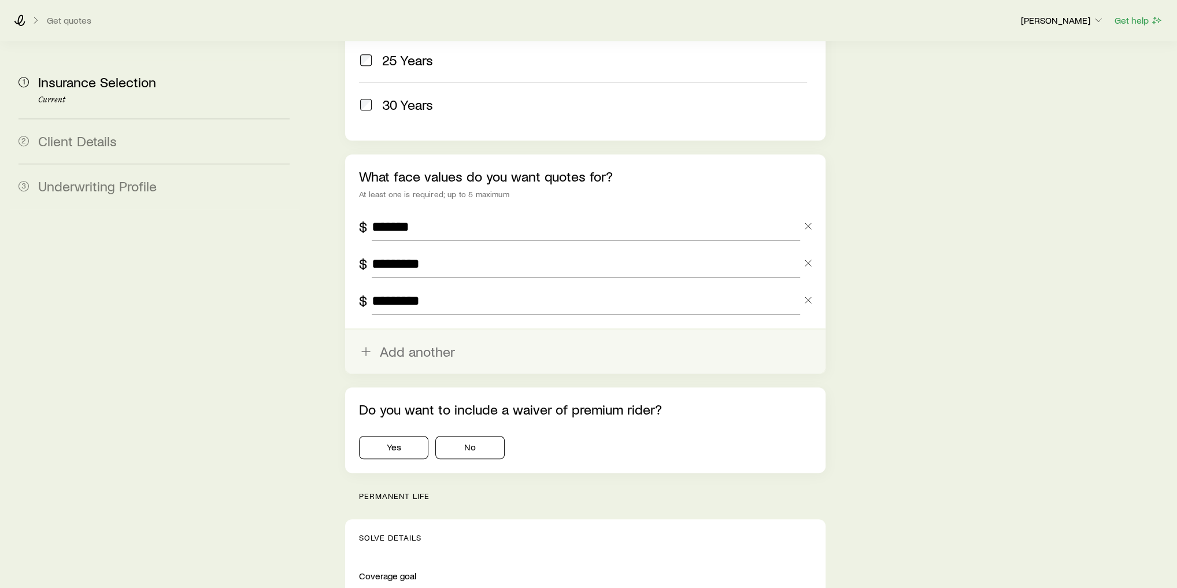
scroll to position [740, 0]
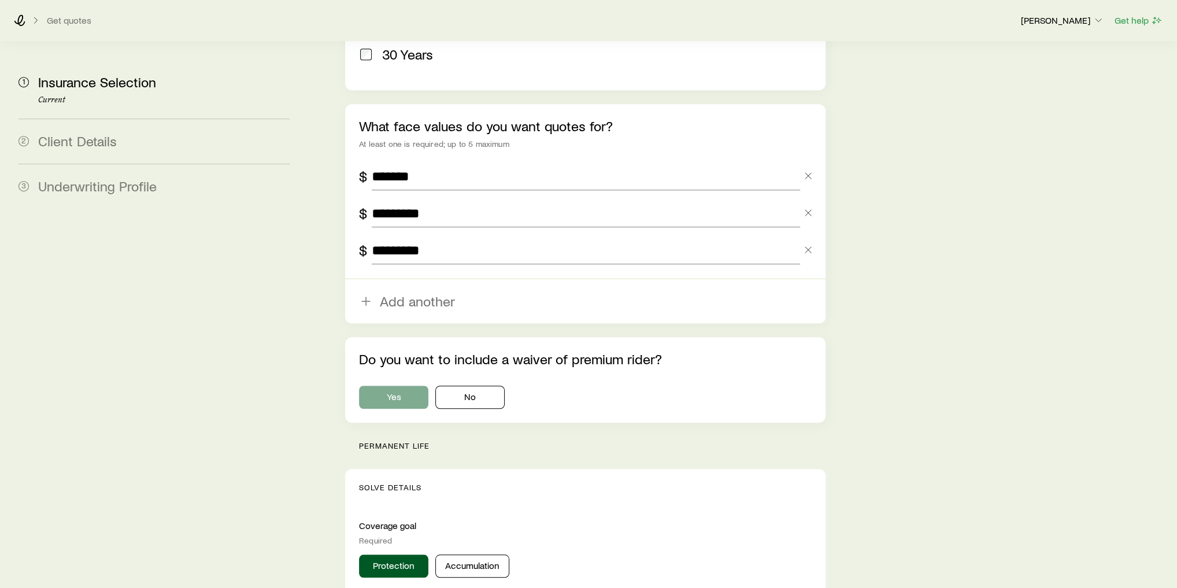
type input "*********"
click at [383, 386] on button "Yes" at bounding box center [393, 397] width 69 height 23
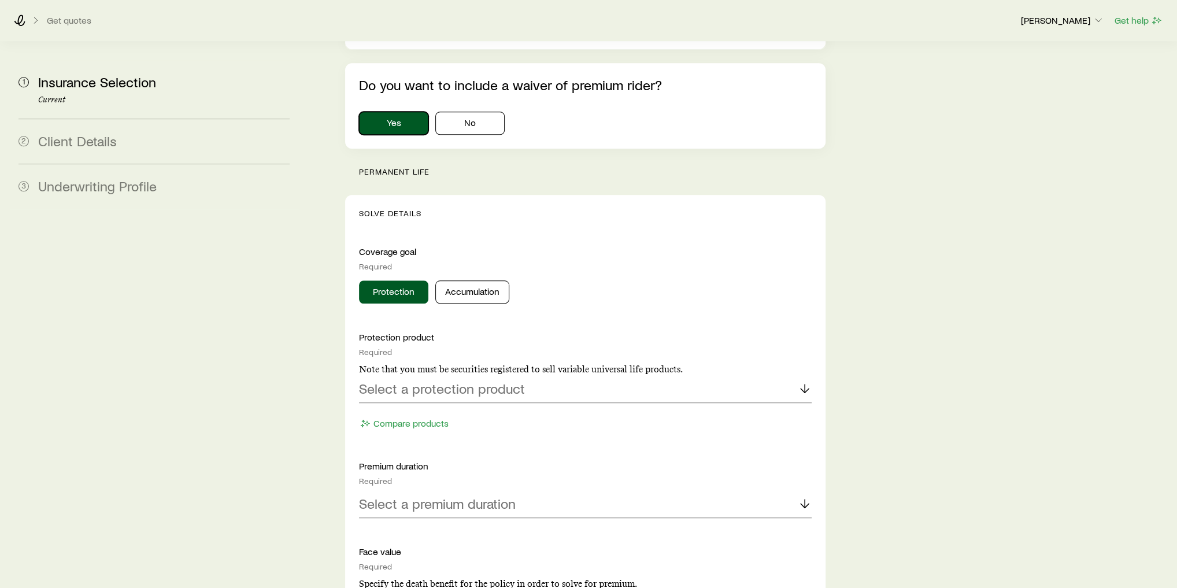
scroll to position [1064, 0]
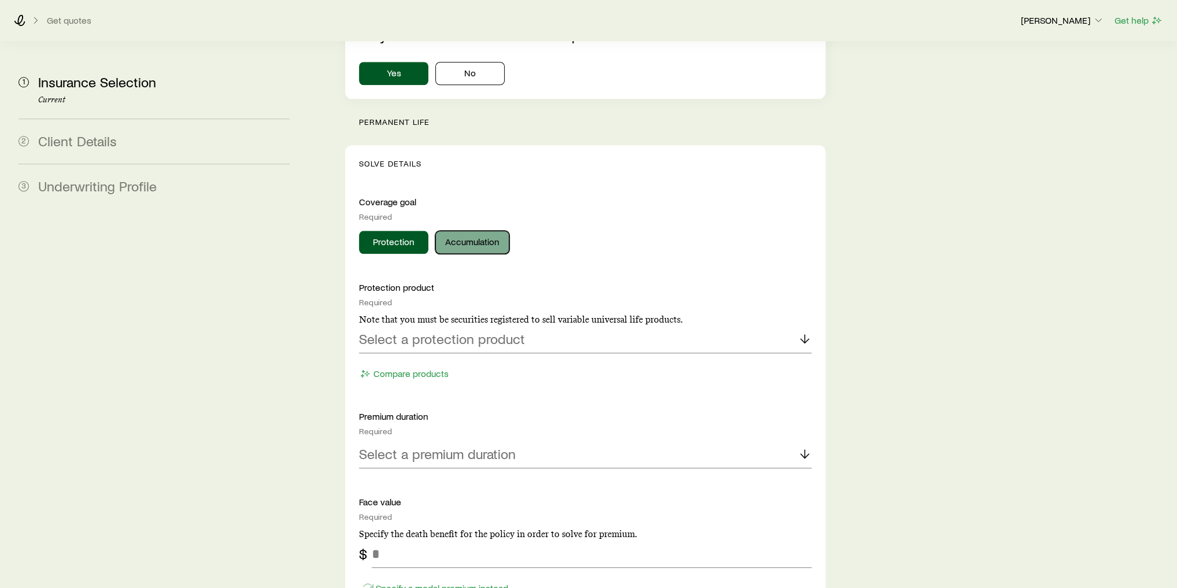
click at [464, 231] on button "Accumulation" at bounding box center [472, 242] width 74 height 23
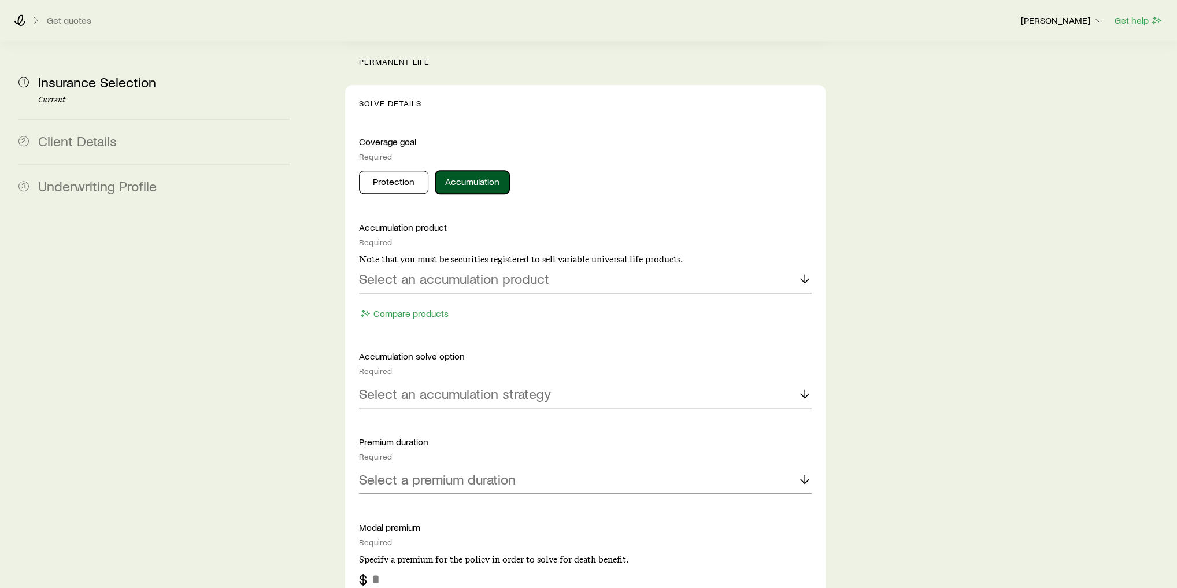
scroll to position [1156, 0]
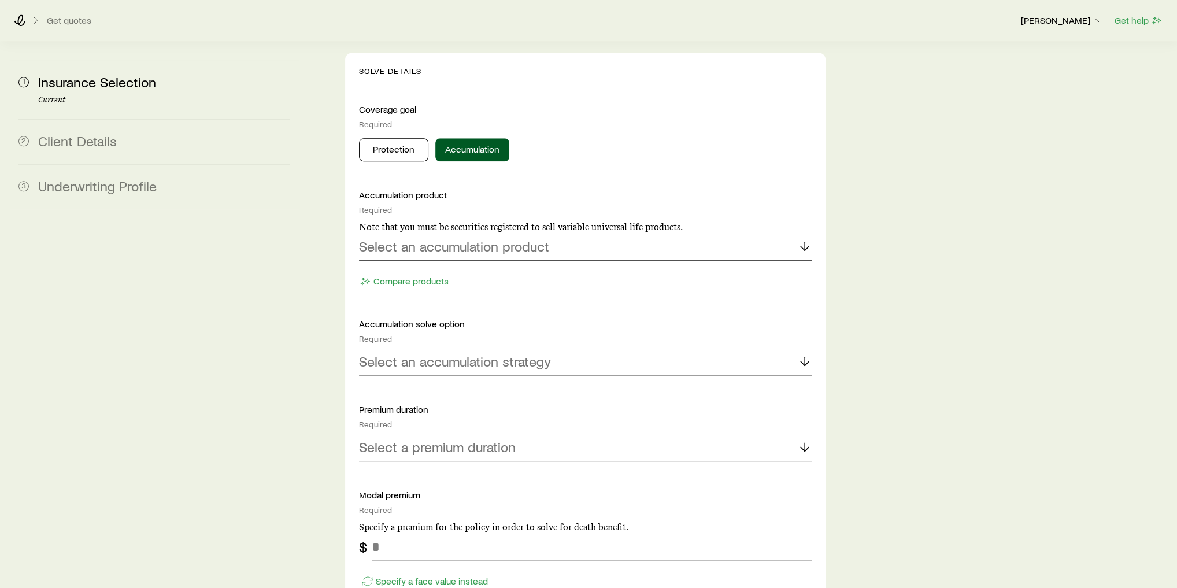
click at [482, 238] on p "Select an accumulation product" at bounding box center [454, 246] width 190 height 16
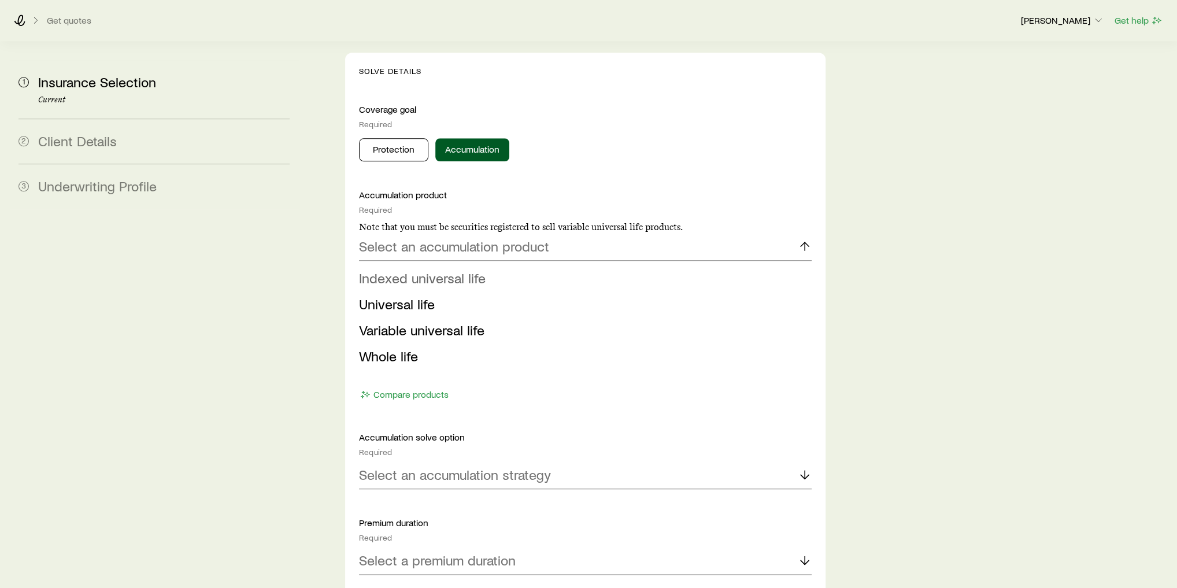
click at [440, 269] on span "Indexed universal life" at bounding box center [422, 277] width 127 height 17
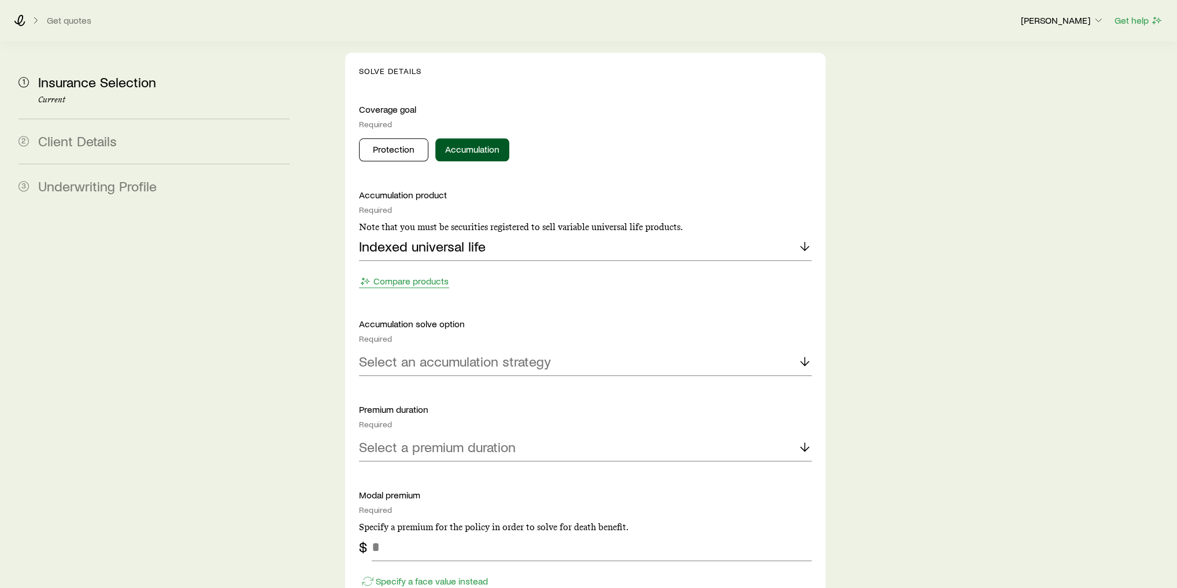
scroll to position [1202, 0]
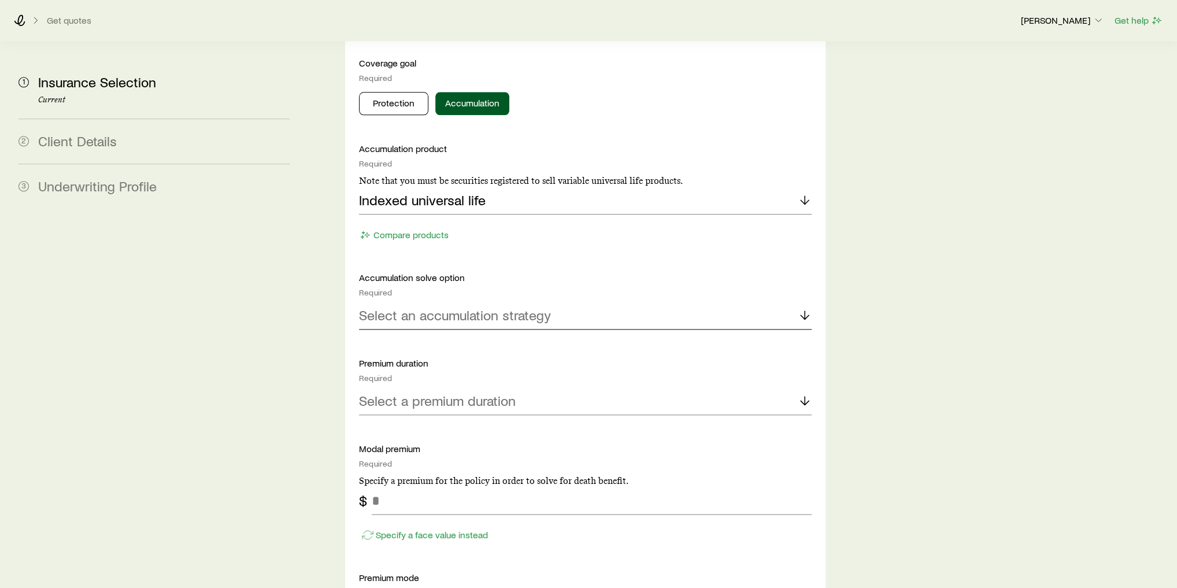
click at [439, 307] on p "Select an accumulation strategy" at bounding box center [455, 315] width 192 height 16
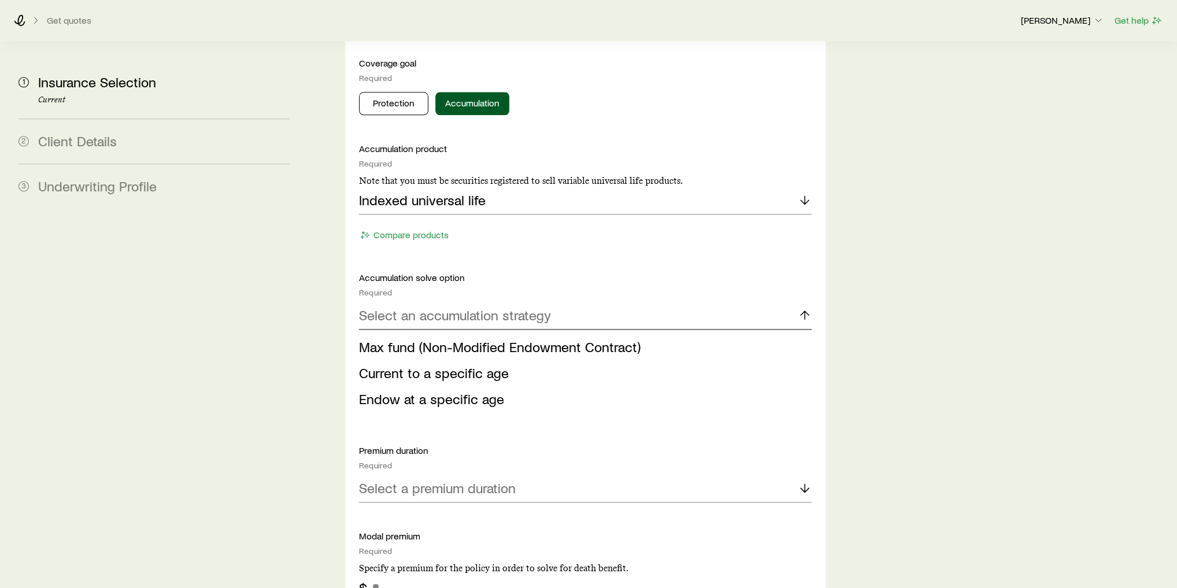
scroll to position [1248, 0]
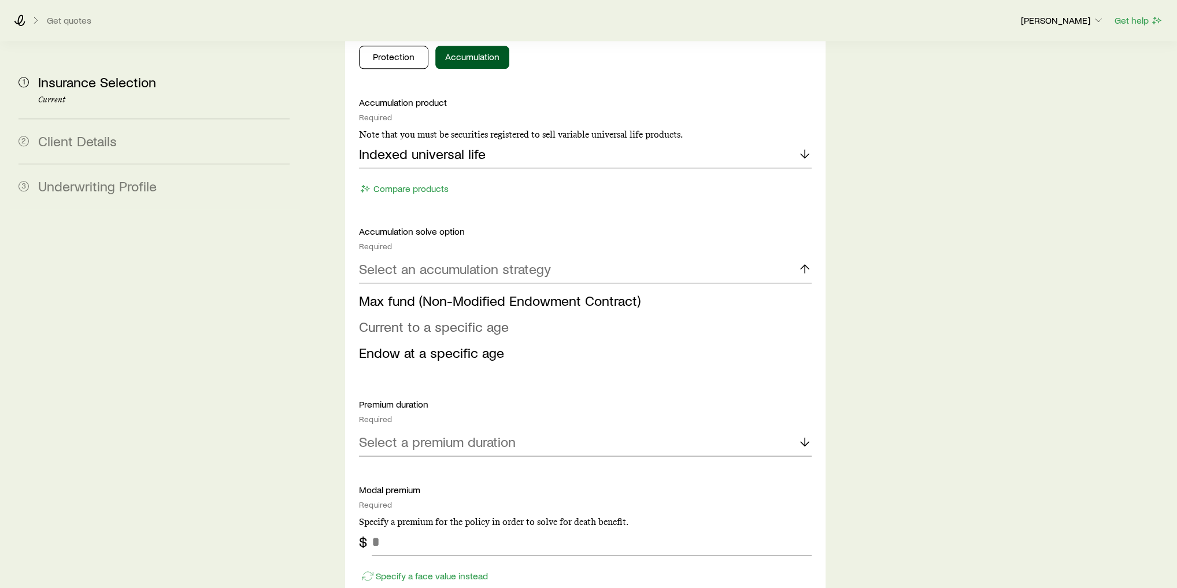
click at [438, 318] on span "Current to a specific age" at bounding box center [434, 326] width 150 height 17
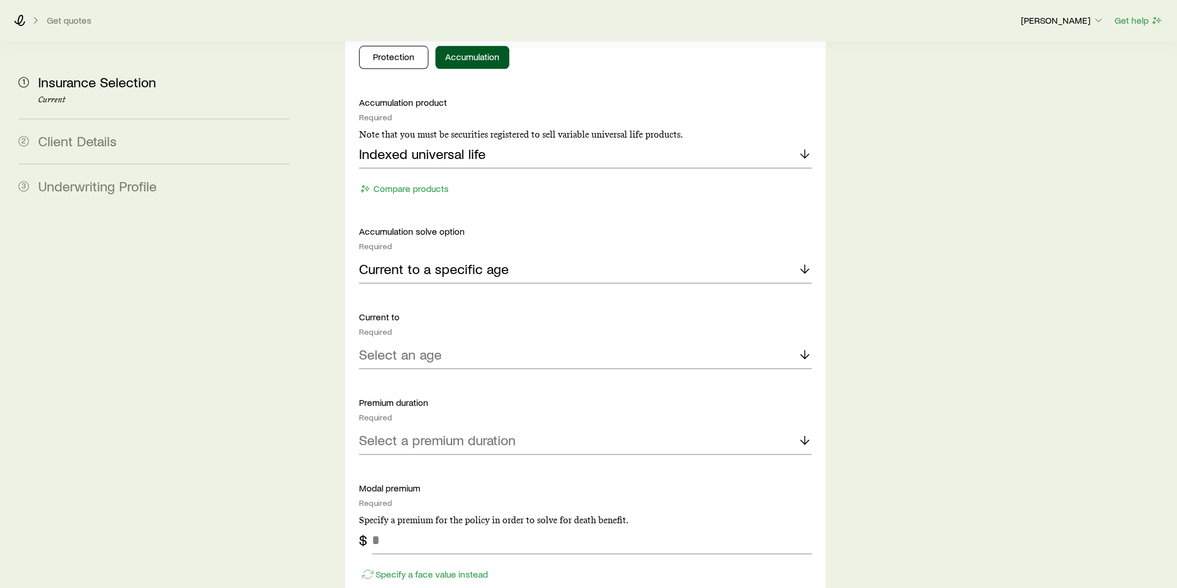
scroll to position [1295, 0]
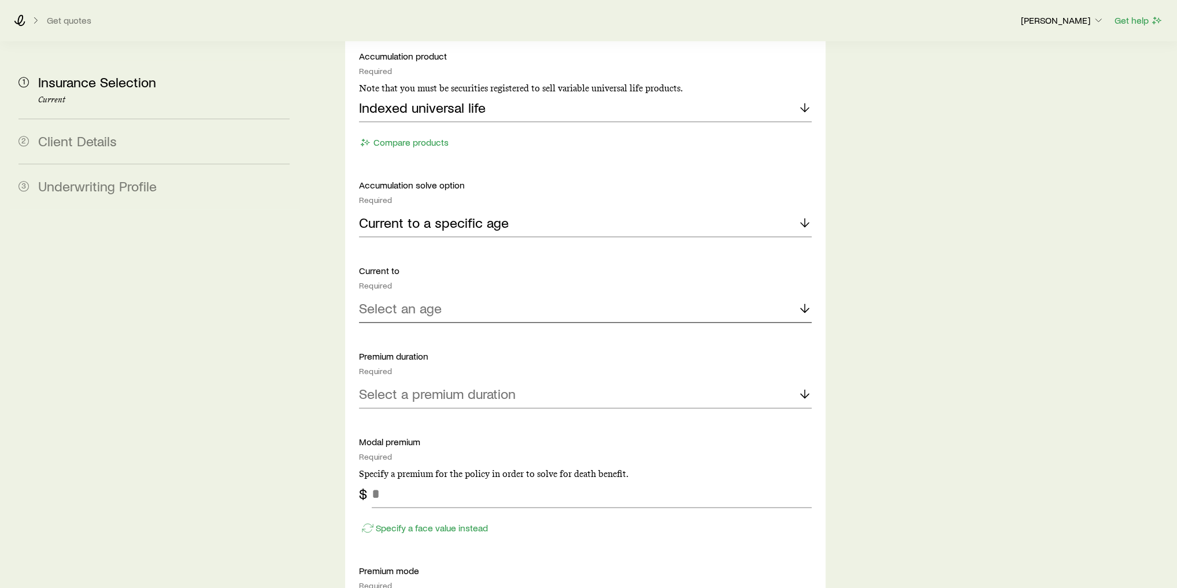
click at [439, 300] on p "Select an age" at bounding box center [400, 308] width 83 height 16
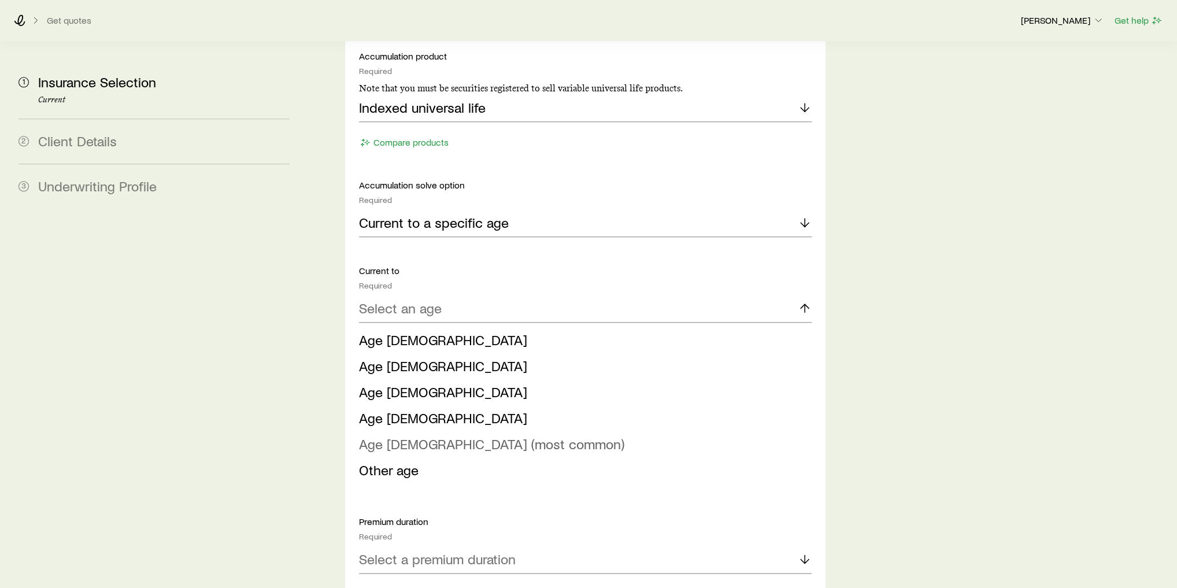
click at [459, 435] on span "Age [DEMOGRAPHIC_DATA] (most common)" at bounding box center [491, 443] width 265 height 17
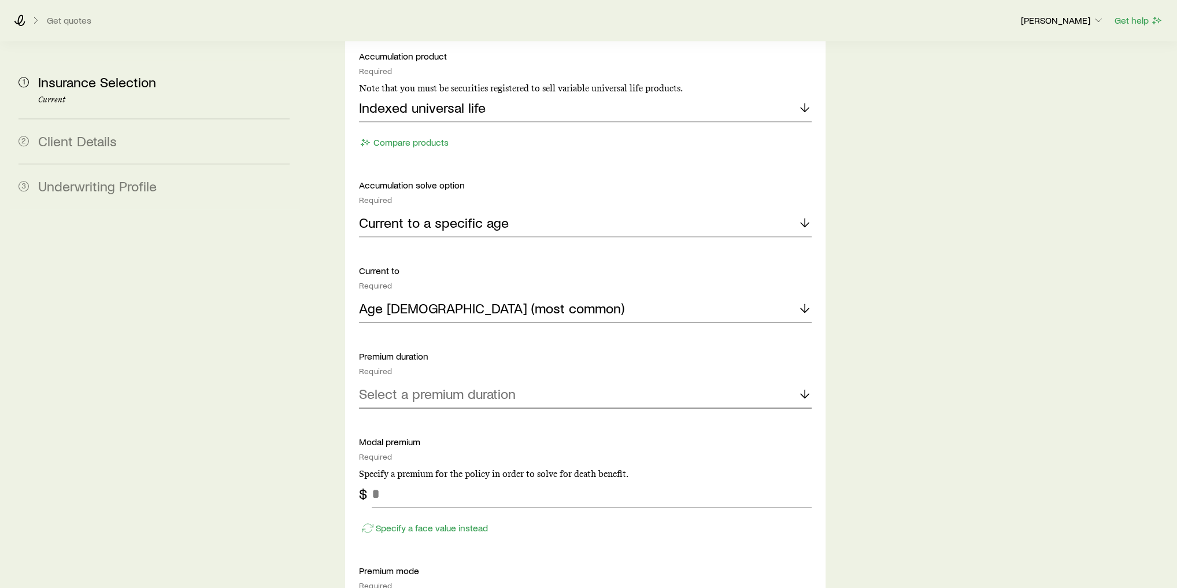
click at [460, 380] on div "Select a premium duration" at bounding box center [585, 394] width 453 height 28
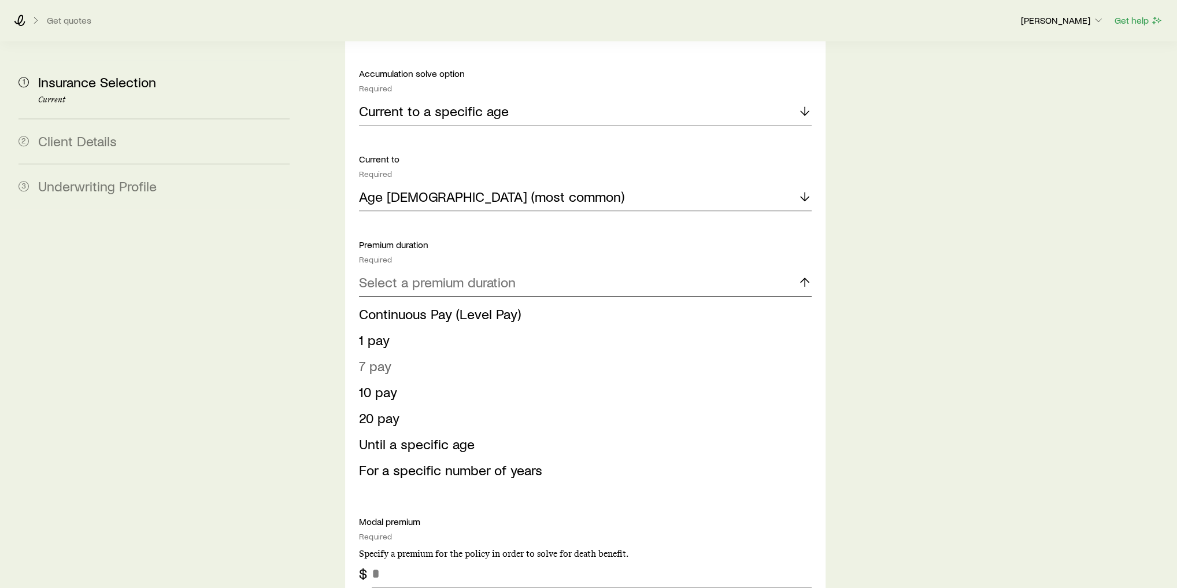
scroll to position [1433, 0]
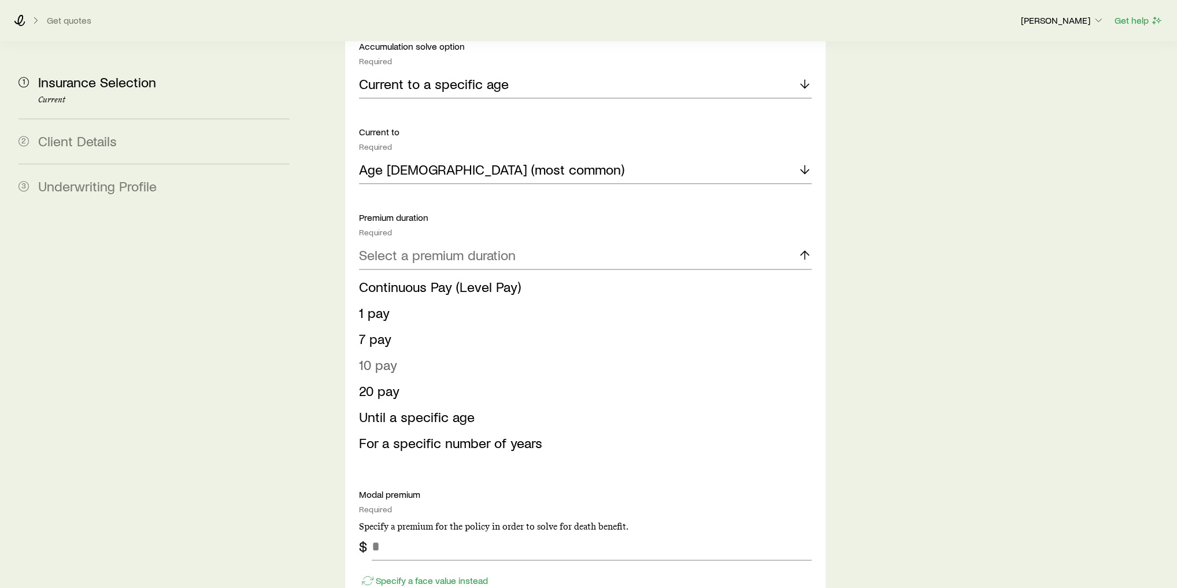
click at [432, 352] on li "10 pay" at bounding box center [582, 365] width 446 height 26
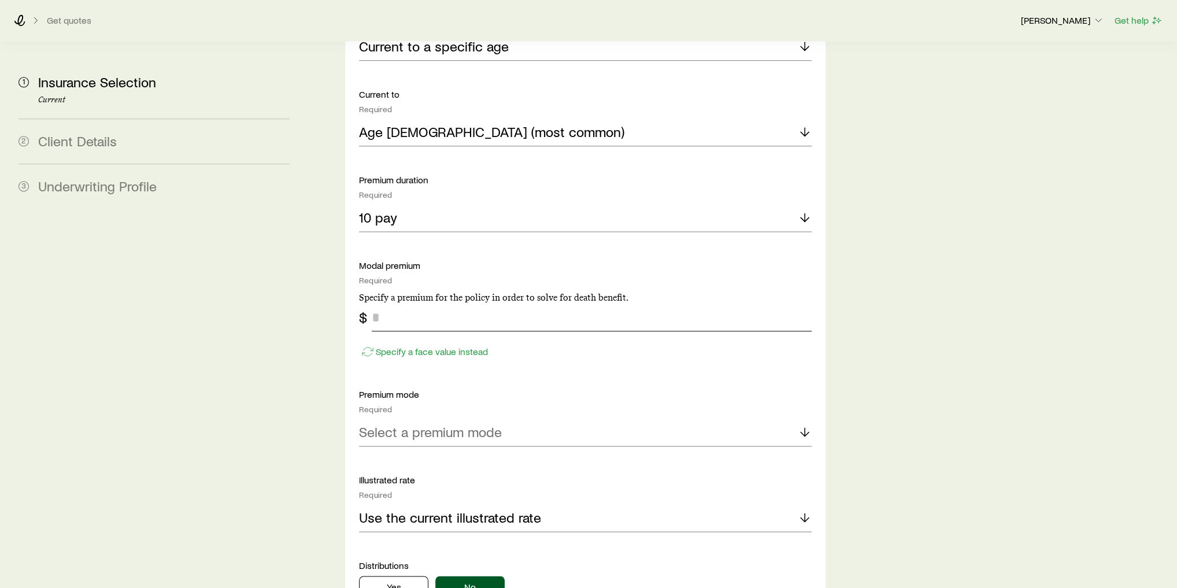
scroll to position [1480, 0]
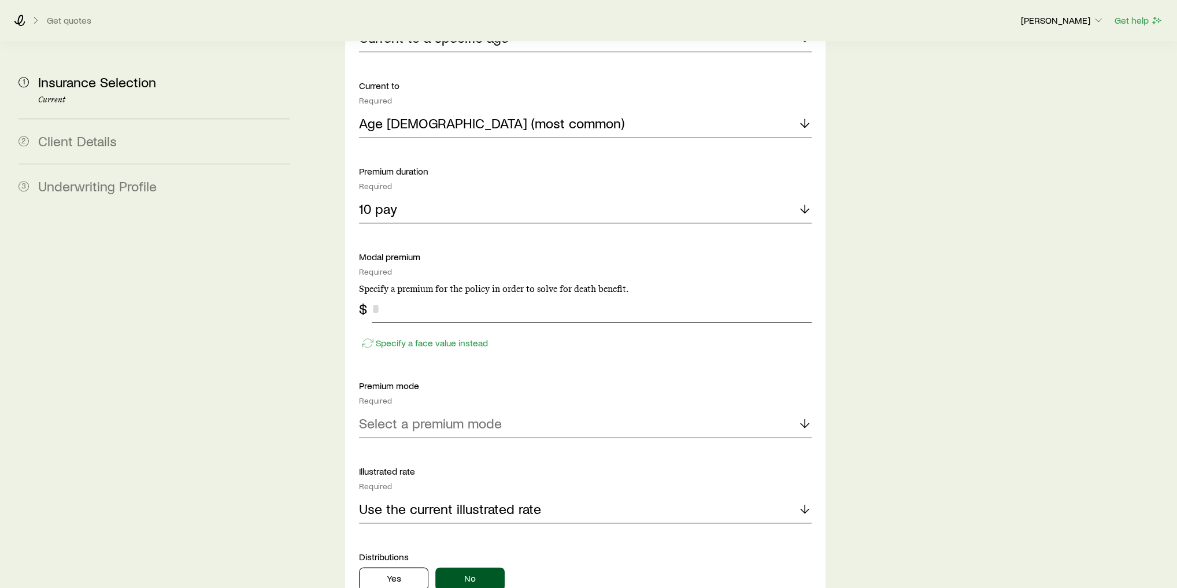
click at [423, 295] on input "tel" at bounding box center [592, 309] width 440 height 28
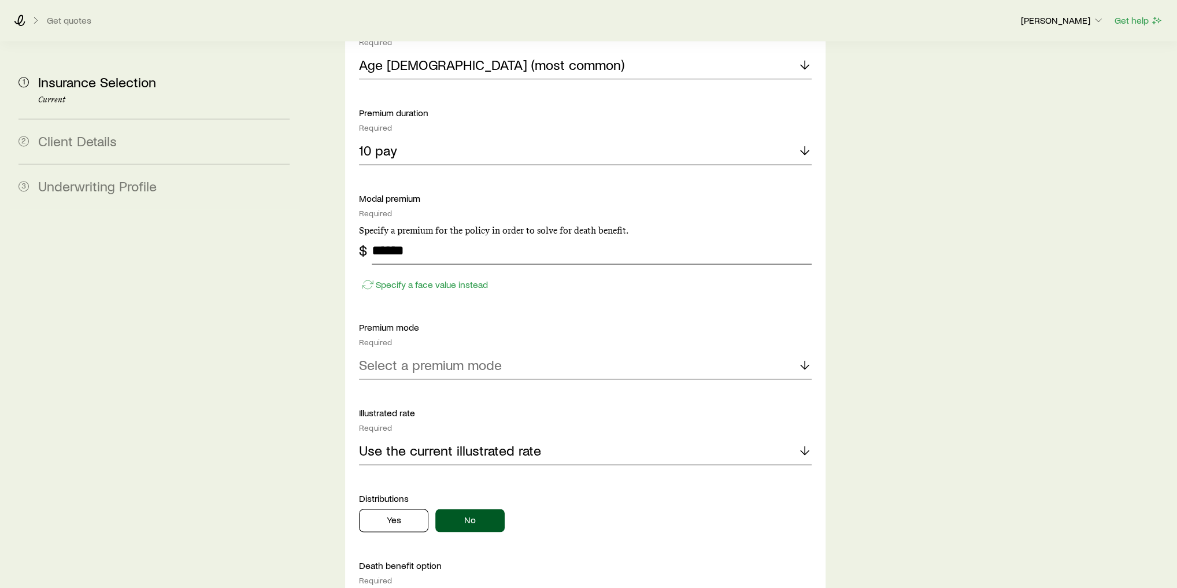
scroll to position [1572, 0]
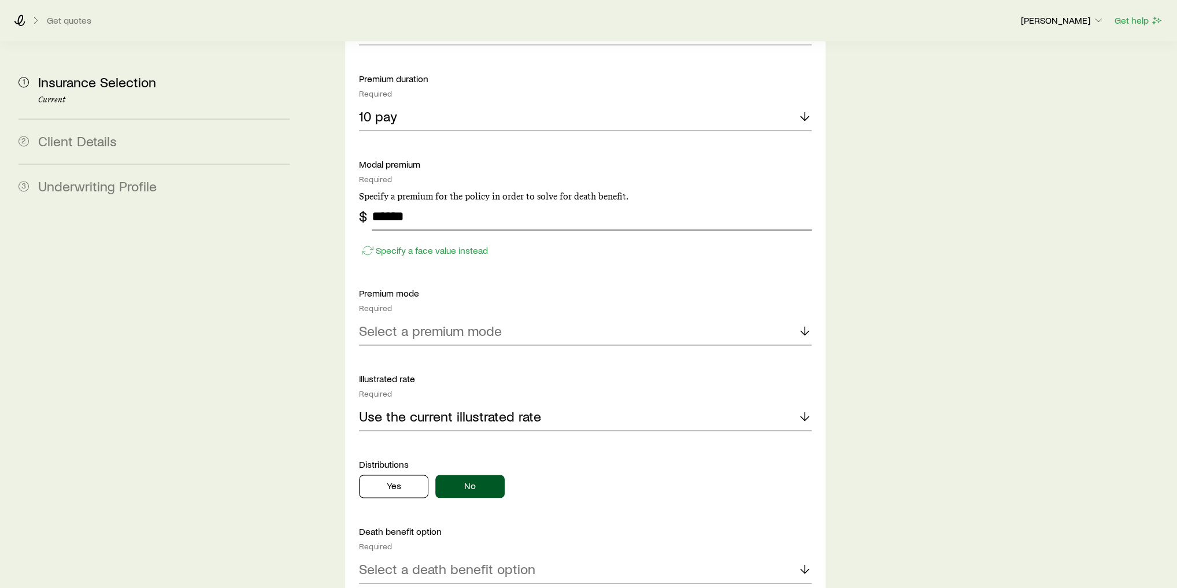
type input "******"
click at [433, 323] on p "Select a premium mode" at bounding box center [430, 331] width 143 height 16
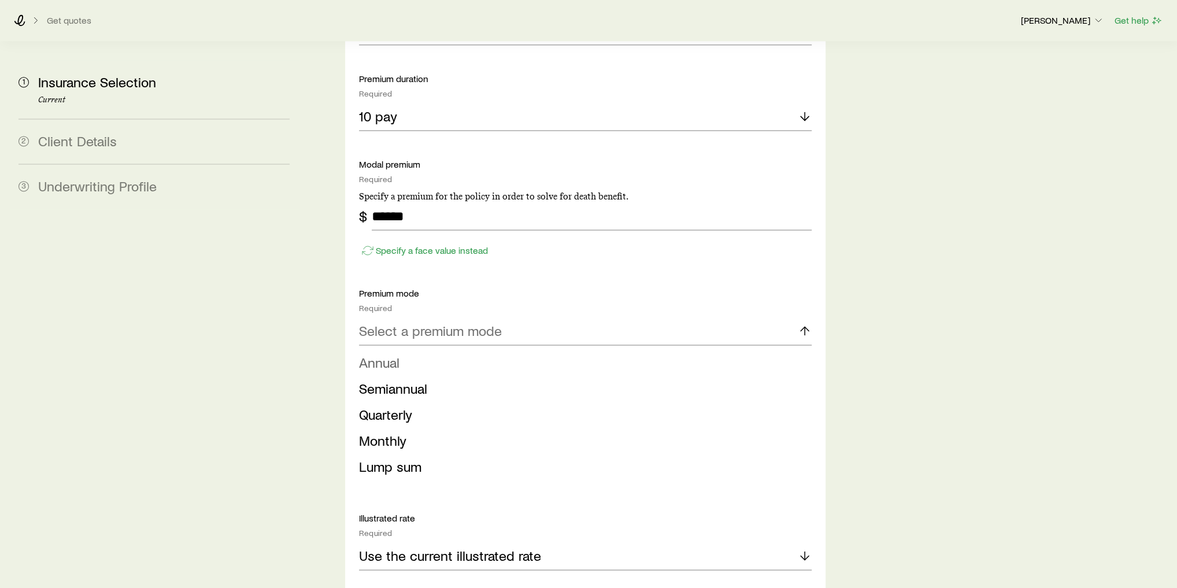
click at [446, 350] on li "Annual" at bounding box center [582, 363] width 446 height 26
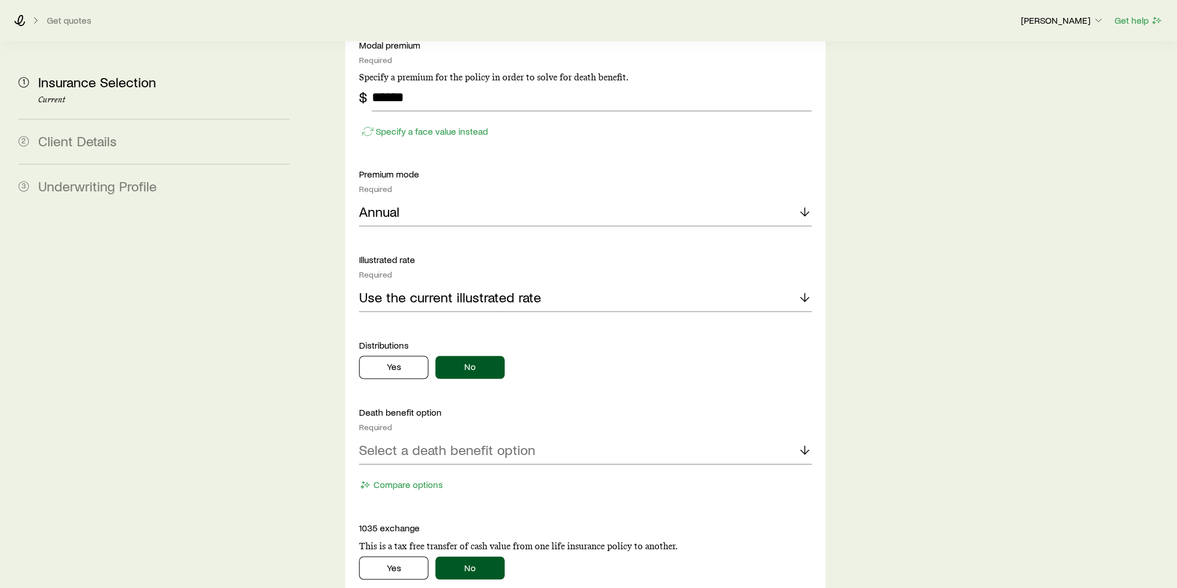
scroll to position [1711, 0]
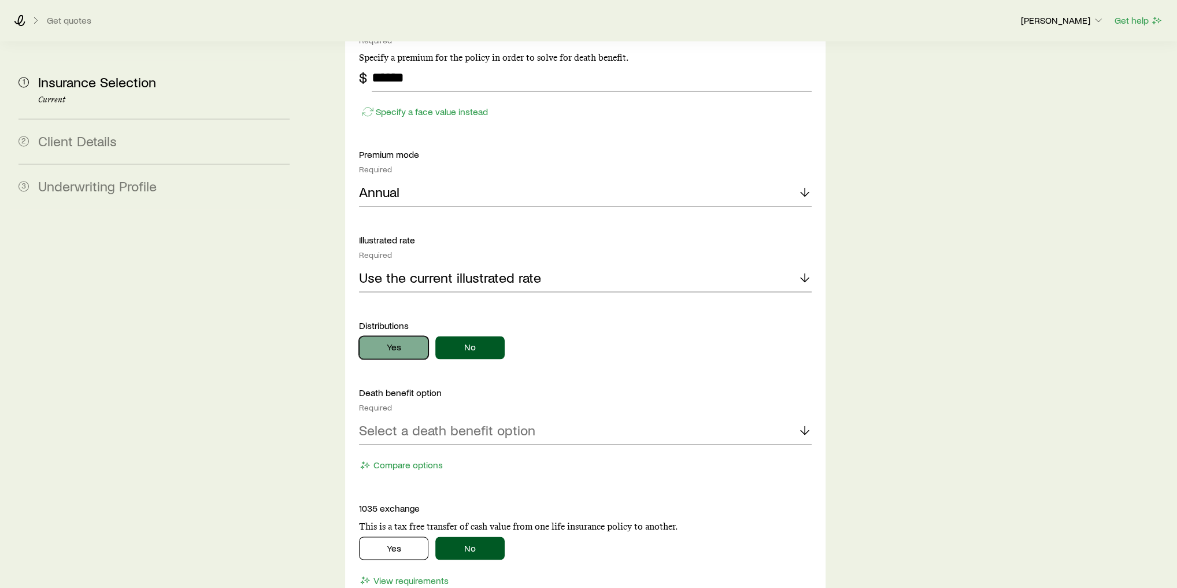
click at [390, 336] on button "Yes" at bounding box center [393, 347] width 69 height 23
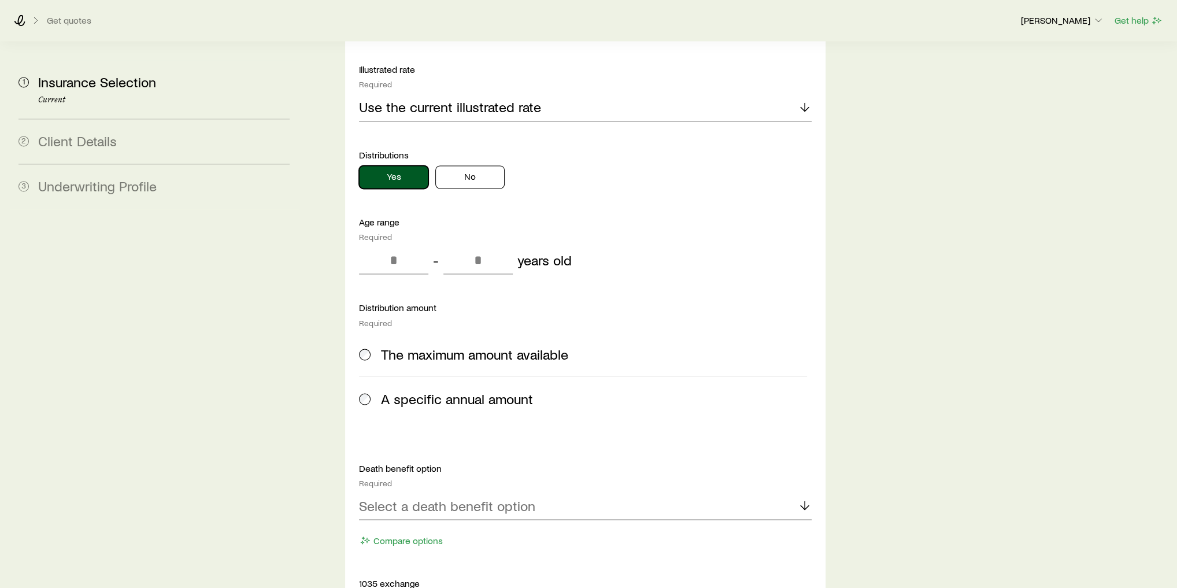
scroll to position [1896, 0]
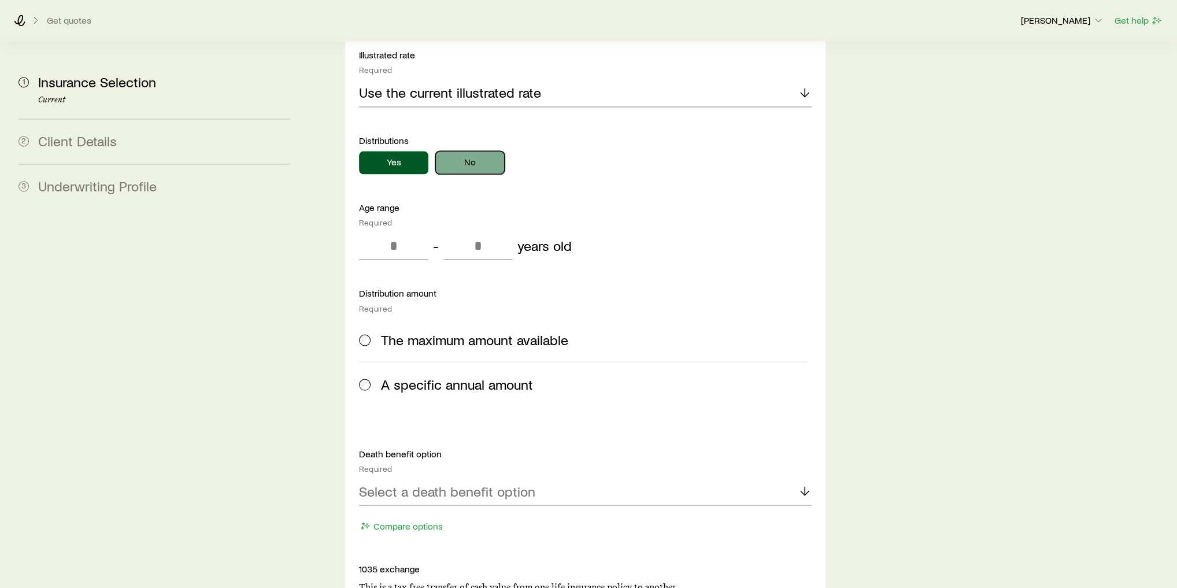
click at [474, 151] on button "No" at bounding box center [469, 162] width 69 height 23
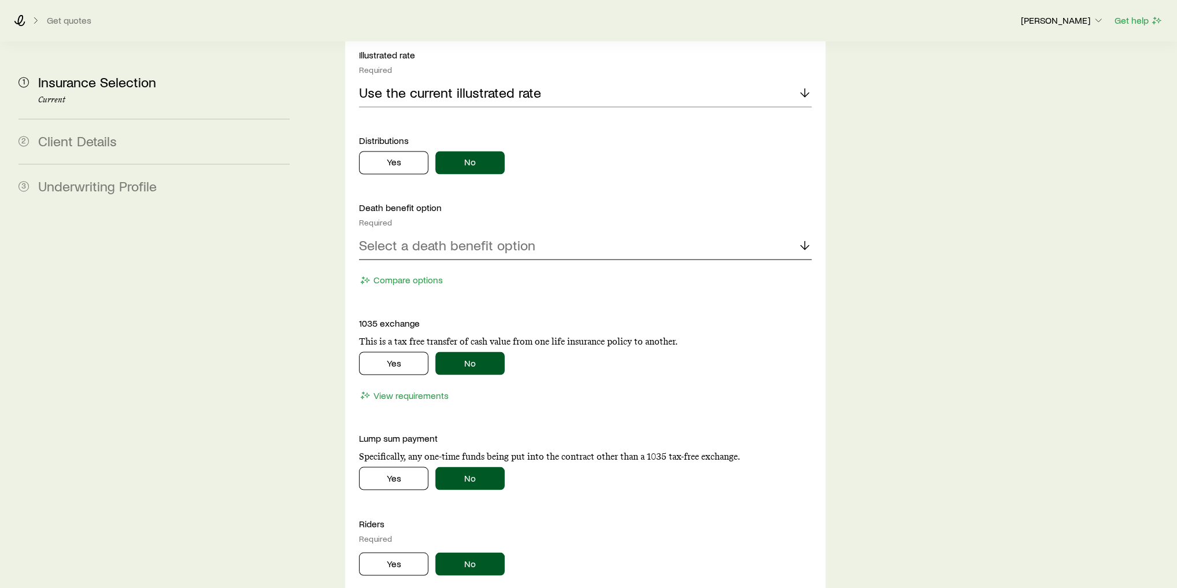
click at [455, 237] on p "Select a death benefit option" at bounding box center [447, 245] width 176 height 16
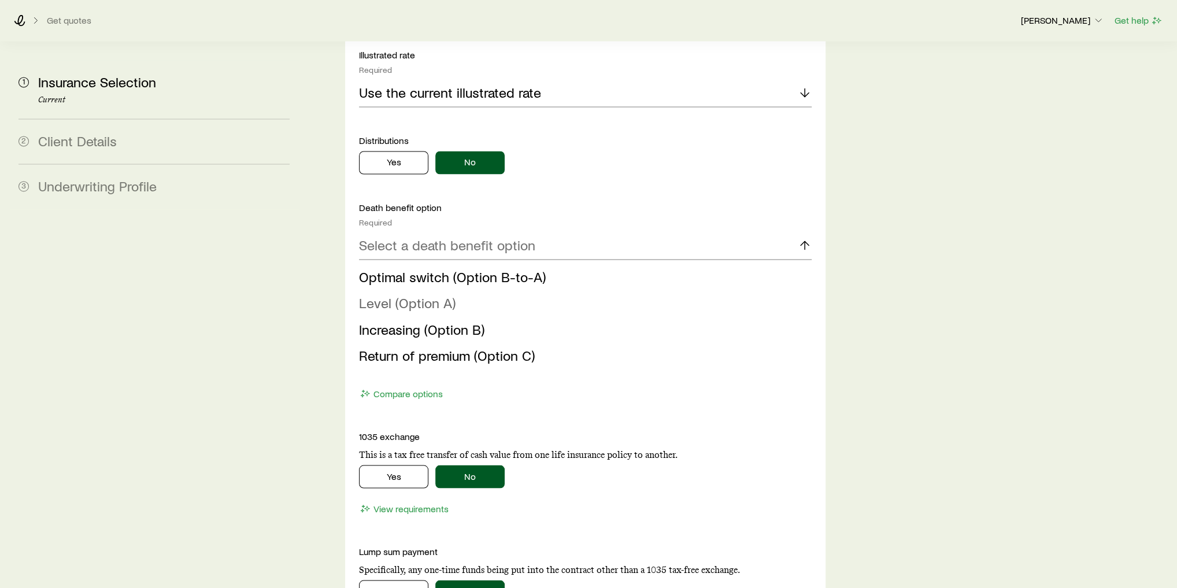
click at [427, 290] on li "Level (Option A)" at bounding box center [582, 303] width 446 height 26
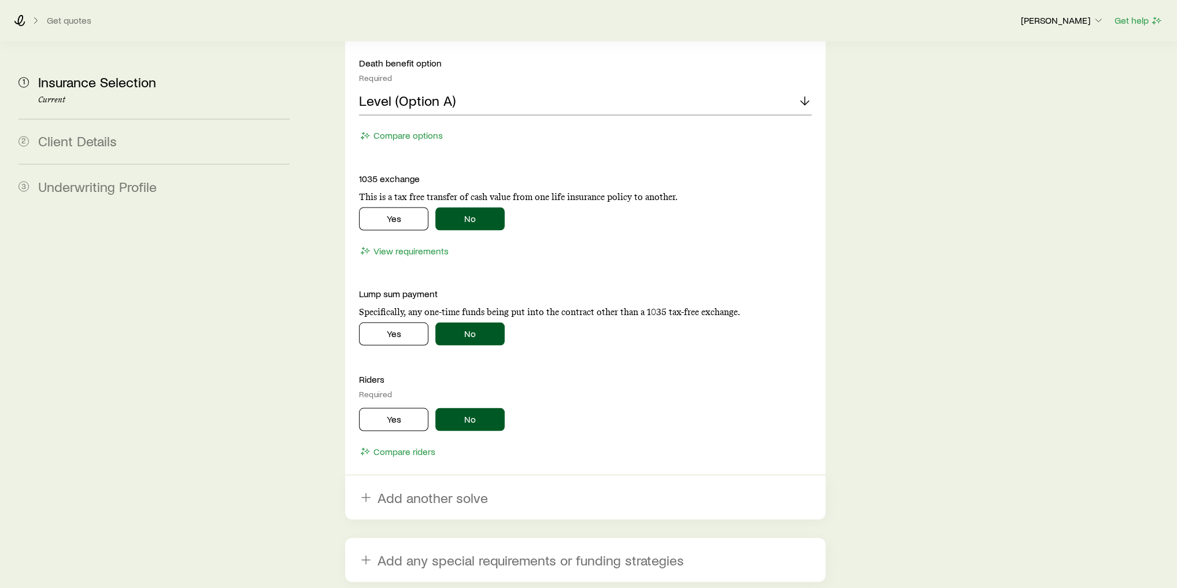
scroll to position [2109, 0]
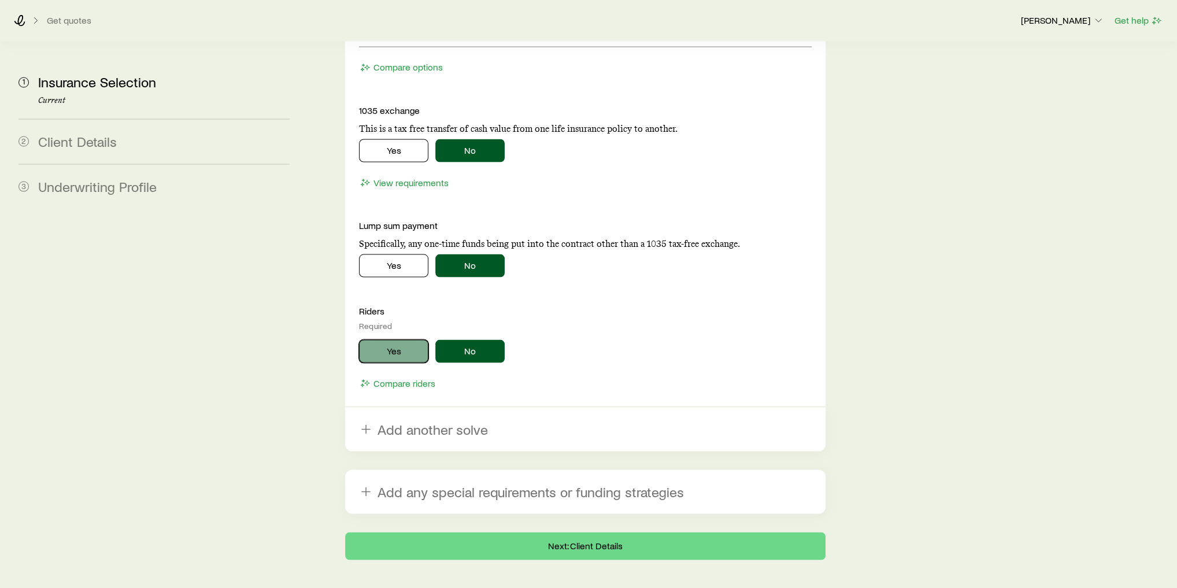
click at [400, 339] on button "Yes" at bounding box center [393, 350] width 69 height 23
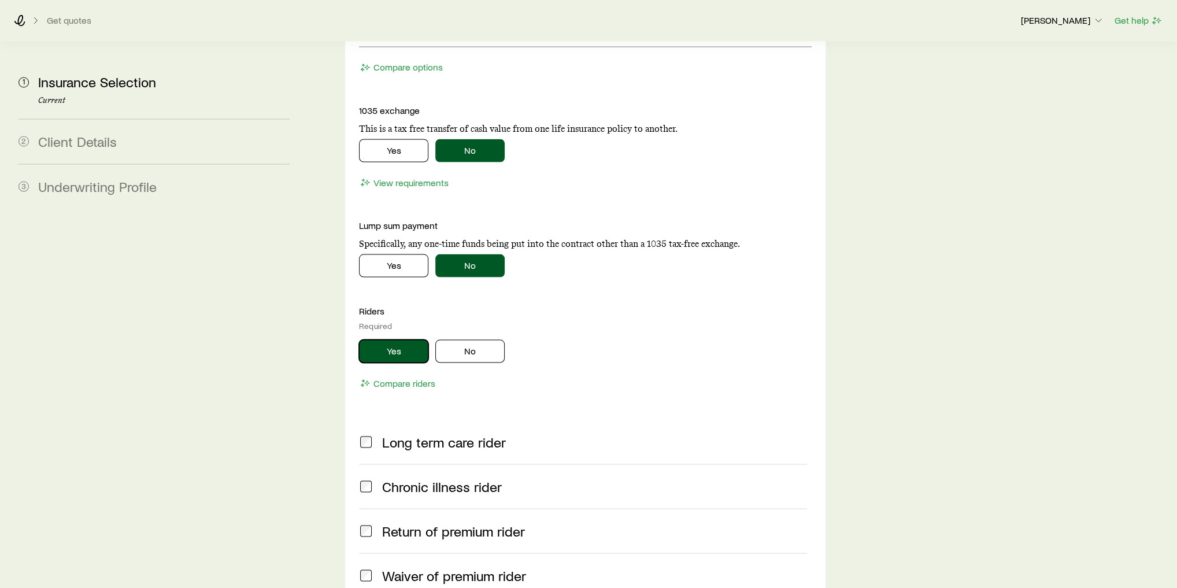
scroll to position [2247, 0]
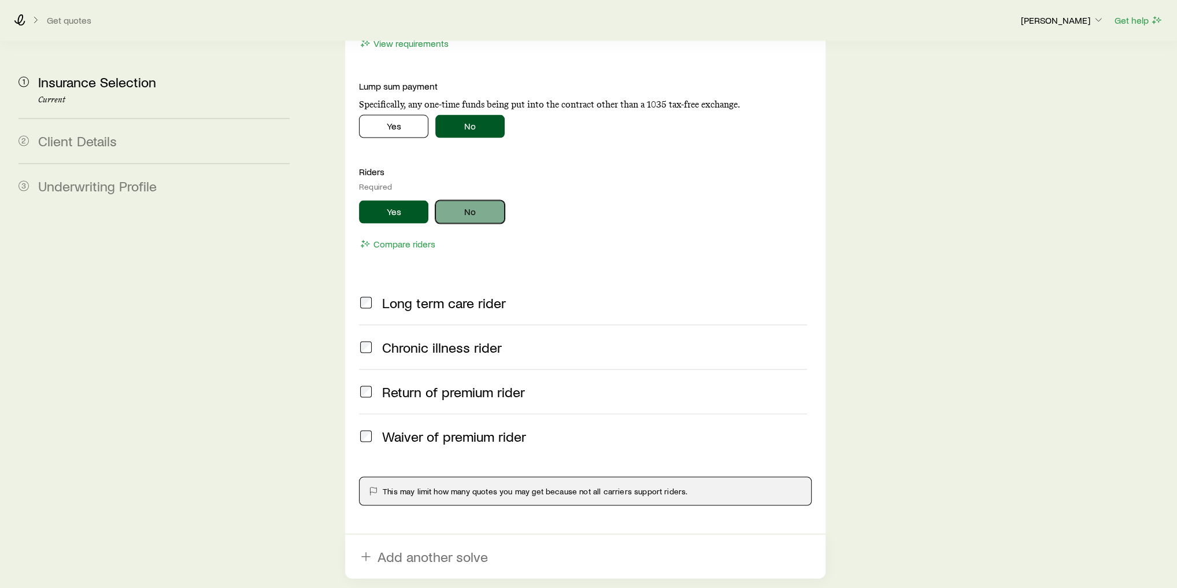
click at [477, 201] on button "No" at bounding box center [469, 212] width 69 height 23
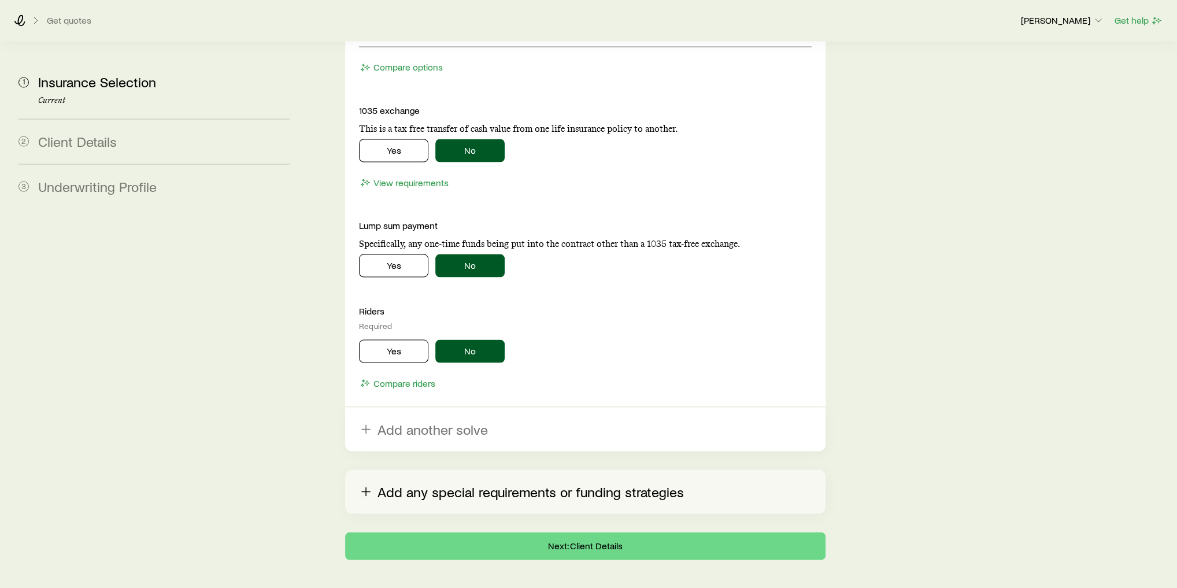
click at [420, 469] on button "Add any special requirements or funding strategies" at bounding box center [585, 491] width 480 height 44
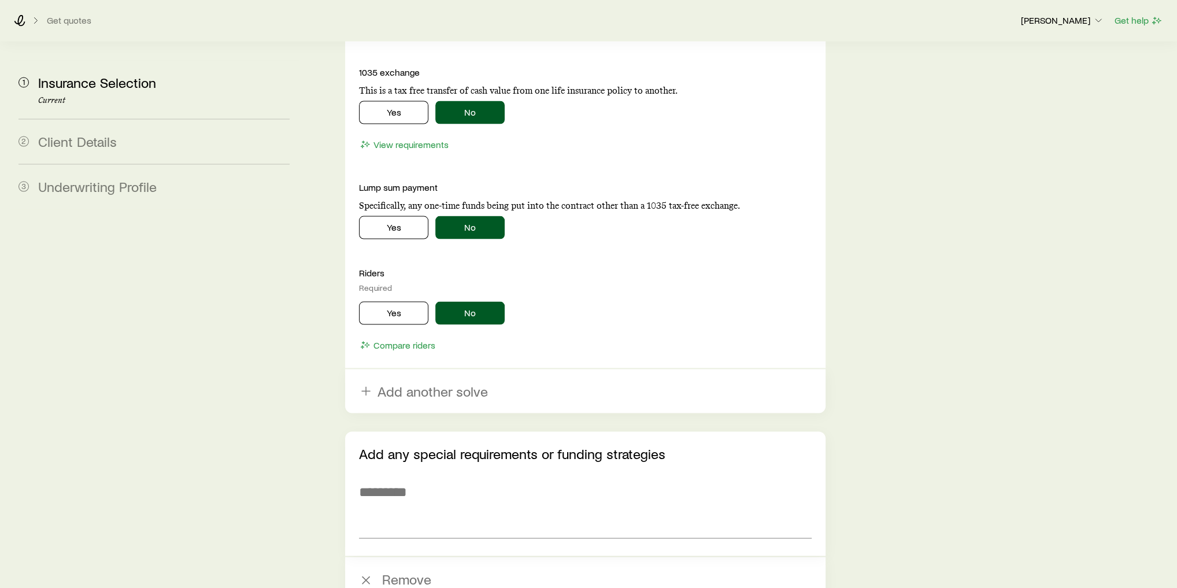
scroll to position [2201, 0]
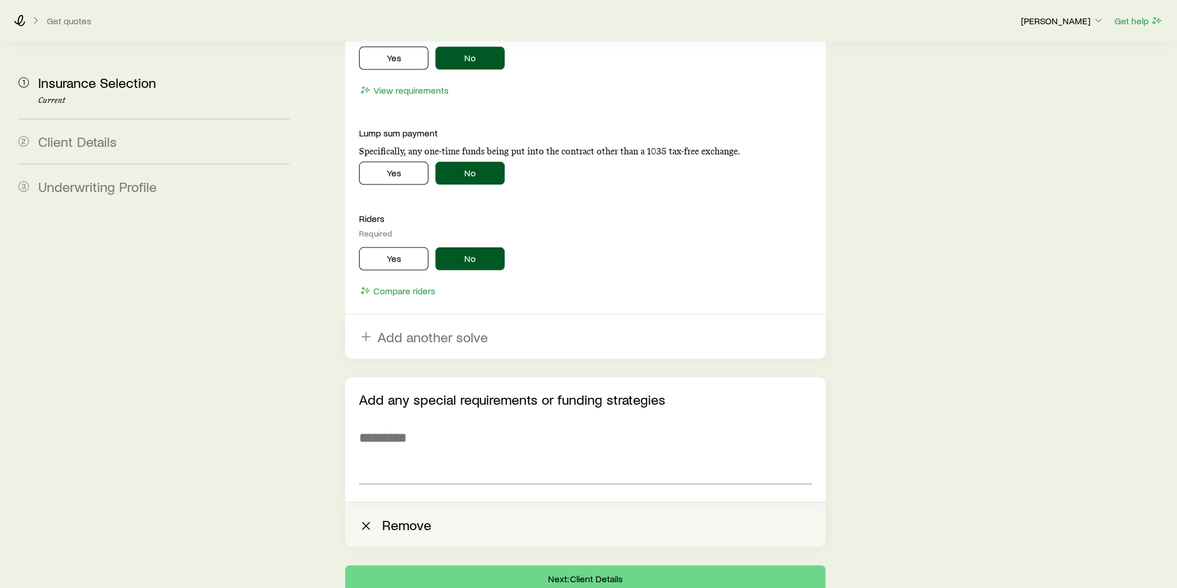
click at [386, 502] on button "Remove" at bounding box center [585, 524] width 480 height 44
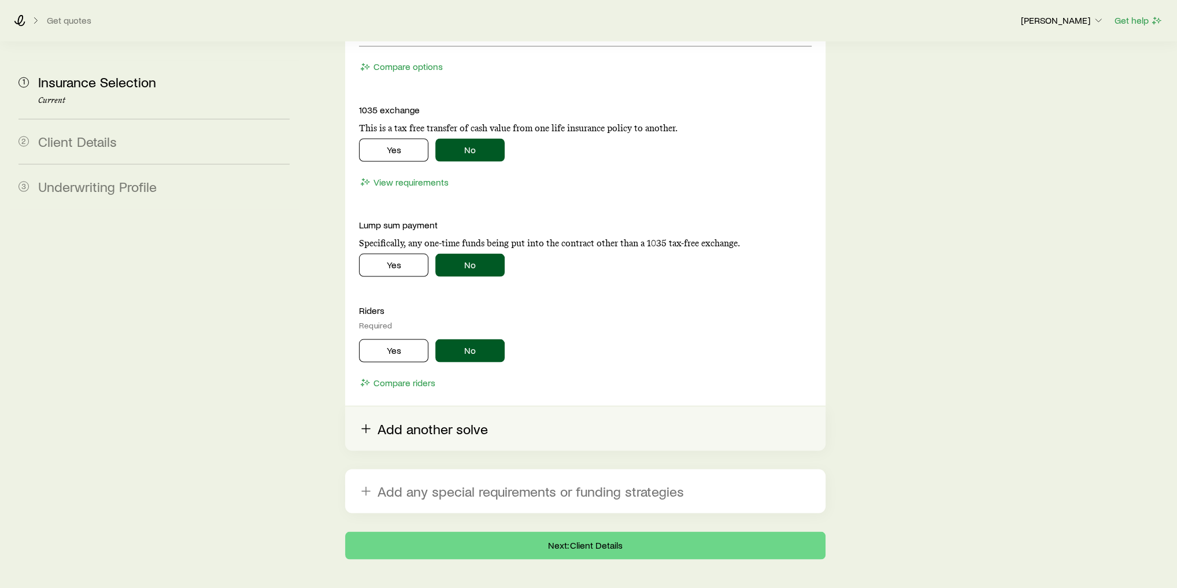
scroll to position [2109, 0]
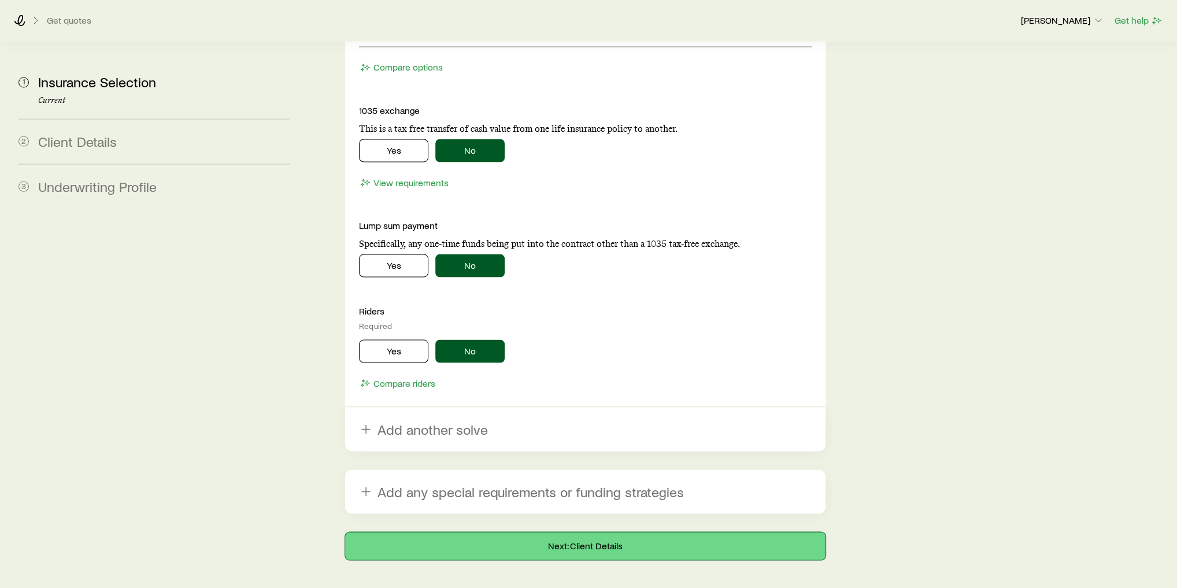
click at [620, 532] on button "Next: Client Details" at bounding box center [585, 546] width 480 height 28
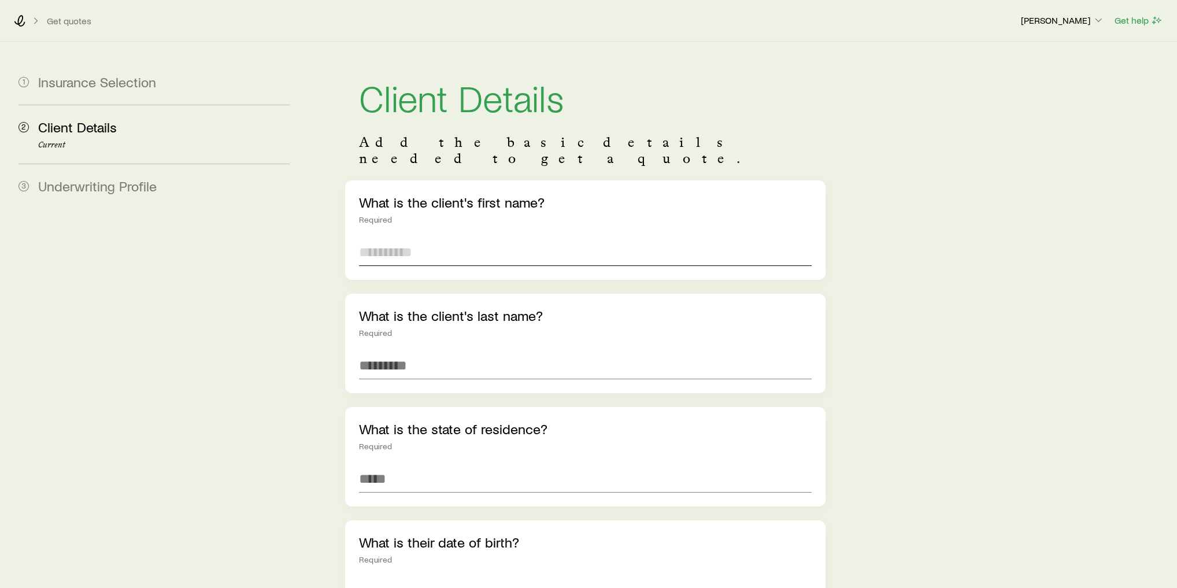
click at [461, 240] on input "text" at bounding box center [585, 252] width 453 height 28
type input "******"
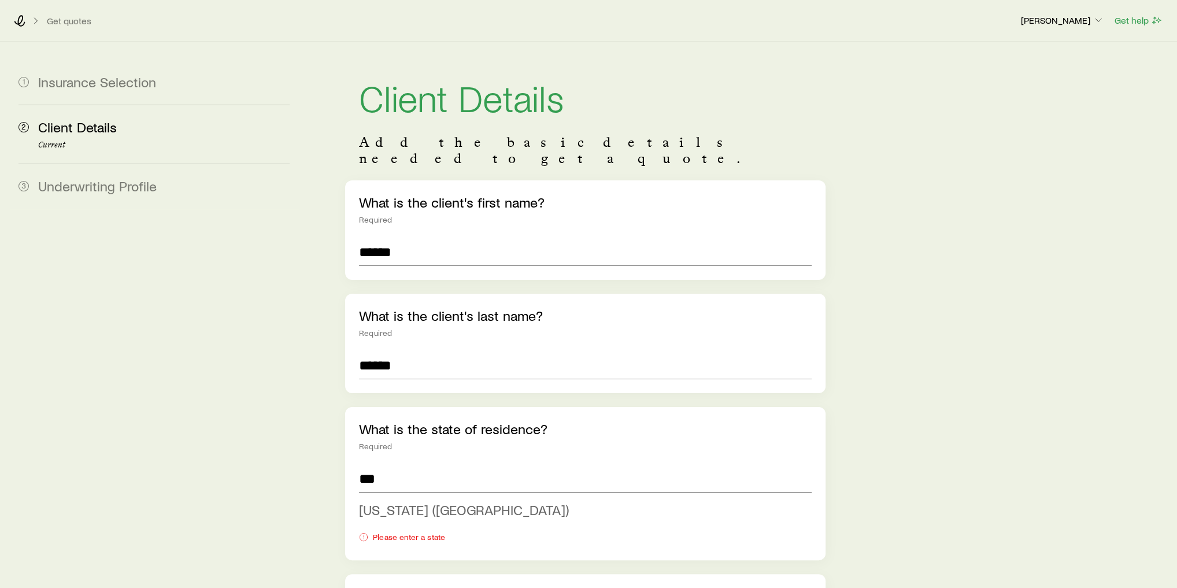
click at [405, 501] on span "[US_STATE] ([GEOGRAPHIC_DATA])" at bounding box center [464, 509] width 210 height 17
type input "**********"
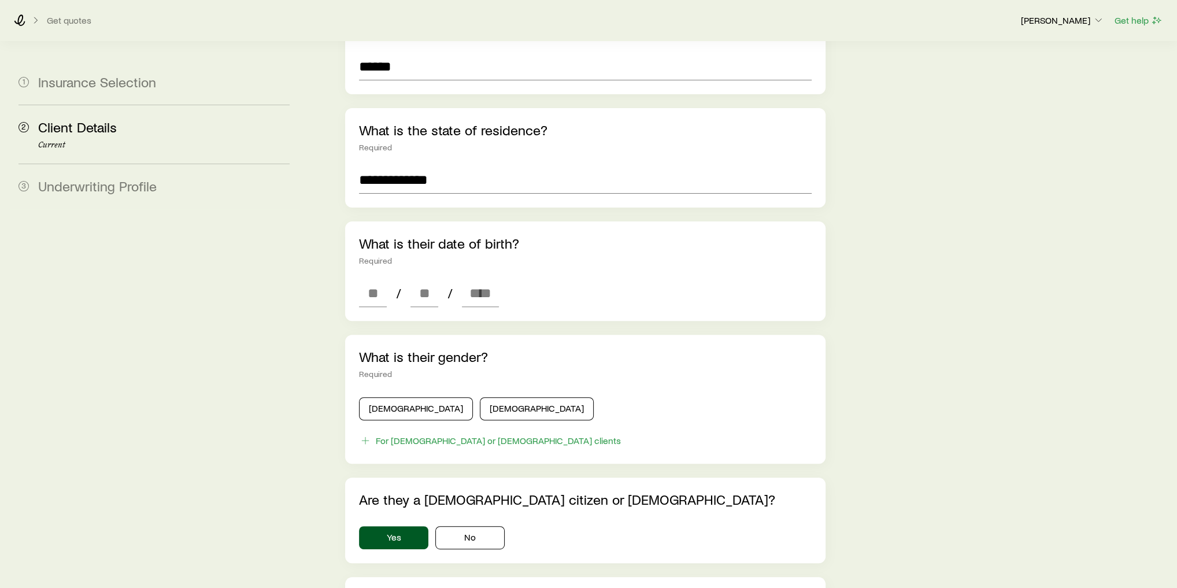
scroll to position [370, 0]
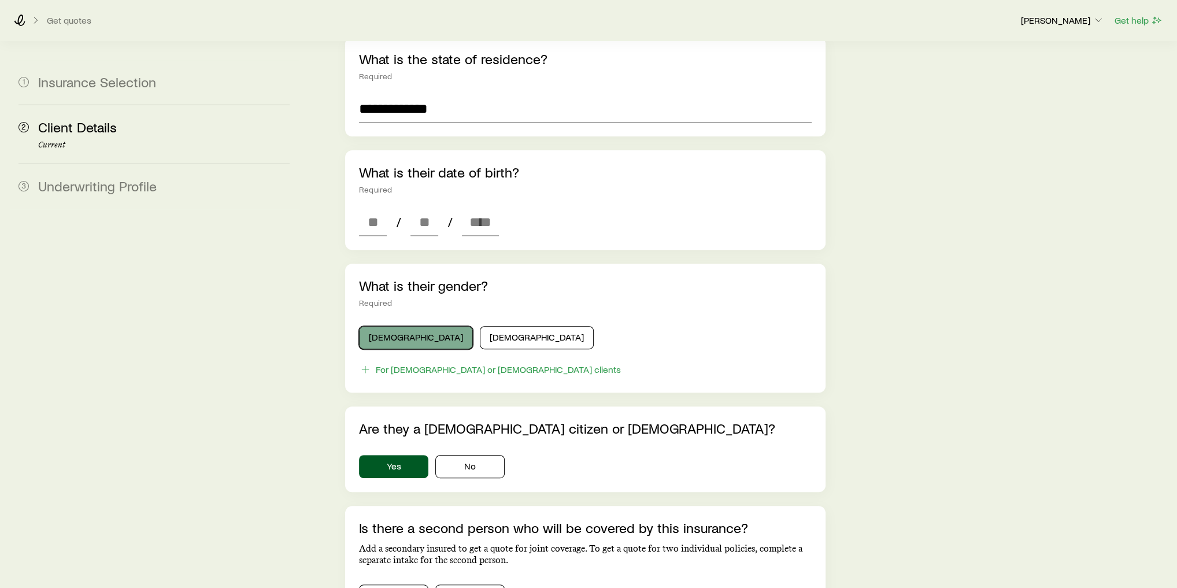
click at [391, 326] on button "[DEMOGRAPHIC_DATA]" at bounding box center [416, 337] width 114 height 23
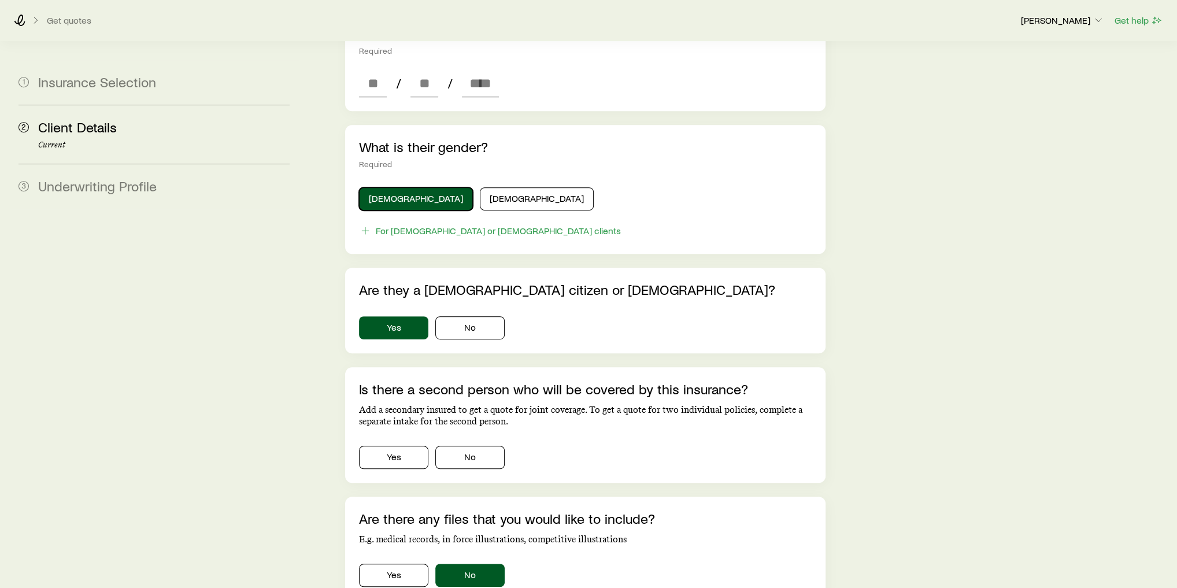
scroll to position [601, 0]
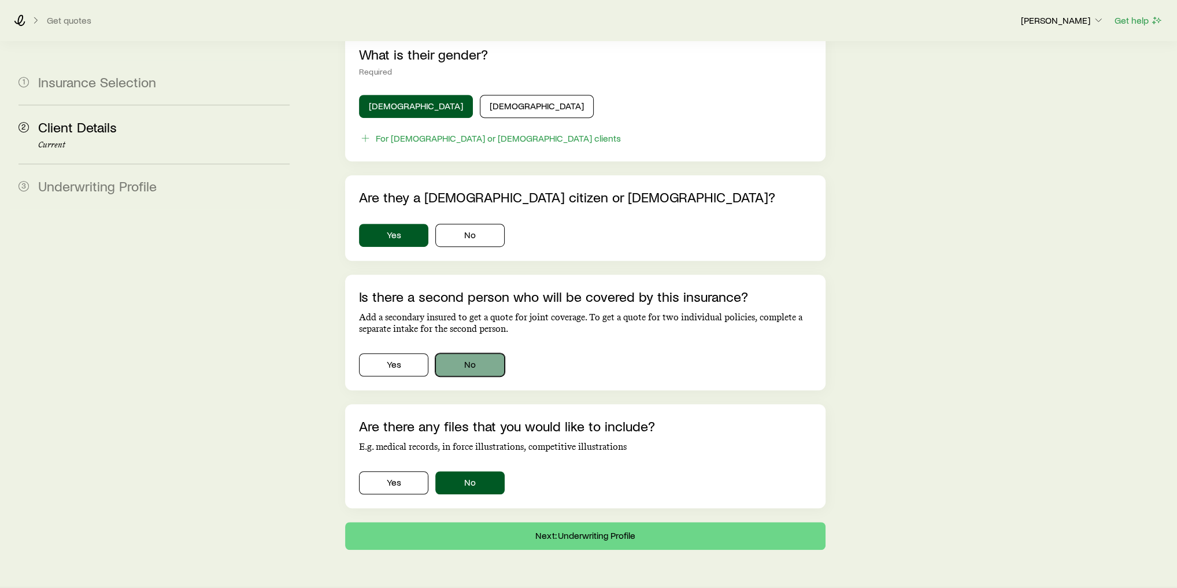
click at [453, 353] on button "No" at bounding box center [469, 364] width 69 height 23
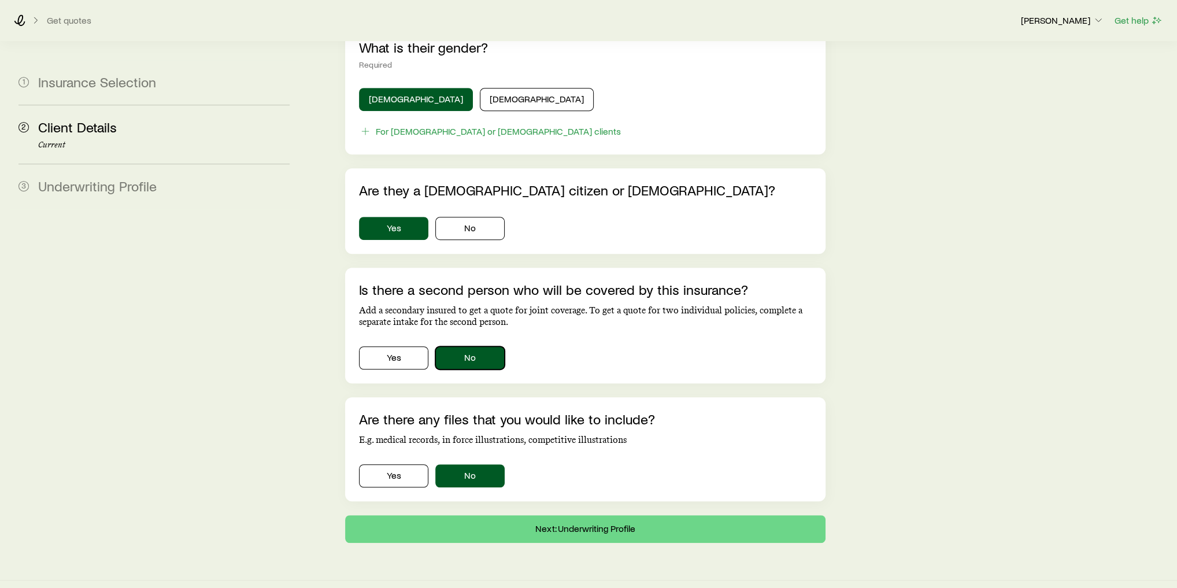
scroll to position [612, 0]
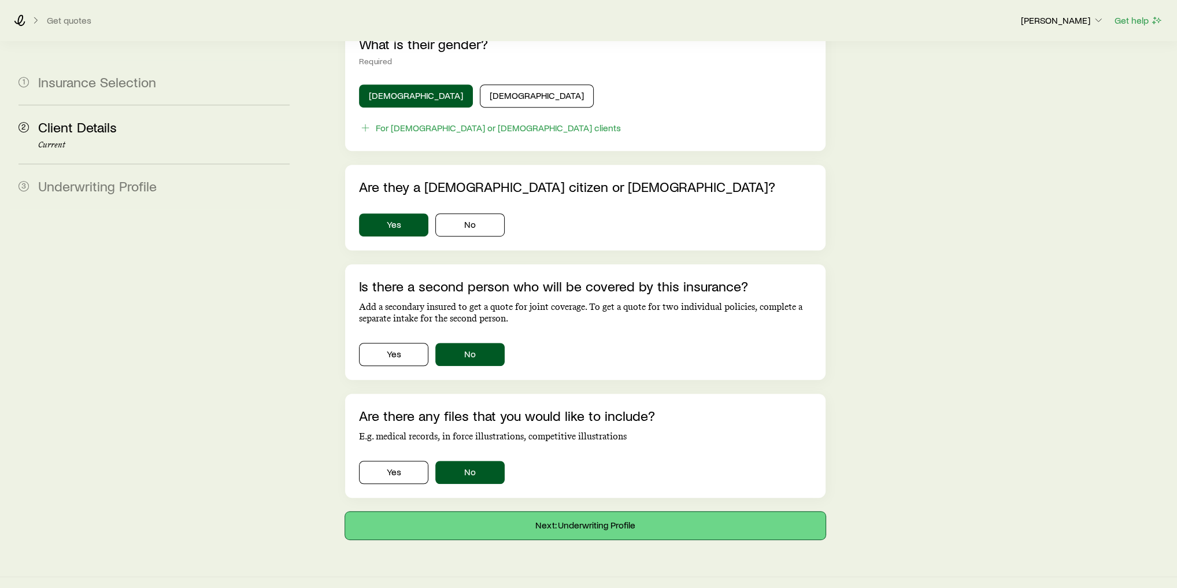
click at [493, 512] on button "Next: Underwriting Profile" at bounding box center [585, 526] width 480 height 28
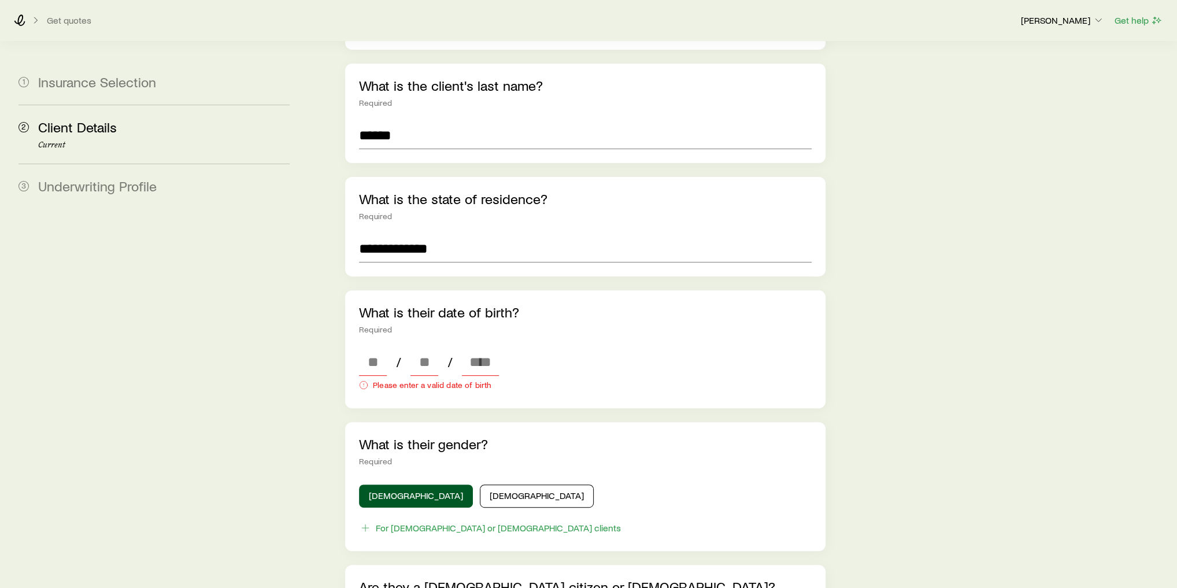
scroll to position [416, 0]
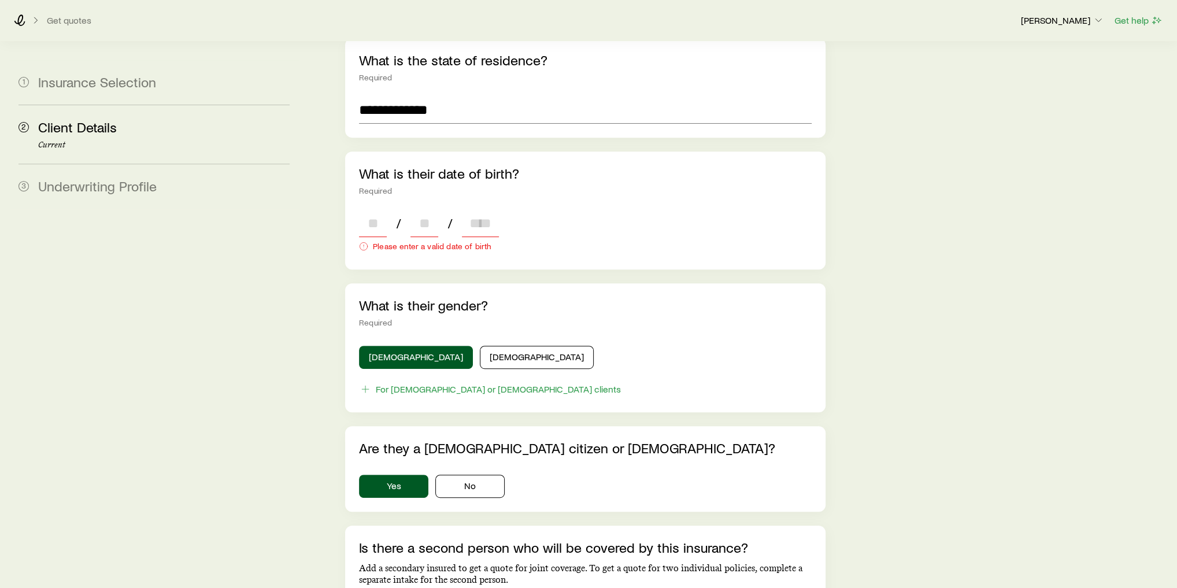
click at [373, 216] on input at bounding box center [373, 223] width 28 height 28
type input "**"
type input "****"
type input "*"
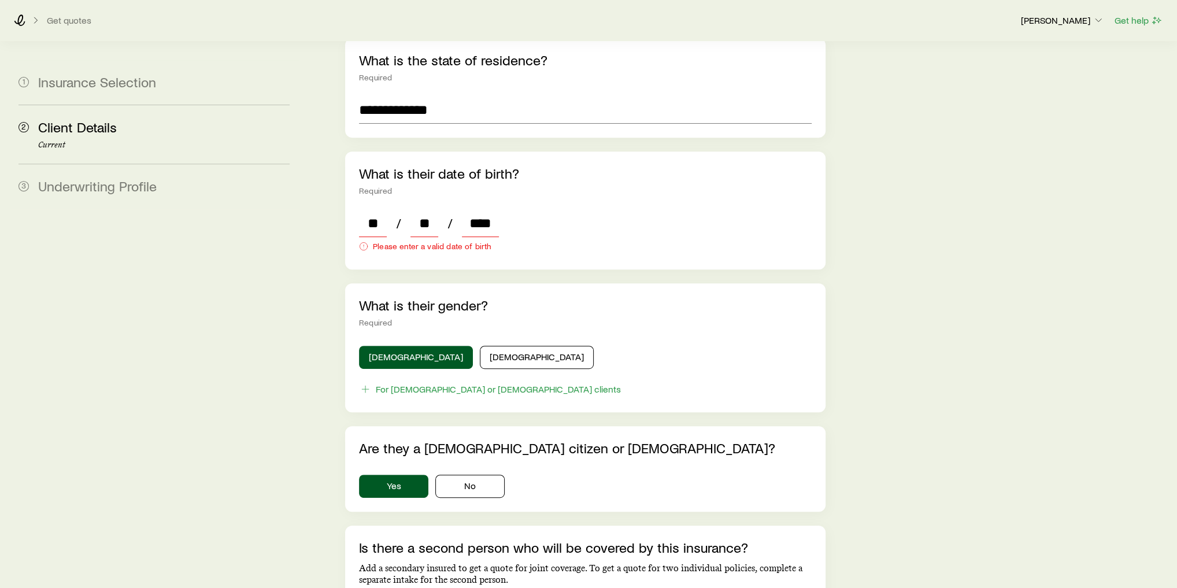
type input "*"
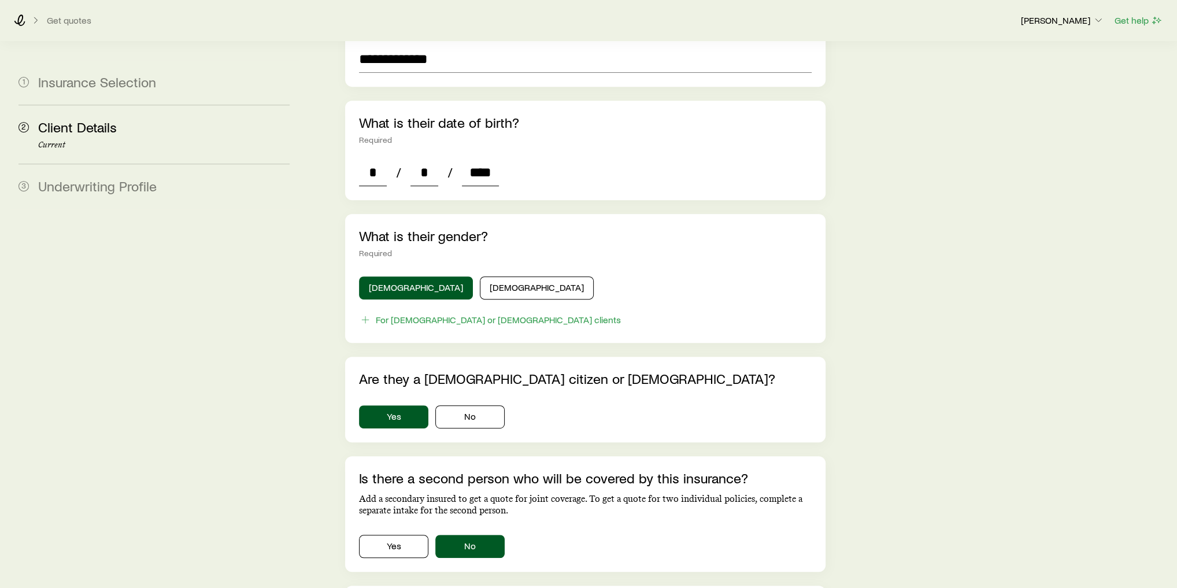
scroll to position [658, 0]
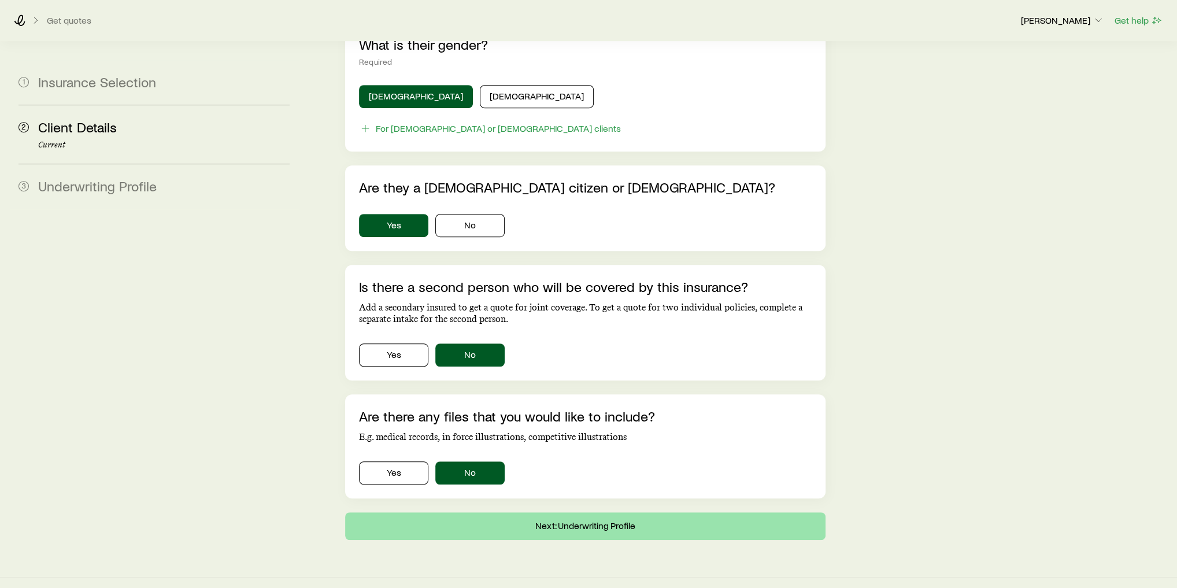
type input "****"
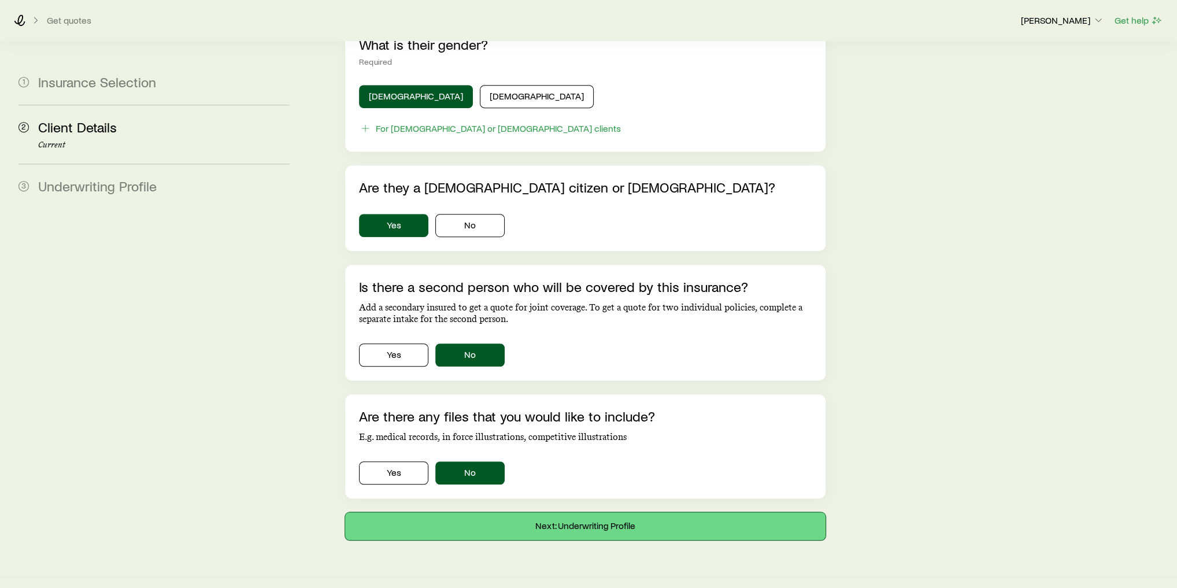
click at [641, 512] on button "Next: Underwriting Profile" at bounding box center [585, 526] width 480 height 28
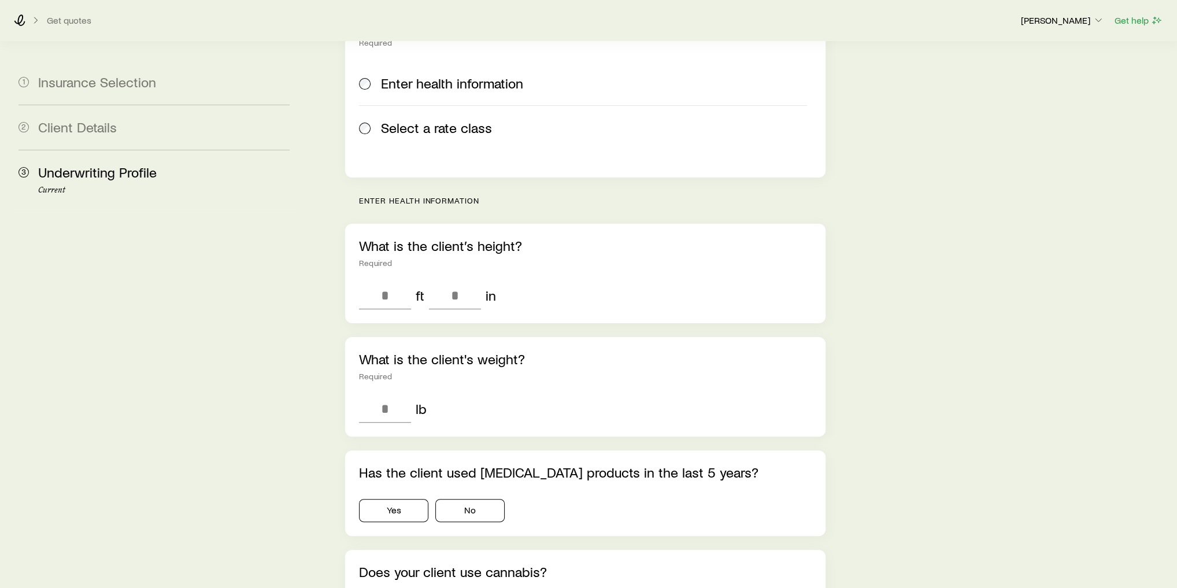
scroll to position [92, 0]
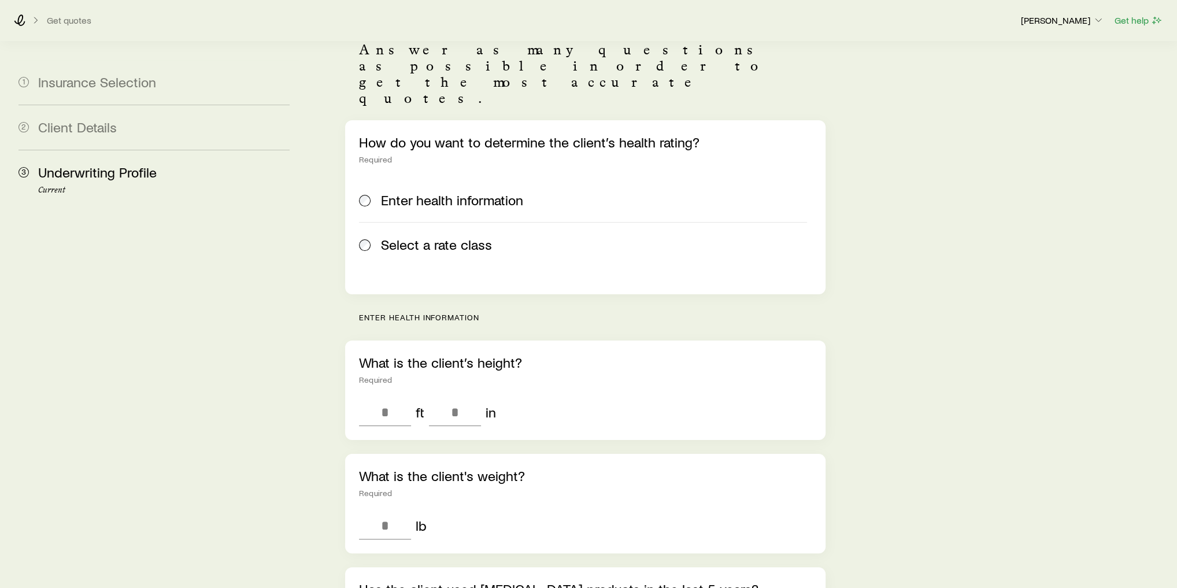
click at [443, 236] on span "Select a rate class" at bounding box center [436, 244] width 111 height 16
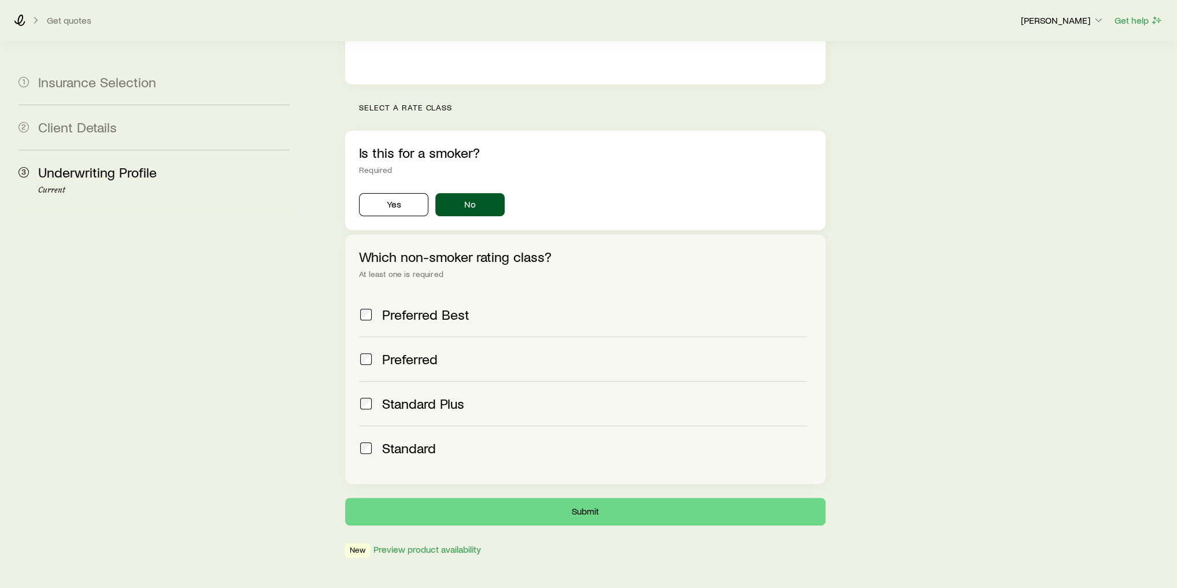
scroll to position [303, 0]
click at [402, 336] on label "Preferred" at bounding box center [583, 358] width 448 height 45
click at [433, 380] on label "Standard Plus" at bounding box center [583, 402] width 448 height 45
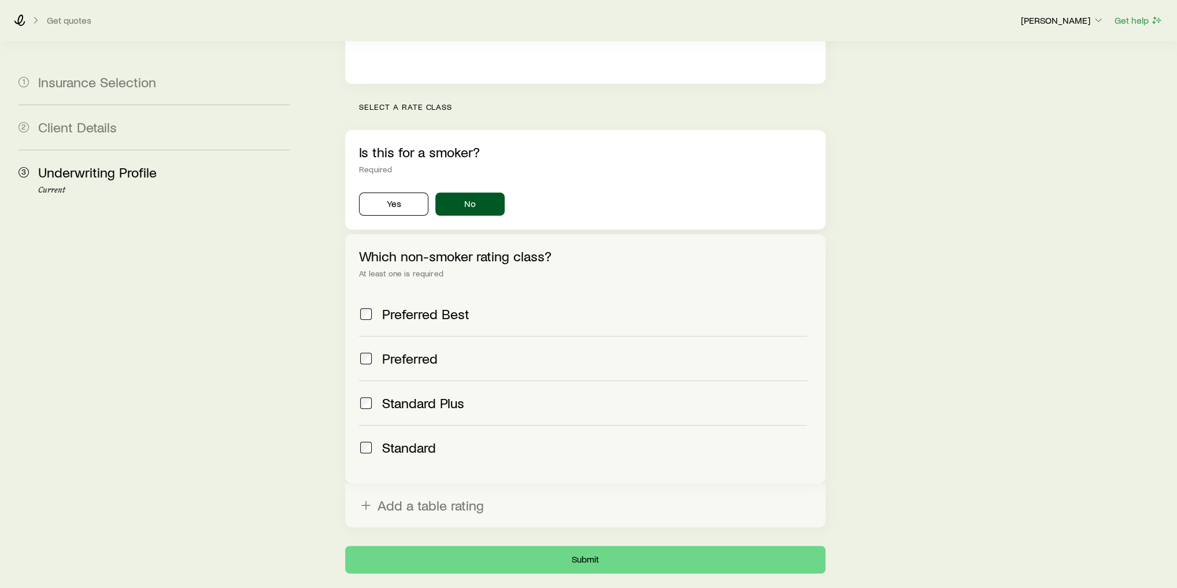
click at [447, 439] on div "Standard" at bounding box center [594, 447] width 425 height 16
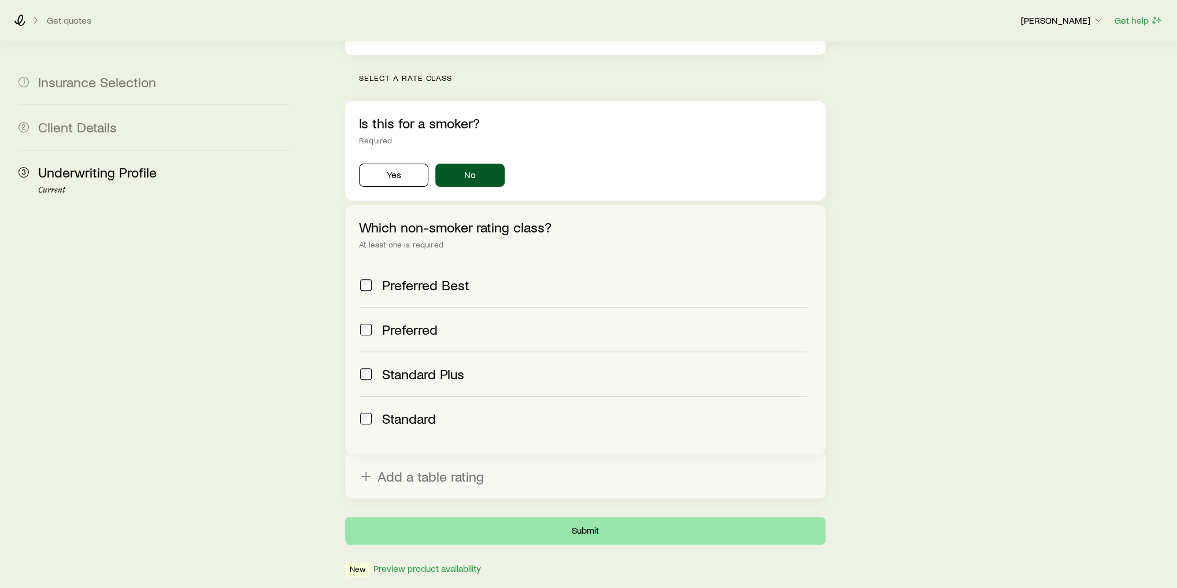
scroll to position [351, 0]
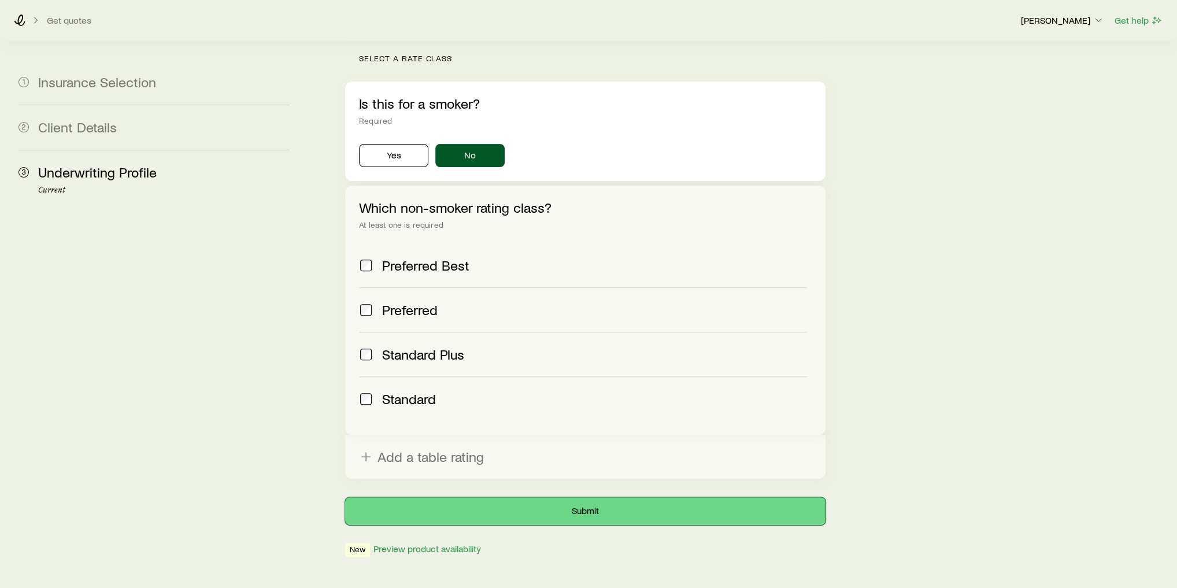
click at [570, 497] on button "Submit" at bounding box center [585, 511] width 480 height 28
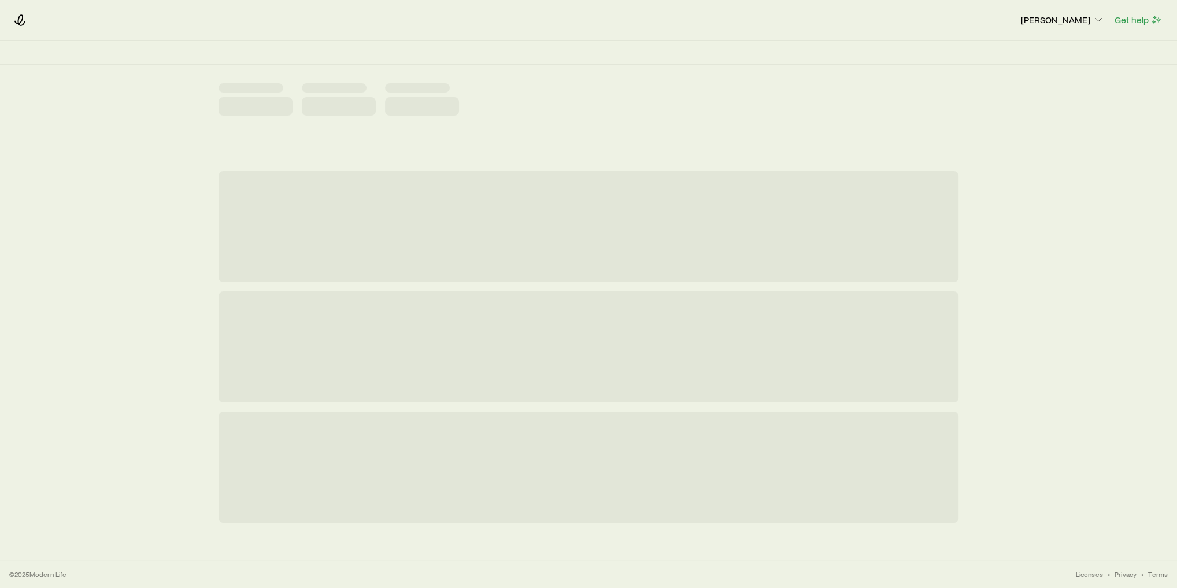
scroll to position [0, 0]
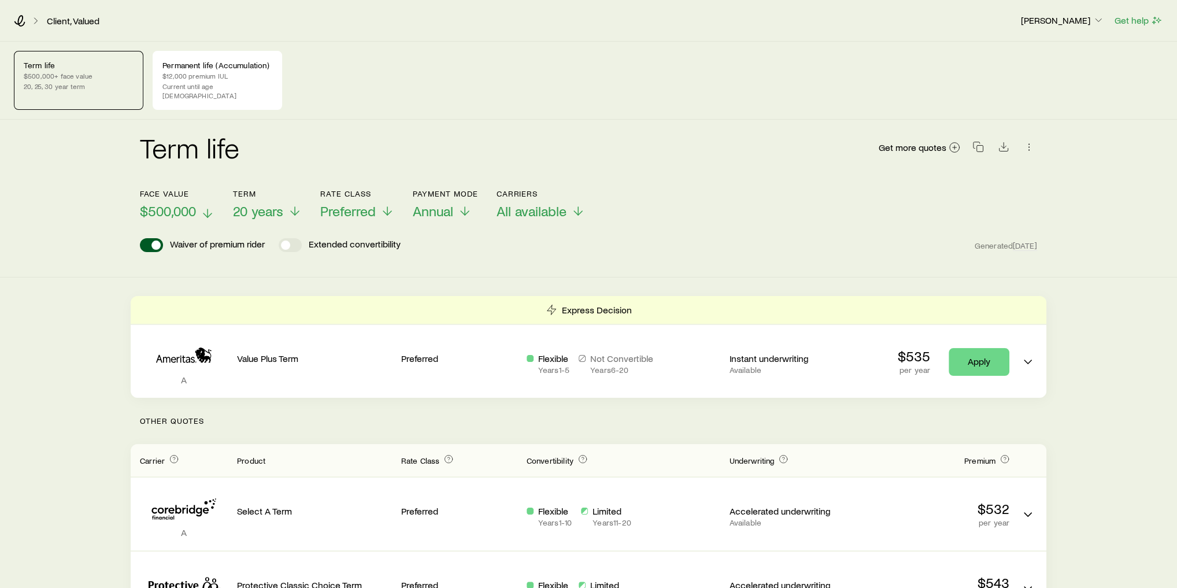
click at [179, 203] on span "$500,000" at bounding box center [168, 211] width 56 height 16
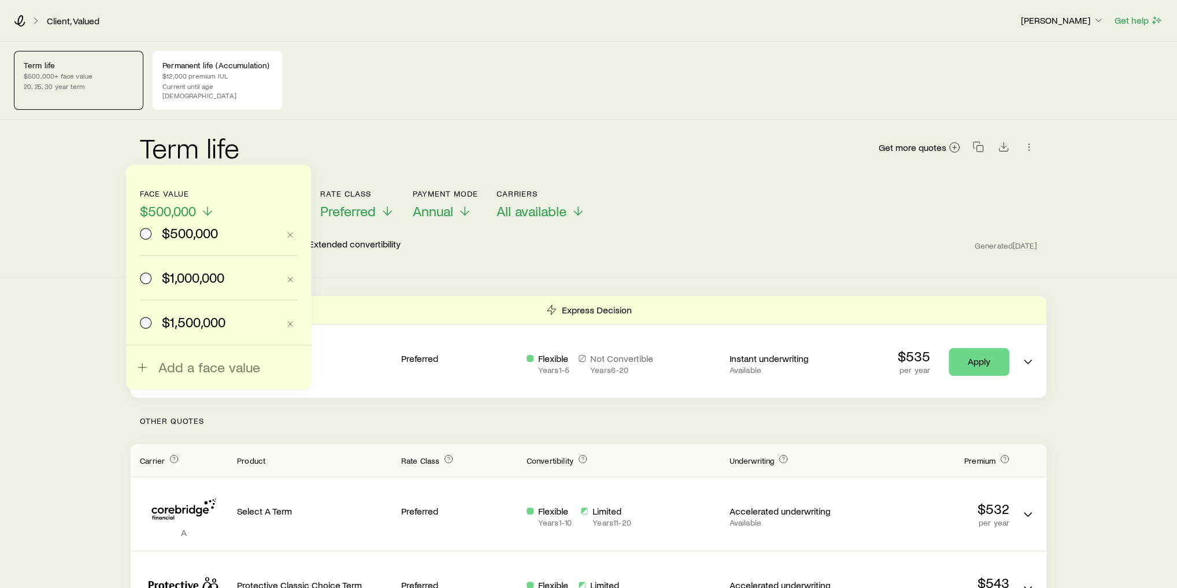
click at [377, 136] on div "Term life Get more quotes" at bounding box center [588, 155] width 897 height 42
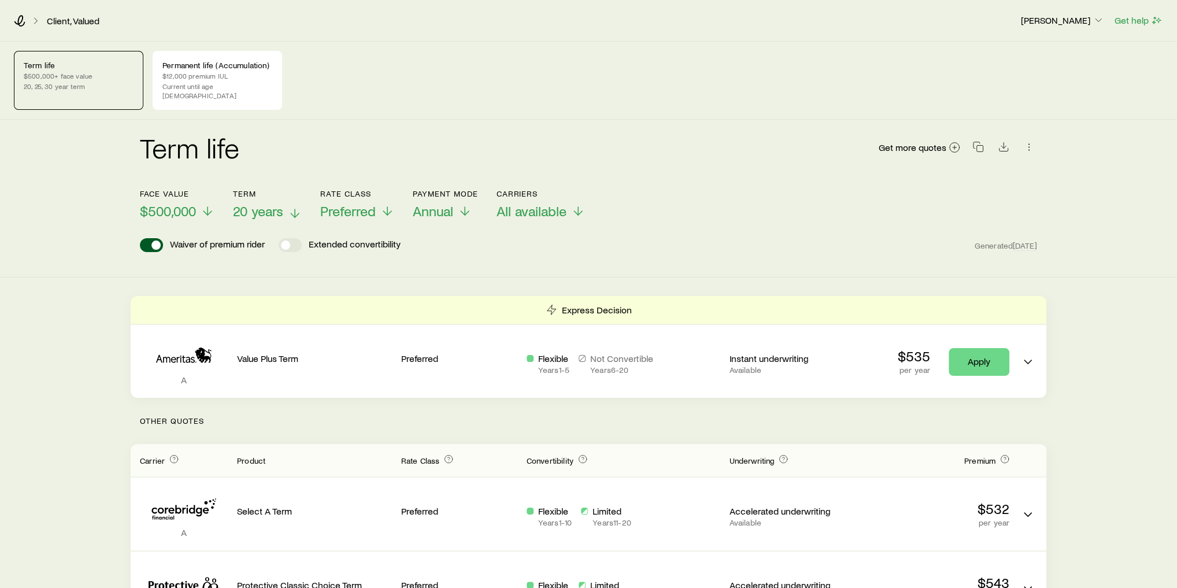
click at [280, 207] on span "20 years" at bounding box center [258, 211] width 50 height 16
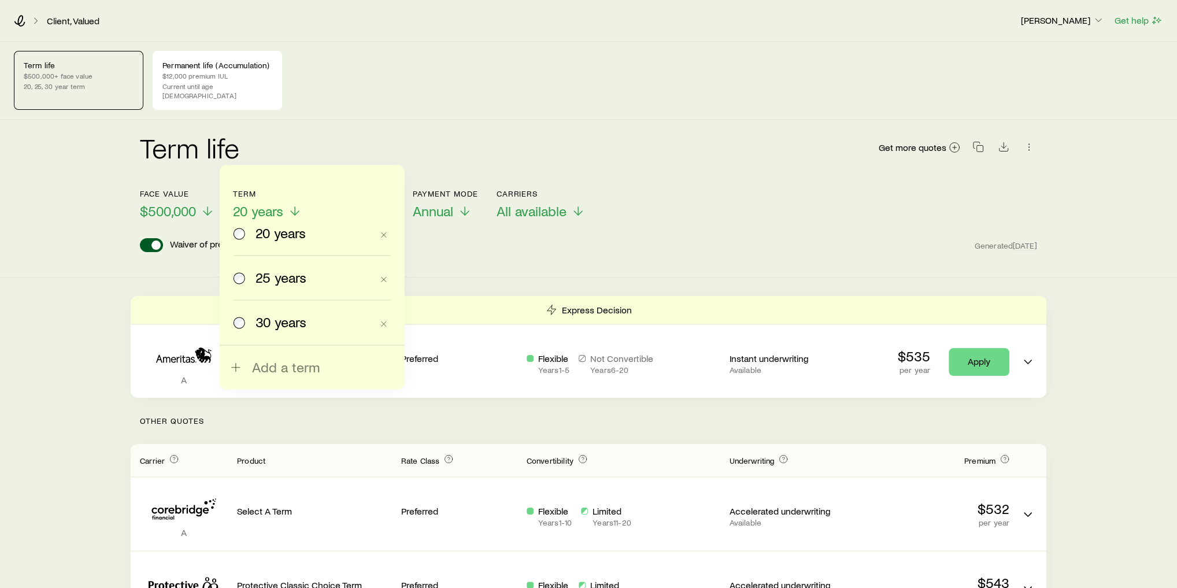
click at [328, 134] on div "Term life Get more quotes" at bounding box center [588, 155] width 897 height 42
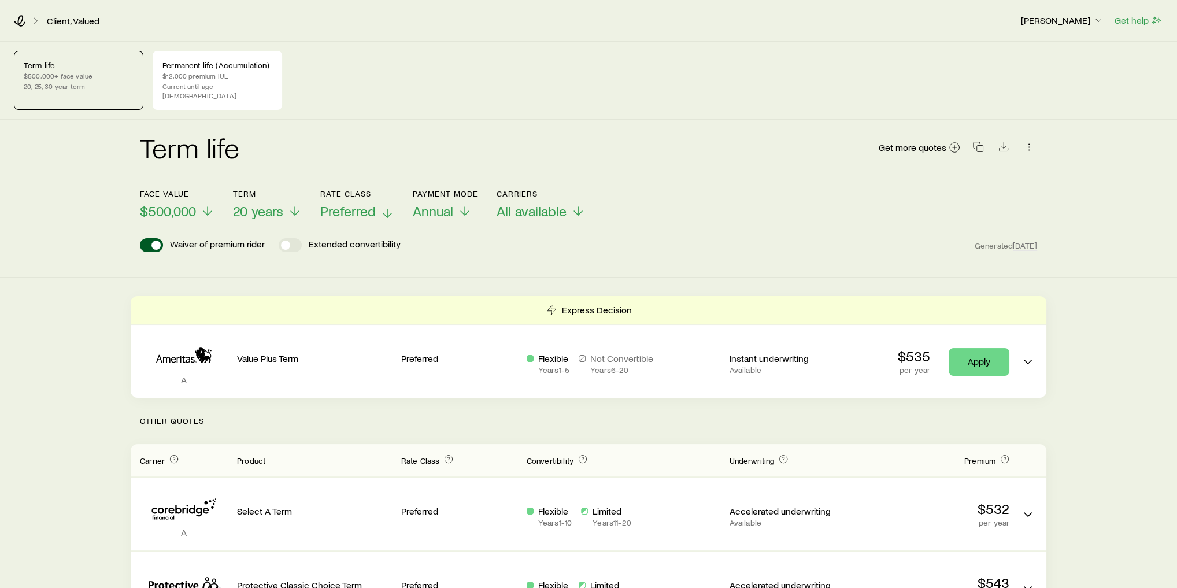
click at [360, 206] on span "Preferred" at bounding box center [347, 211] width 55 height 16
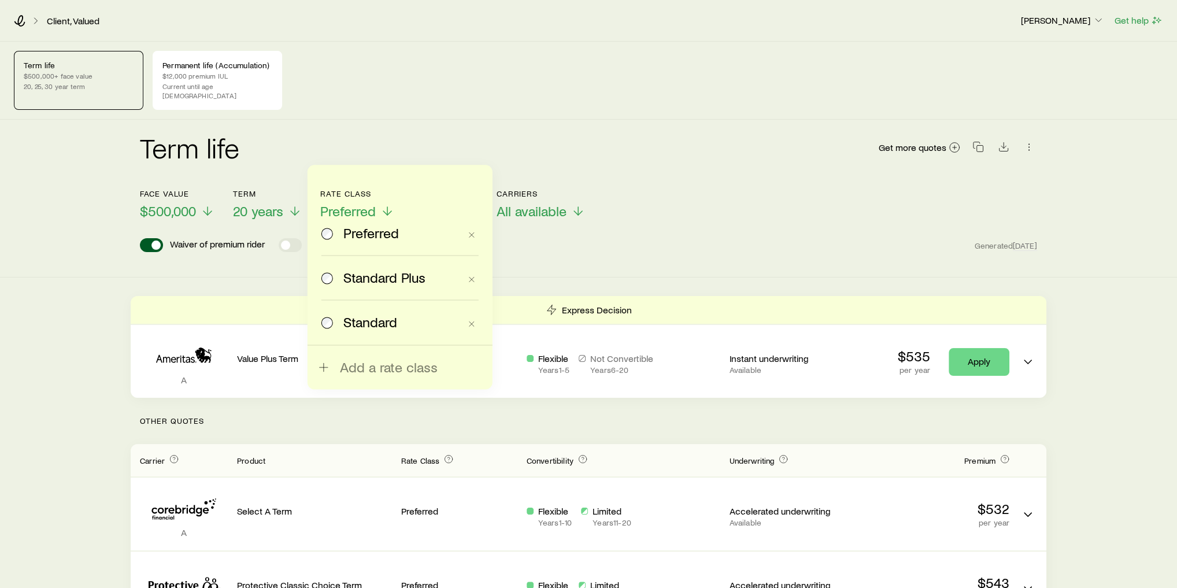
click at [376, 319] on span "Standard" at bounding box center [370, 322] width 54 height 16
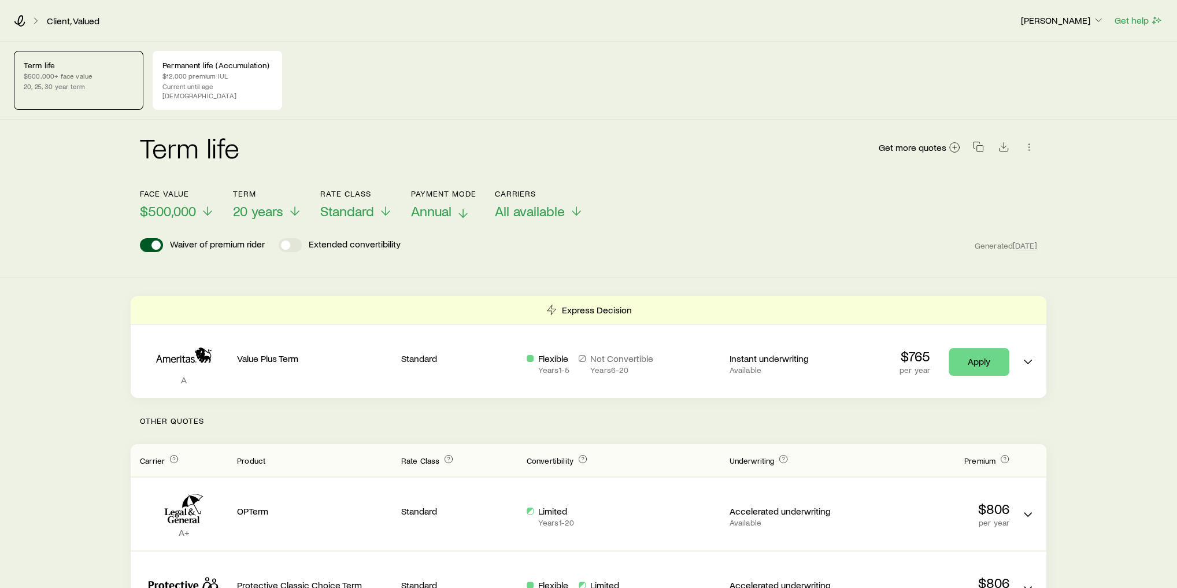
click at [421, 203] on span "Annual" at bounding box center [431, 211] width 40 height 16
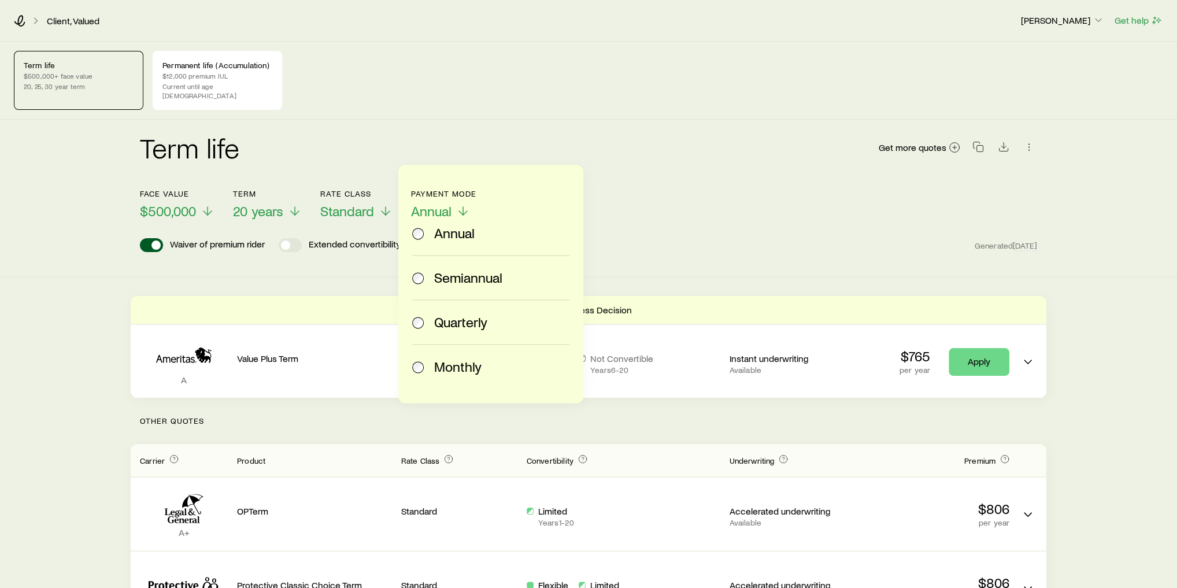
click at [450, 370] on span "Monthly" at bounding box center [457, 366] width 47 height 16
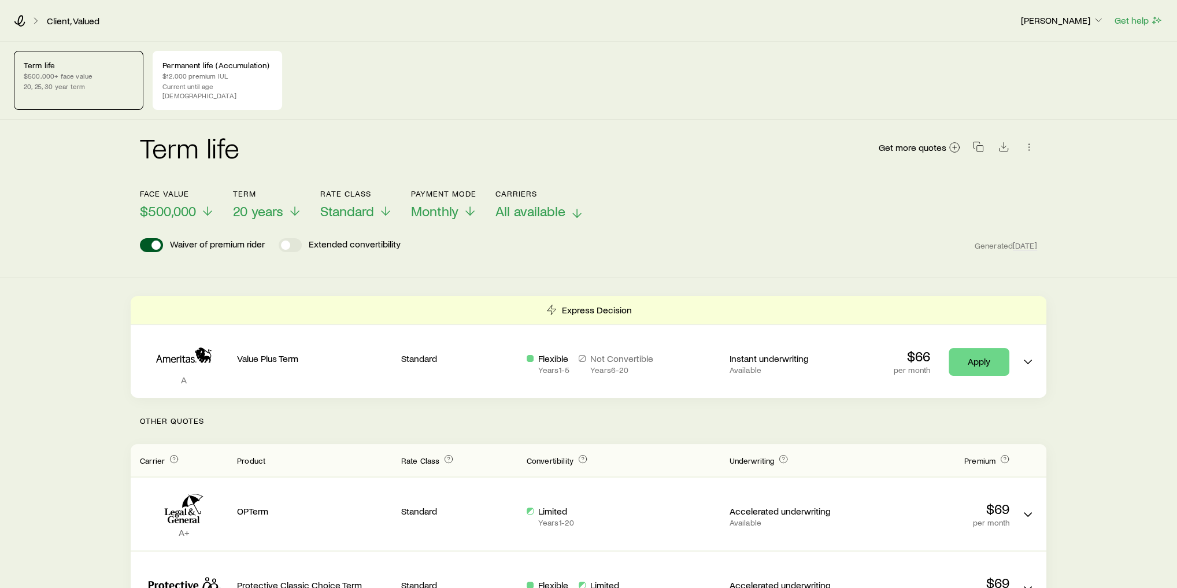
click at [544, 203] on span "All available" at bounding box center [530, 211] width 70 height 16
click at [810, 238] on div "Waiver of premium rider Extended convertibility Generated [DATE]" at bounding box center [588, 245] width 897 height 14
click at [291, 238] on span at bounding box center [290, 245] width 23 height 14
click at [979, 141] on icon "button" at bounding box center [978, 147] width 12 height 12
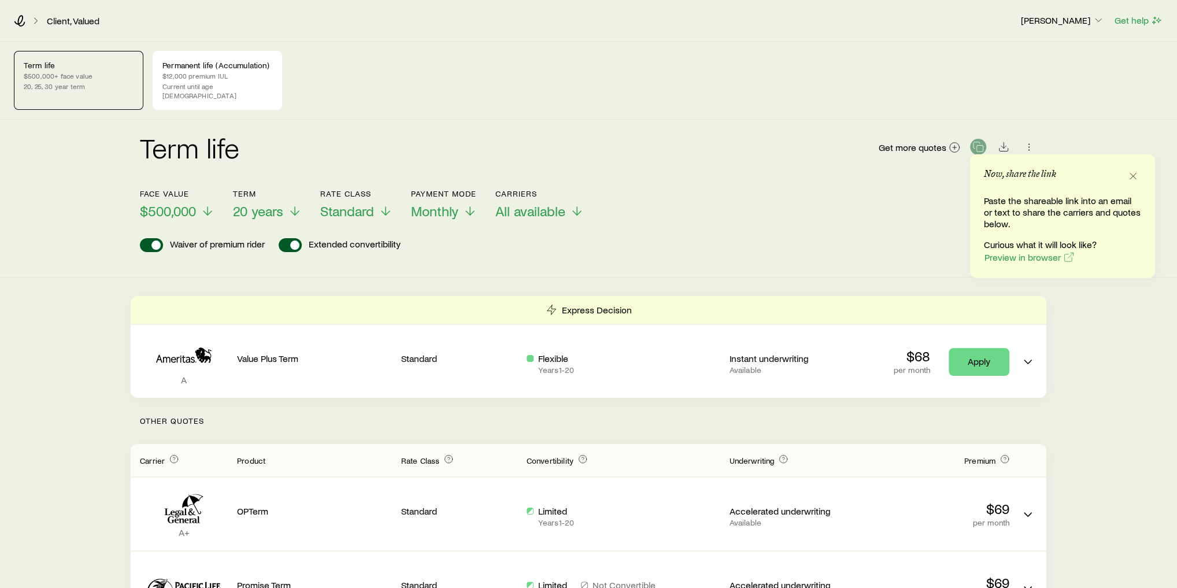
click at [615, 120] on div "Term life Get more quotes" at bounding box center [588, 154] width 897 height 69
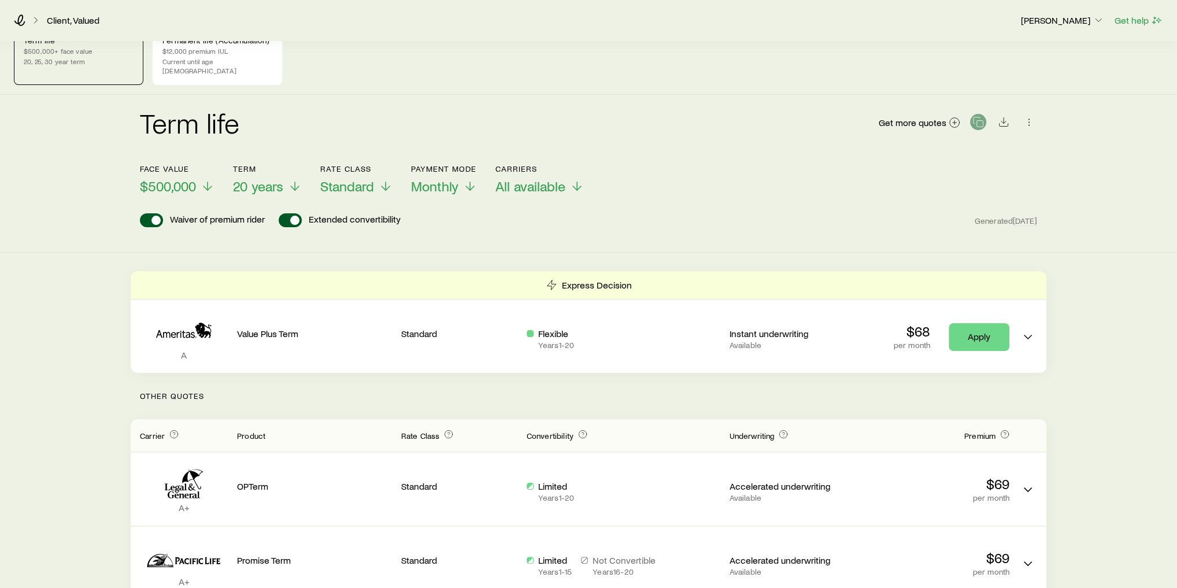
scroll to position [46, 0]
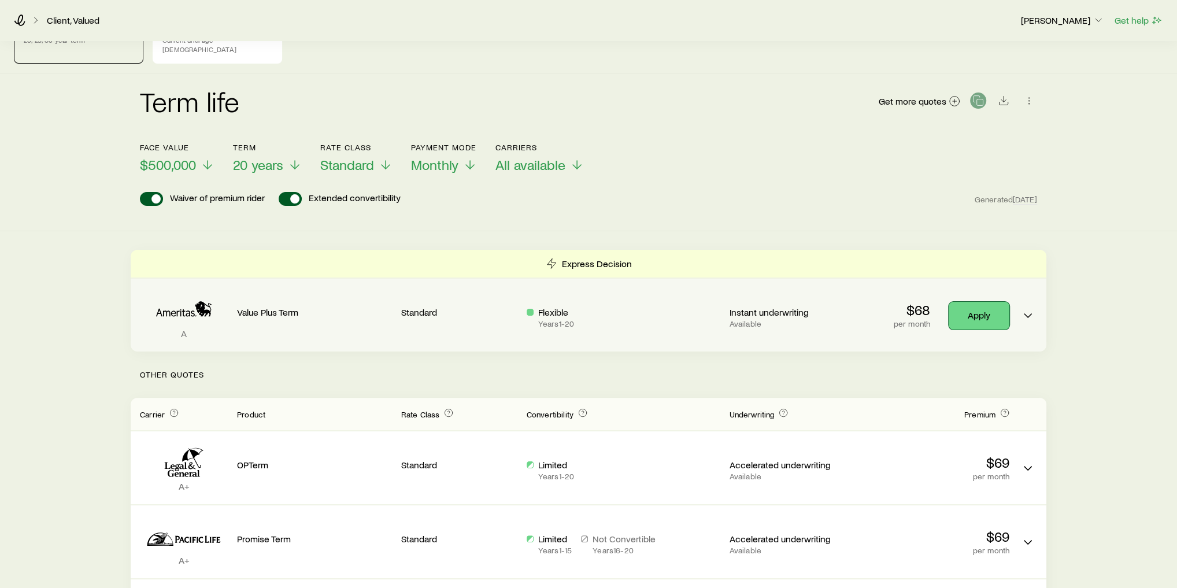
click at [974, 312] on link "Apply" at bounding box center [978, 316] width 61 height 28
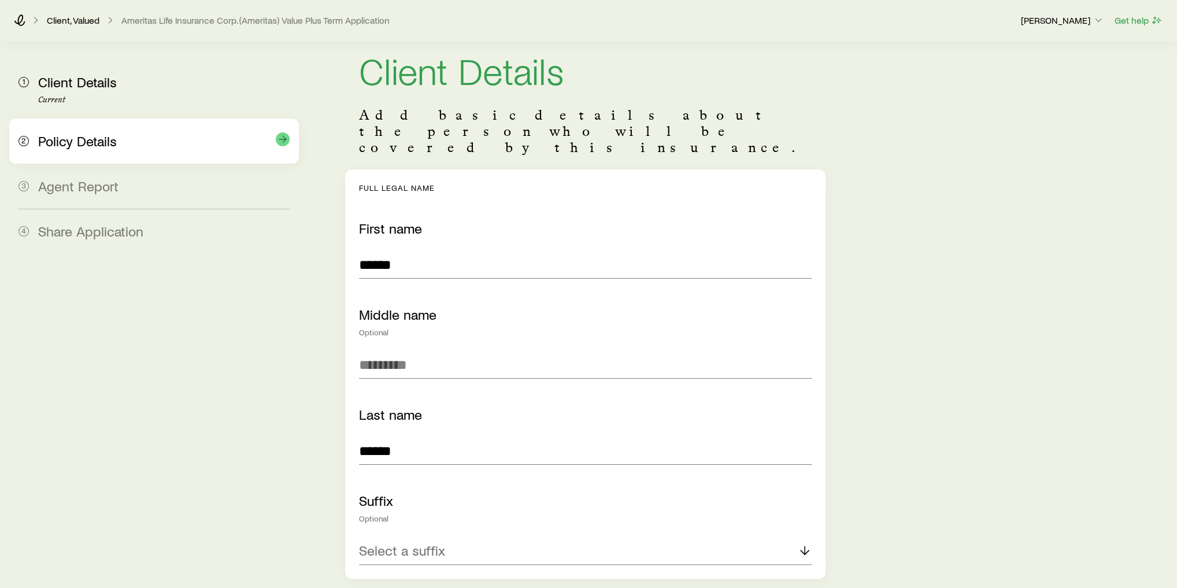
scroll to position [46, 0]
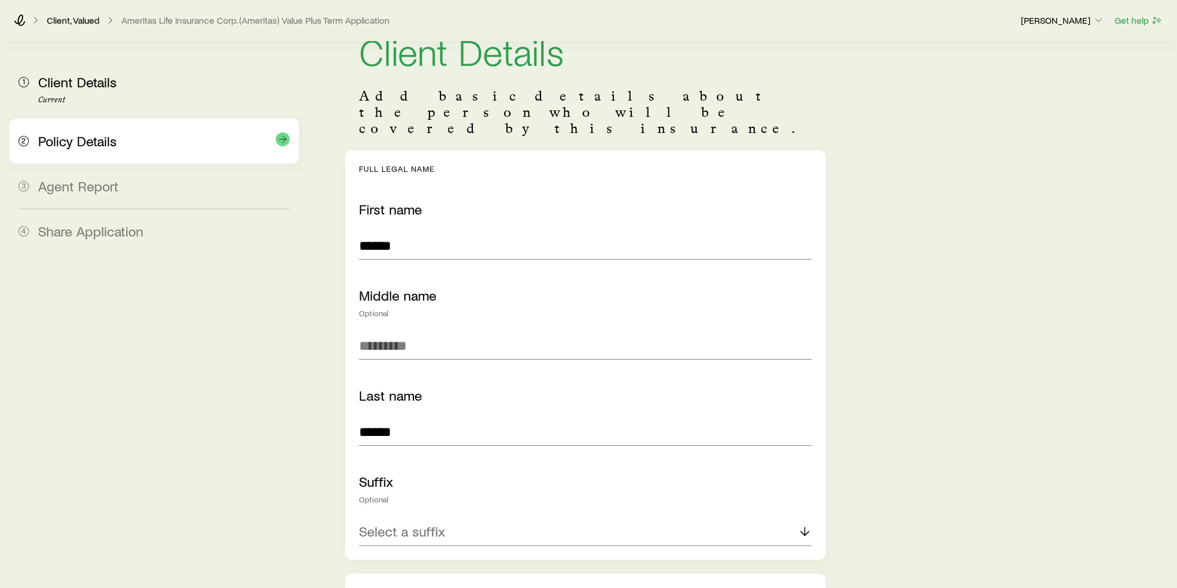
click at [128, 146] on div "Policy Details" at bounding box center [163, 141] width 251 height 17
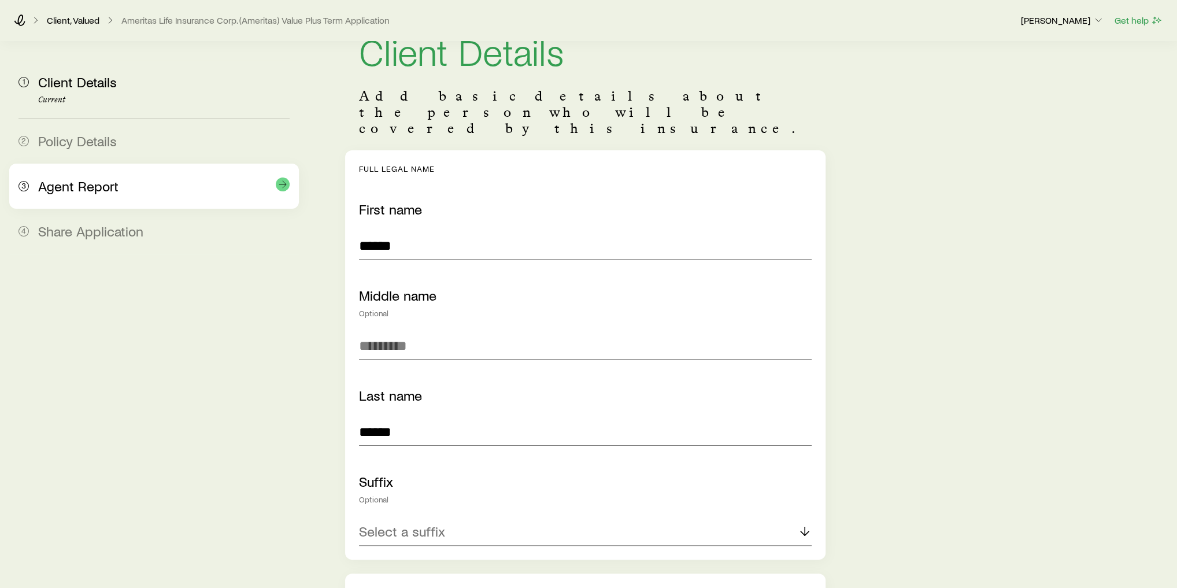
scroll to position [0, 0]
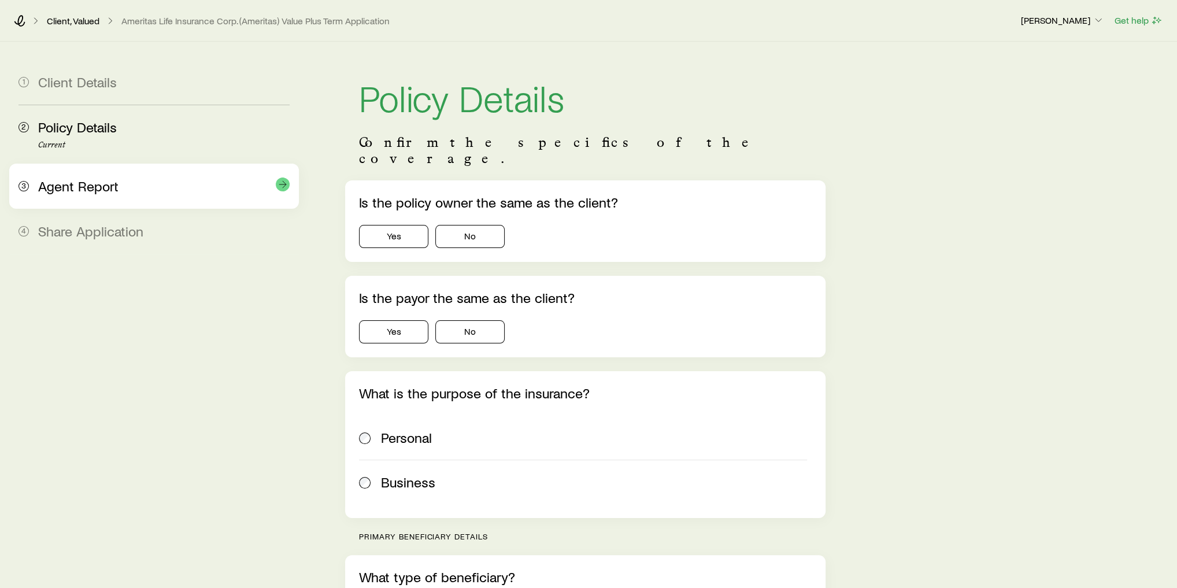
click at [132, 186] on div "Agent Report" at bounding box center [163, 186] width 251 height 17
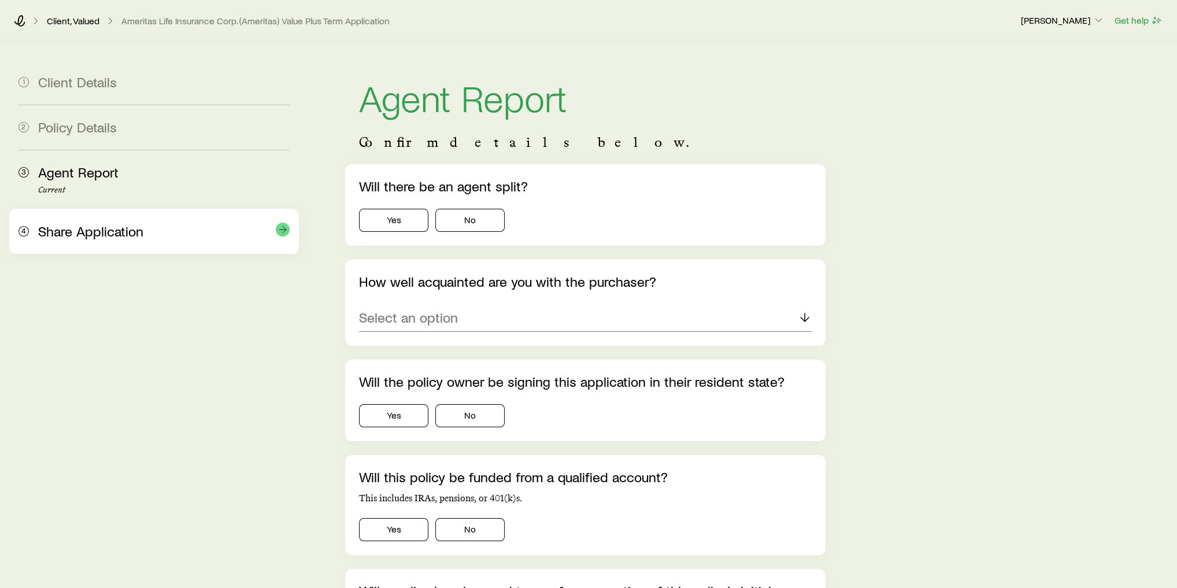
click at [123, 235] on span "Share Application" at bounding box center [90, 231] width 105 height 17
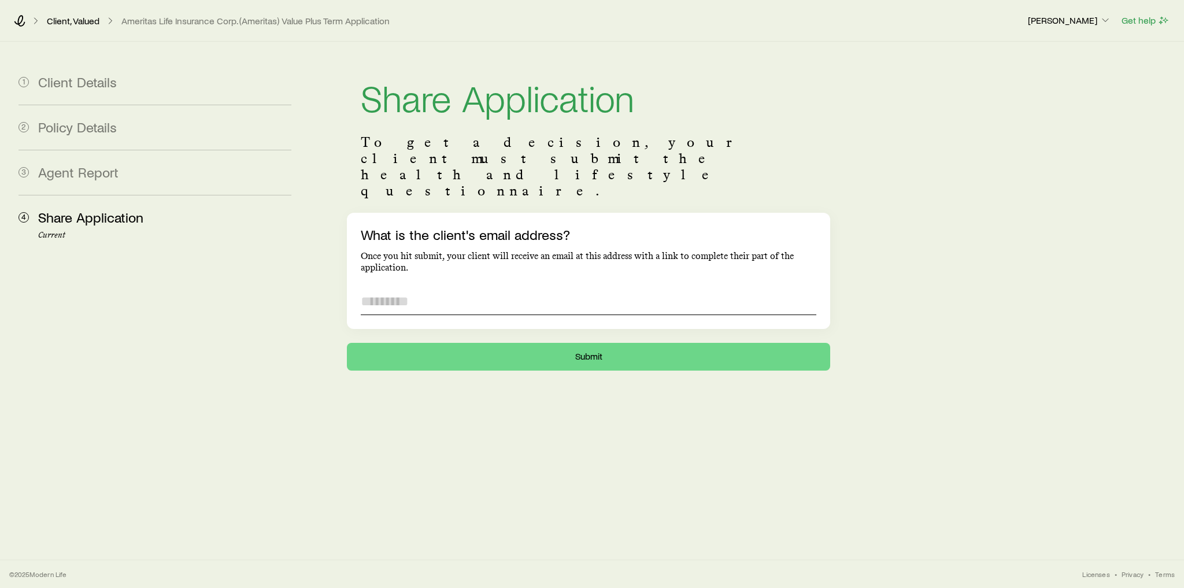
click at [450, 287] on input "What is the client's email address?" at bounding box center [588, 301] width 455 height 28
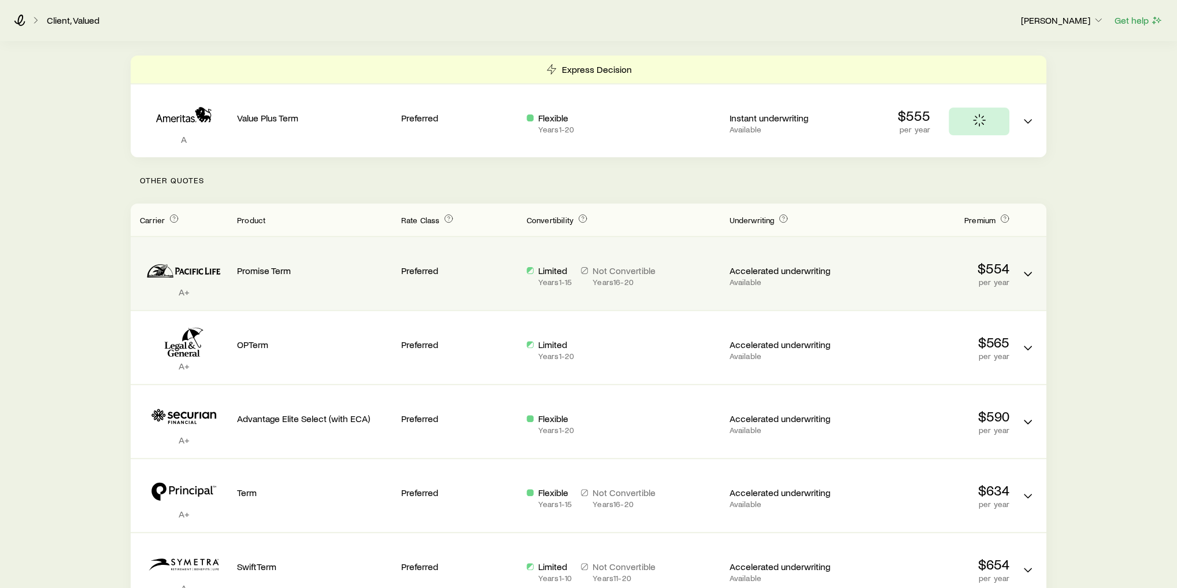
scroll to position [324, 0]
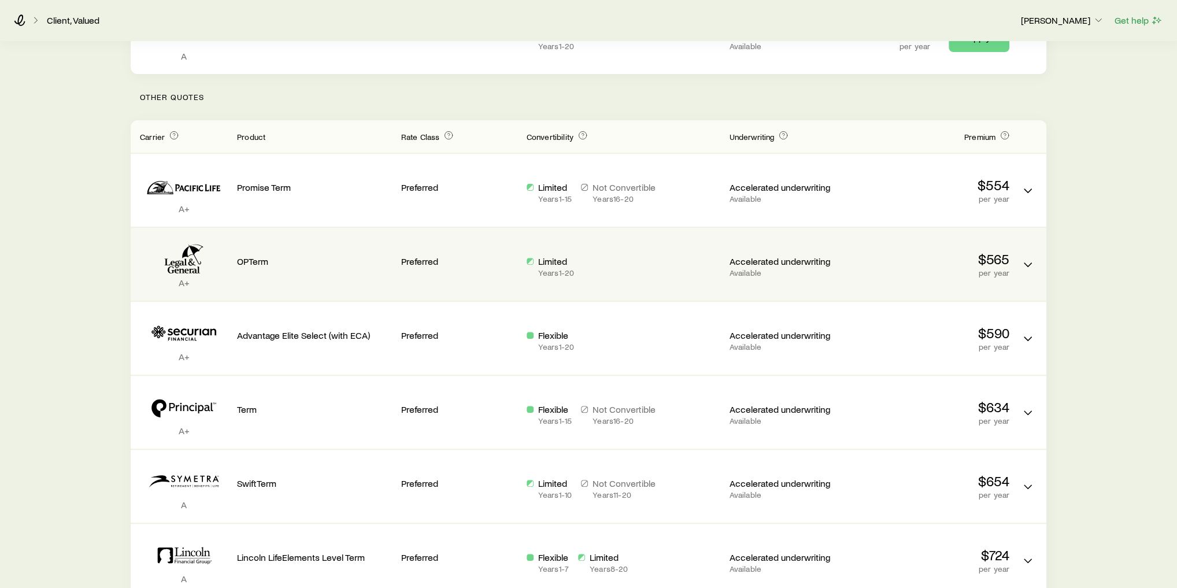
click at [223, 242] on icon "Term quotes" at bounding box center [184, 259] width 88 height 35
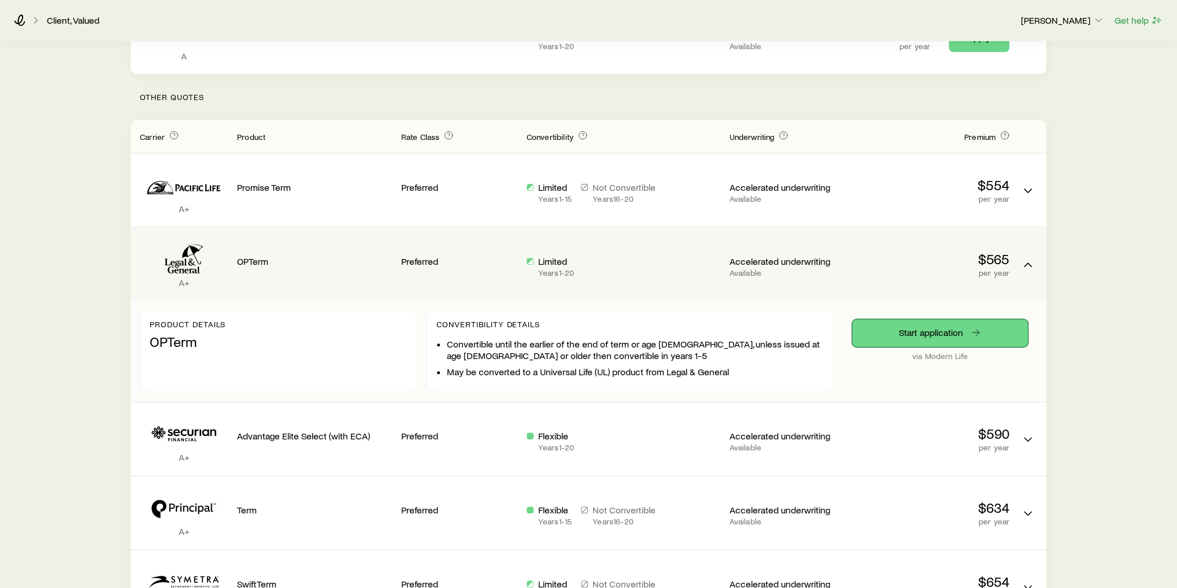
click at [942, 320] on link "Start application" at bounding box center [940, 333] width 176 height 28
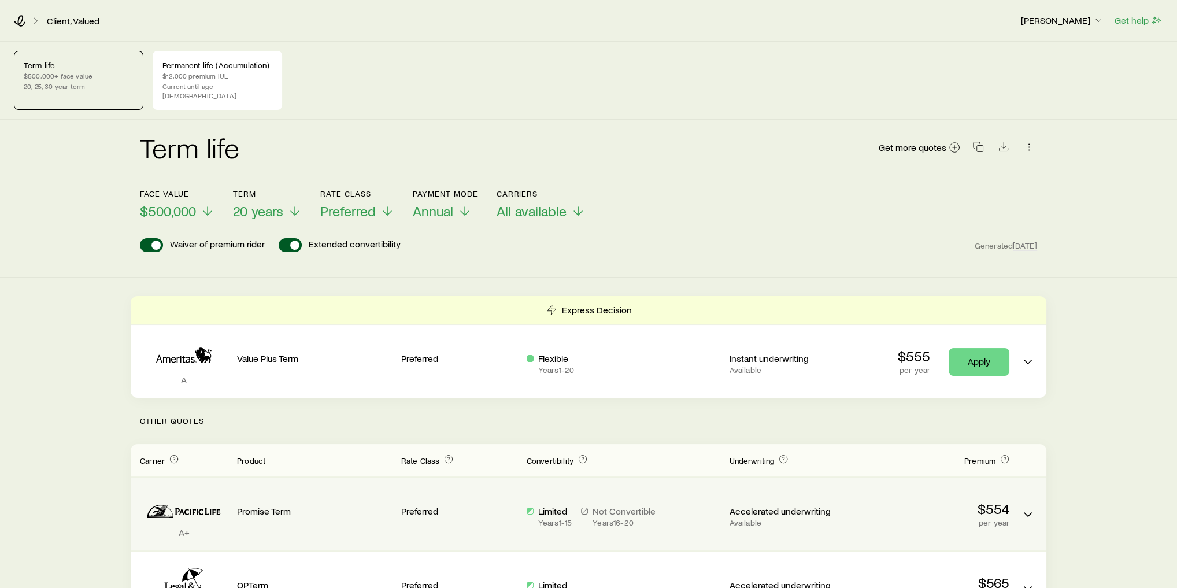
click at [870, 501] on p "$554" at bounding box center [931, 509] width 155 height 16
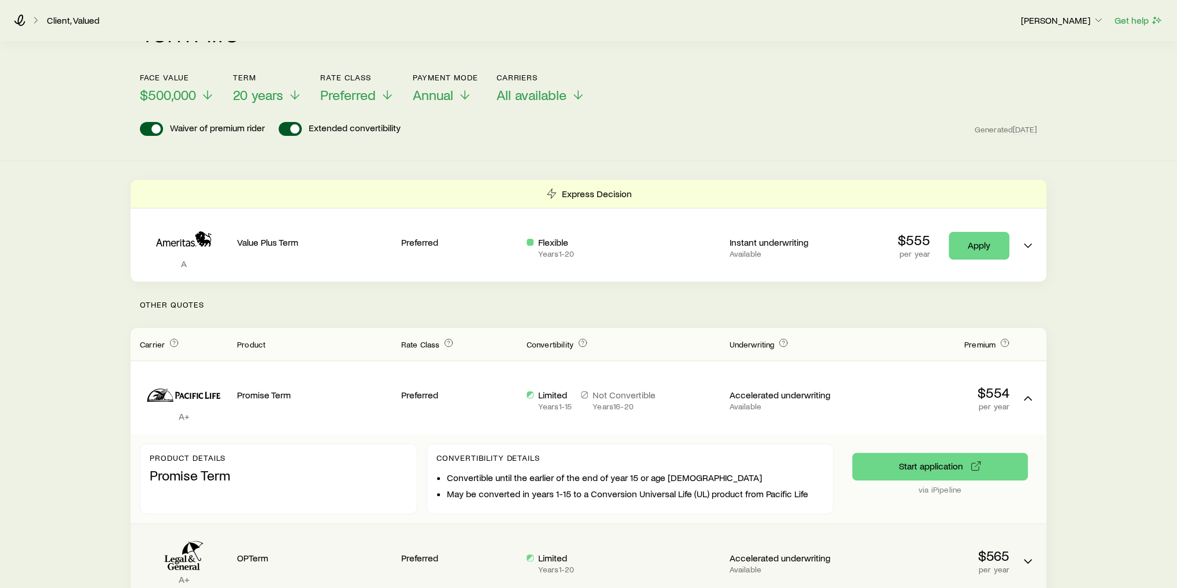
scroll to position [231, 0]
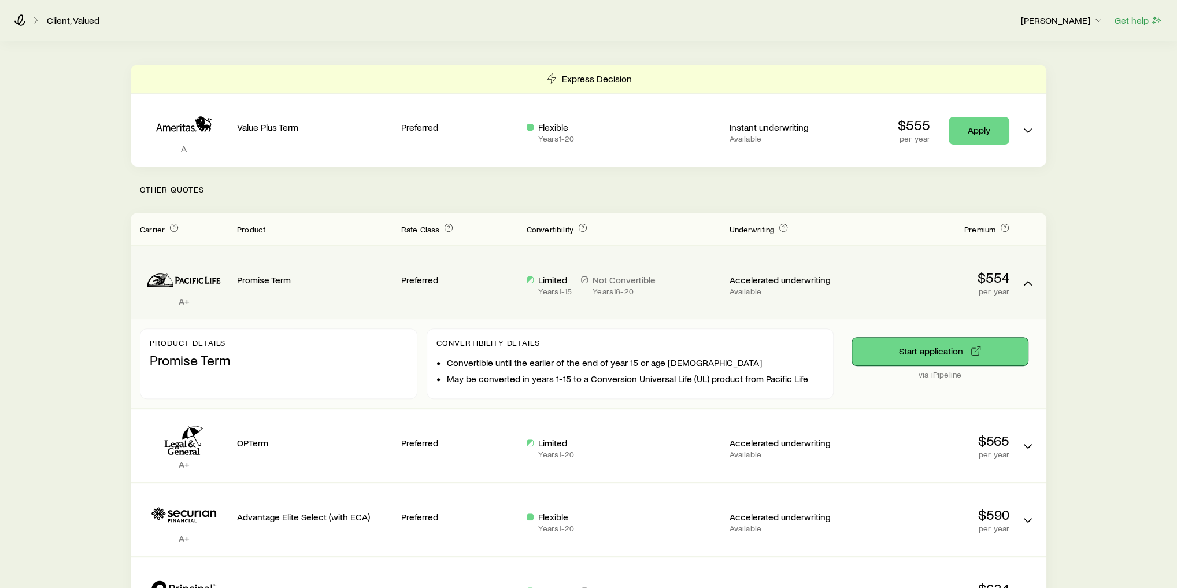
click at [939, 341] on button "Start application" at bounding box center [940, 352] width 176 height 28
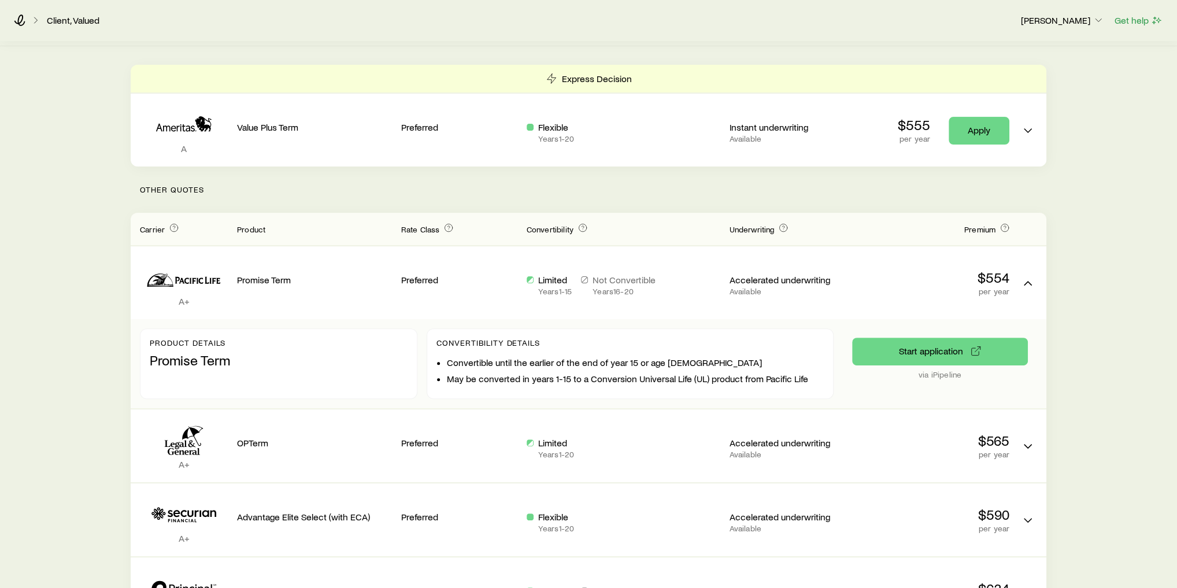
click at [110, 143] on div "Term life $500,000+ face value 20, 25, 30 year term Permanent life (Accumulatio…" at bounding box center [588, 331] width 1177 height 1042
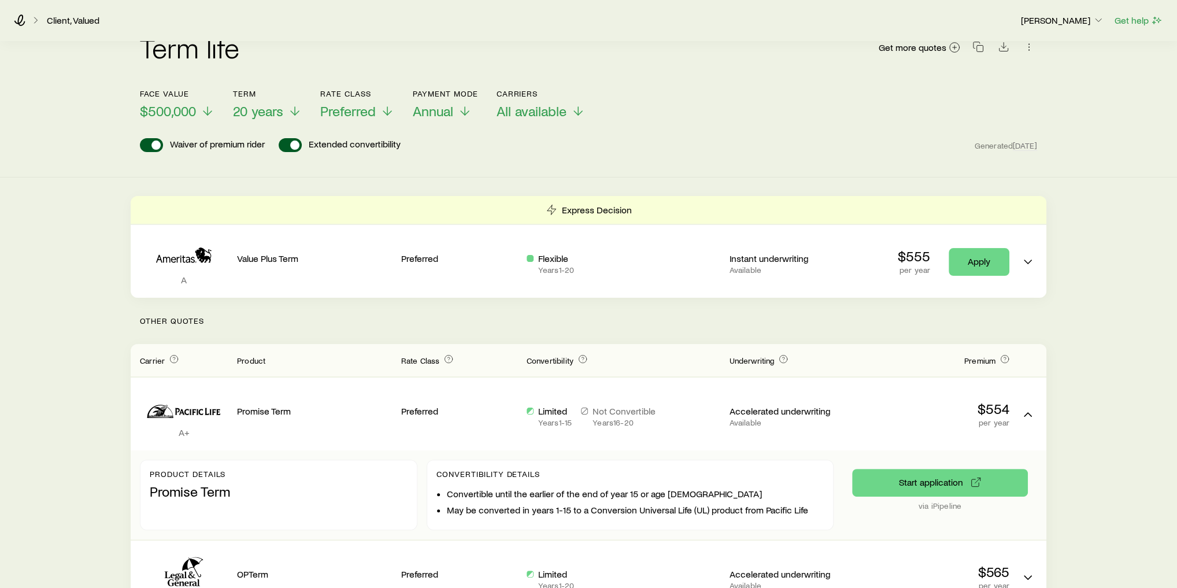
scroll to position [0, 0]
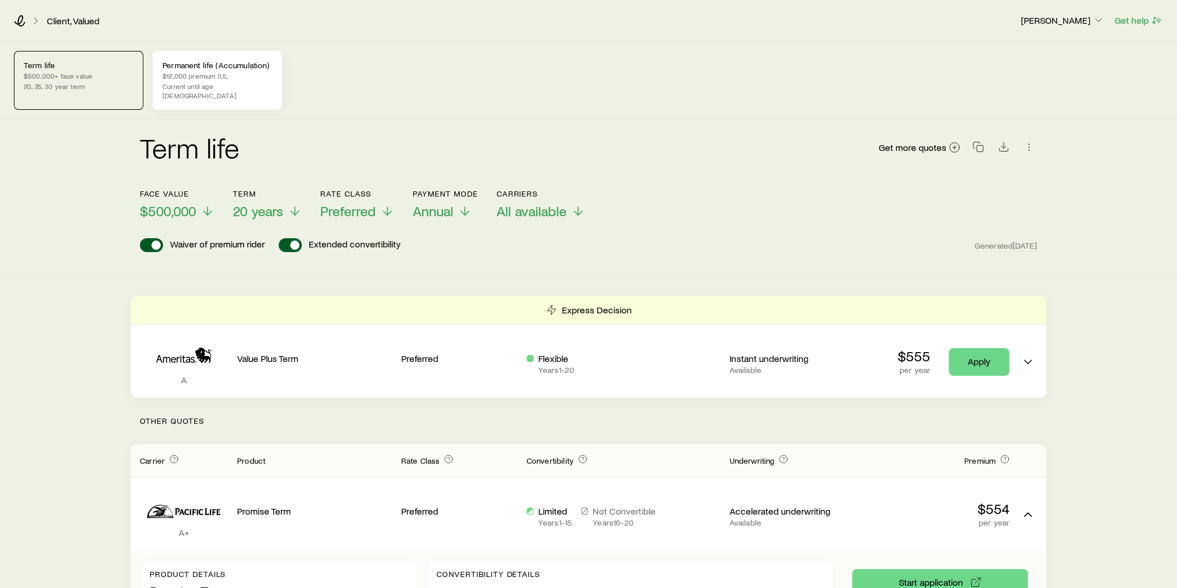
click at [188, 53] on div "Permanent life (Accumulation) $12,000 premium IUL Current until age [DEMOGRAPHI…" at bounding box center [217, 80] width 129 height 59
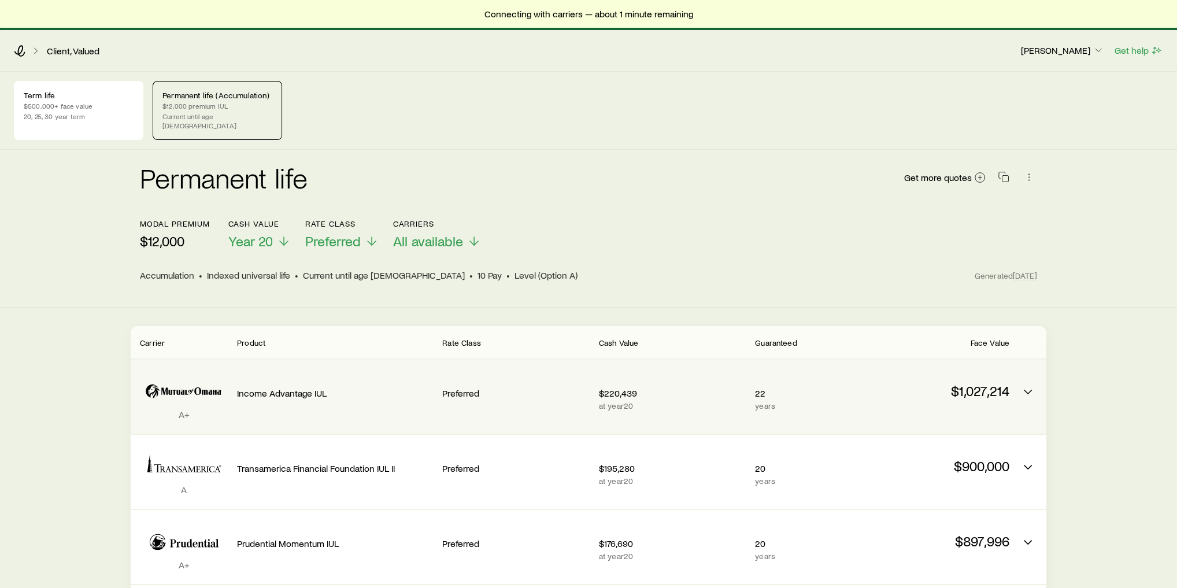
click at [341, 387] on p "Income Advantage IUL" at bounding box center [335, 393] width 196 height 12
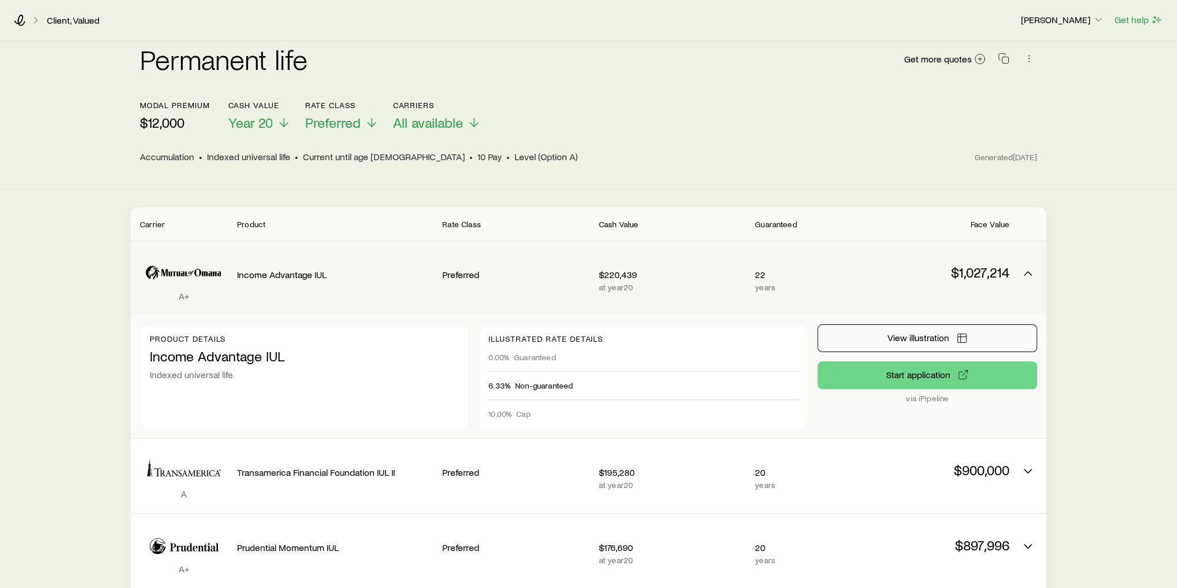
scroll to position [185, 0]
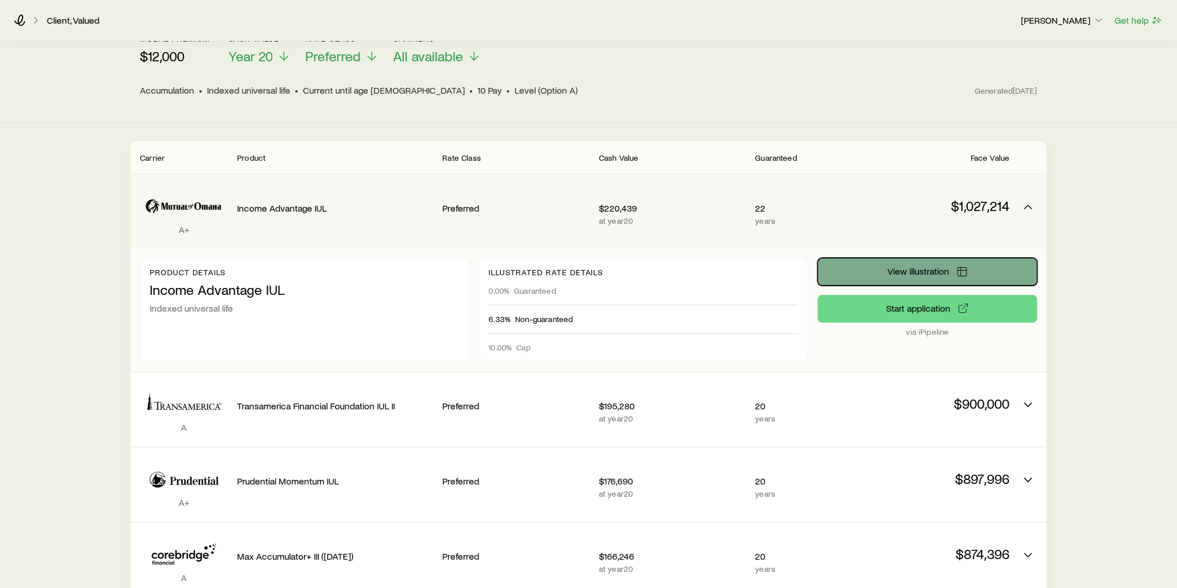
click at [873, 262] on button "View illustration" at bounding box center [927, 272] width 220 height 28
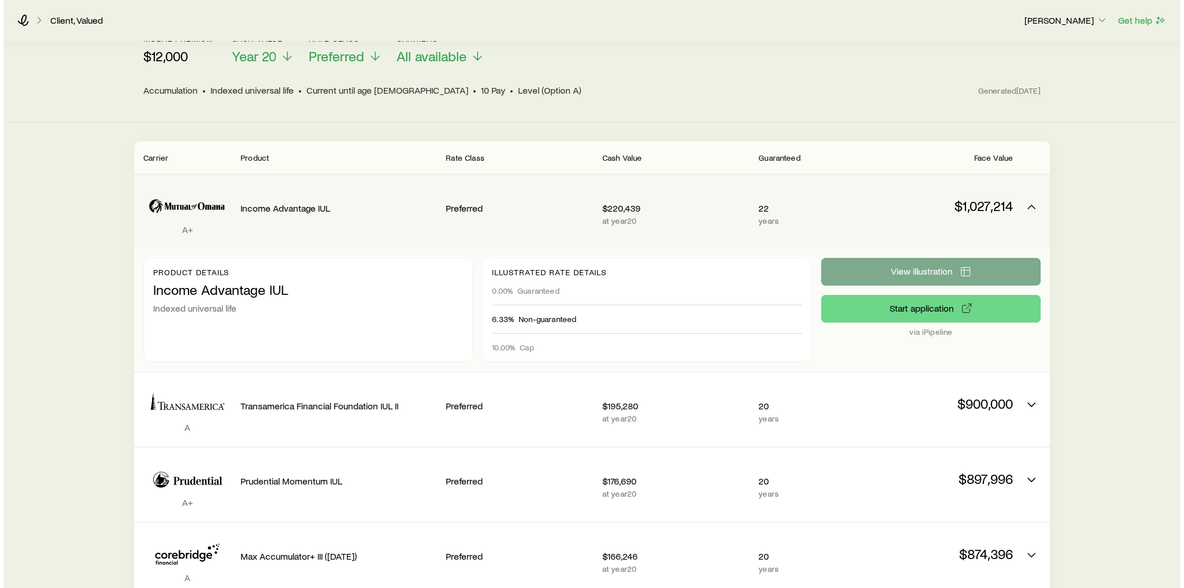
scroll to position [0, 0]
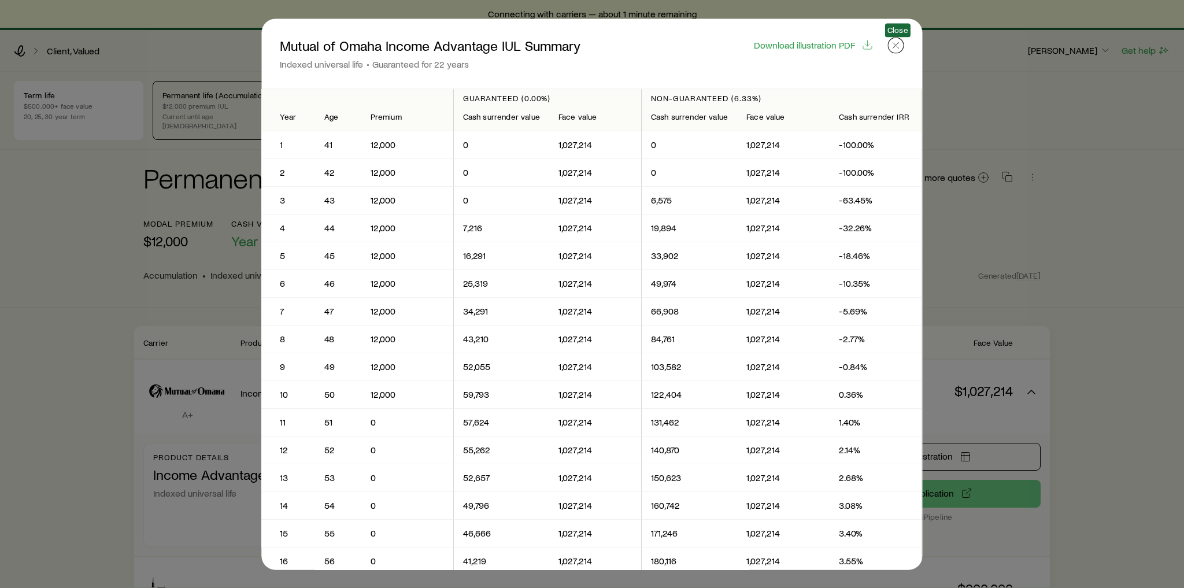
click at [897, 46] on line "button" at bounding box center [896, 45] width 6 height 6
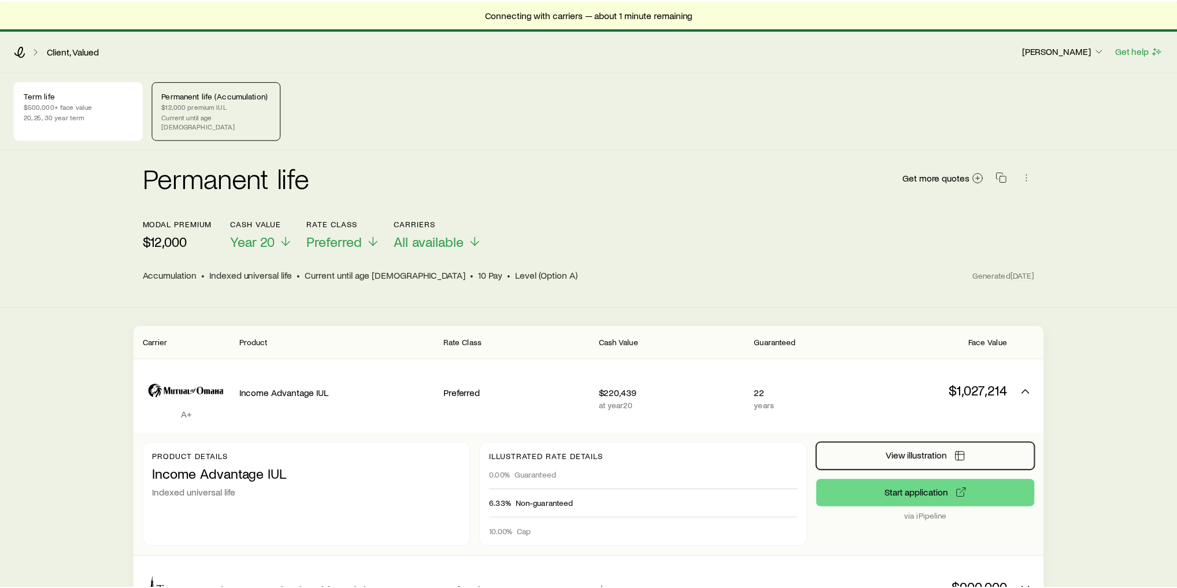
scroll to position [185, 0]
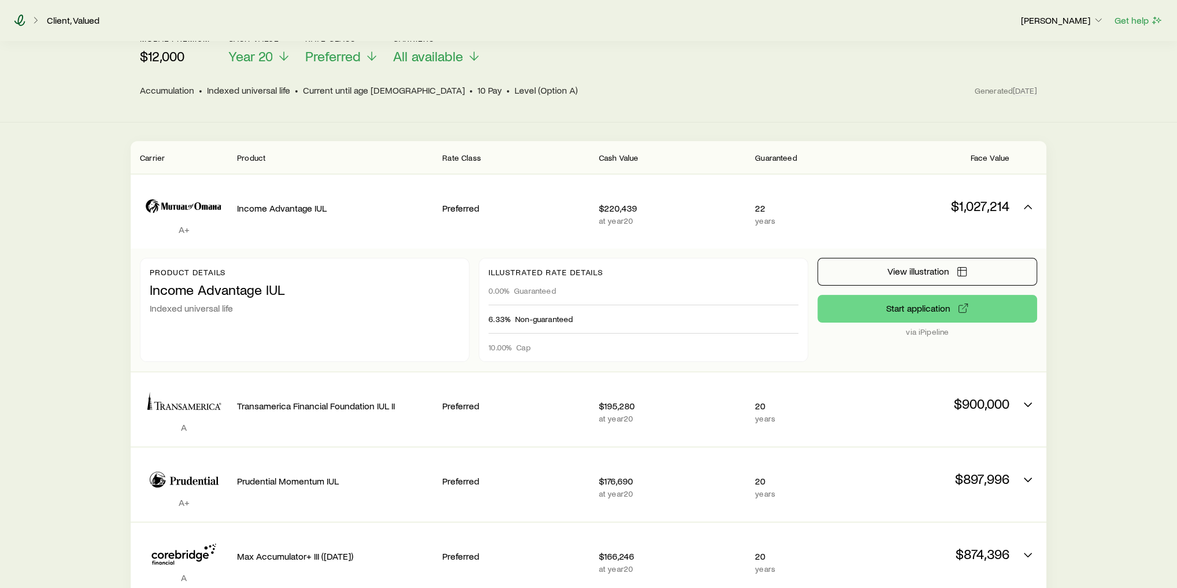
click at [20, 21] on icon at bounding box center [20, 20] width 12 height 12
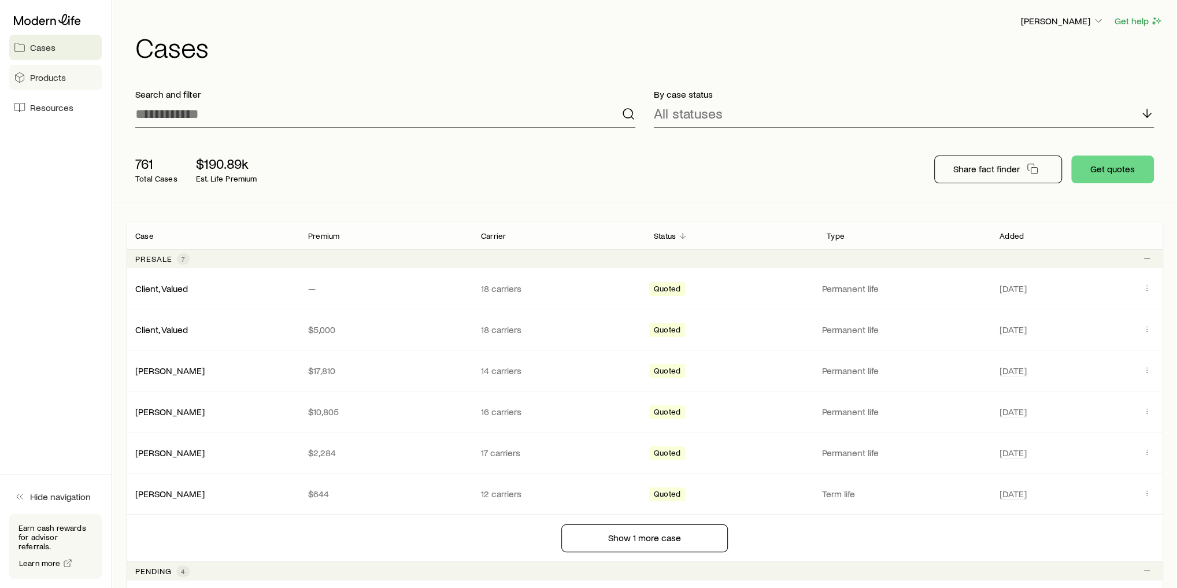
click at [54, 85] on link "Products" at bounding box center [55, 77] width 92 height 25
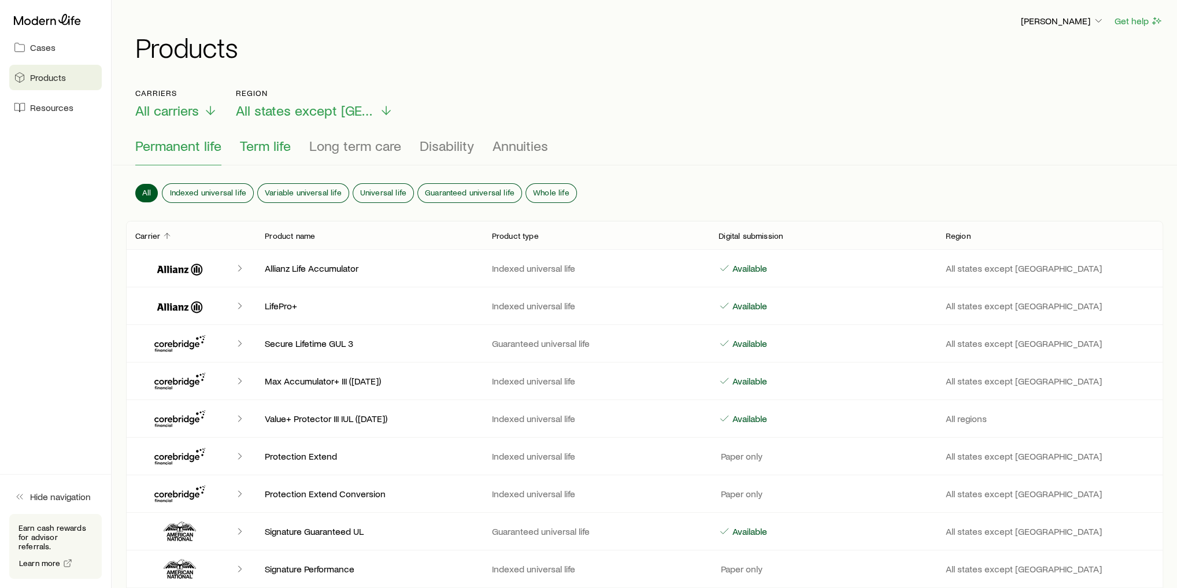
click at [266, 147] on span "Term life" at bounding box center [265, 146] width 51 height 16
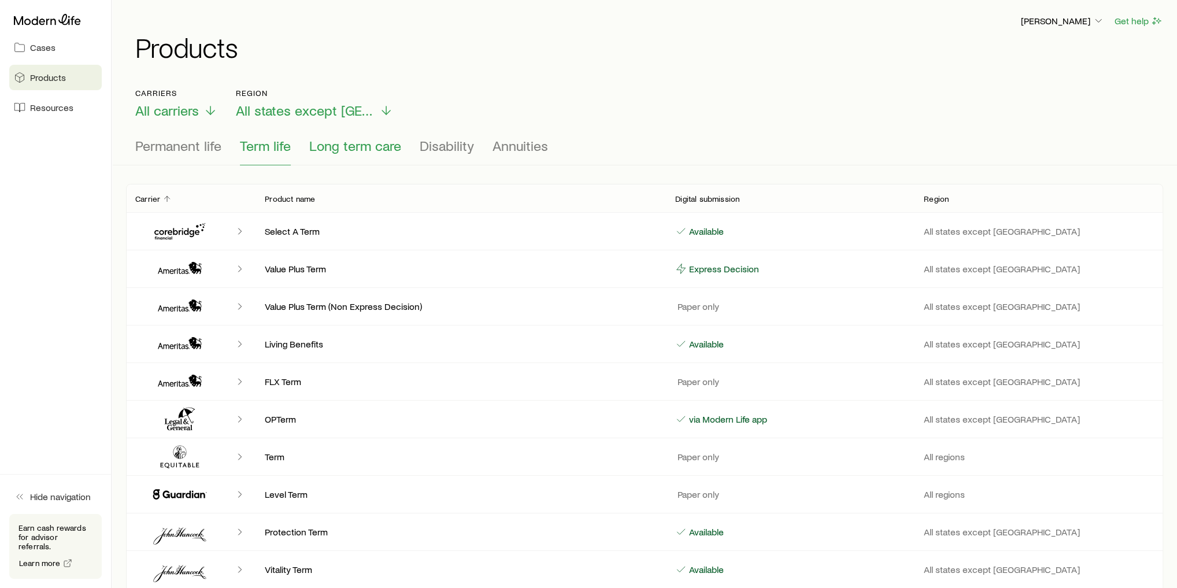
click at [385, 143] on span "Long term care" at bounding box center [355, 146] width 92 height 16
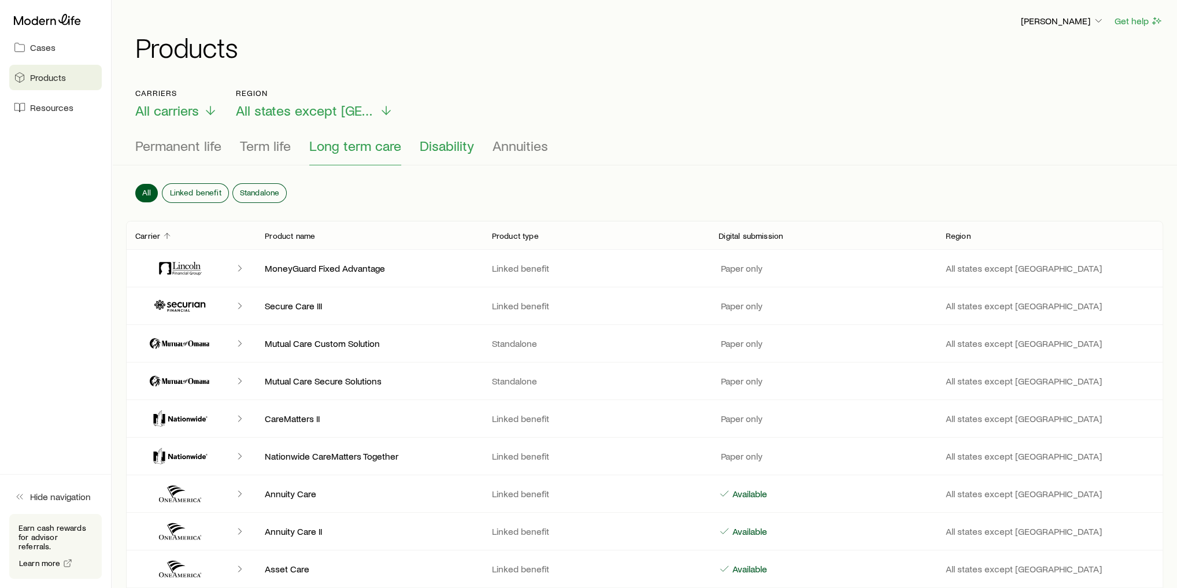
click at [425, 143] on span "Disability" at bounding box center [447, 146] width 54 height 16
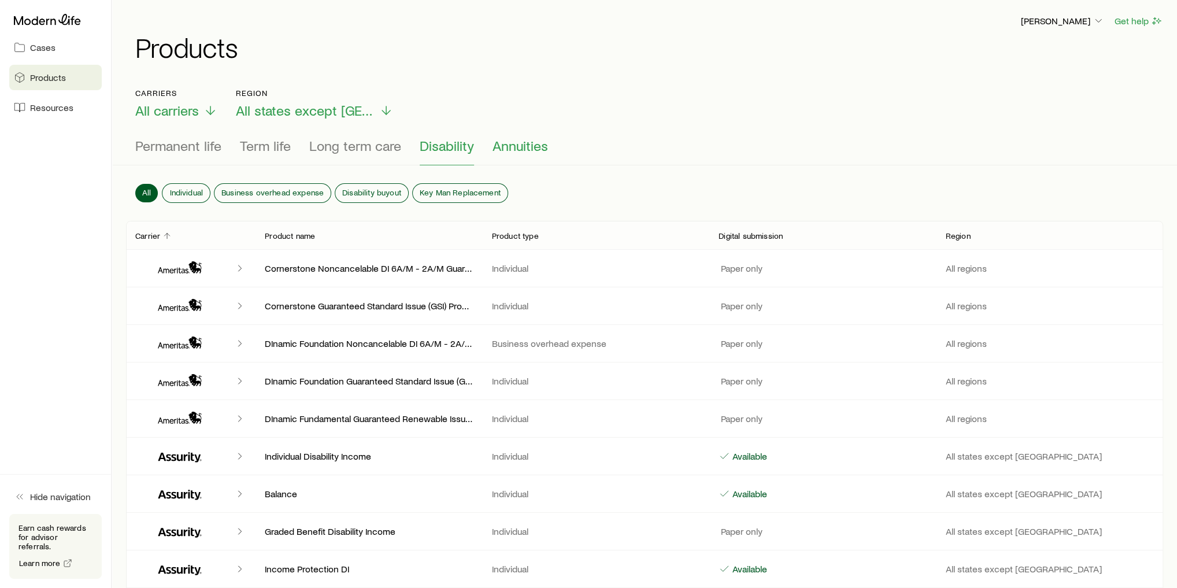
click at [533, 142] on span "Annuities" at bounding box center [519, 146] width 55 height 16
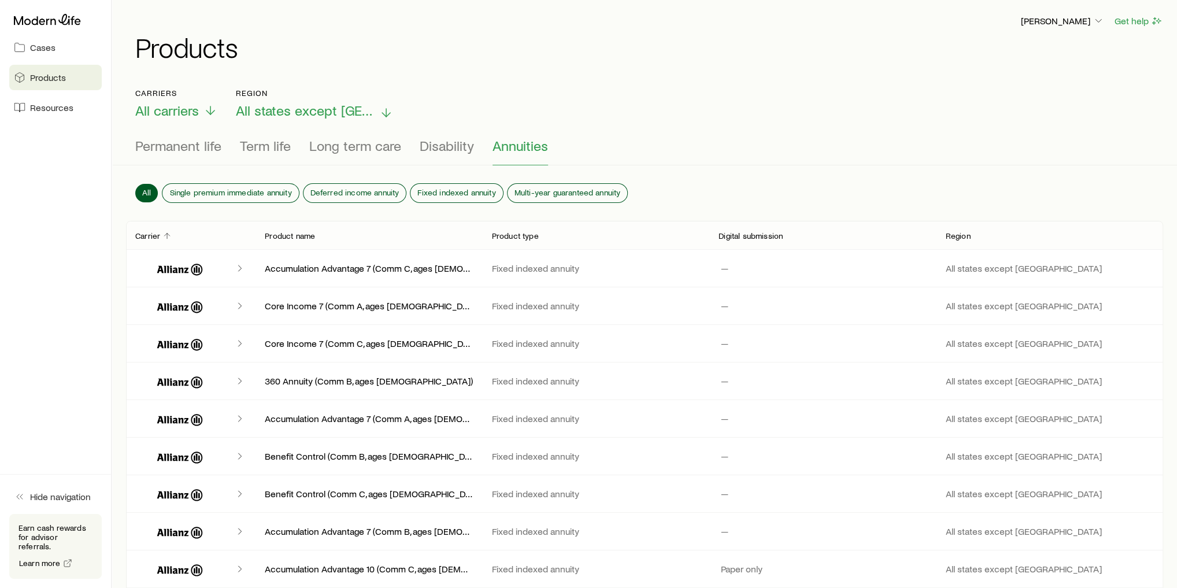
click at [317, 114] on span "All states except [GEOGRAPHIC_DATA]" at bounding box center [305, 110] width 139 height 16
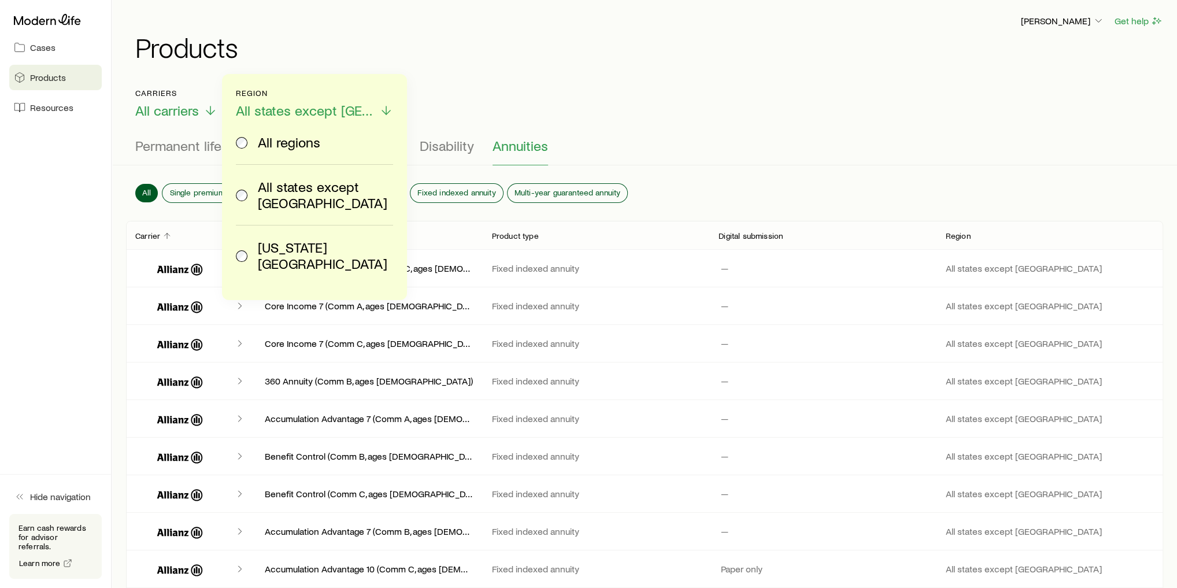
click at [310, 239] on span "[US_STATE][GEOGRAPHIC_DATA]" at bounding box center [323, 255] width 131 height 32
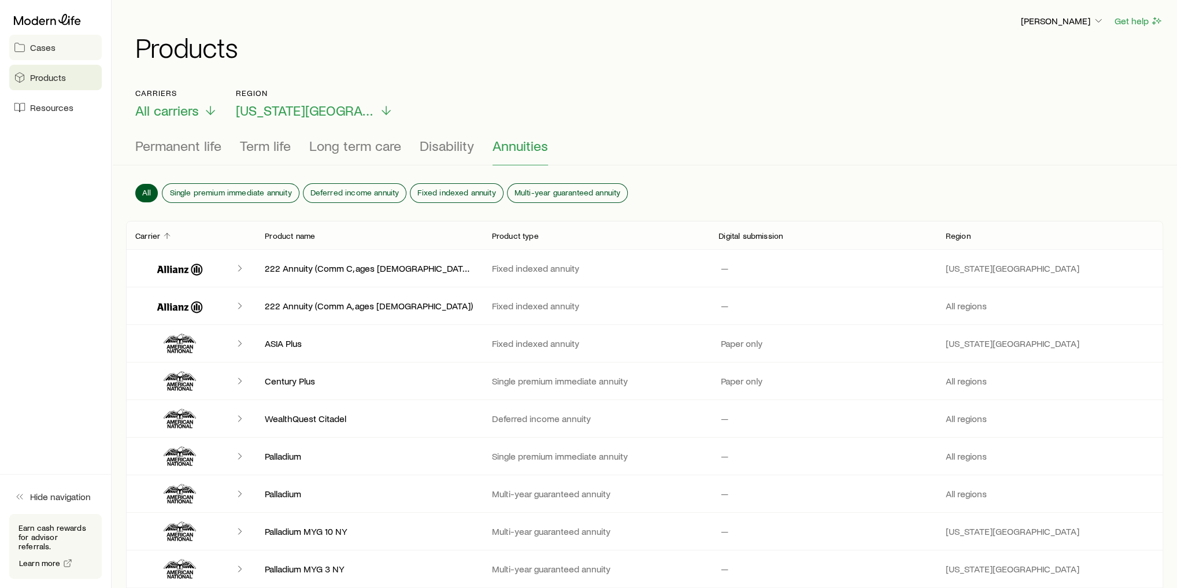
click at [32, 46] on span "Cases" at bounding box center [42, 48] width 25 height 12
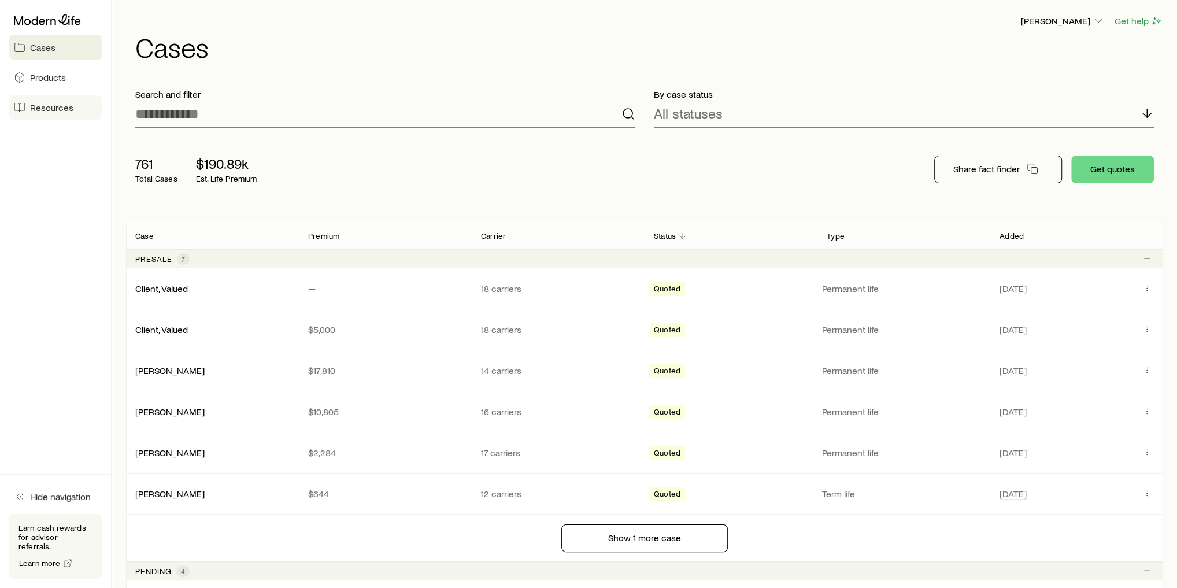
click at [44, 103] on span "Resources" at bounding box center [51, 108] width 43 height 12
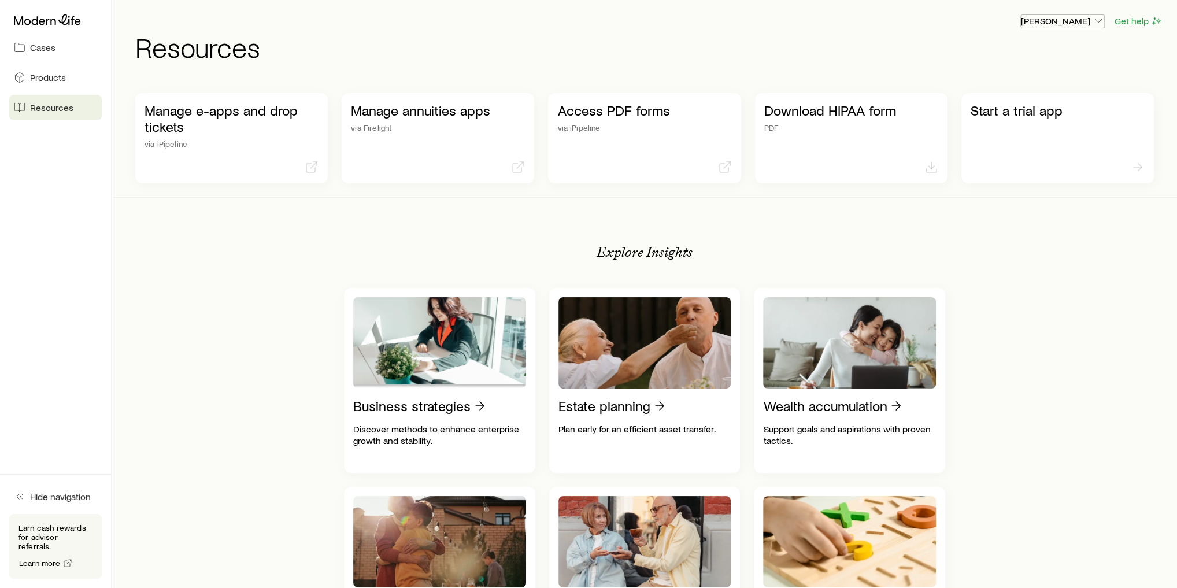
click at [1068, 18] on p "[PERSON_NAME]" at bounding box center [1062, 21] width 83 height 12
click at [1058, 51] on span "Licenses and contracts" at bounding box center [1039, 53] width 95 height 12
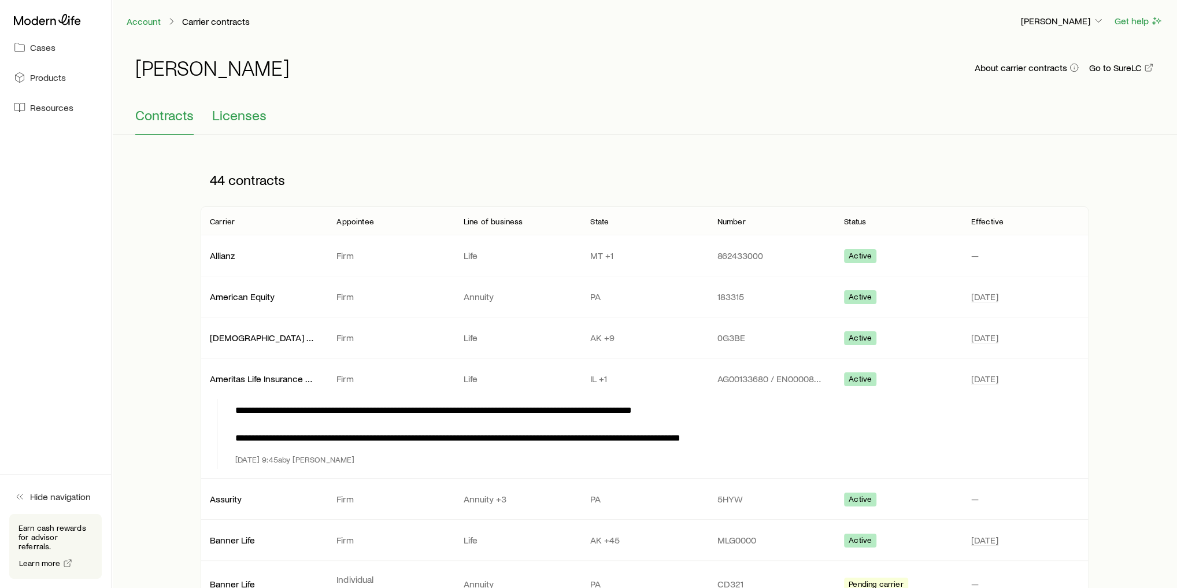
click at [225, 115] on span "Licenses" at bounding box center [239, 115] width 54 height 16
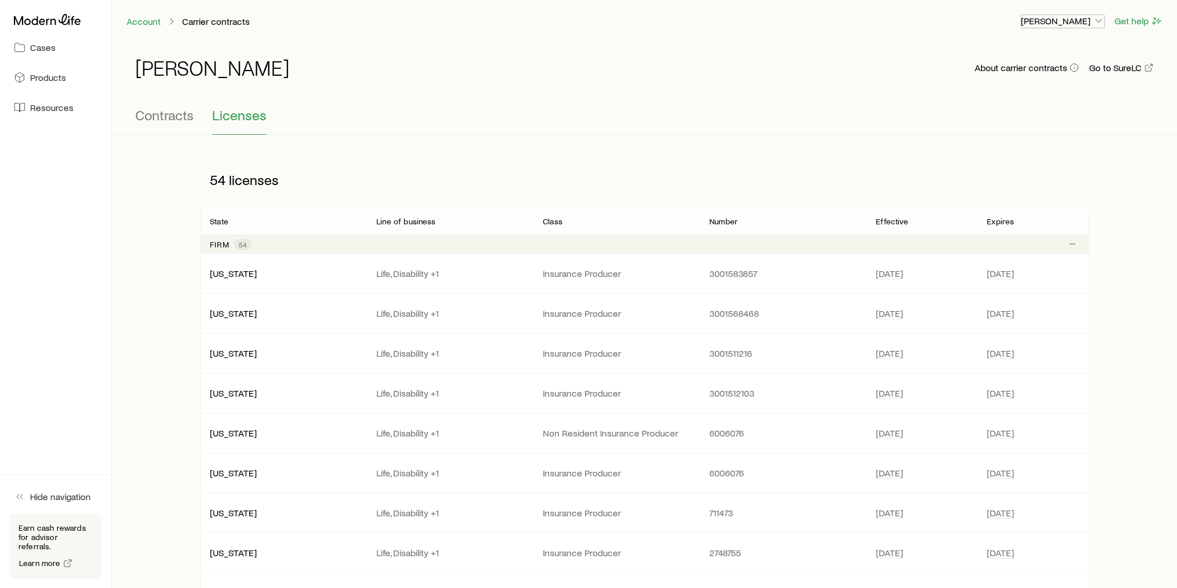
click at [1076, 20] on p "[PERSON_NAME]" at bounding box center [1062, 21] width 83 height 12
click at [1014, 80] on span "Commission schedule" at bounding box center [1036, 78] width 89 height 12
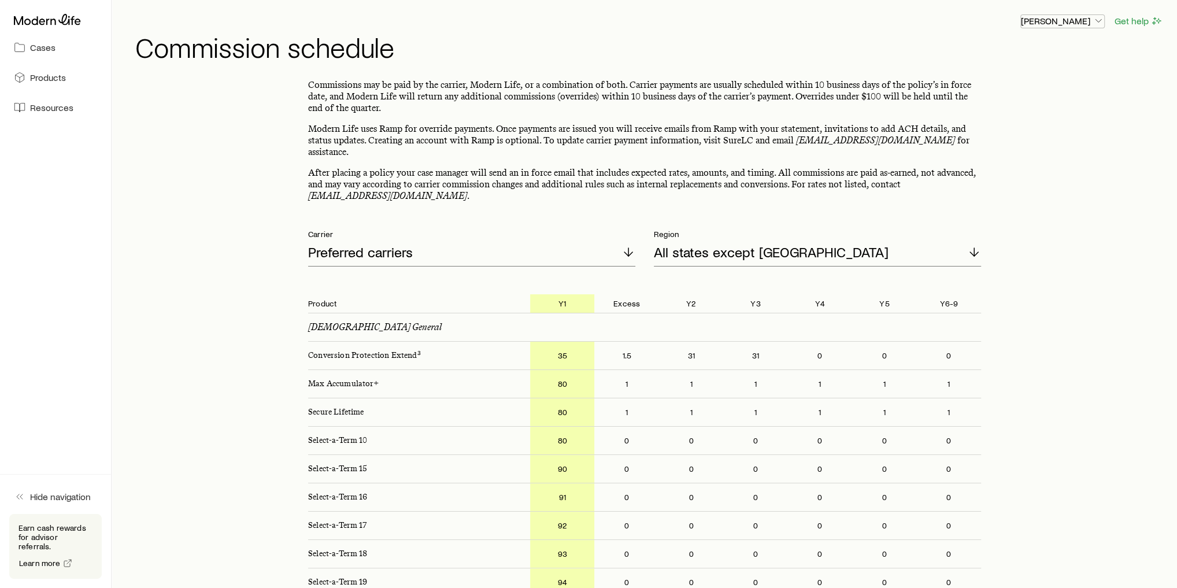
click at [1059, 21] on p "[PERSON_NAME]" at bounding box center [1062, 21] width 83 height 12
click at [626, 183] on p "After placing a policy your case manager will send an in force email that inclu…" at bounding box center [644, 184] width 673 height 35
click at [62, 22] on icon at bounding box center [47, 19] width 67 height 11
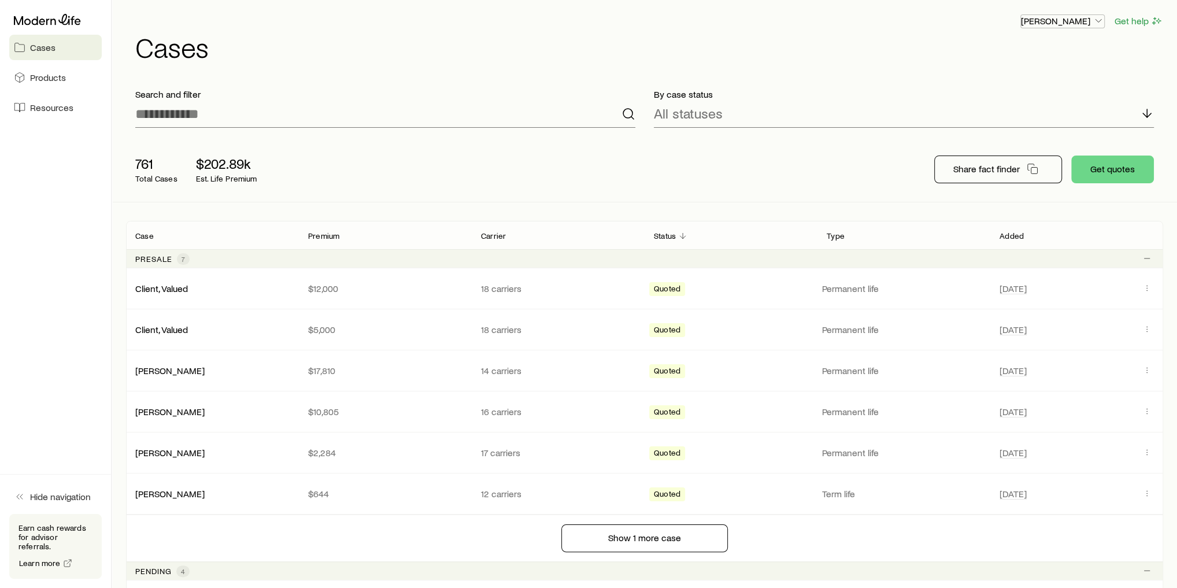
drag, startPoint x: 1047, startPoint y: 16, endPoint x: 1051, endPoint y: 30, distance: 14.3
click at [1047, 16] on p "[PERSON_NAME]" at bounding box center [1062, 21] width 83 height 12
click at [1044, 77] on span "Commission schedule" at bounding box center [1036, 78] width 89 height 12
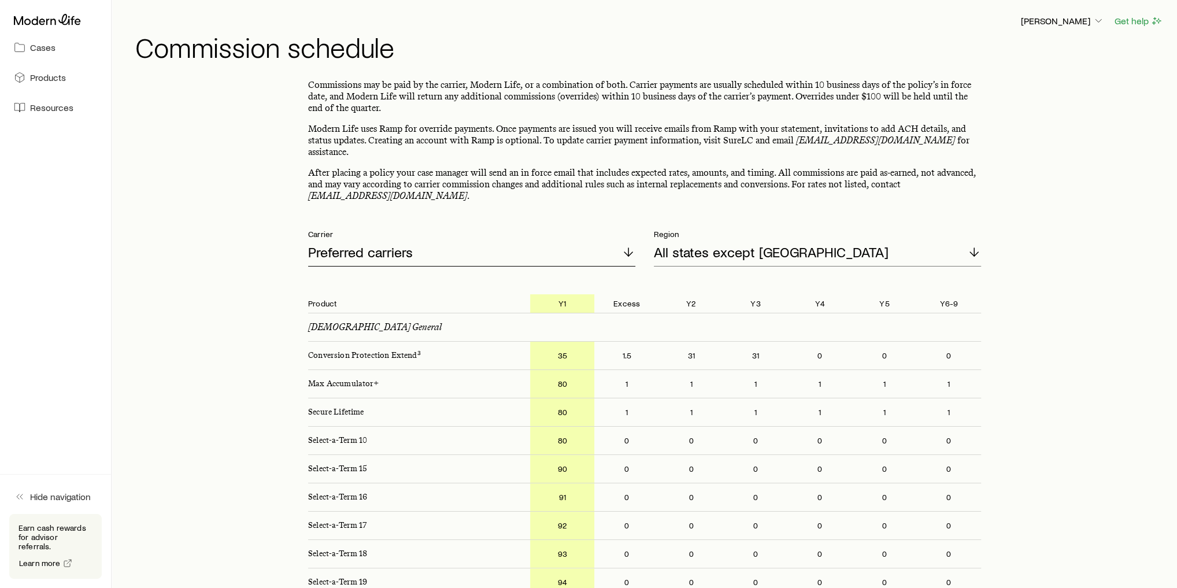
click at [420, 244] on div "Preferred carriers" at bounding box center [471, 253] width 327 height 28
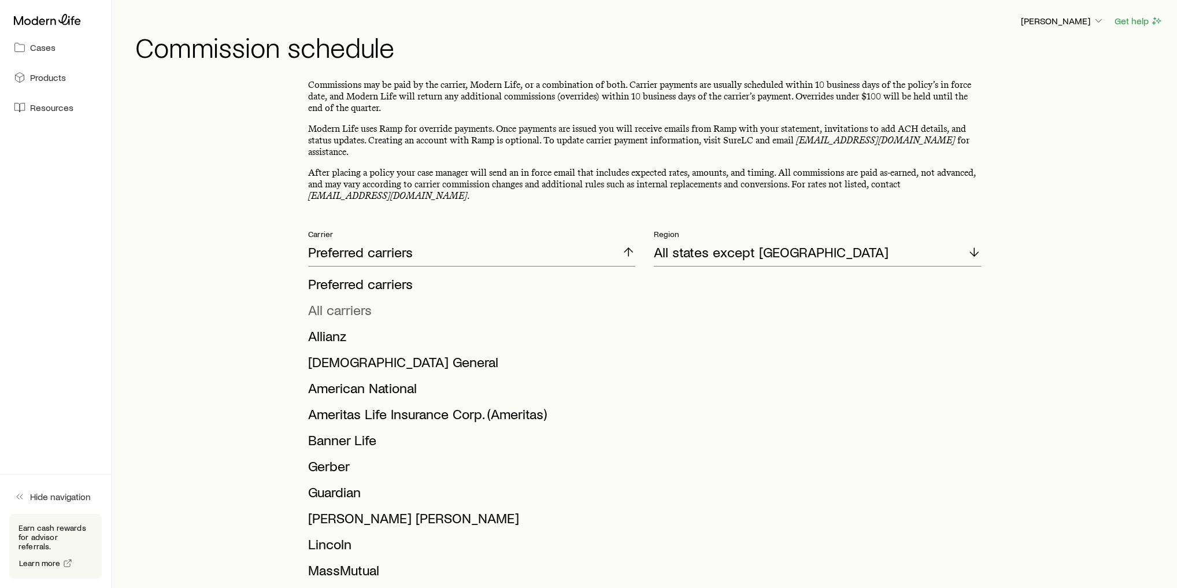
click at [364, 303] on span "All carriers" at bounding box center [340, 309] width 64 height 17
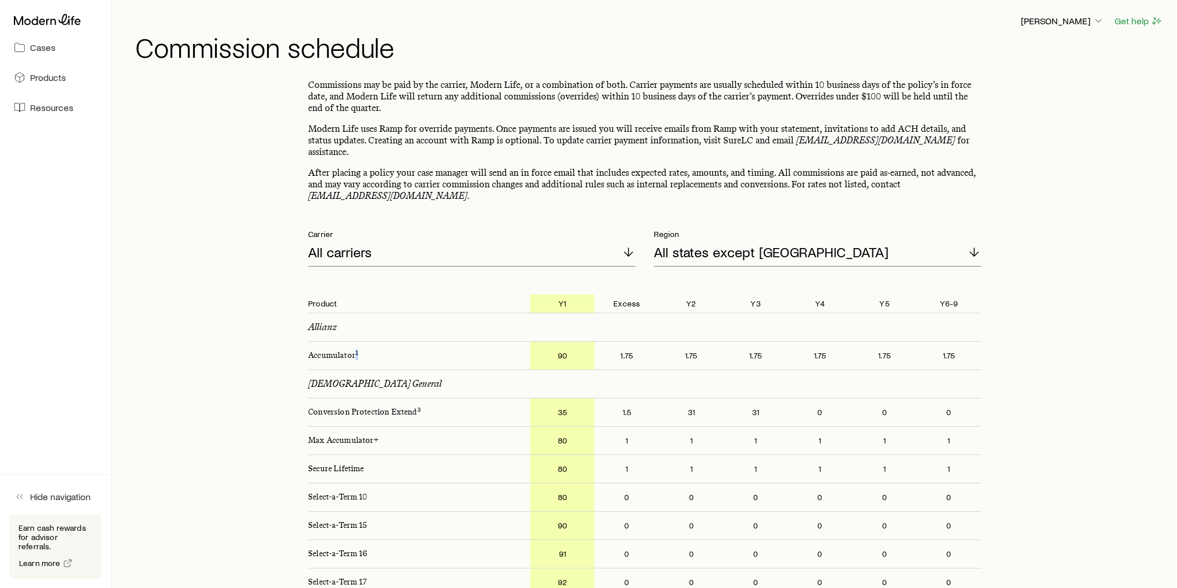
click at [357, 342] on p "Accumulator 1" at bounding box center [414, 356] width 231 height 28
click at [500, 370] on div "[DEMOGRAPHIC_DATA] General" at bounding box center [644, 384] width 673 height 28
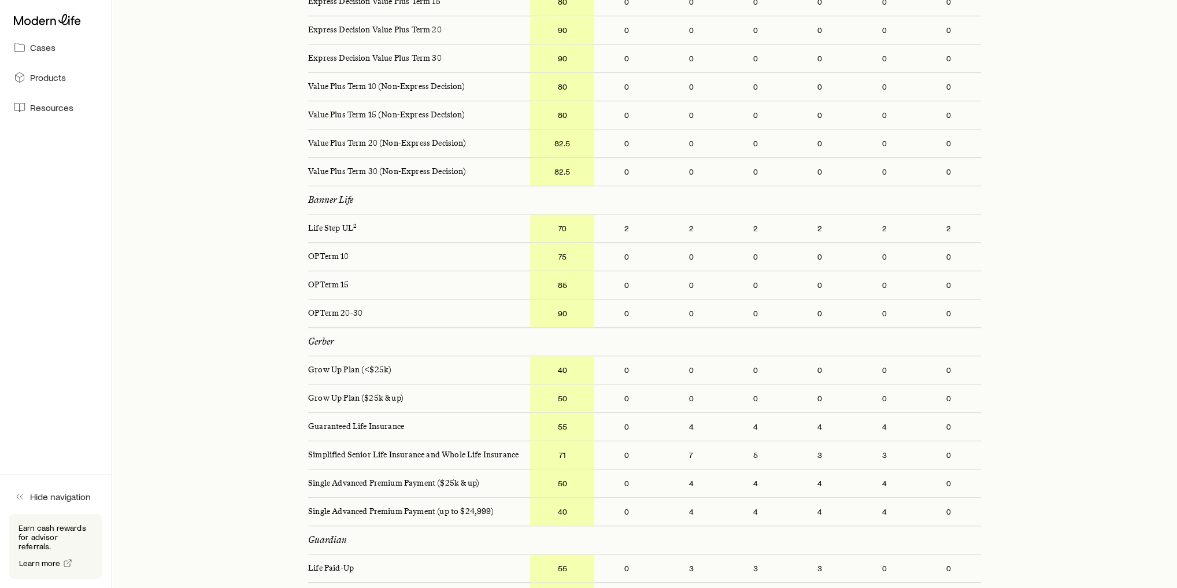
scroll to position [879, 0]
